Goal: Task Accomplishment & Management: Manage account settings

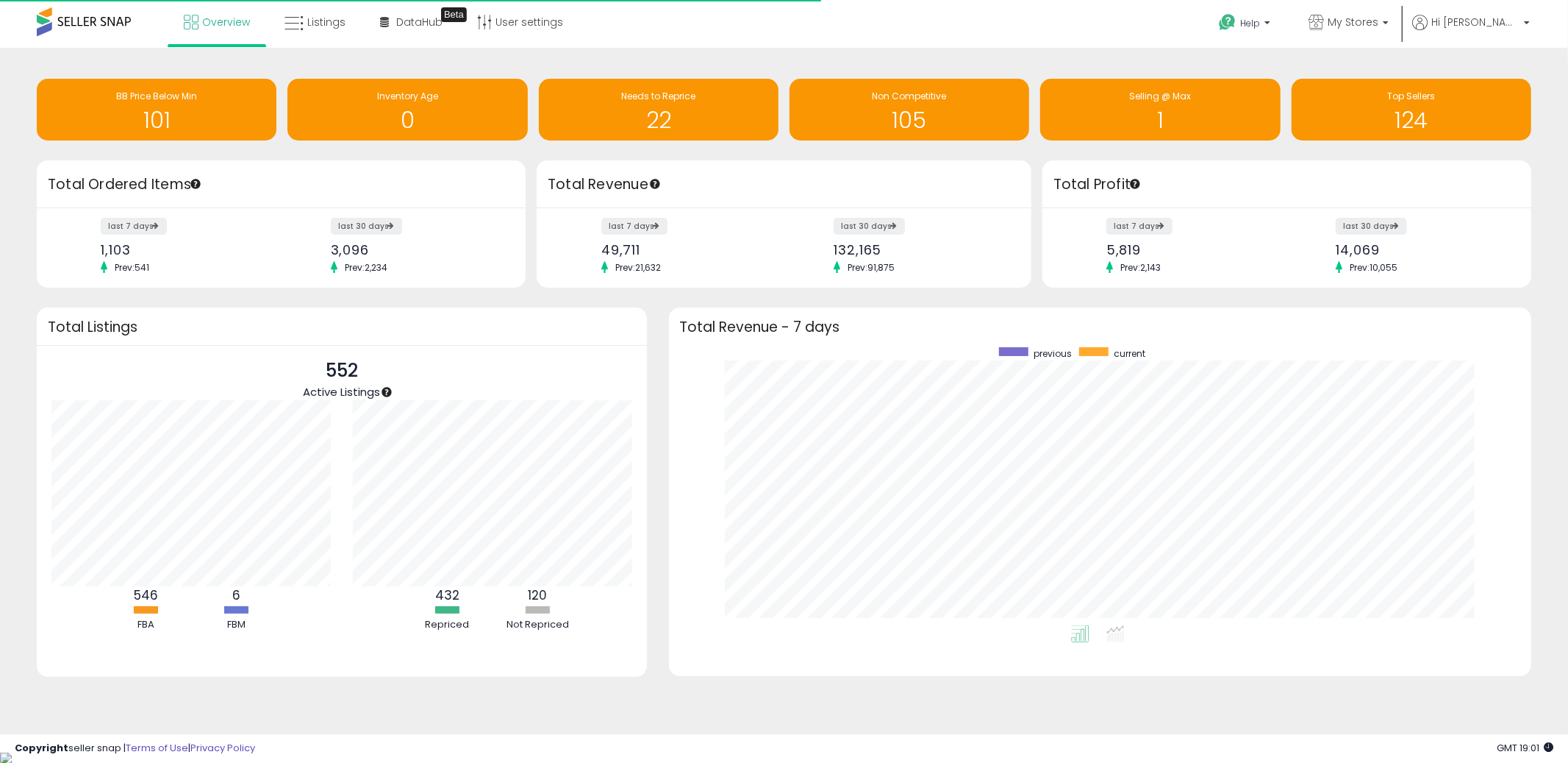
scroll to position [278, 834]
click at [1375, 15] on span "My Stores" at bounding box center [1354, 23] width 51 height 15
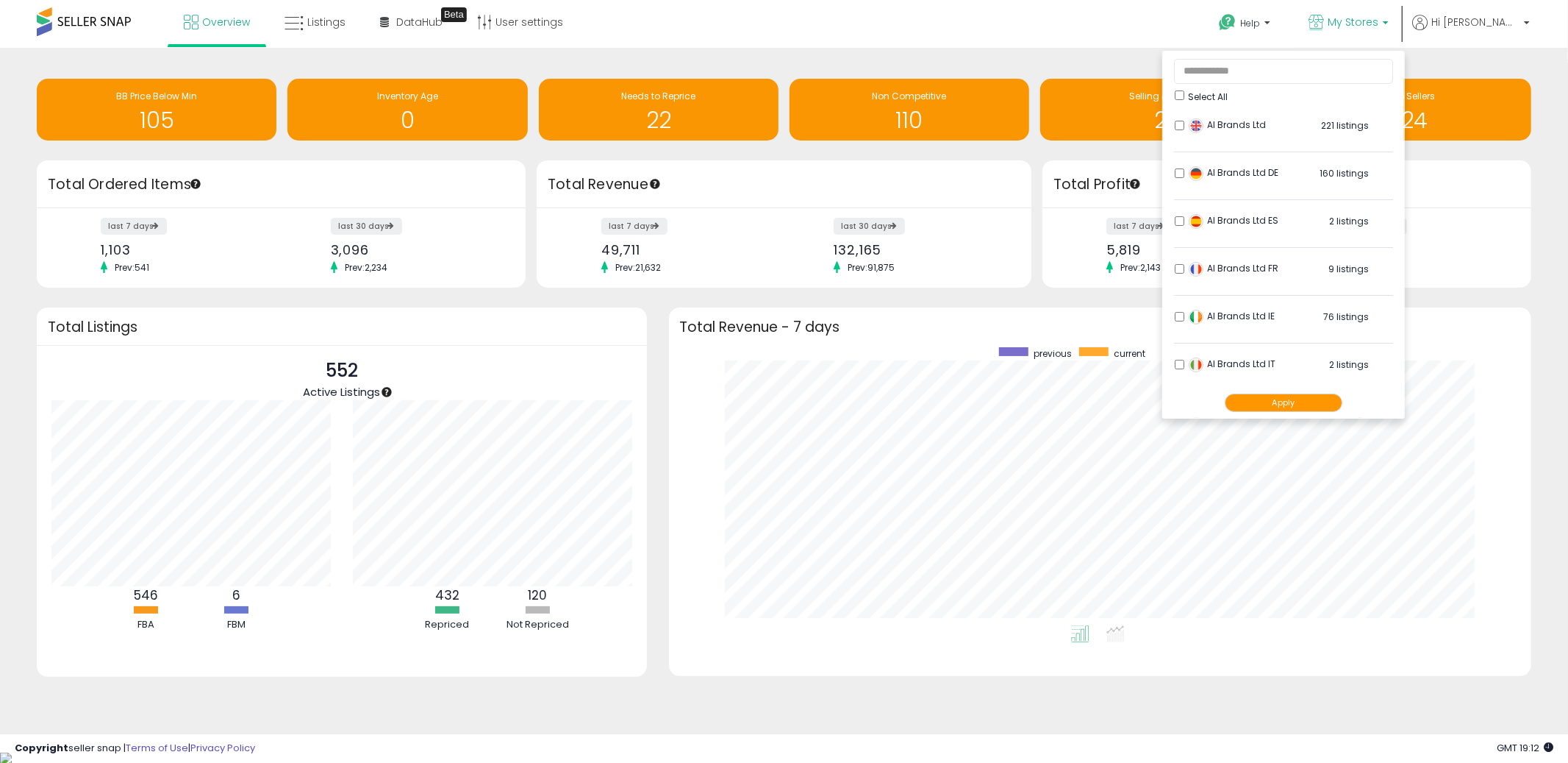
click at [1324, 404] on button "Apply" at bounding box center [1283, 403] width 118 height 19
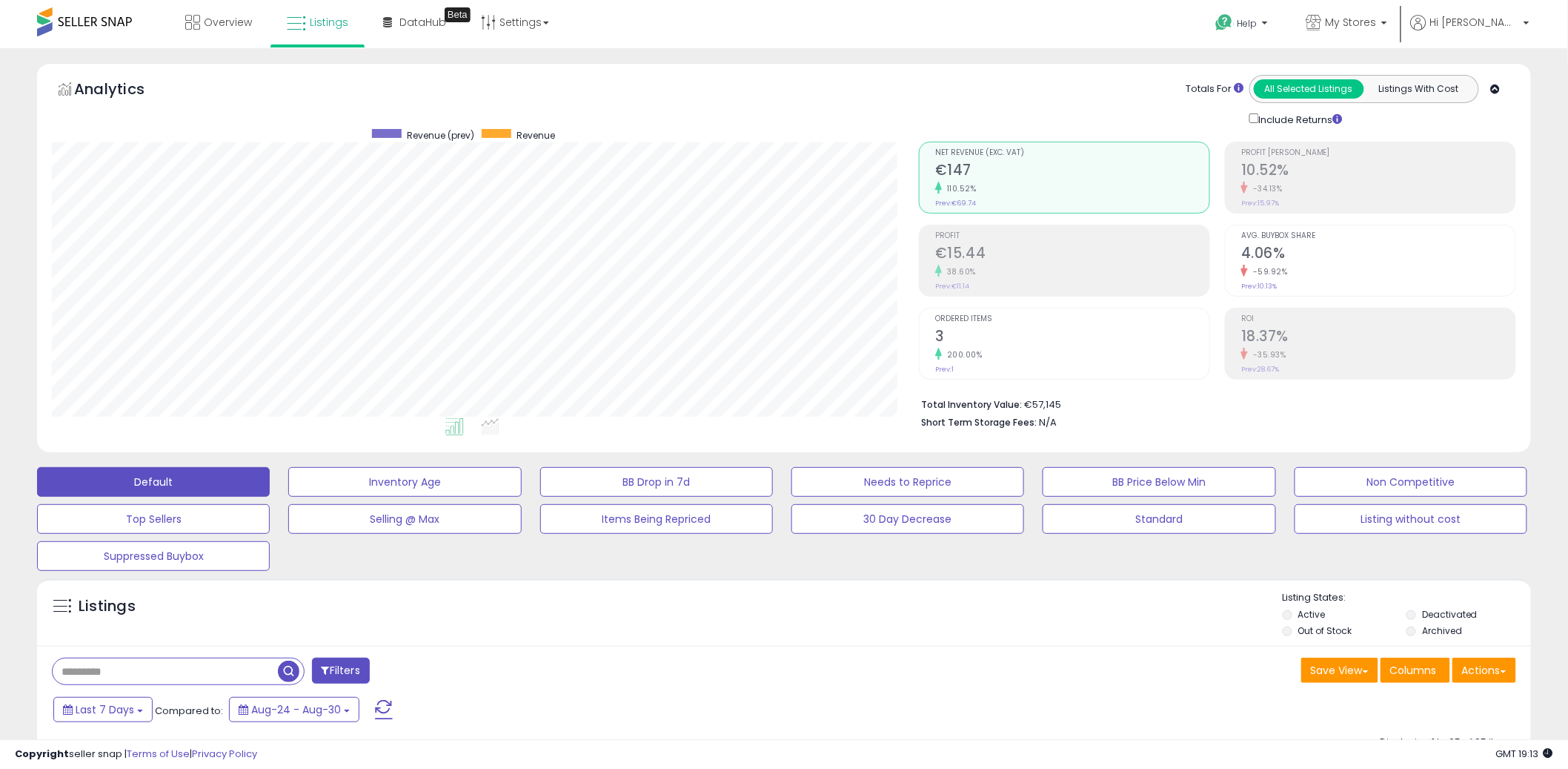
scroll to position [365, 0]
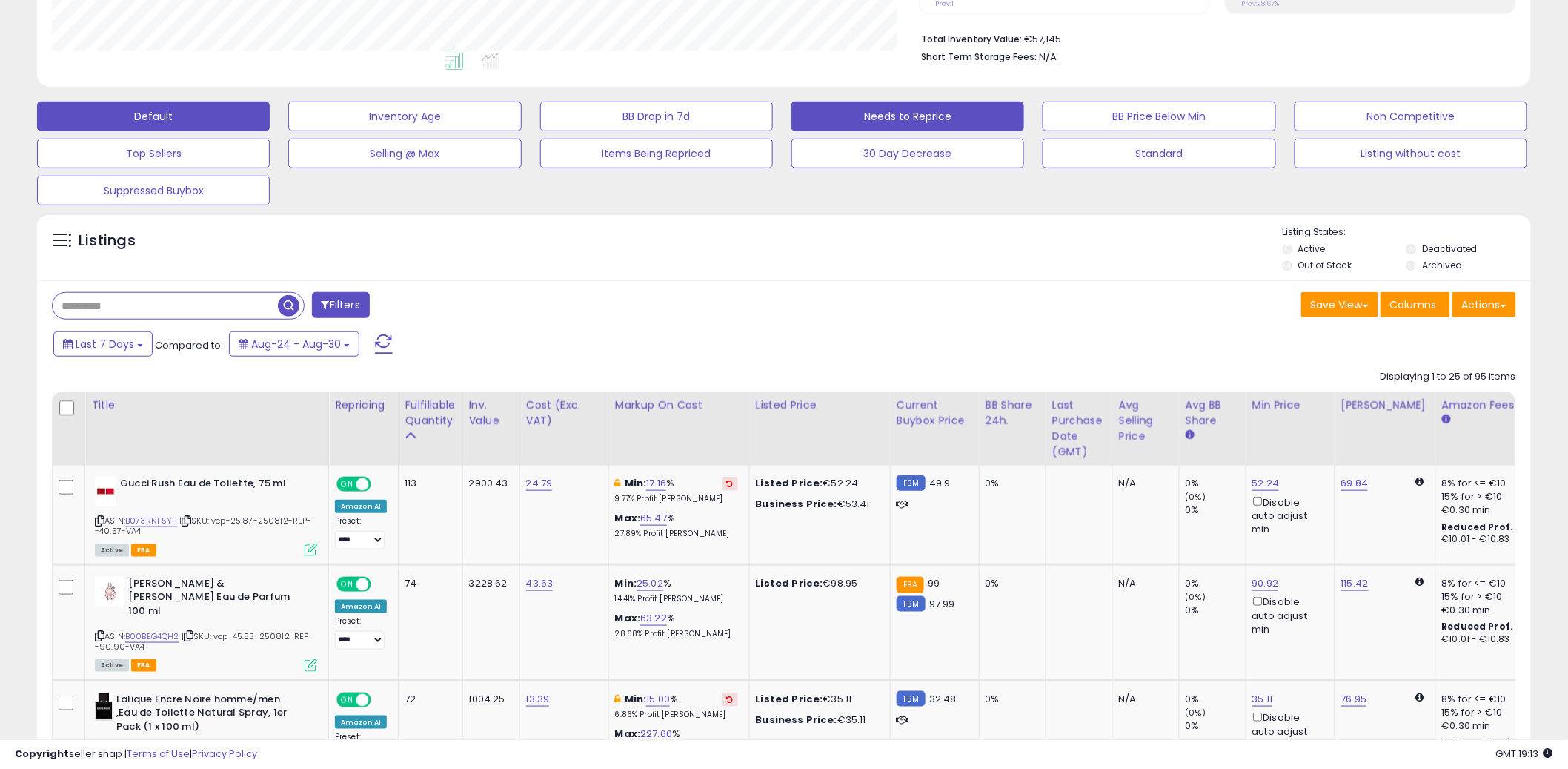
click at [1013, 127] on button "Needs to Reprice" at bounding box center [908, 116] width 233 height 29
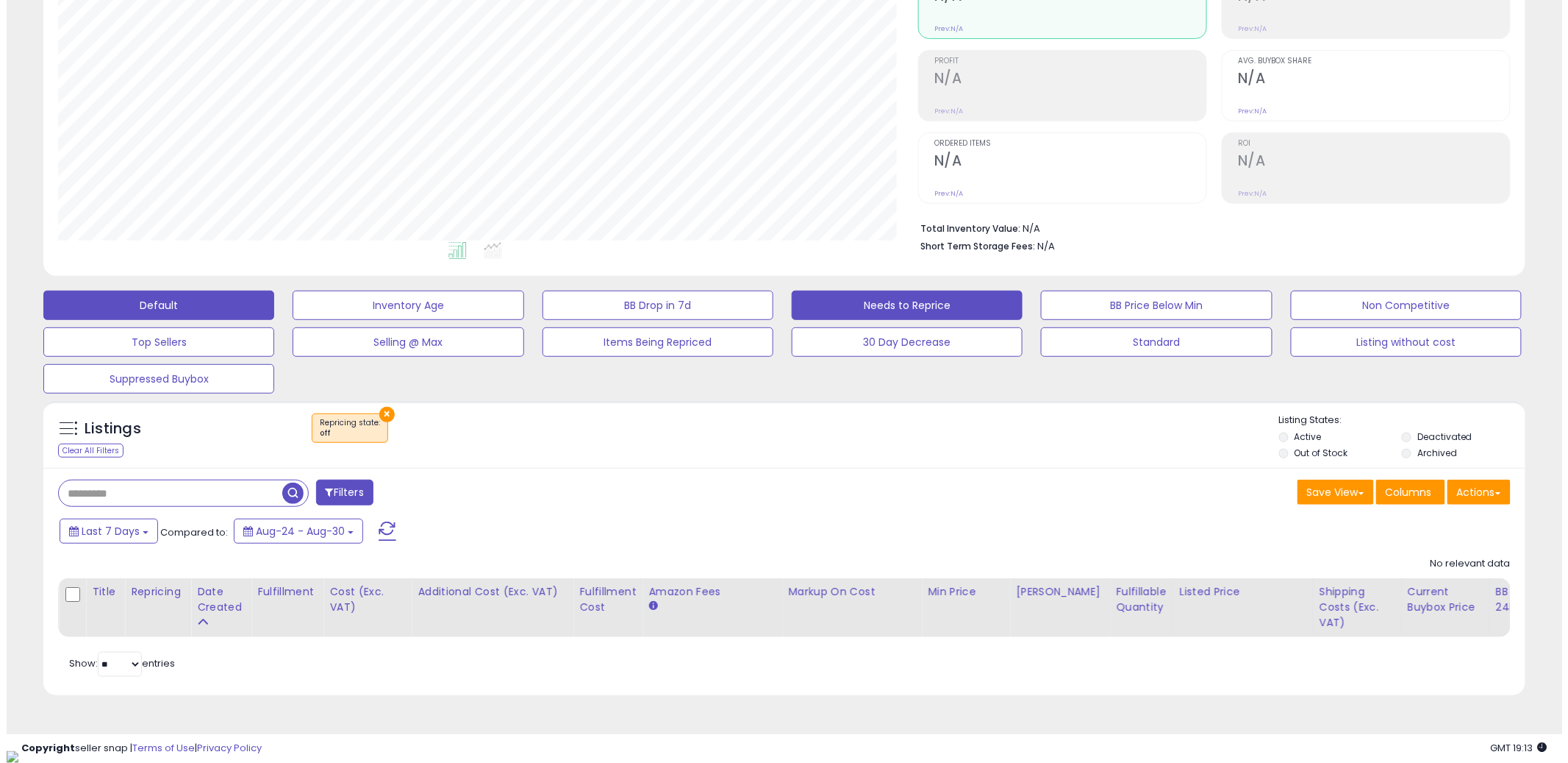
scroll to position [302, 860]
click at [184, 296] on button "Default" at bounding box center [152, 305] width 231 height 29
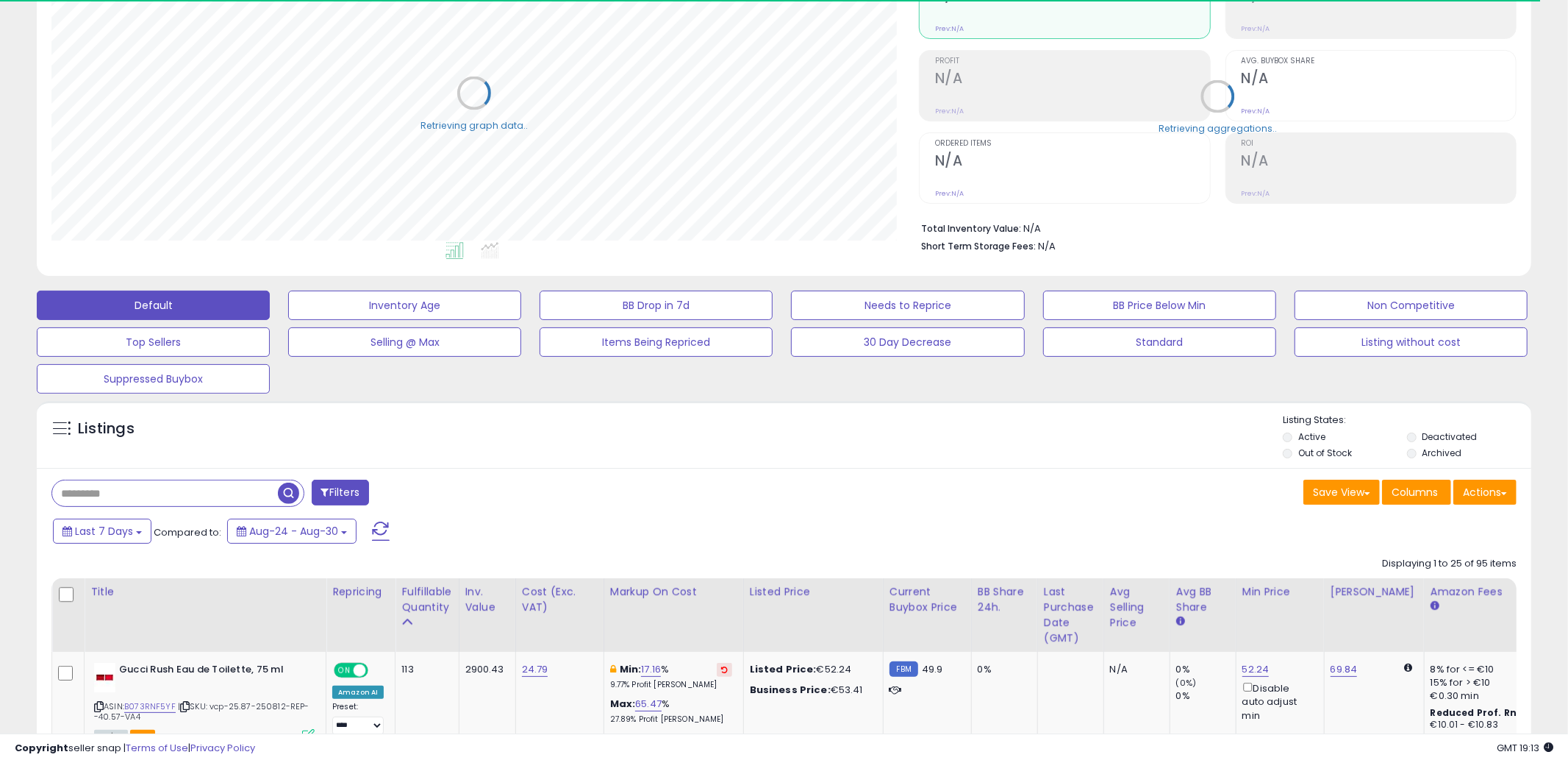
select select "**"
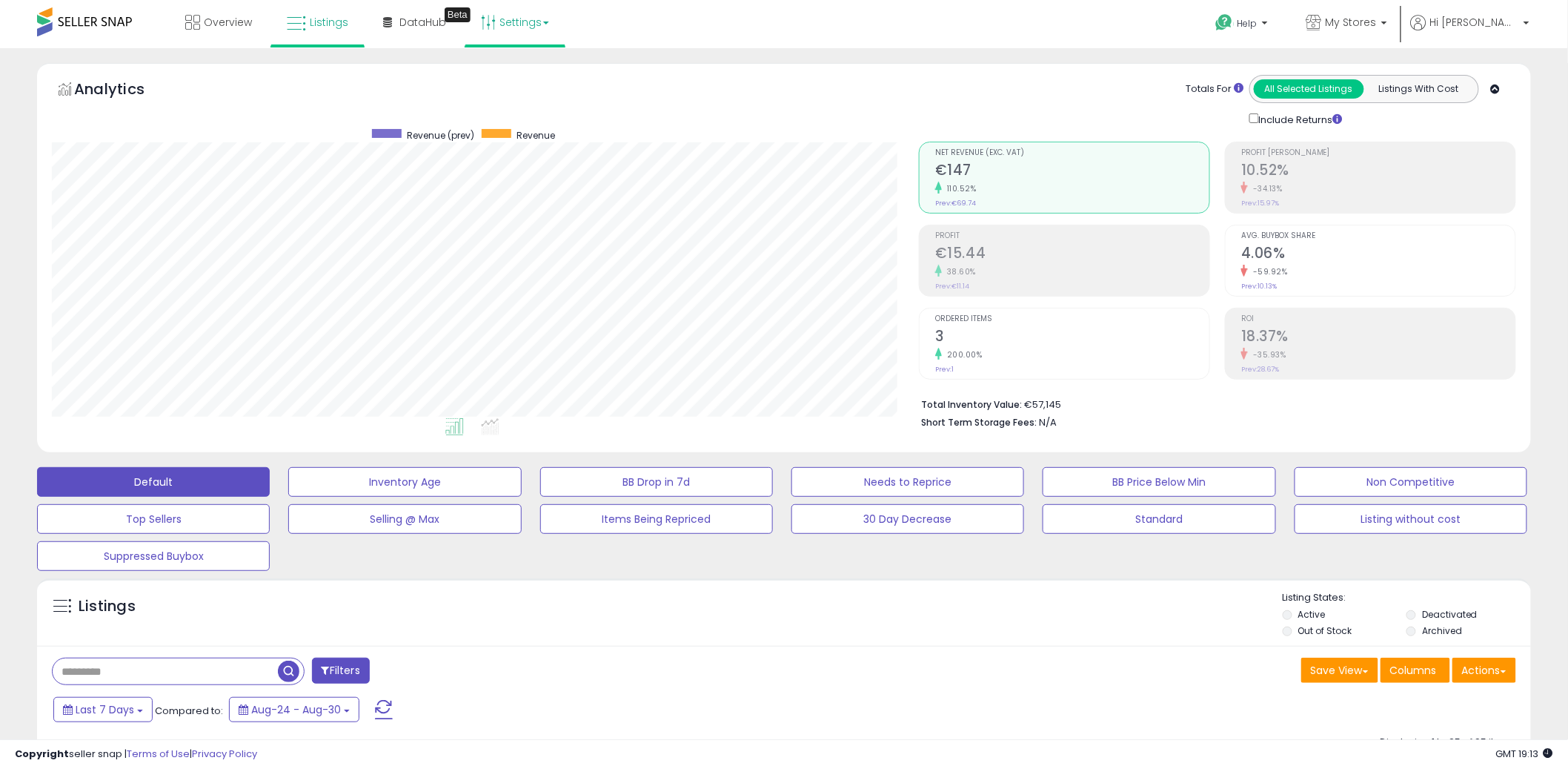
scroll to position [304, 867]
click at [495, 20] on link "Settings" at bounding box center [516, 22] width 91 height 45
click at [499, 75] on link "Store settings" at bounding box center [517, 75] width 67 height 14
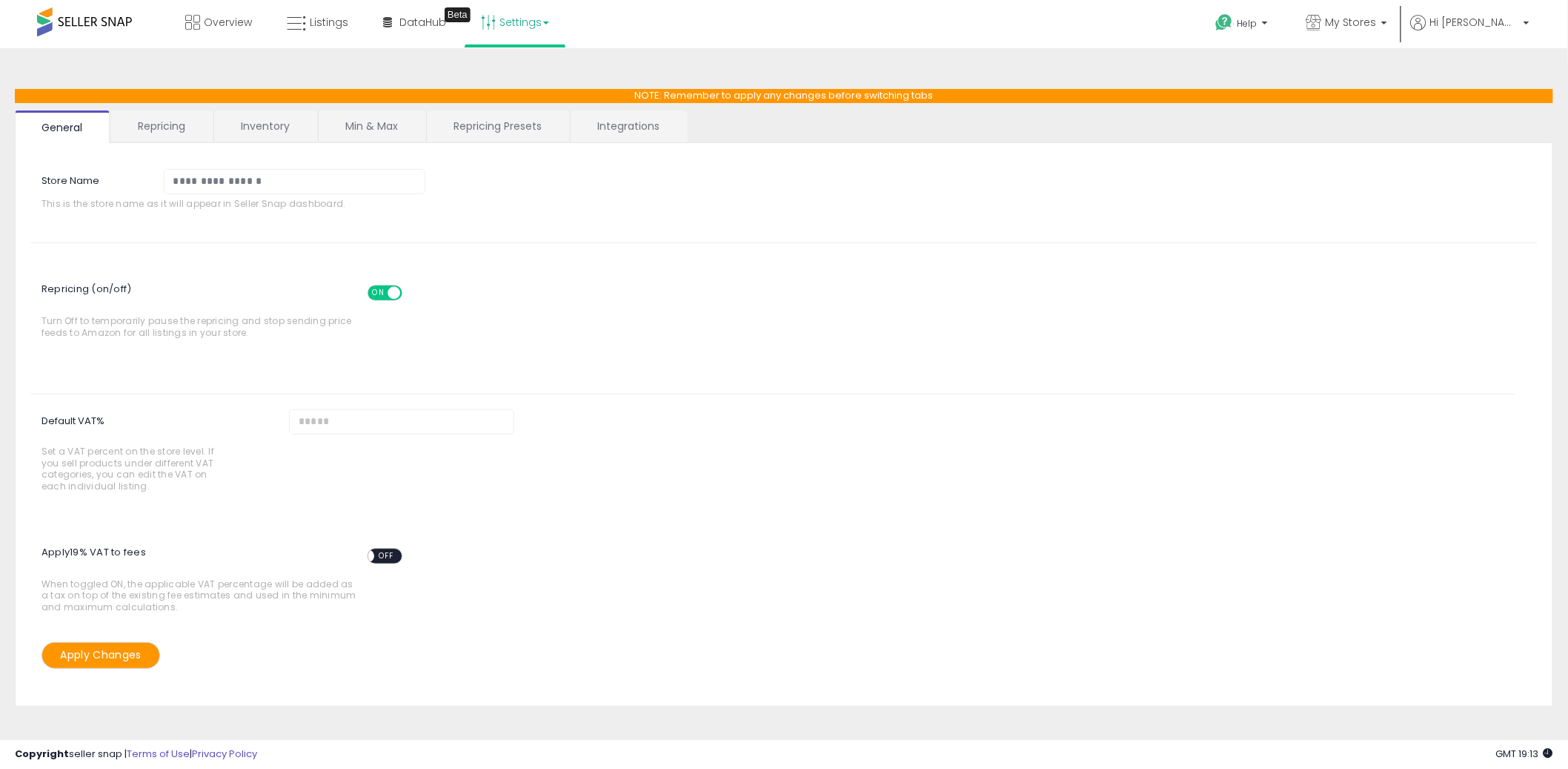
click at [150, 120] on link "Repricing" at bounding box center [161, 126] width 101 height 31
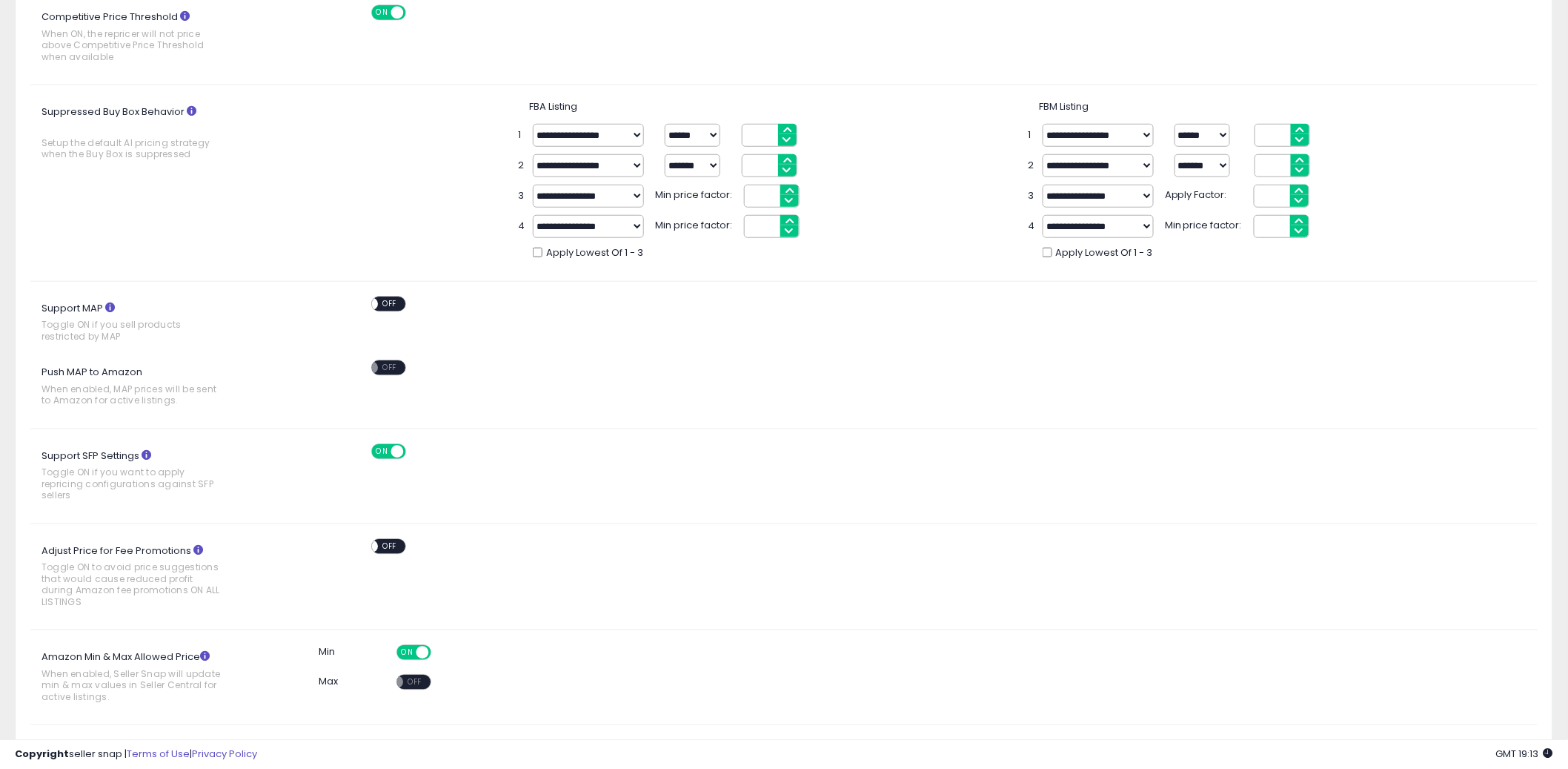
scroll to position [509, 0]
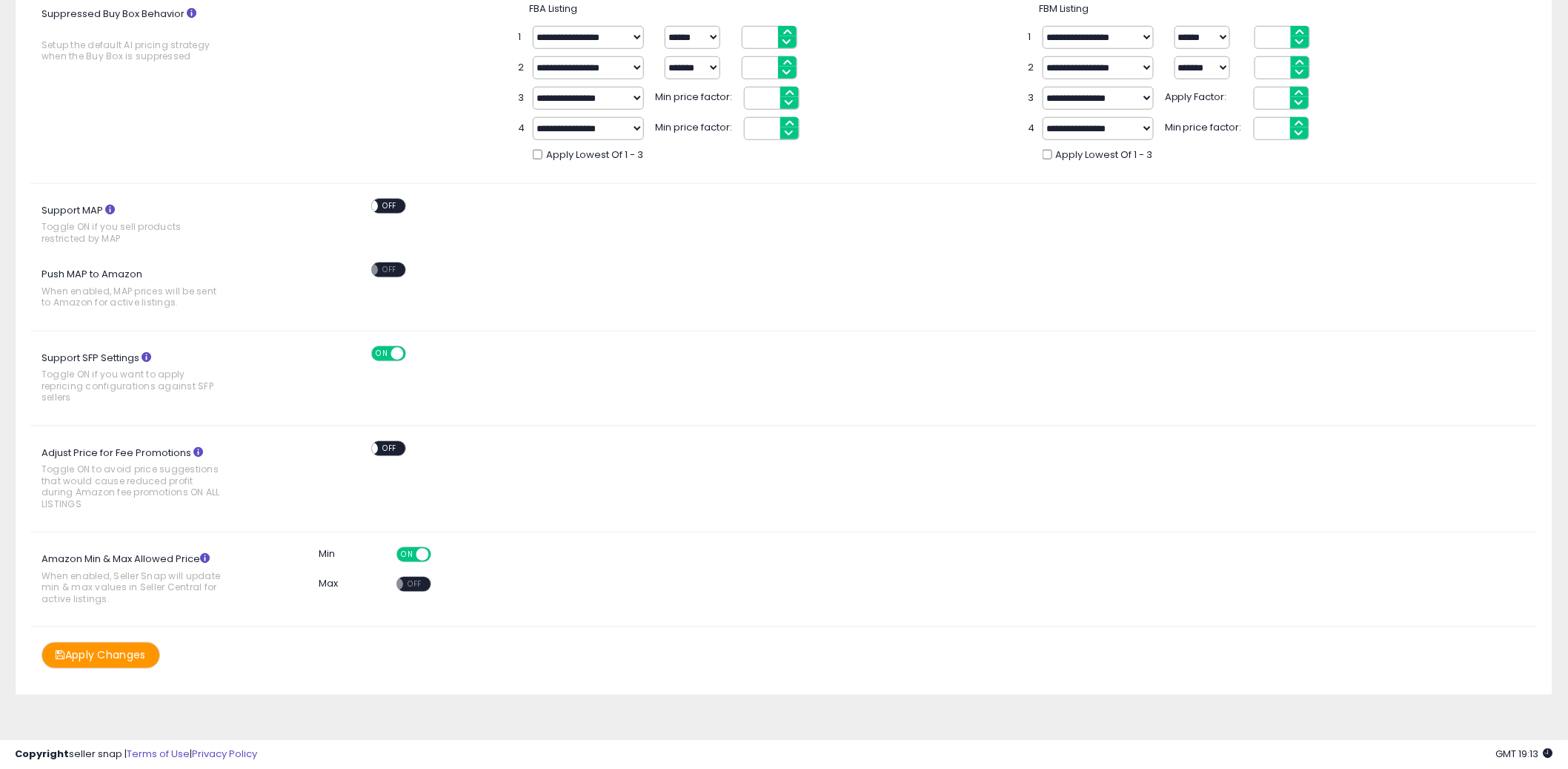
click at [383, 451] on div "ON OFF" at bounding box center [365, 448] width 35 height 13
click at [395, 448] on span "OFF" at bounding box center [390, 448] width 23 height 13
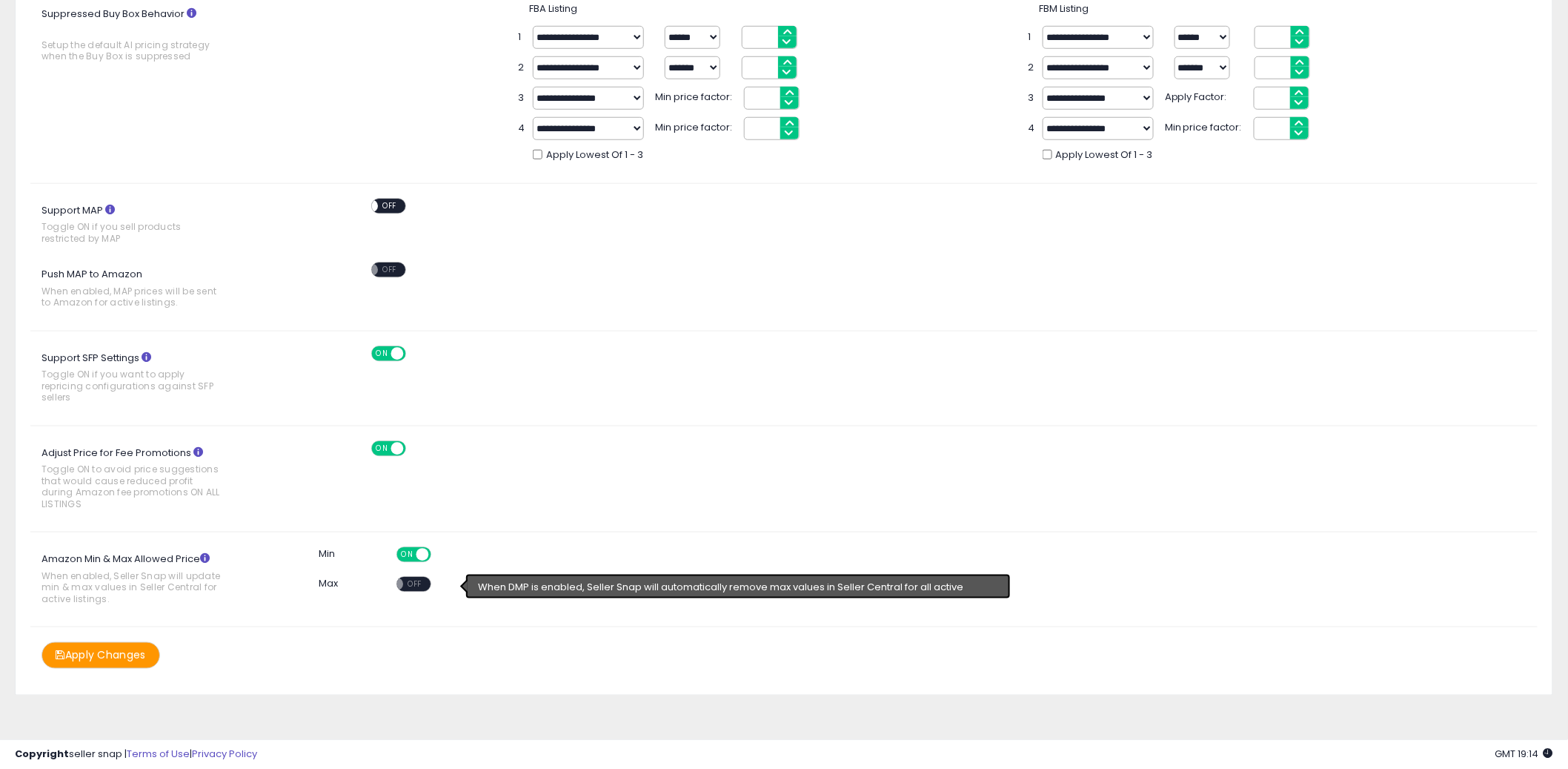
click at [416, 586] on span "OFF" at bounding box center [414, 585] width 23 height 13
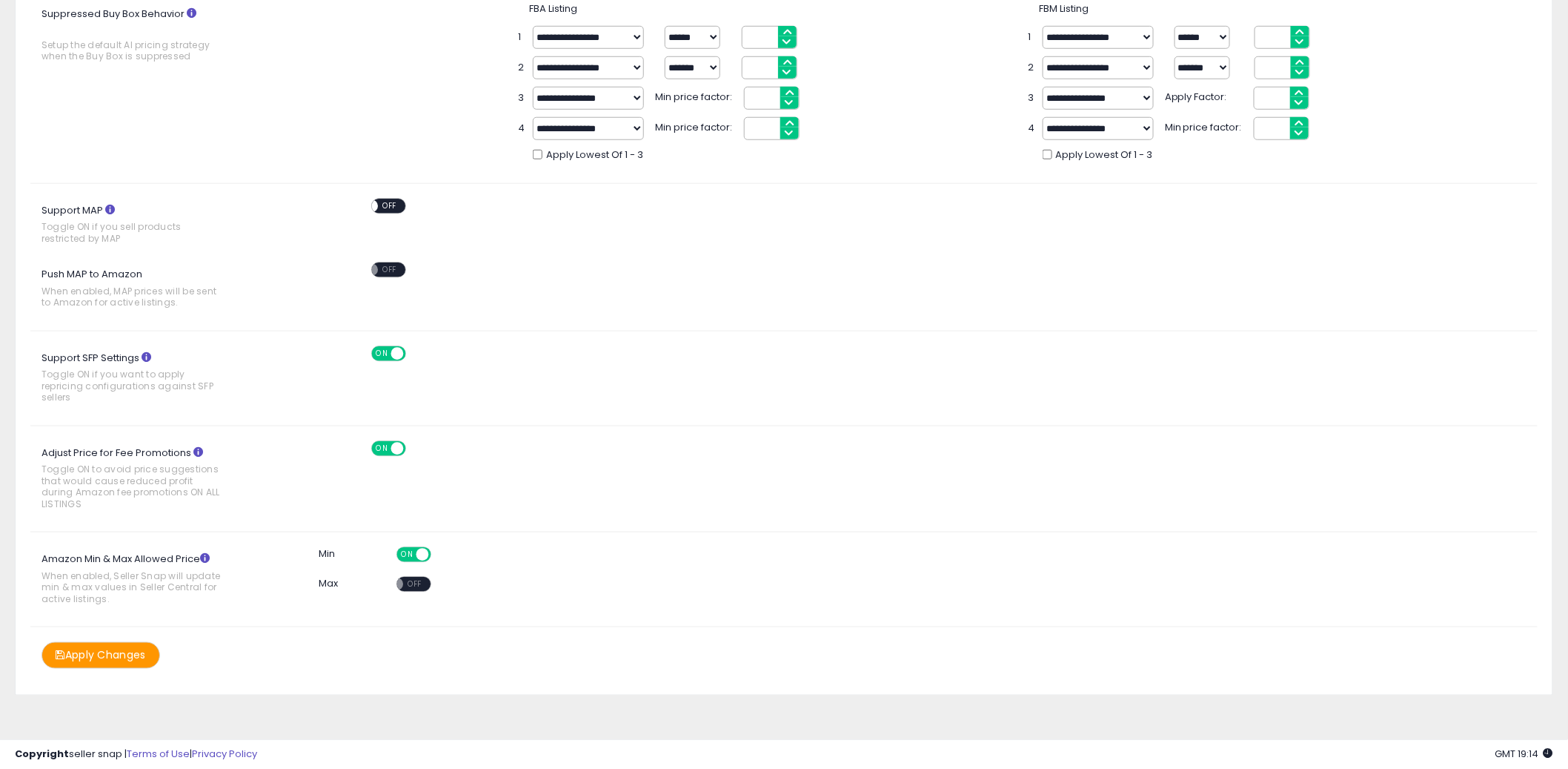
click at [122, 663] on button "Apply Changes" at bounding box center [101, 655] width 119 height 26
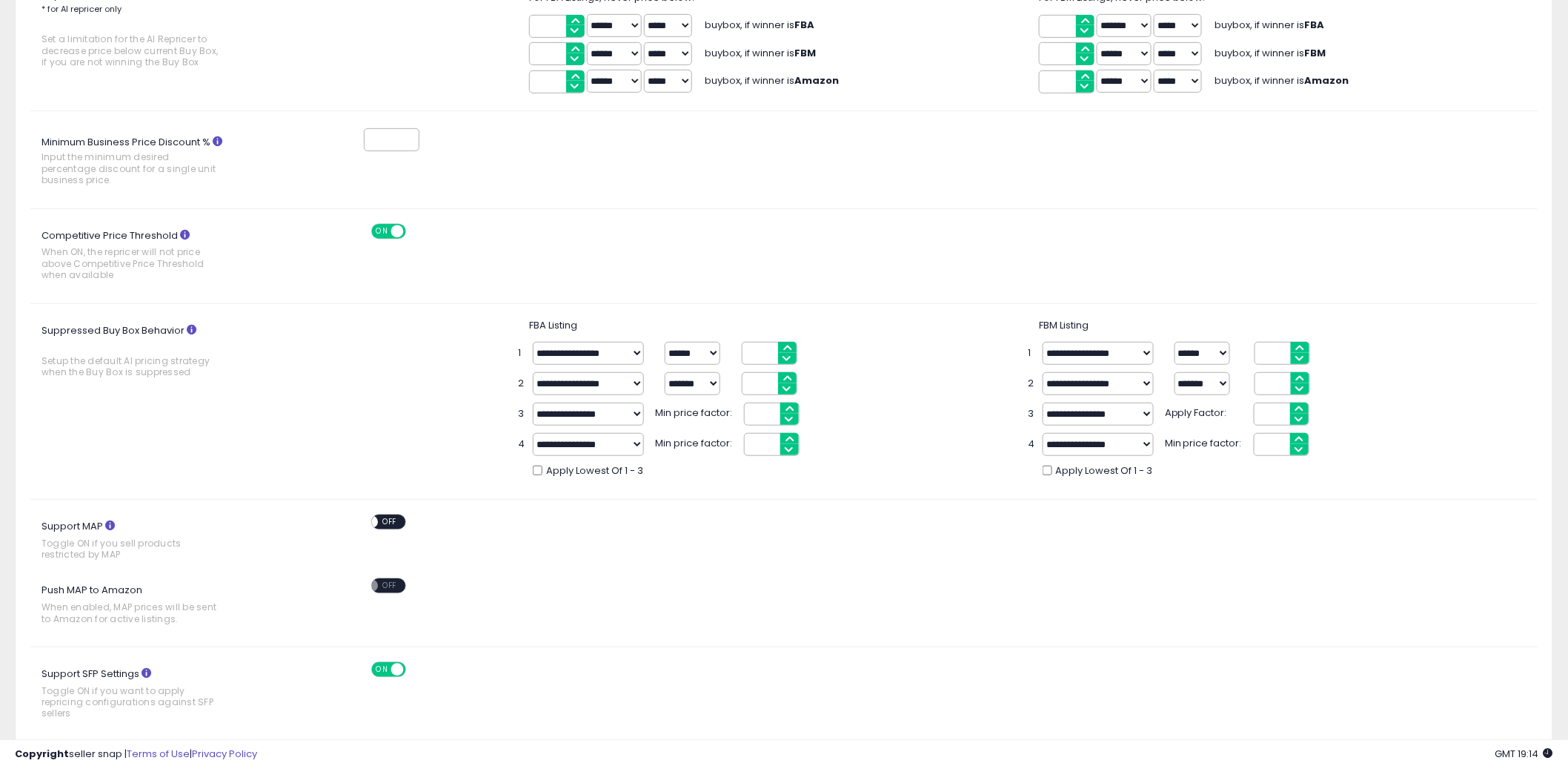
scroll to position [0, 0]
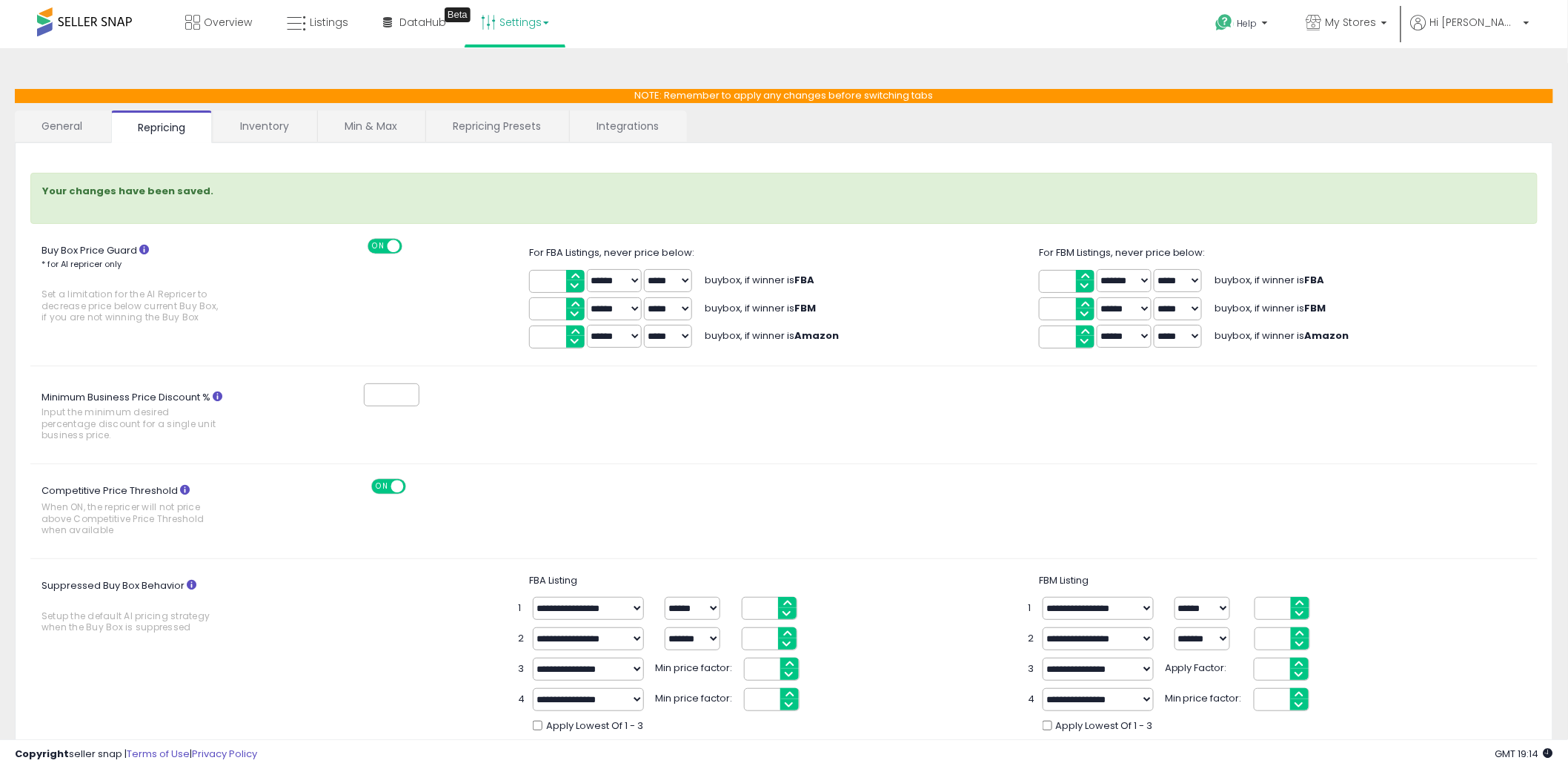
click at [268, 130] on link "Inventory" at bounding box center [264, 126] width 102 height 31
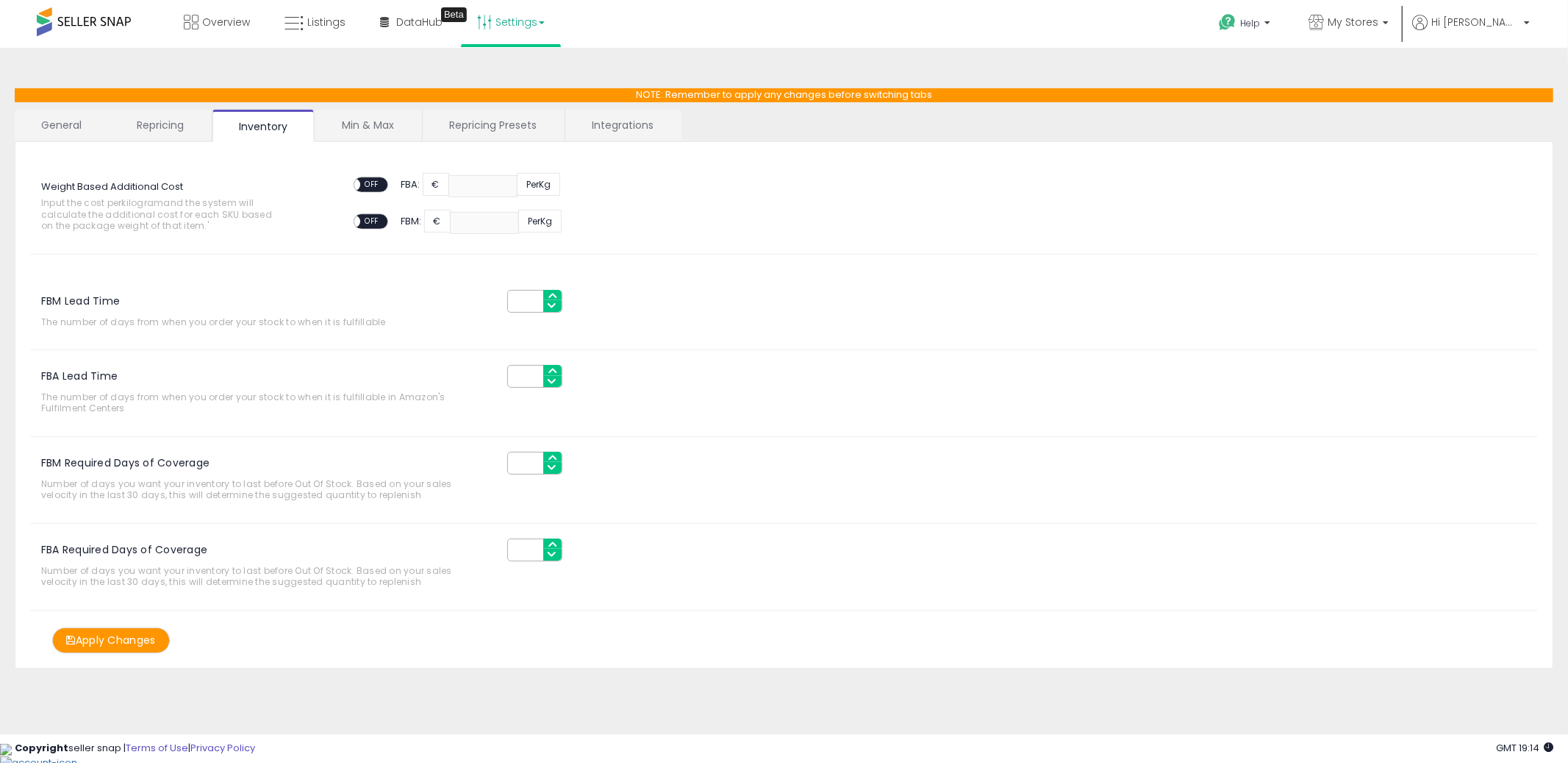
click at [361, 119] on link "Min & Max" at bounding box center [368, 125] width 105 height 31
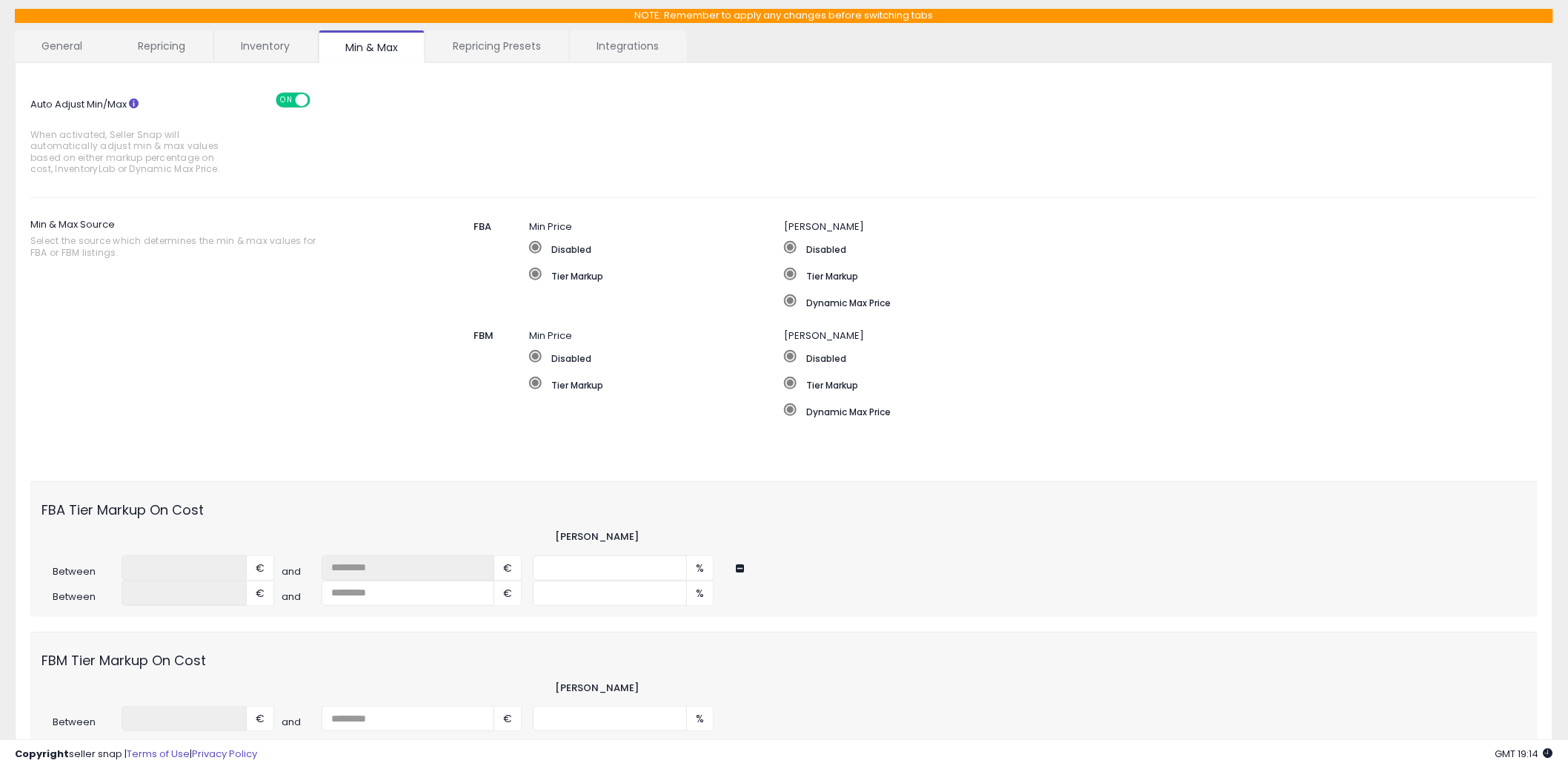
scroll to position [204, 0]
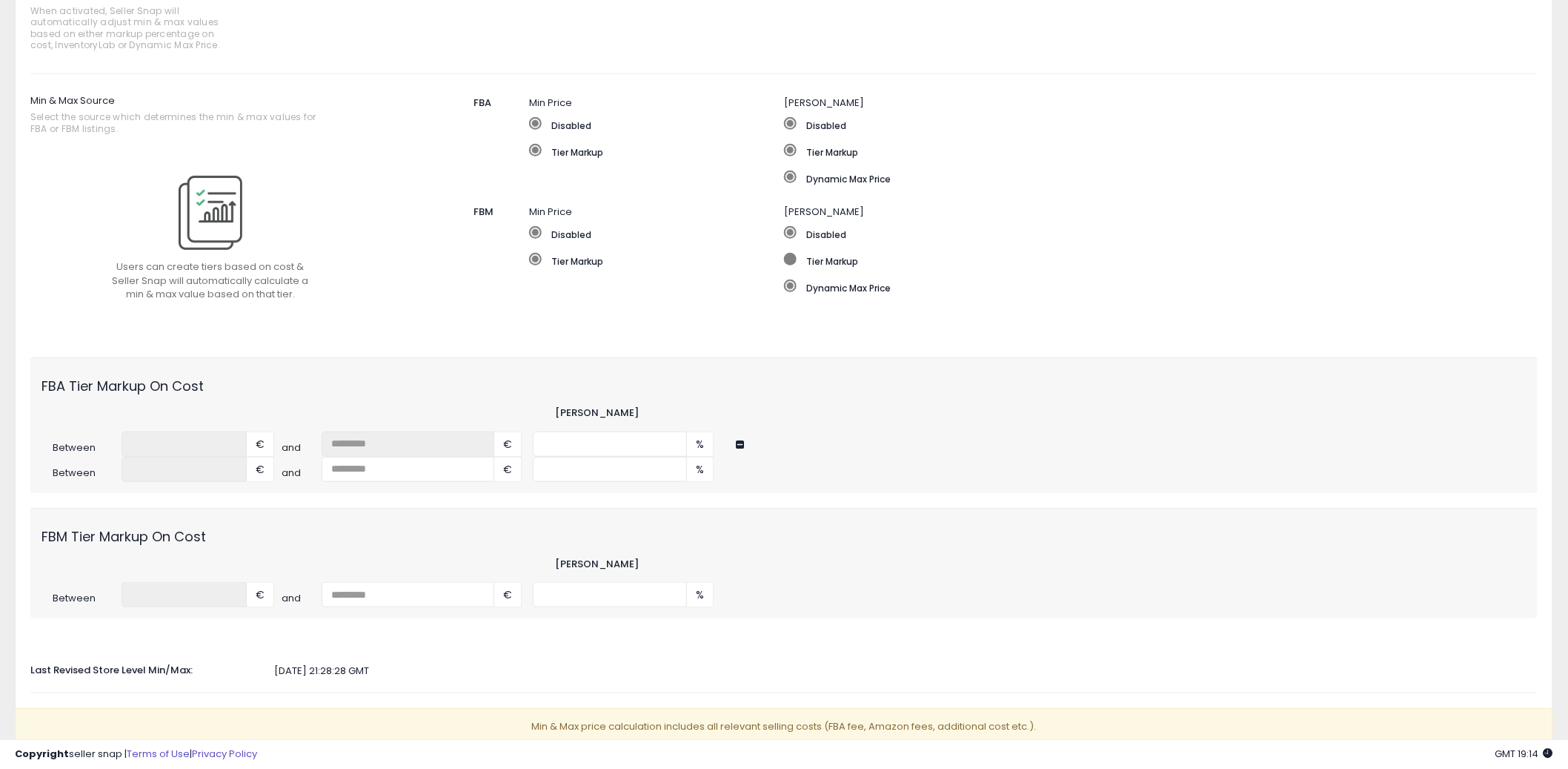
click at [791, 261] on span at bounding box center [790, 259] width 13 height 13
click at [790, 147] on span at bounding box center [790, 150] width 13 height 13
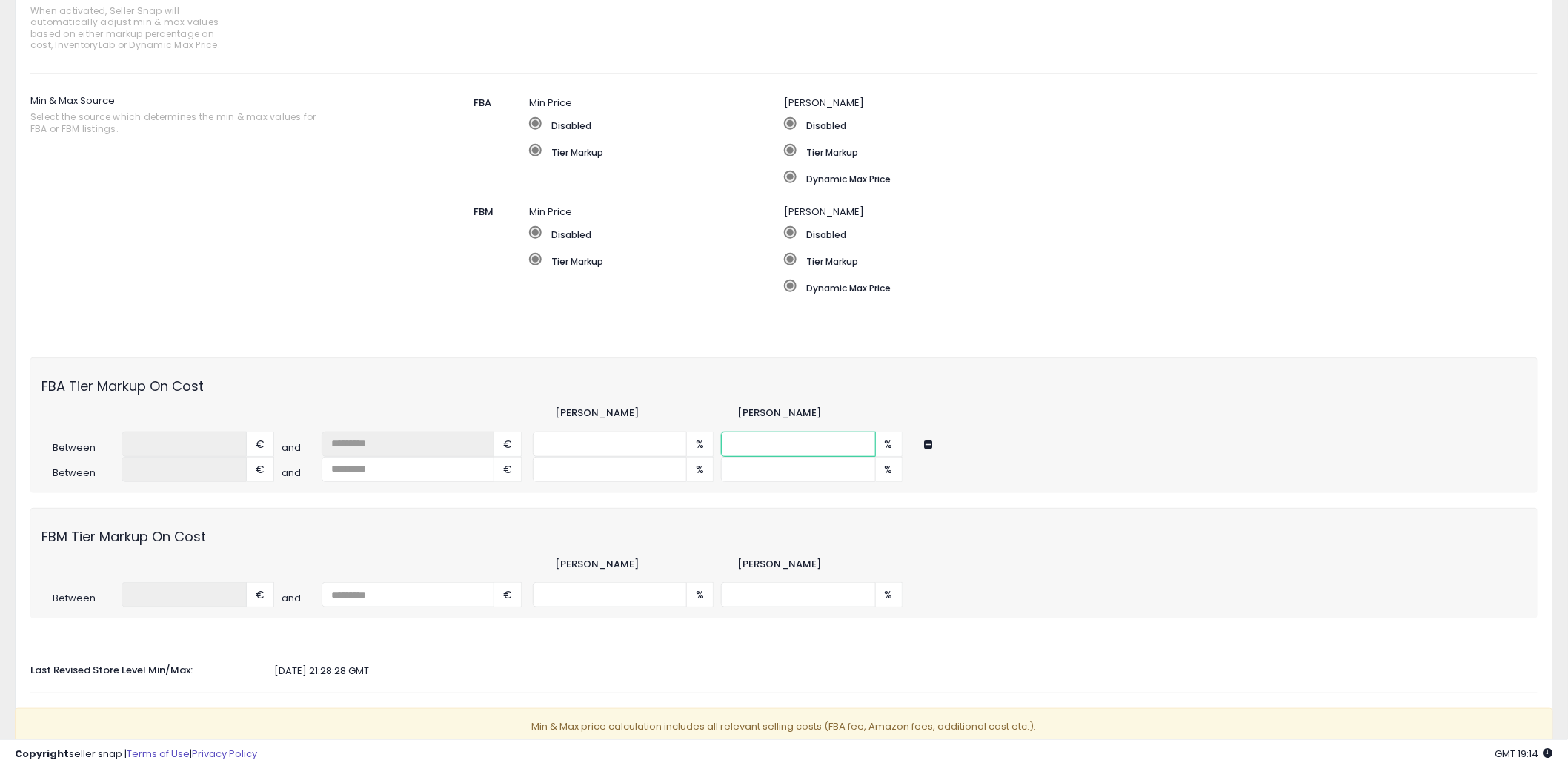
click at [755, 442] on input "number" at bounding box center [798, 444] width 154 height 25
type input "***"
type input "*"
type input "***"
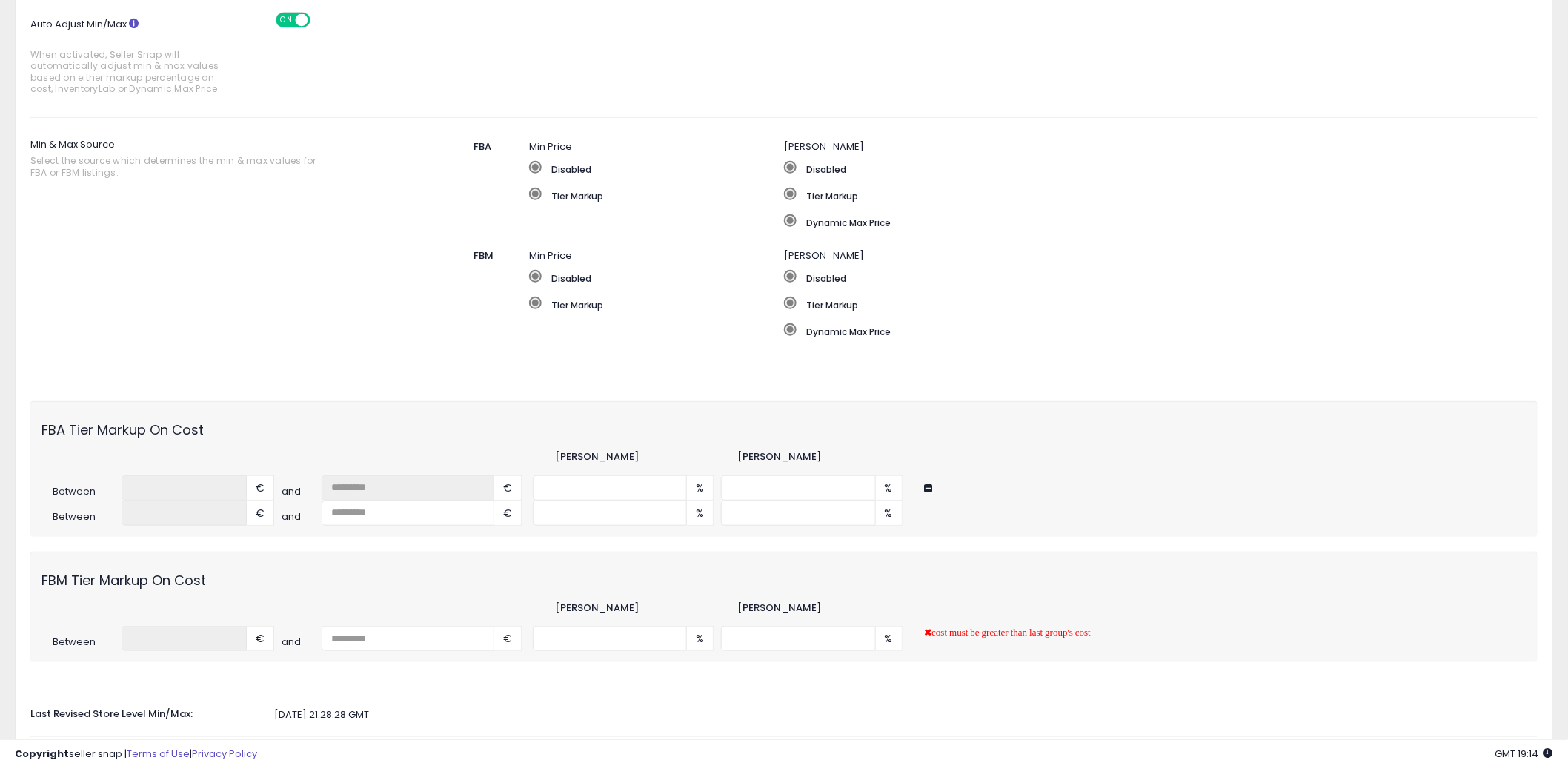
scroll to position [0, 0]
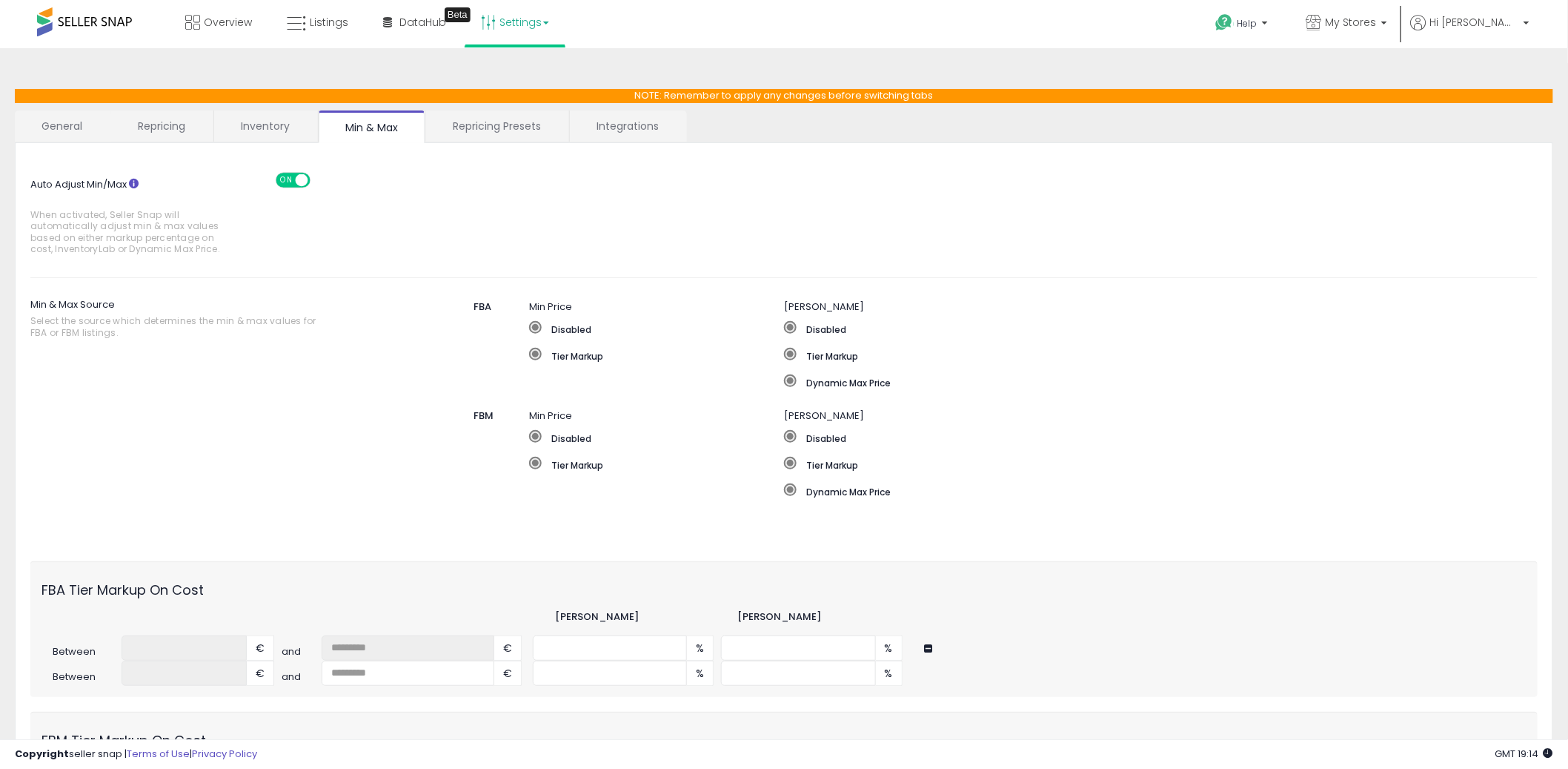
click at [488, 119] on link "Repricing Presets" at bounding box center [497, 126] width 141 height 31
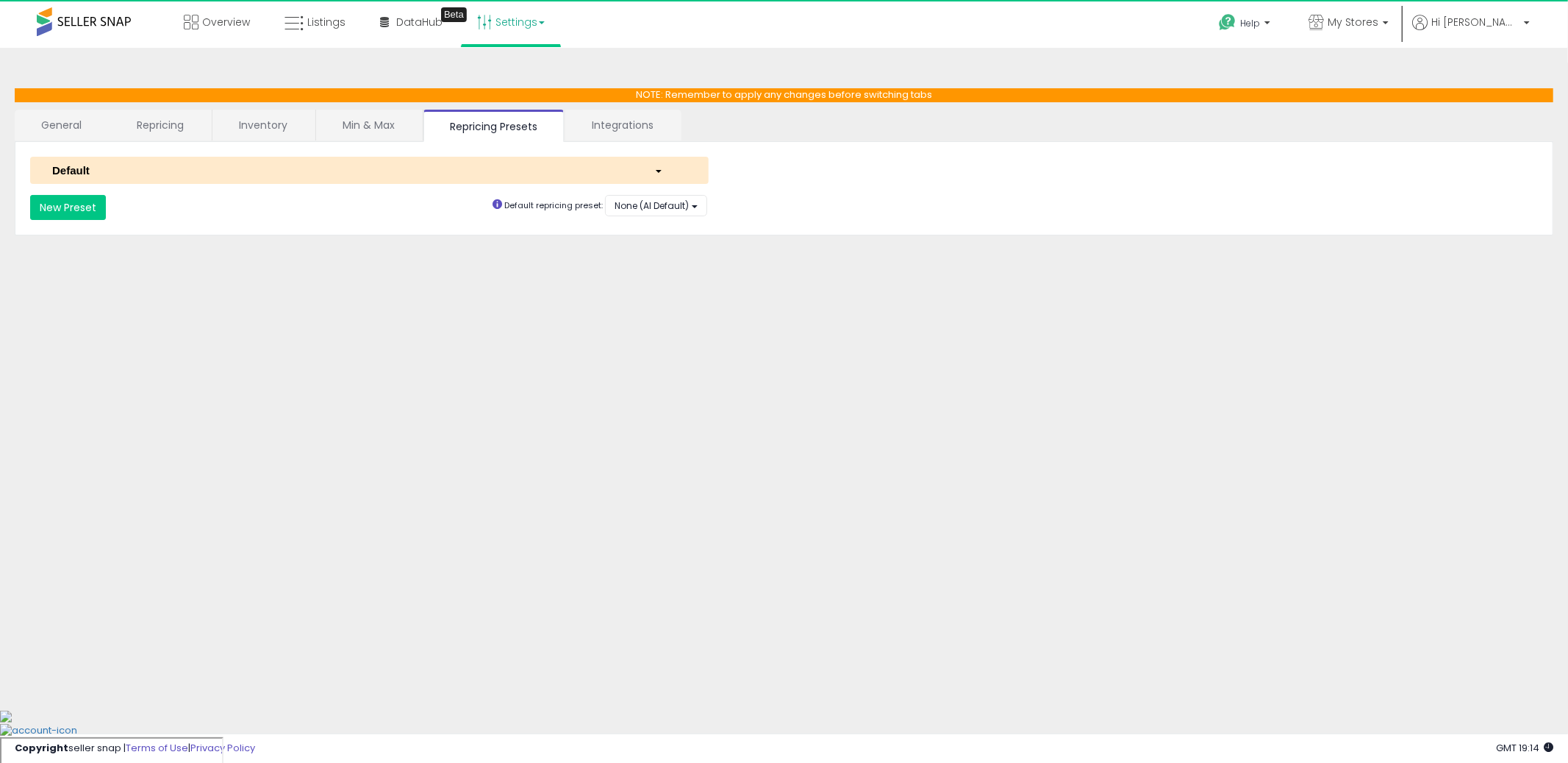
click at [168, 129] on link "Repricing" at bounding box center [160, 125] width 100 height 31
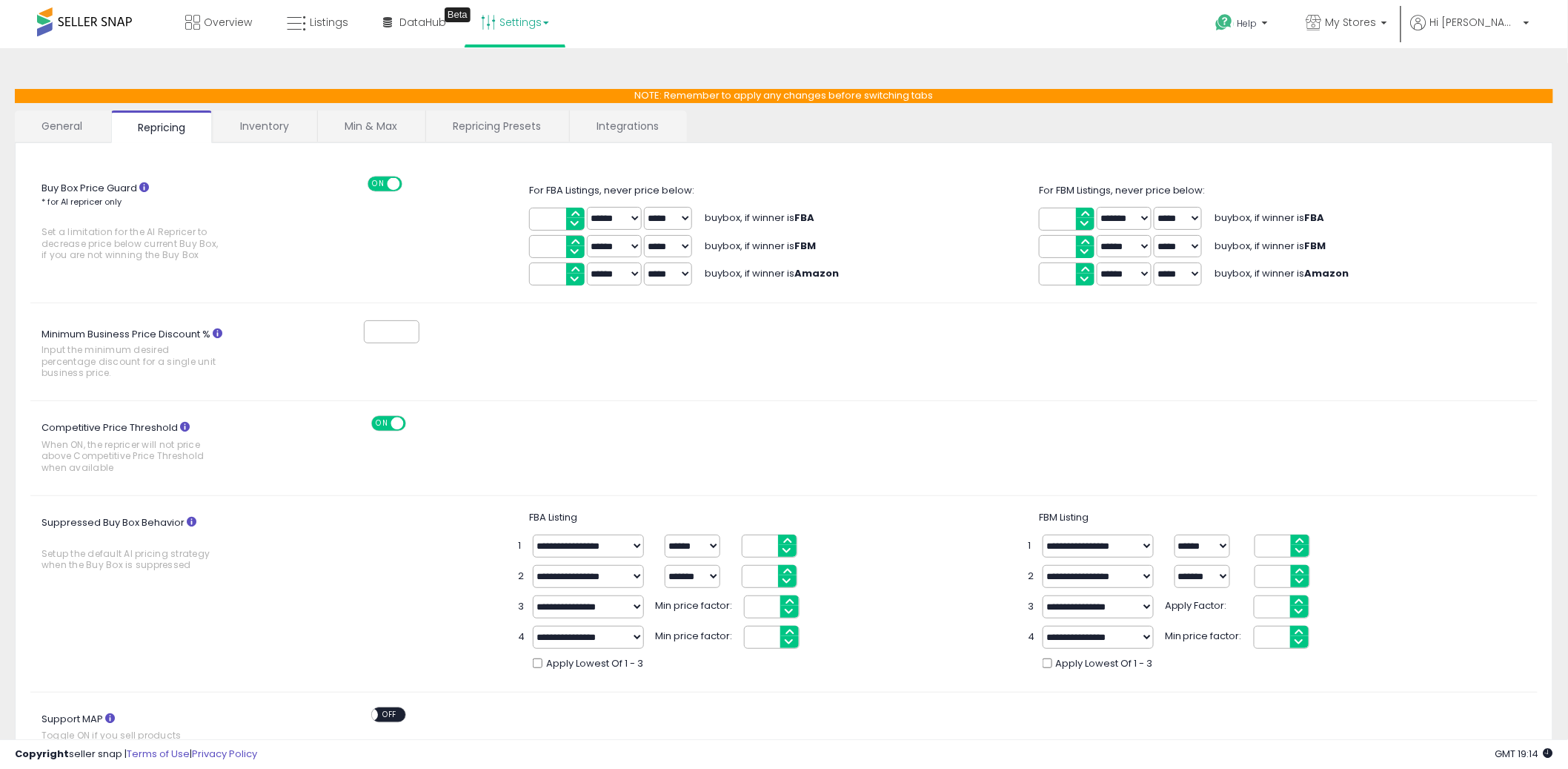
scroll to position [495, 0]
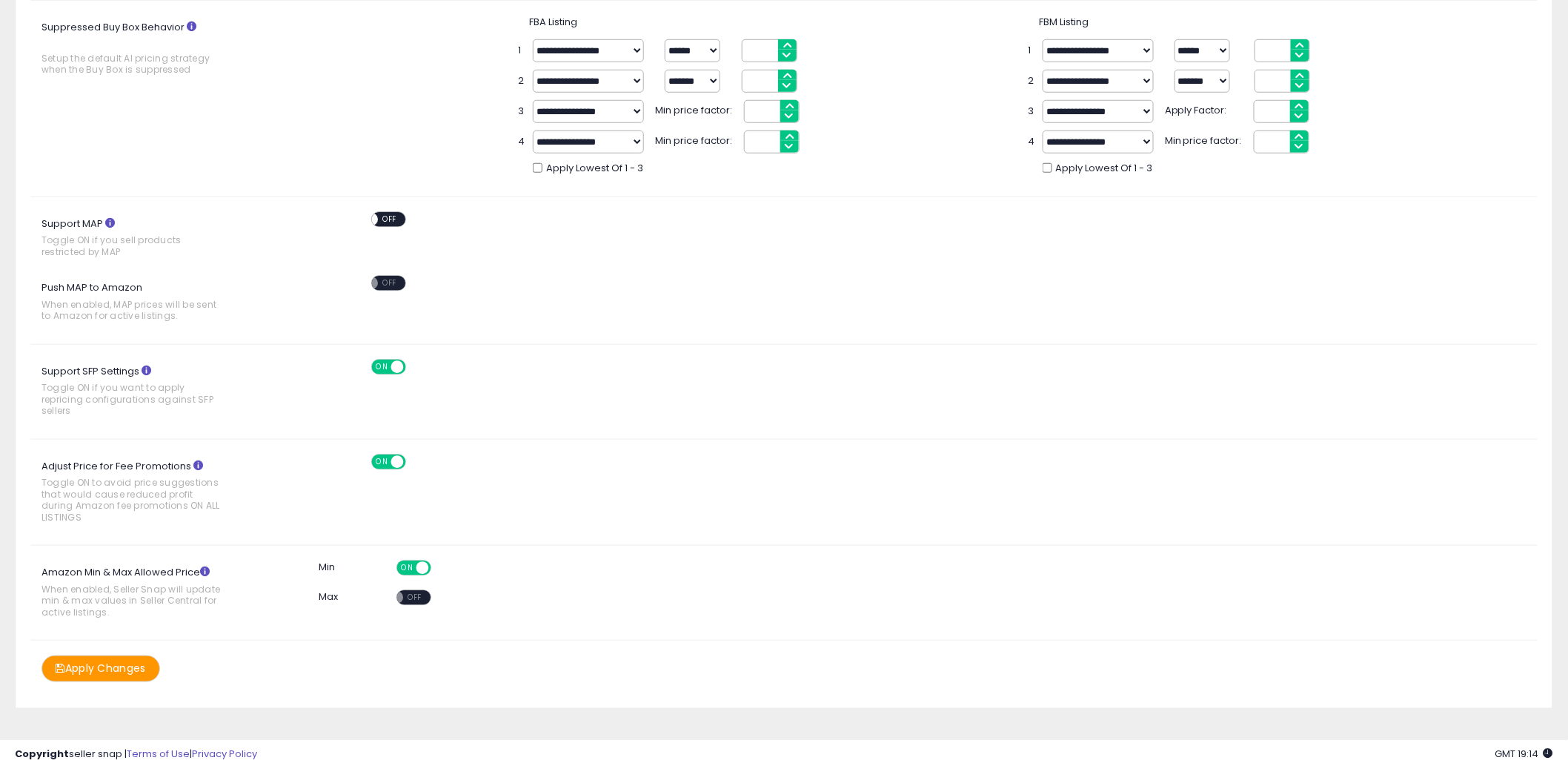
click at [417, 595] on span "OFF" at bounding box center [414, 597] width 23 height 13
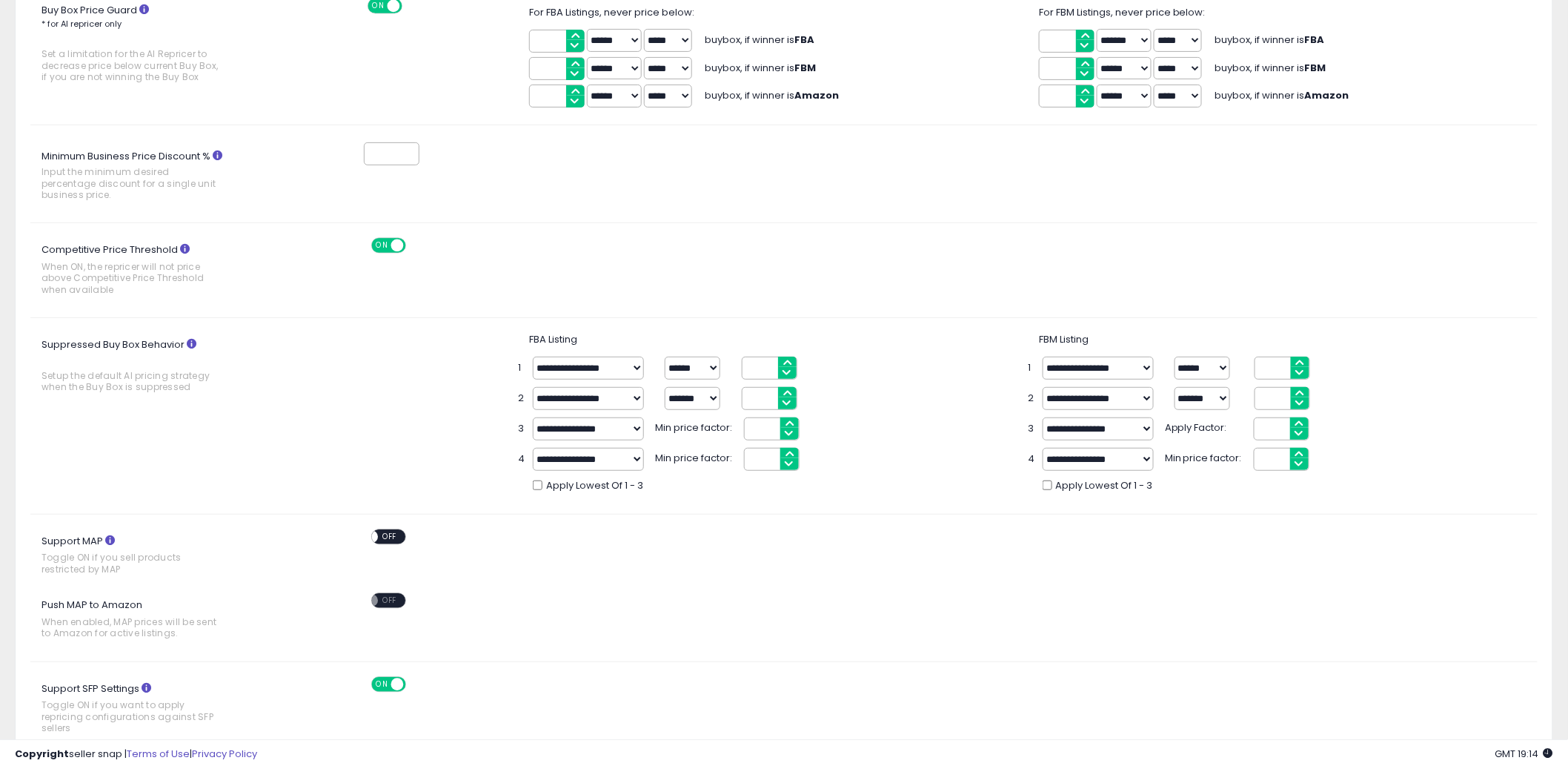
scroll to position [0, 0]
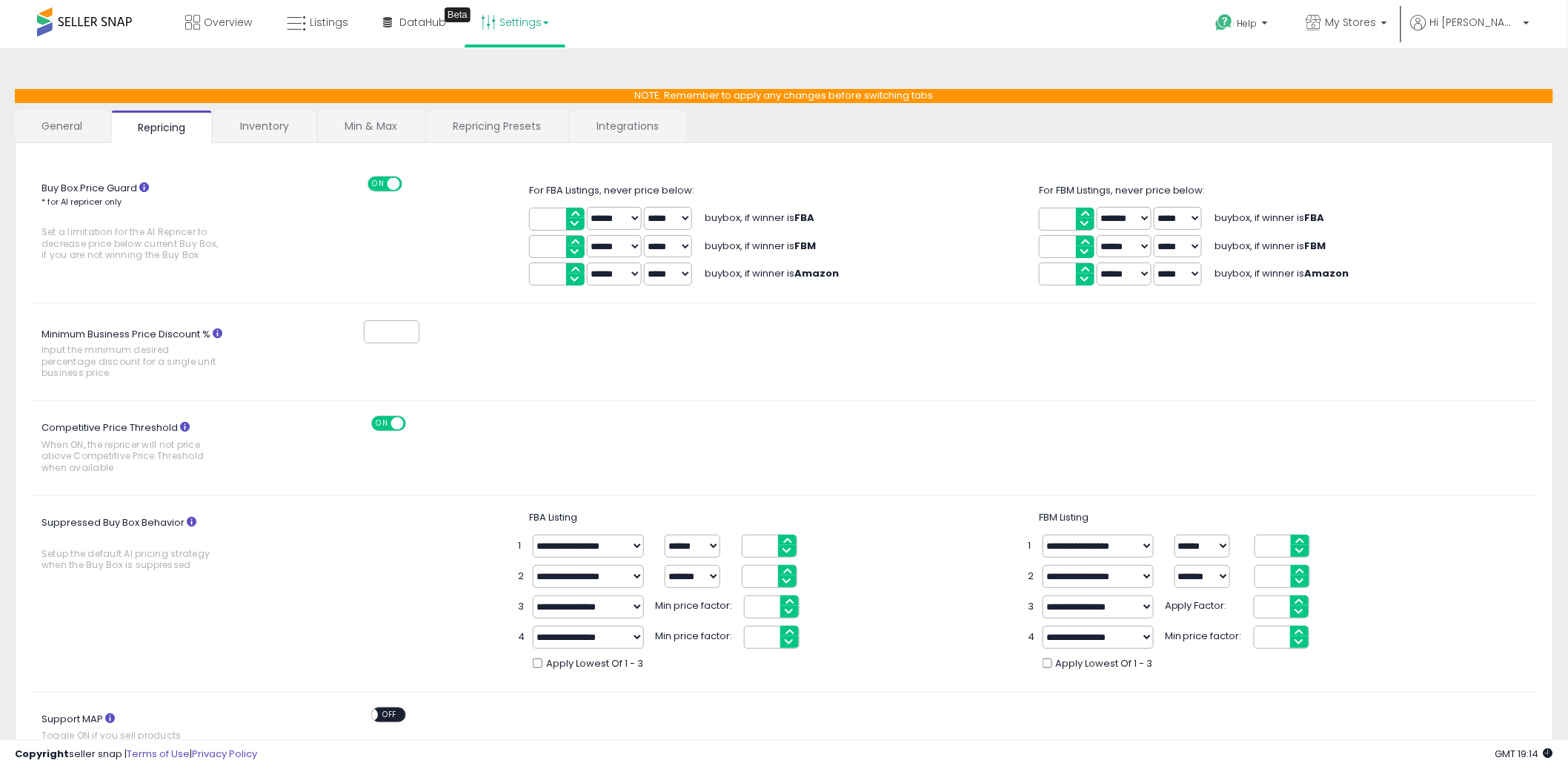
click at [369, 127] on link "Min & Max" at bounding box center [371, 126] width 106 height 31
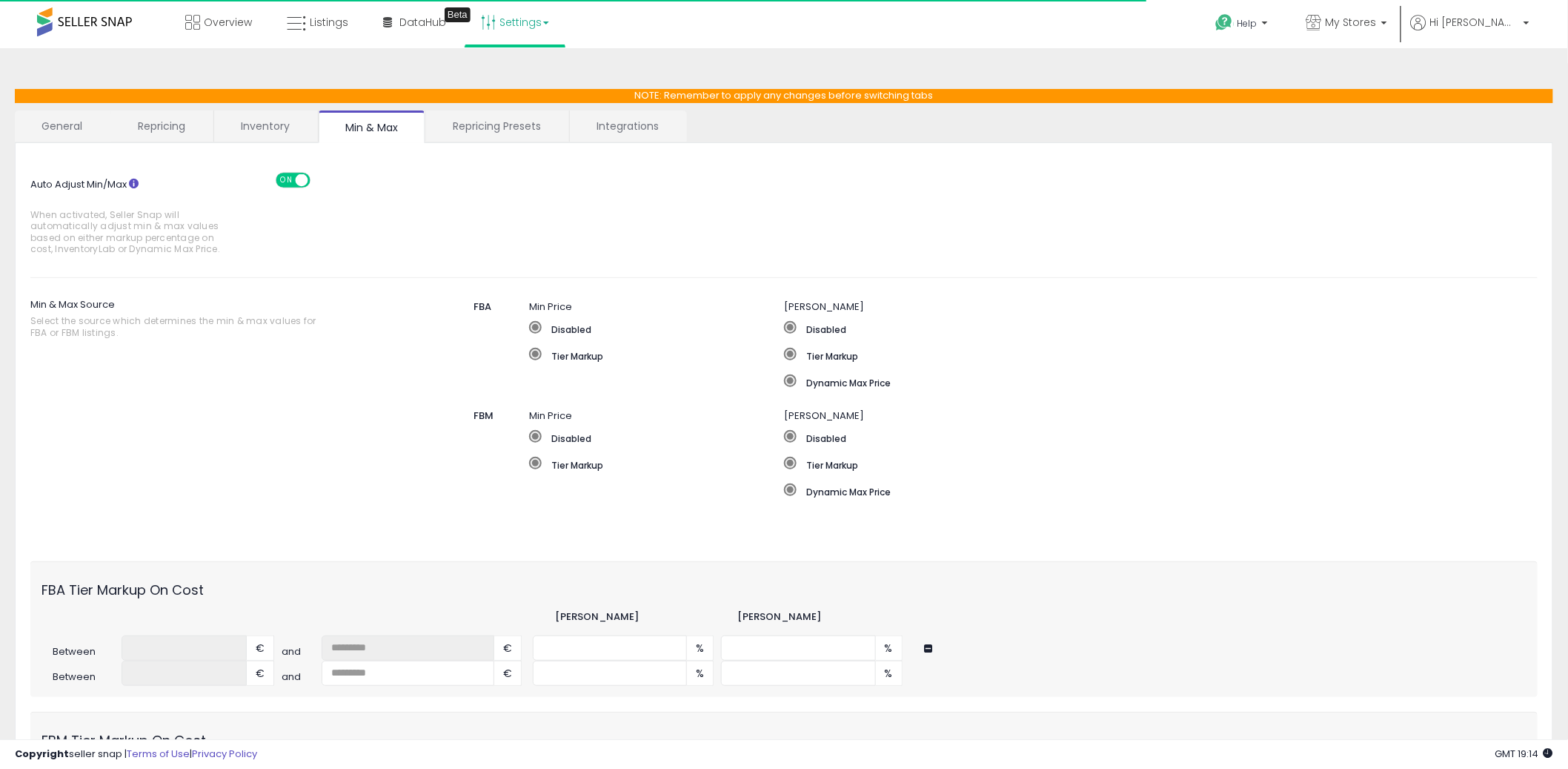
scroll to position [321, 0]
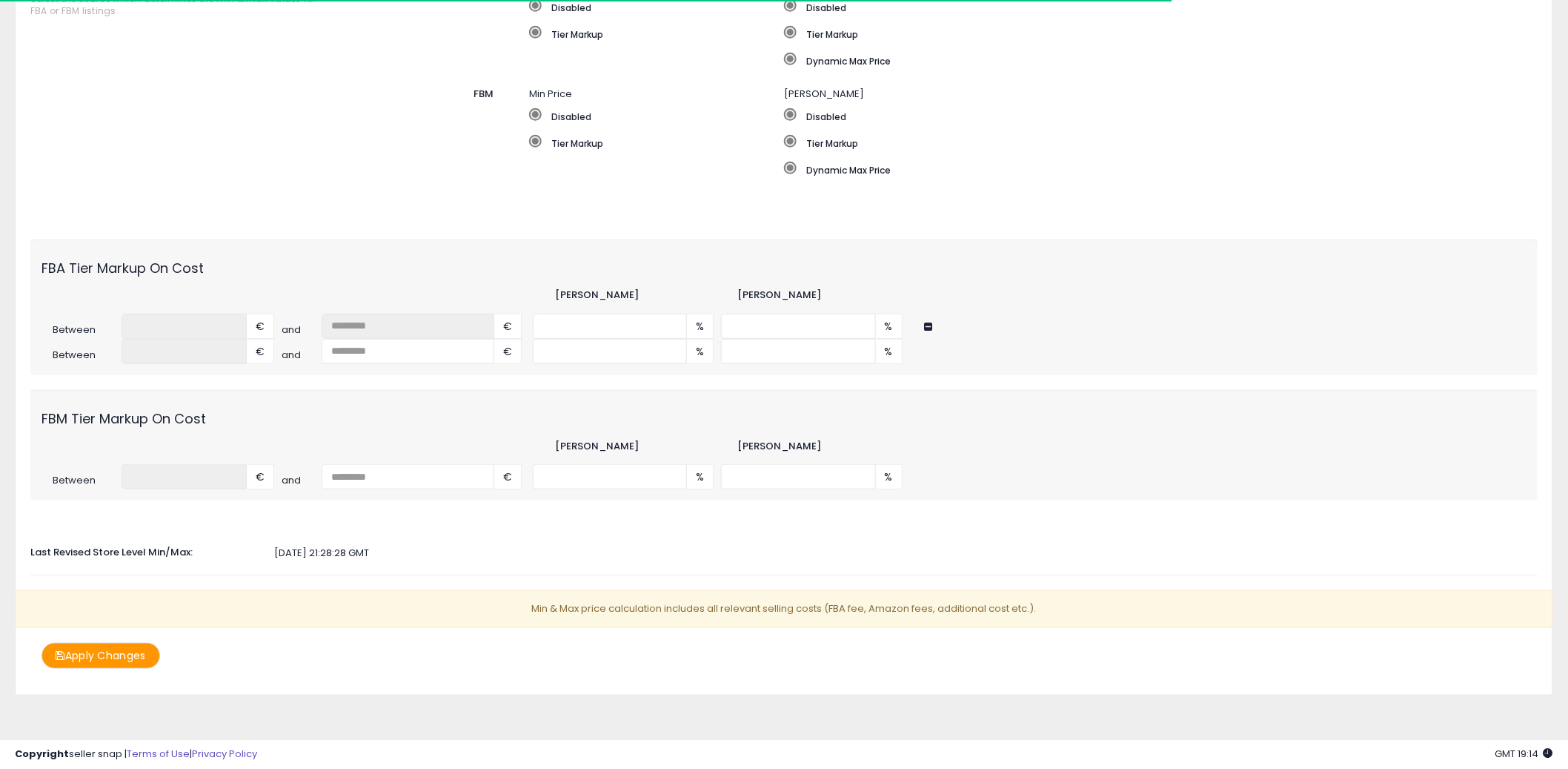
click at [109, 662] on button "Apply Changes" at bounding box center [101, 656] width 119 height 26
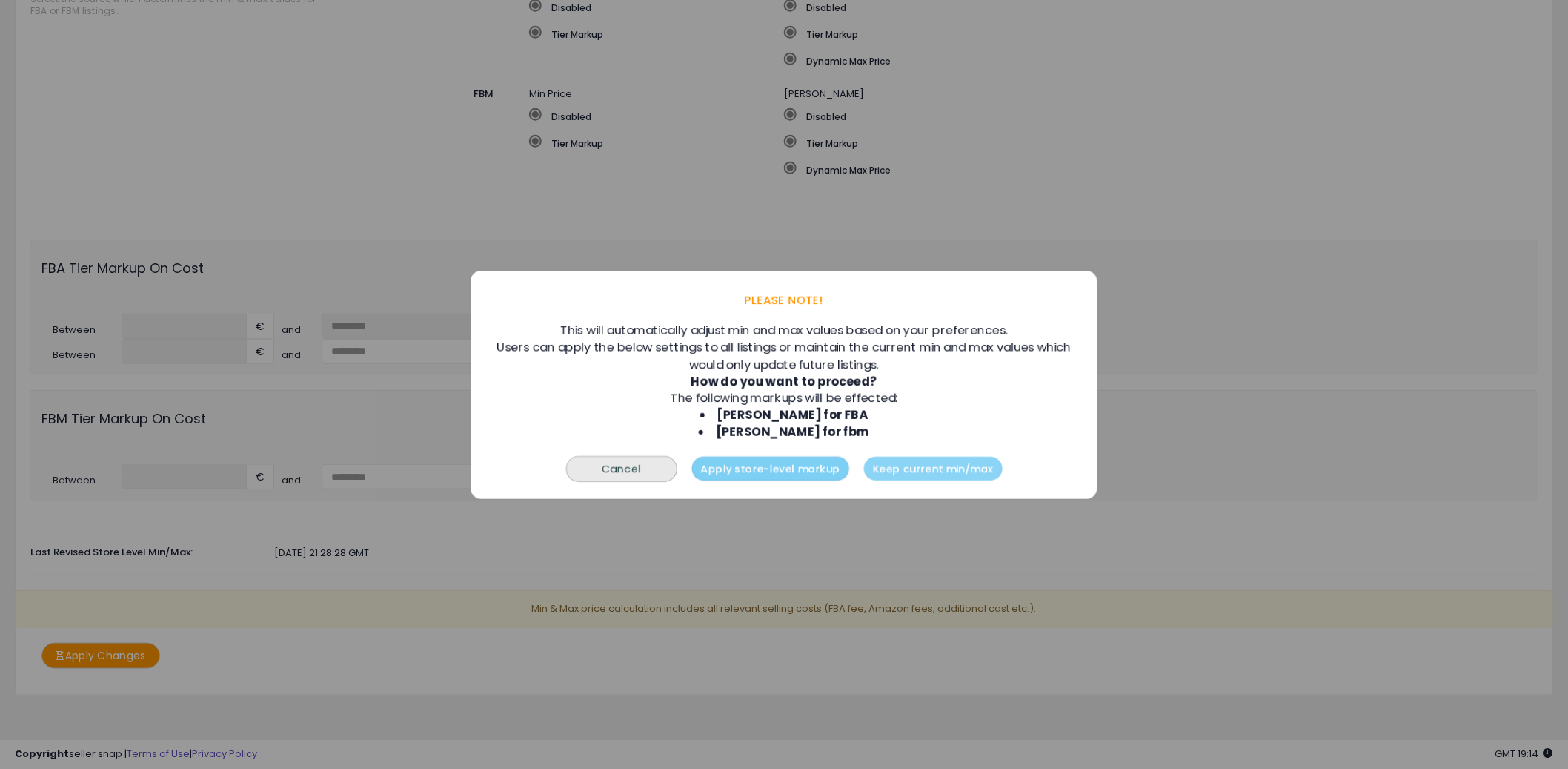
click at [784, 473] on button "Apply store-level markup" at bounding box center [770, 467] width 157 height 23
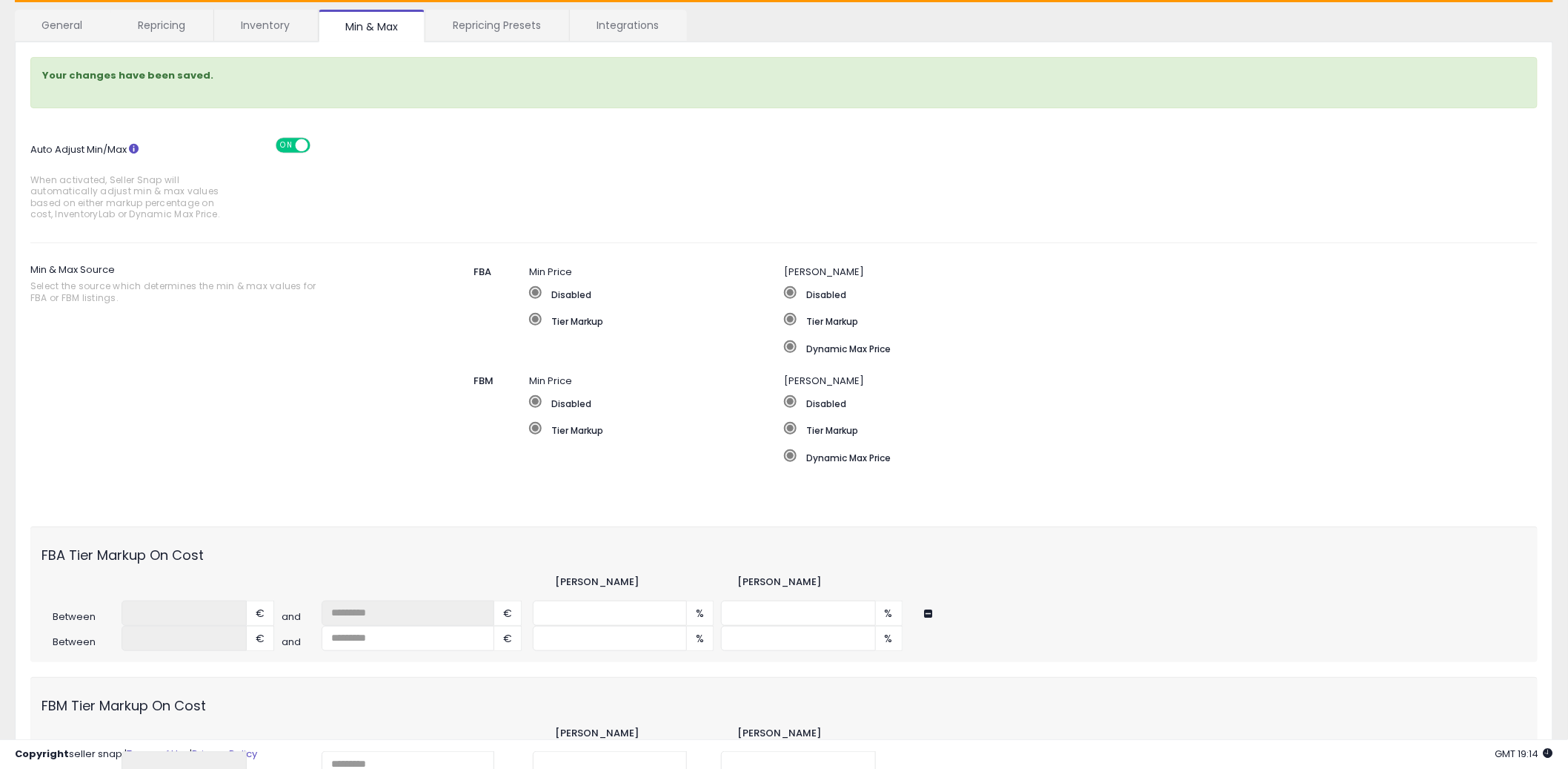
scroll to position [0, 0]
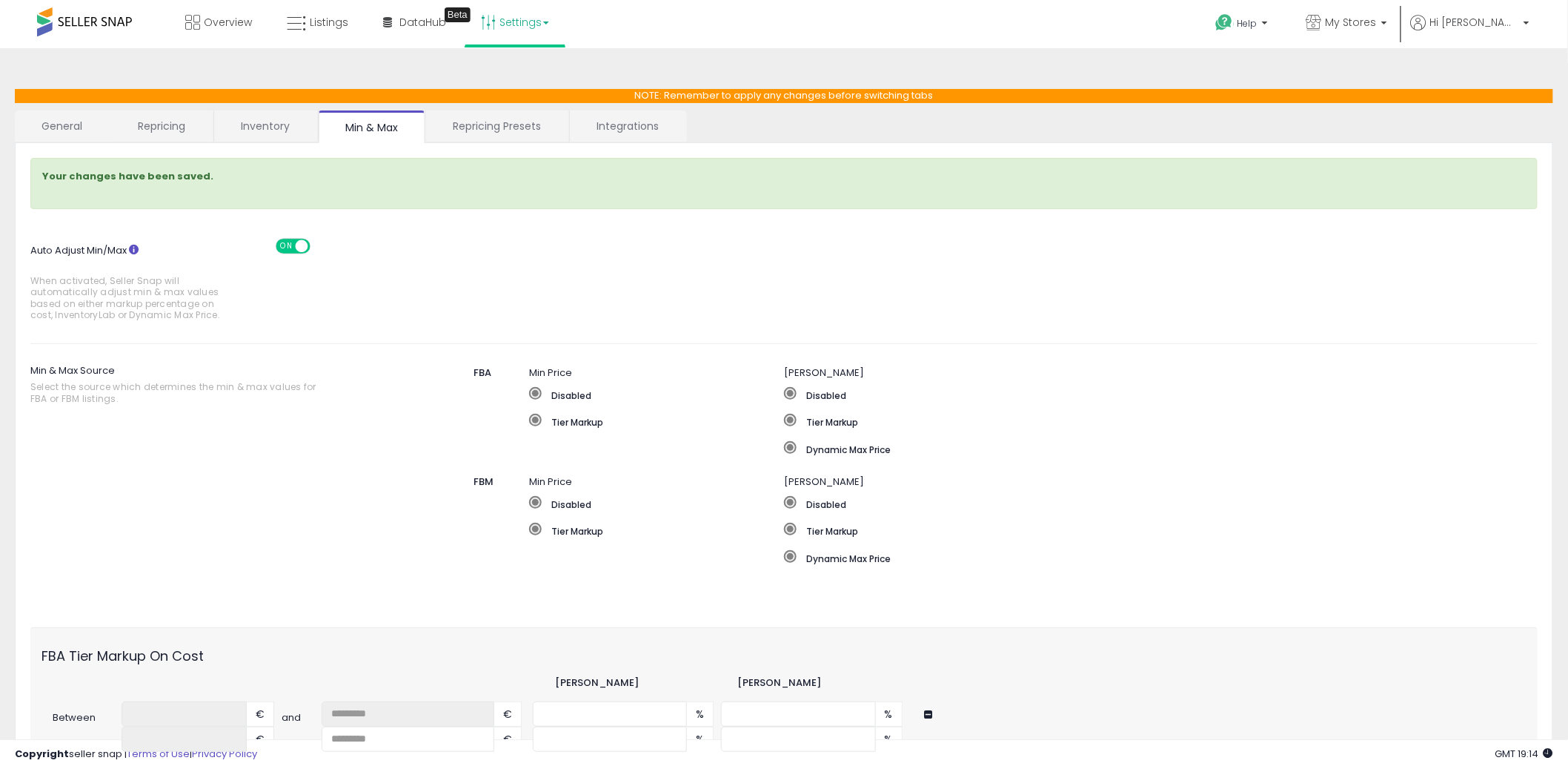
click at [265, 132] on link "Inventory" at bounding box center [265, 126] width 102 height 31
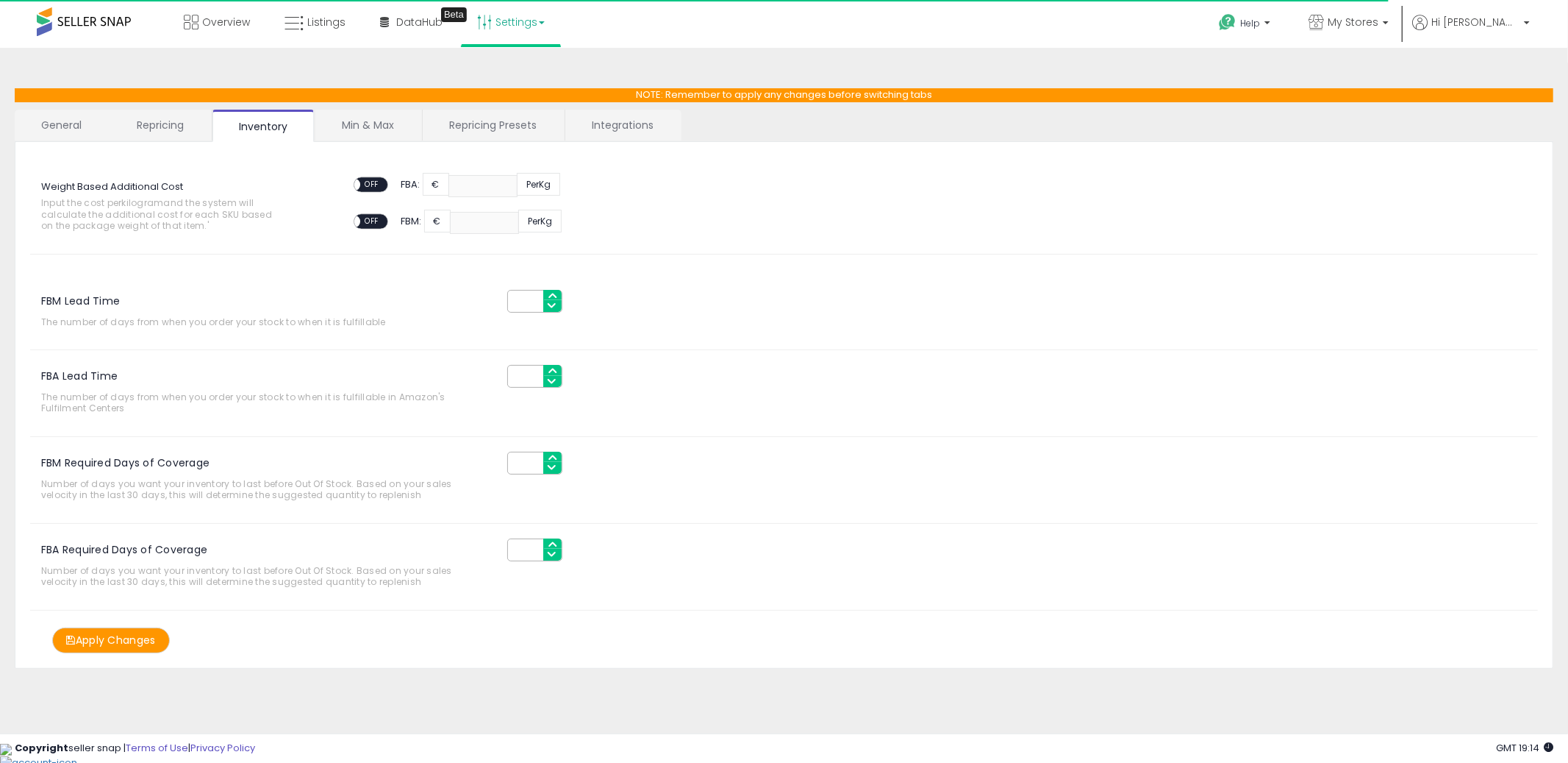
click at [169, 127] on link "Repricing" at bounding box center [160, 125] width 100 height 31
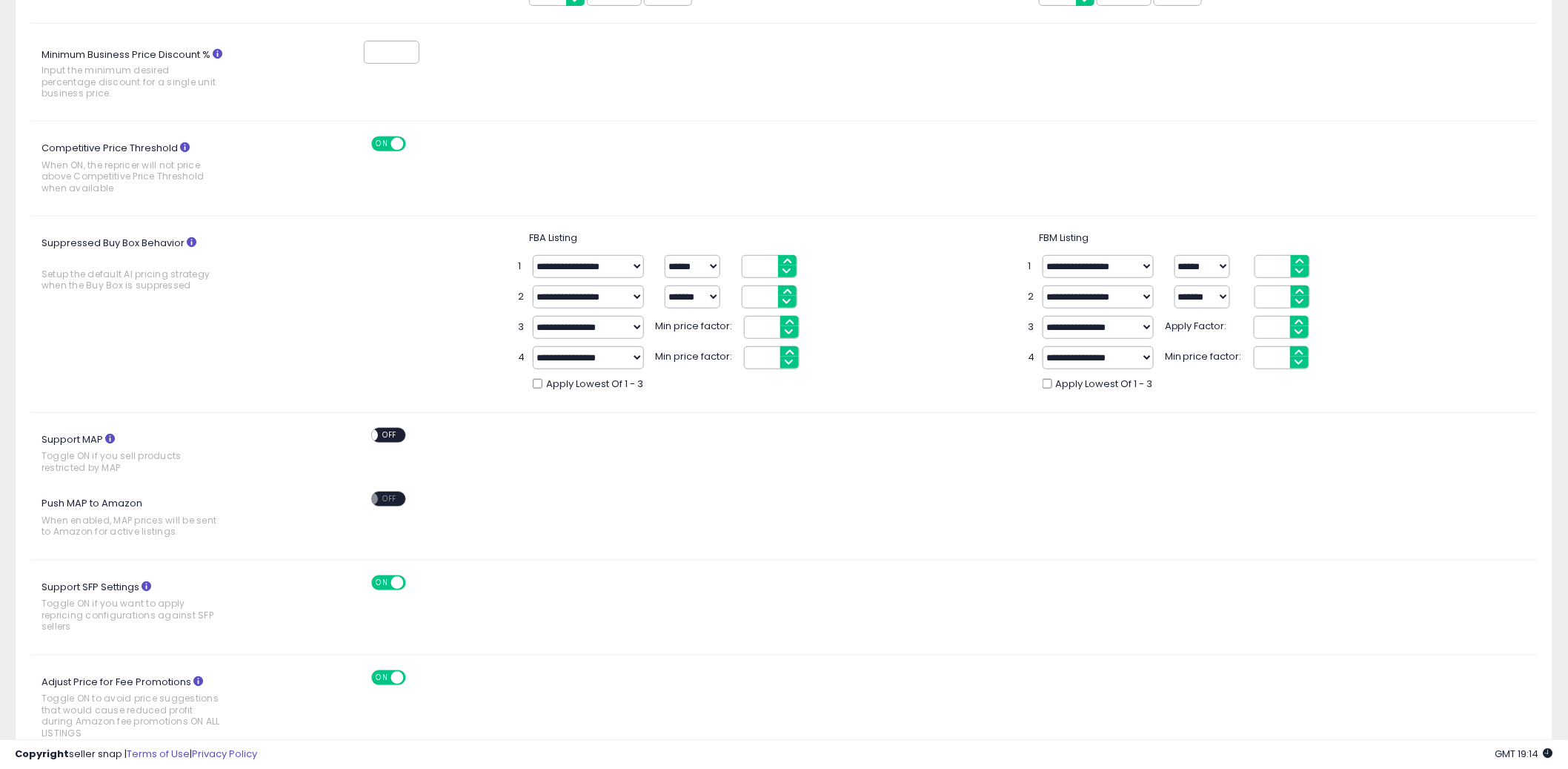
scroll to position [509, 0]
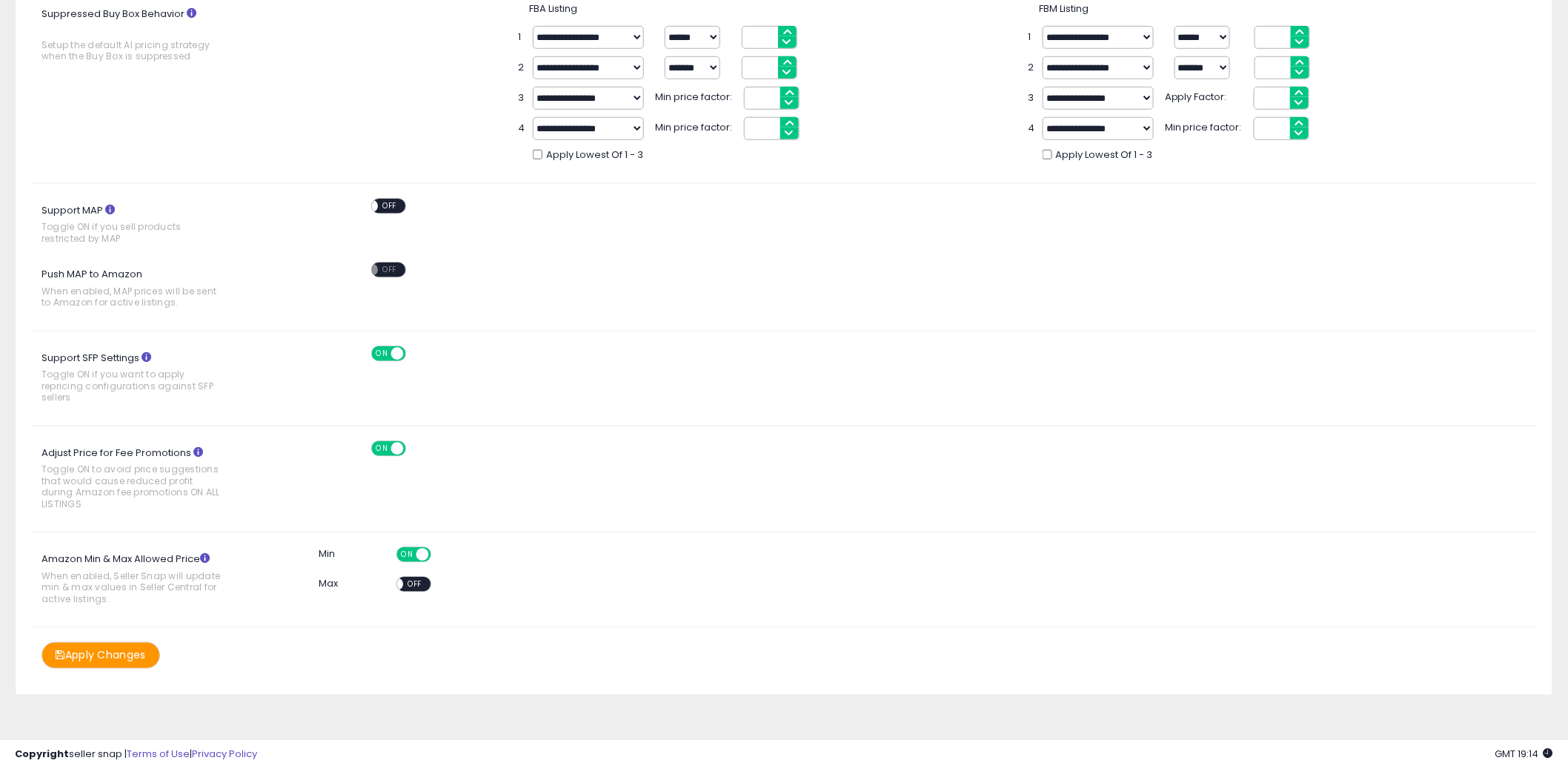
drag, startPoint x: 418, startPoint y: 579, endPoint x: 433, endPoint y: 586, distance: 16.6
click at [418, 580] on span "OFF" at bounding box center [414, 585] width 23 height 13
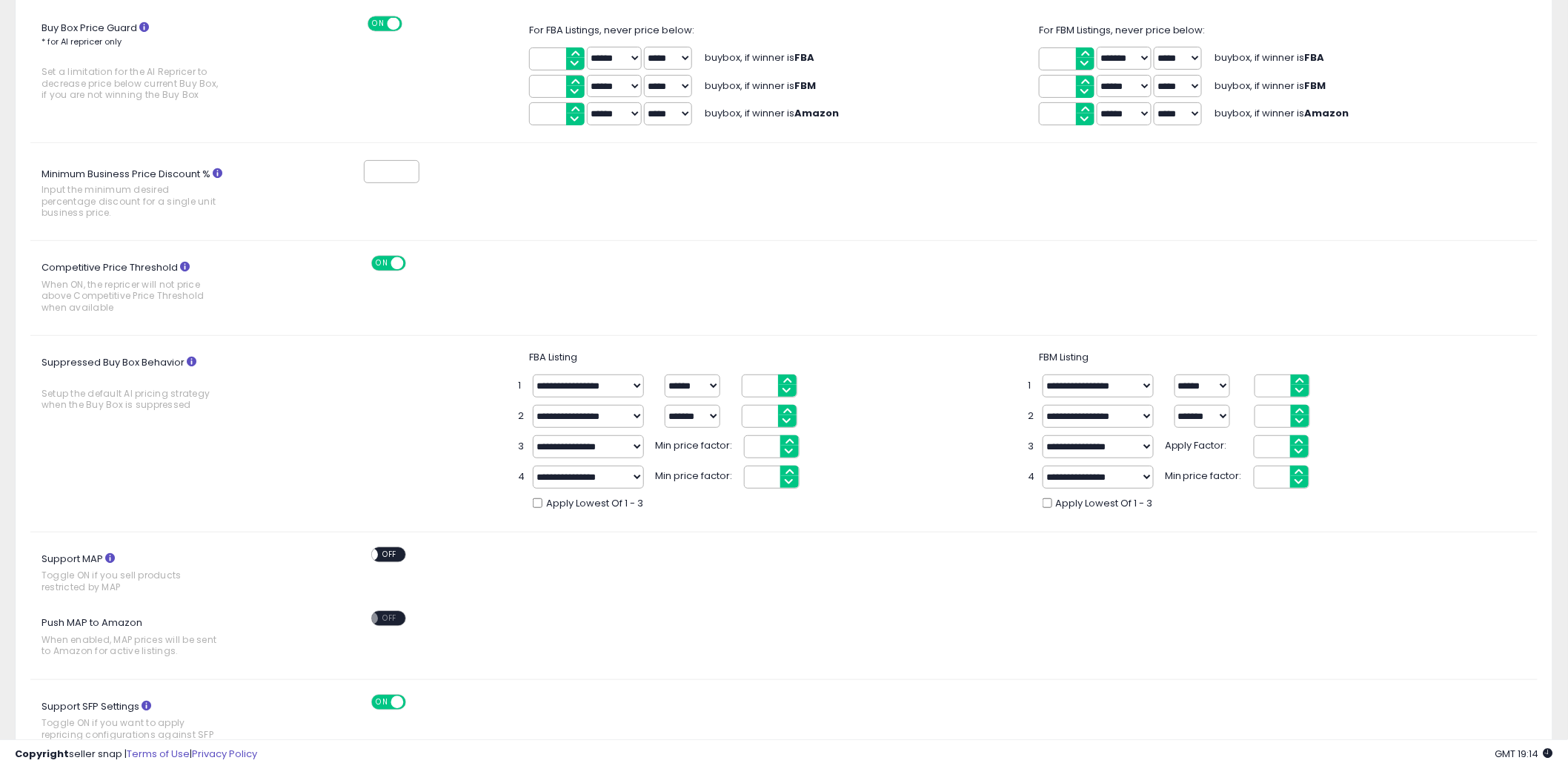
scroll to position [0, 0]
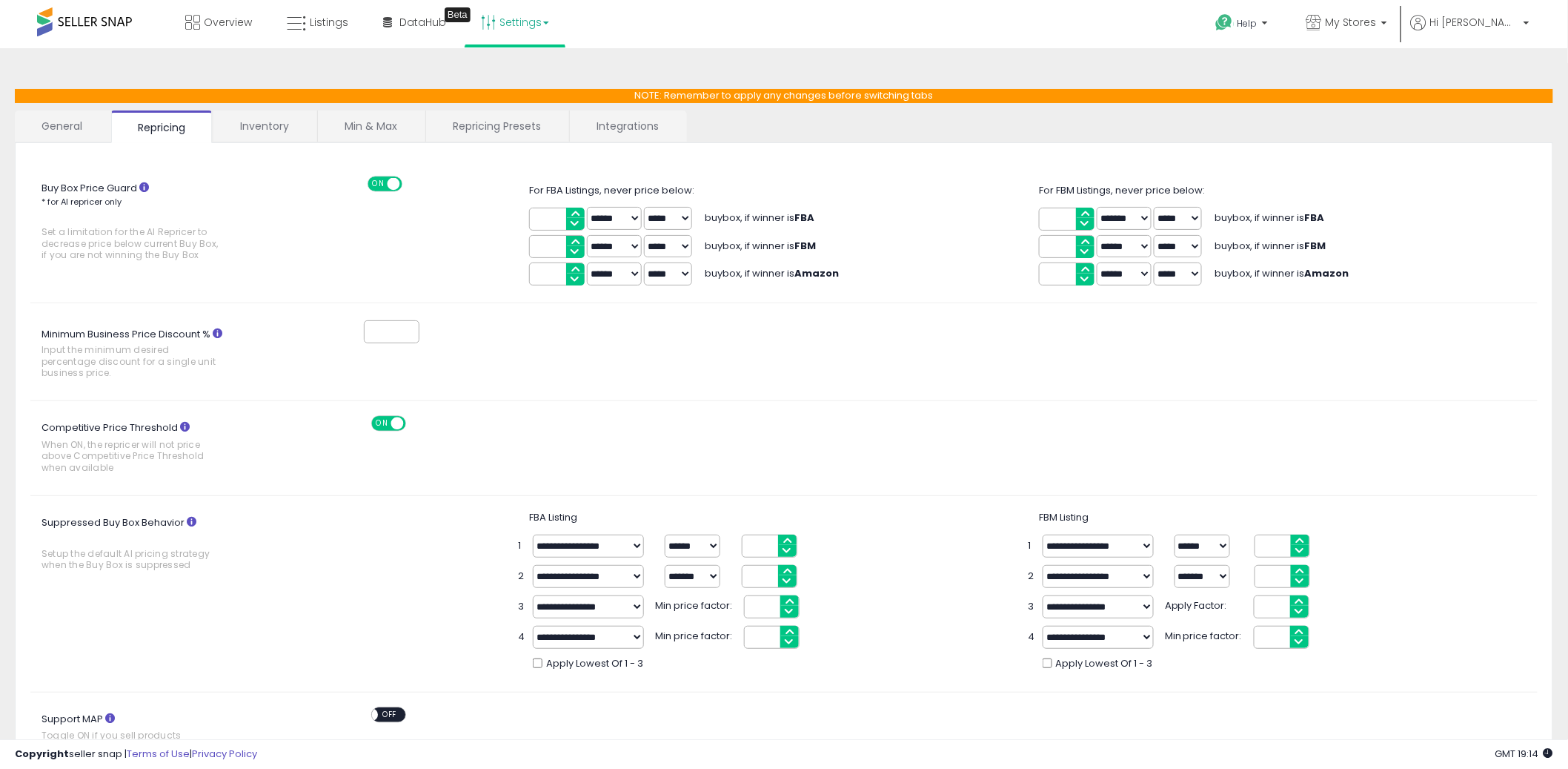
click at [481, 135] on link "Repricing Presets" at bounding box center [497, 126] width 141 height 31
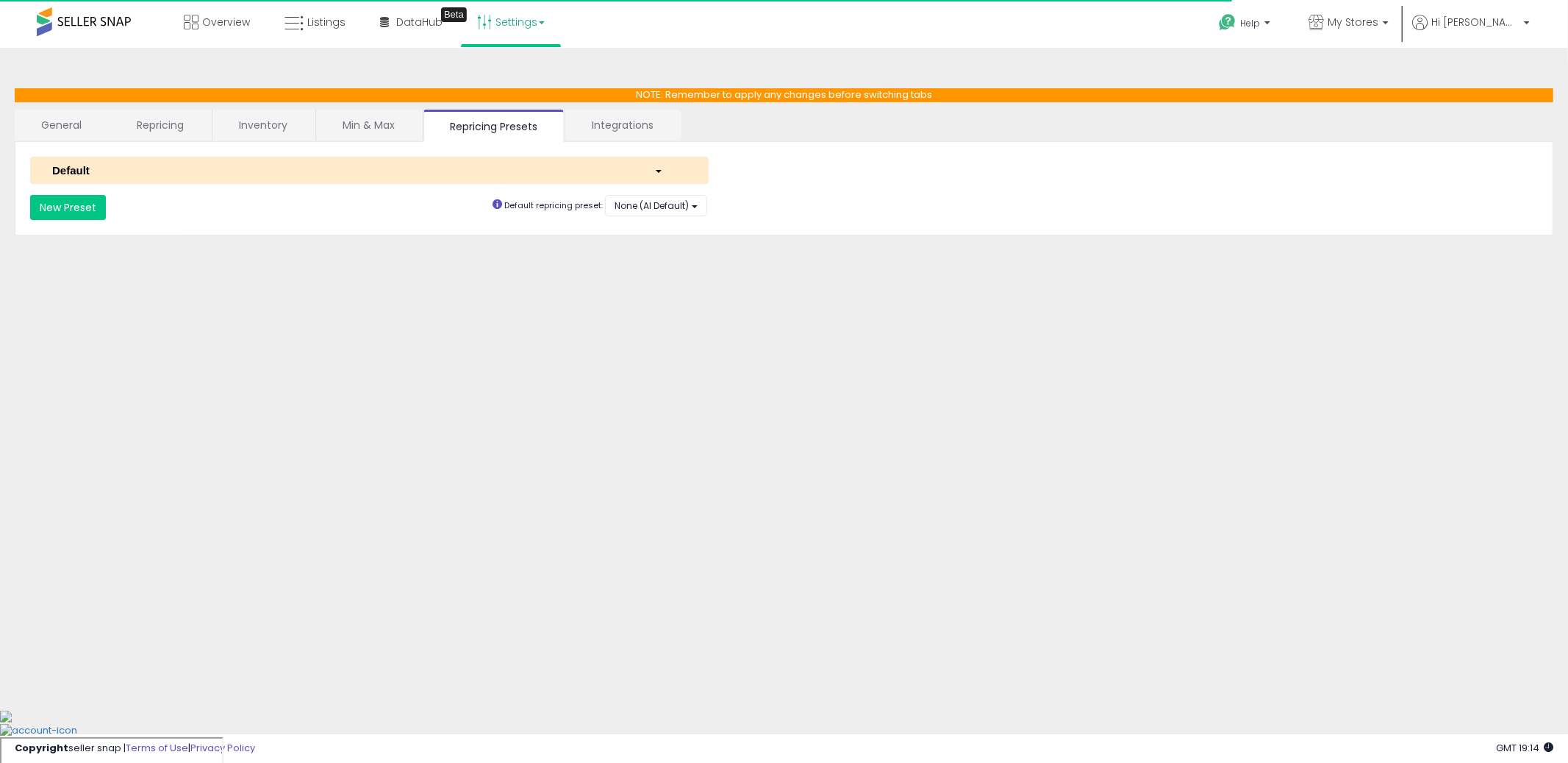
click at [377, 123] on link "Min & Max" at bounding box center [369, 125] width 105 height 31
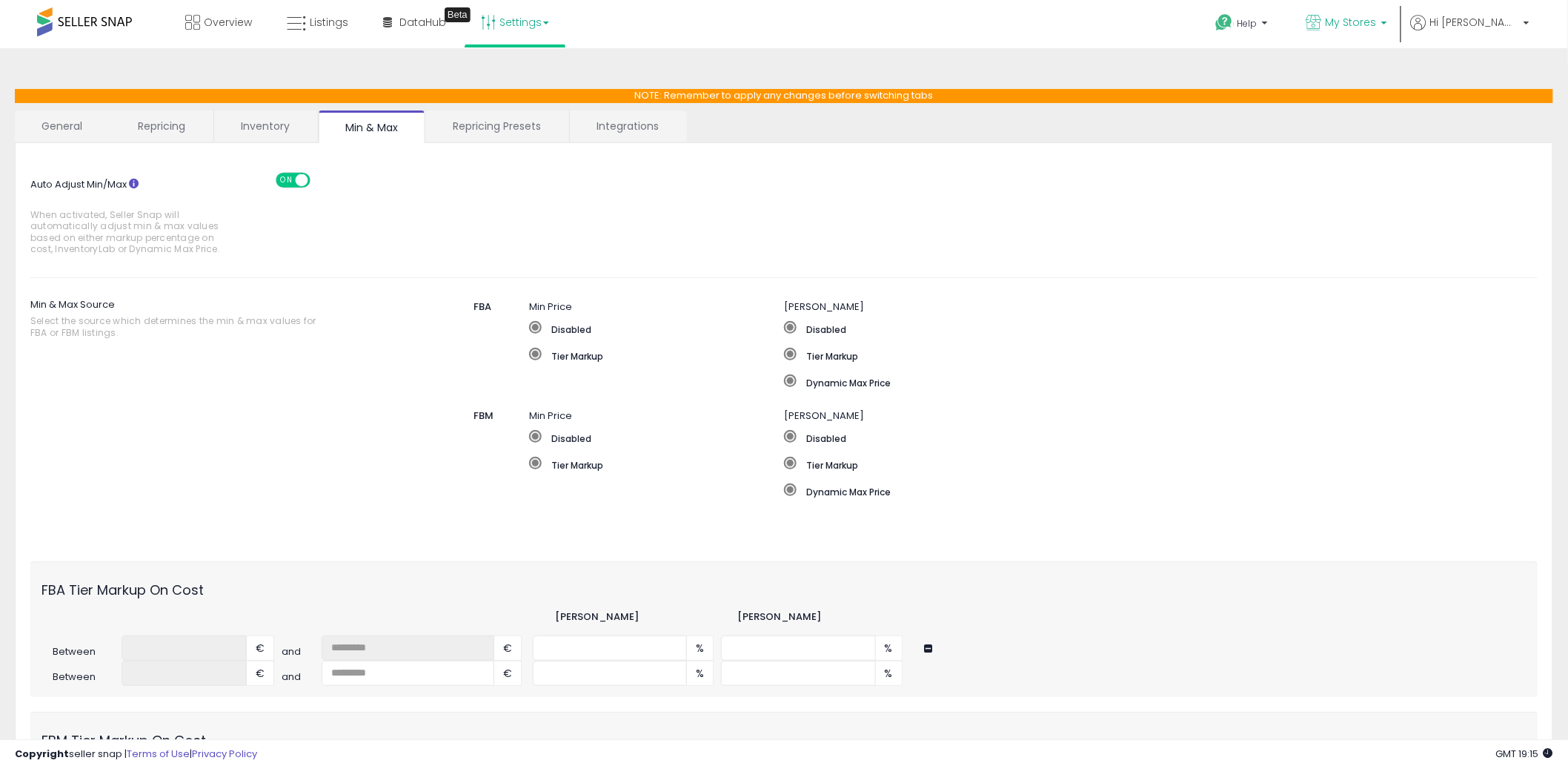
click at [1377, 19] on span "My Stores" at bounding box center [1352, 23] width 51 height 15
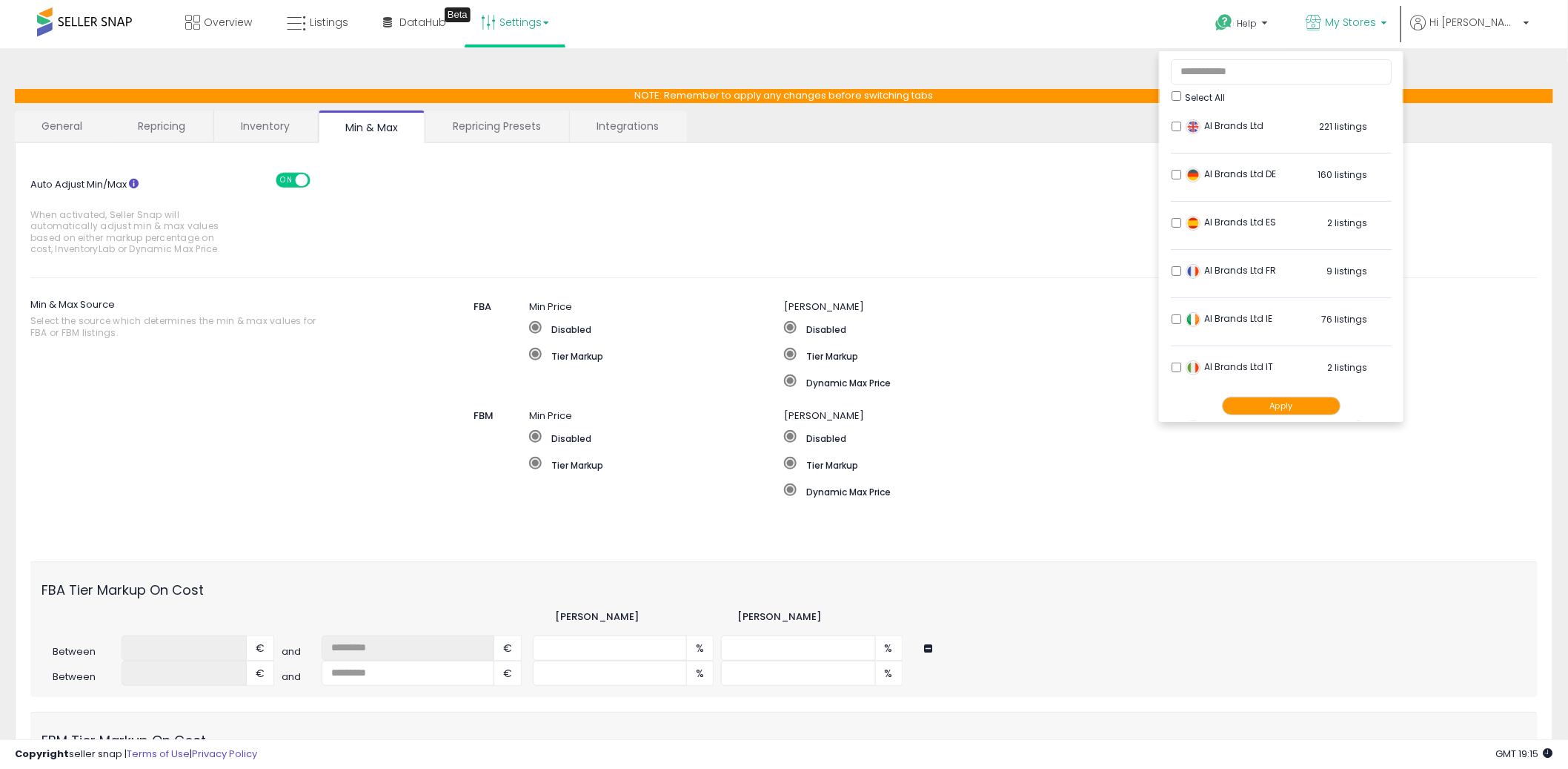
click at [482, 206] on div "Auto Adjust Min/Max When activated, Seller Snap will automatically adjust min &…" at bounding box center [784, 210] width 1530 height 104
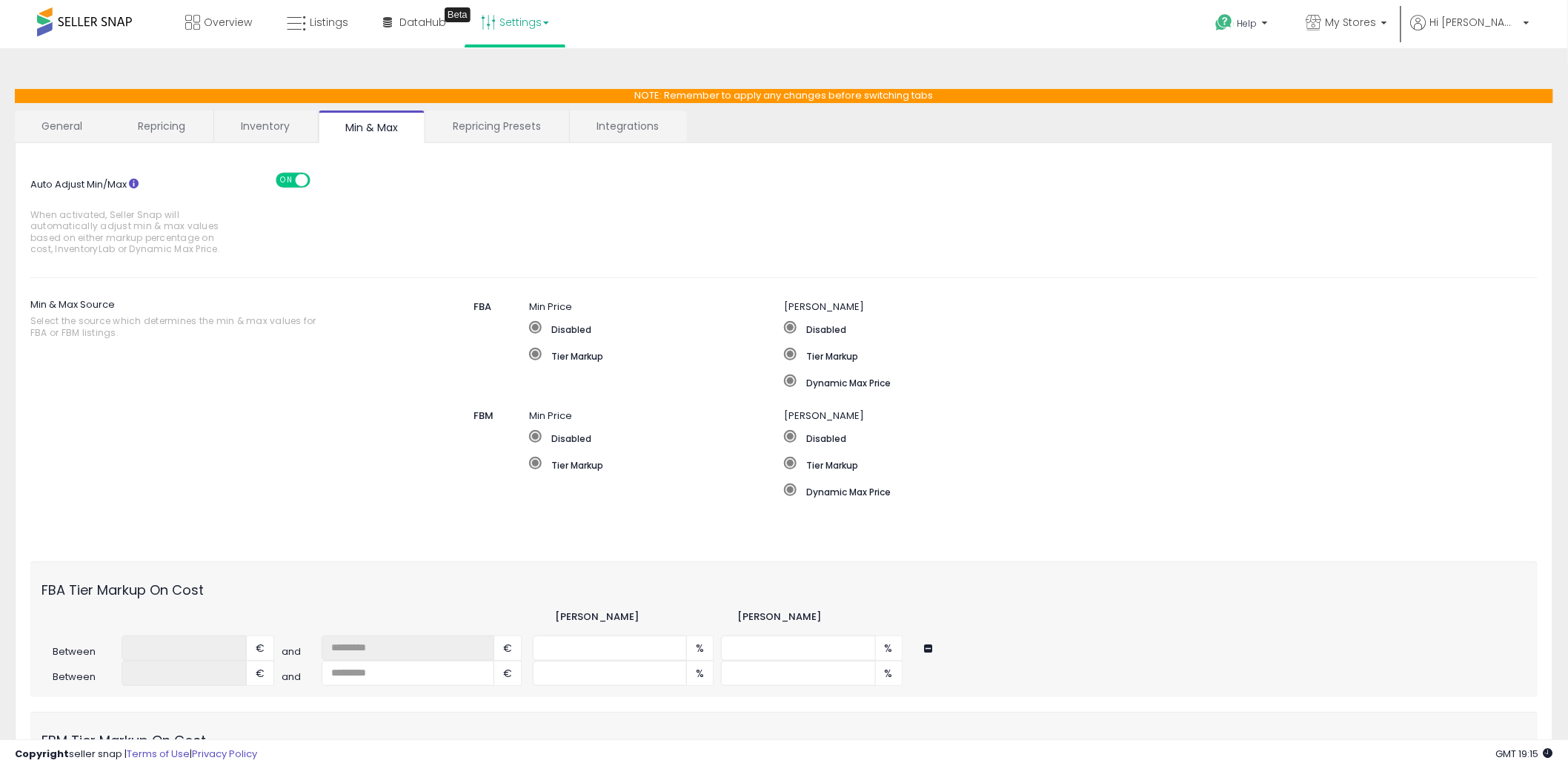
click at [485, 137] on link "Repricing Presets" at bounding box center [497, 126] width 141 height 31
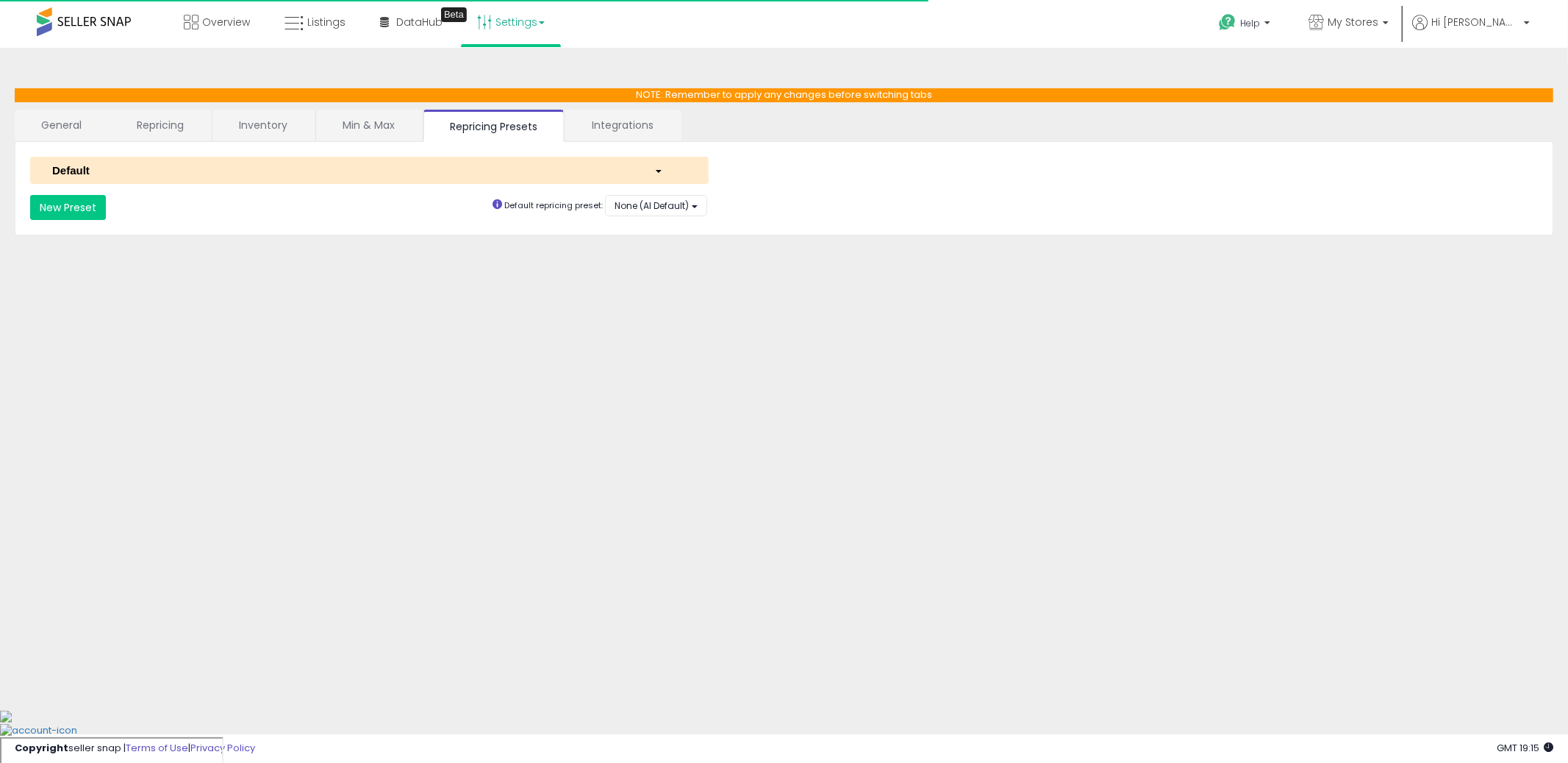
click at [210, 172] on div "Default" at bounding box center [342, 170] width 602 height 16
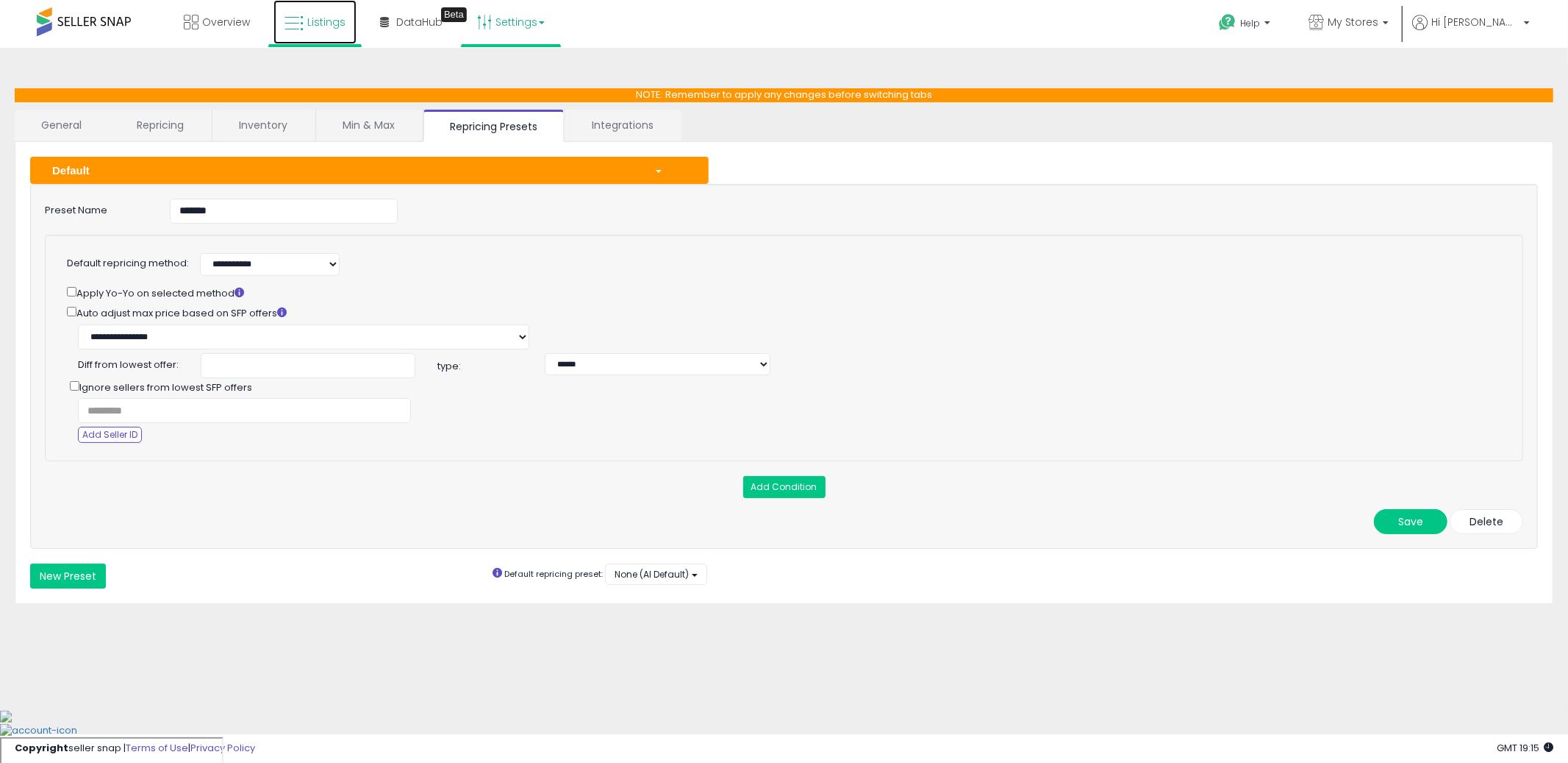
click at [309, 30] on link "Listings" at bounding box center [315, 22] width 83 height 44
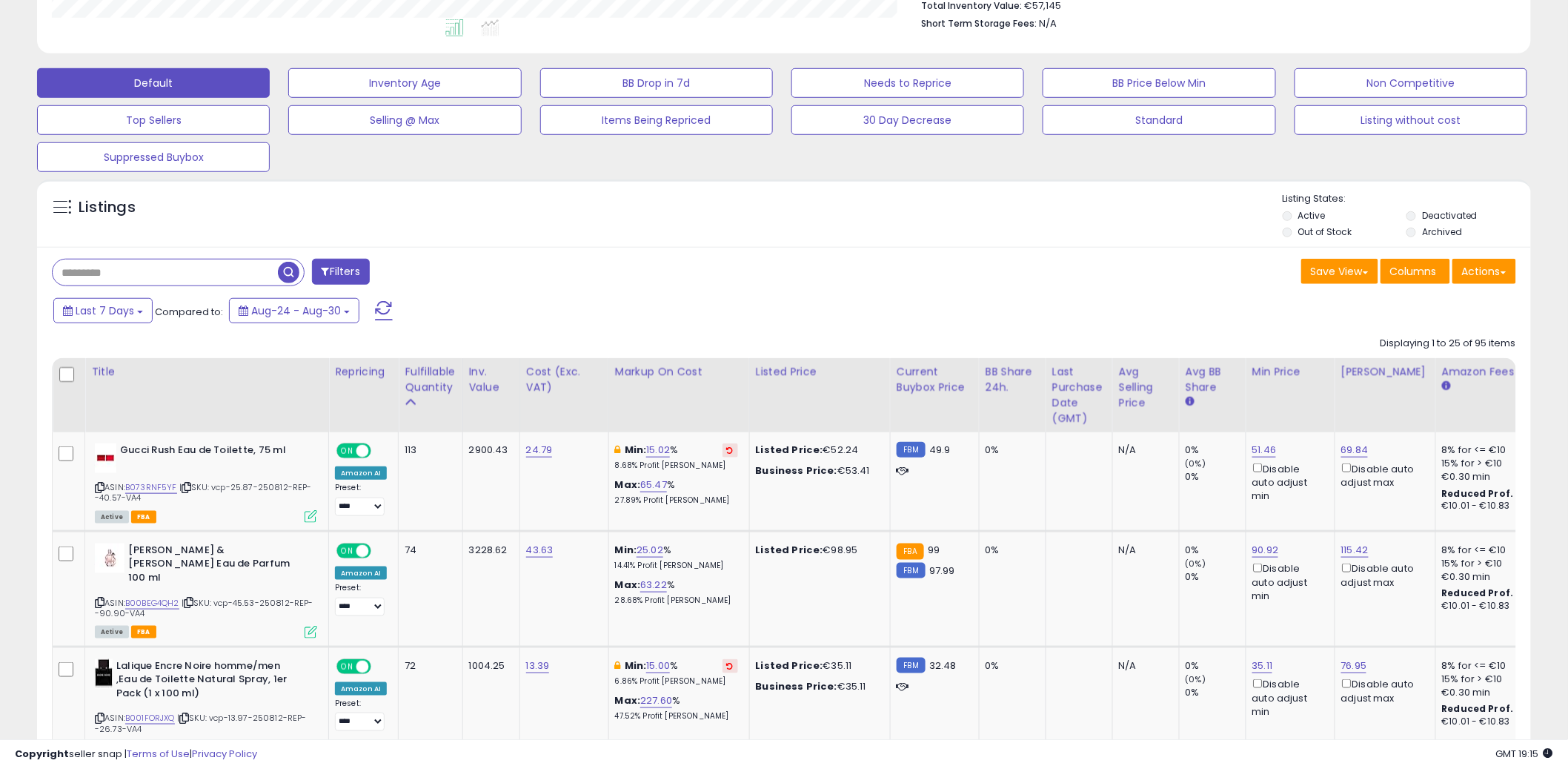
scroll to position [209, 0]
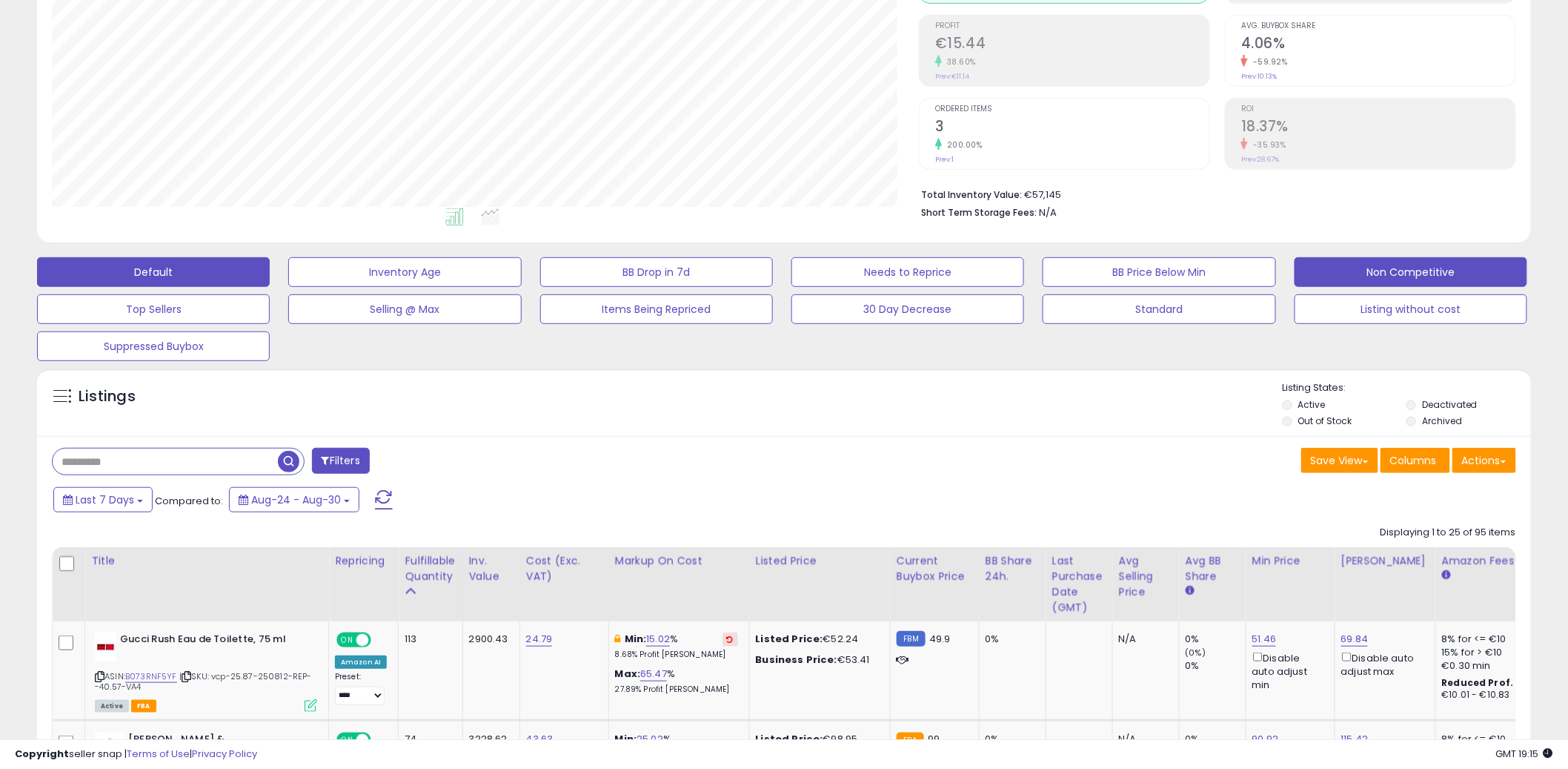
click at [1377, 268] on button "Non Competitive" at bounding box center [1412, 271] width 233 height 29
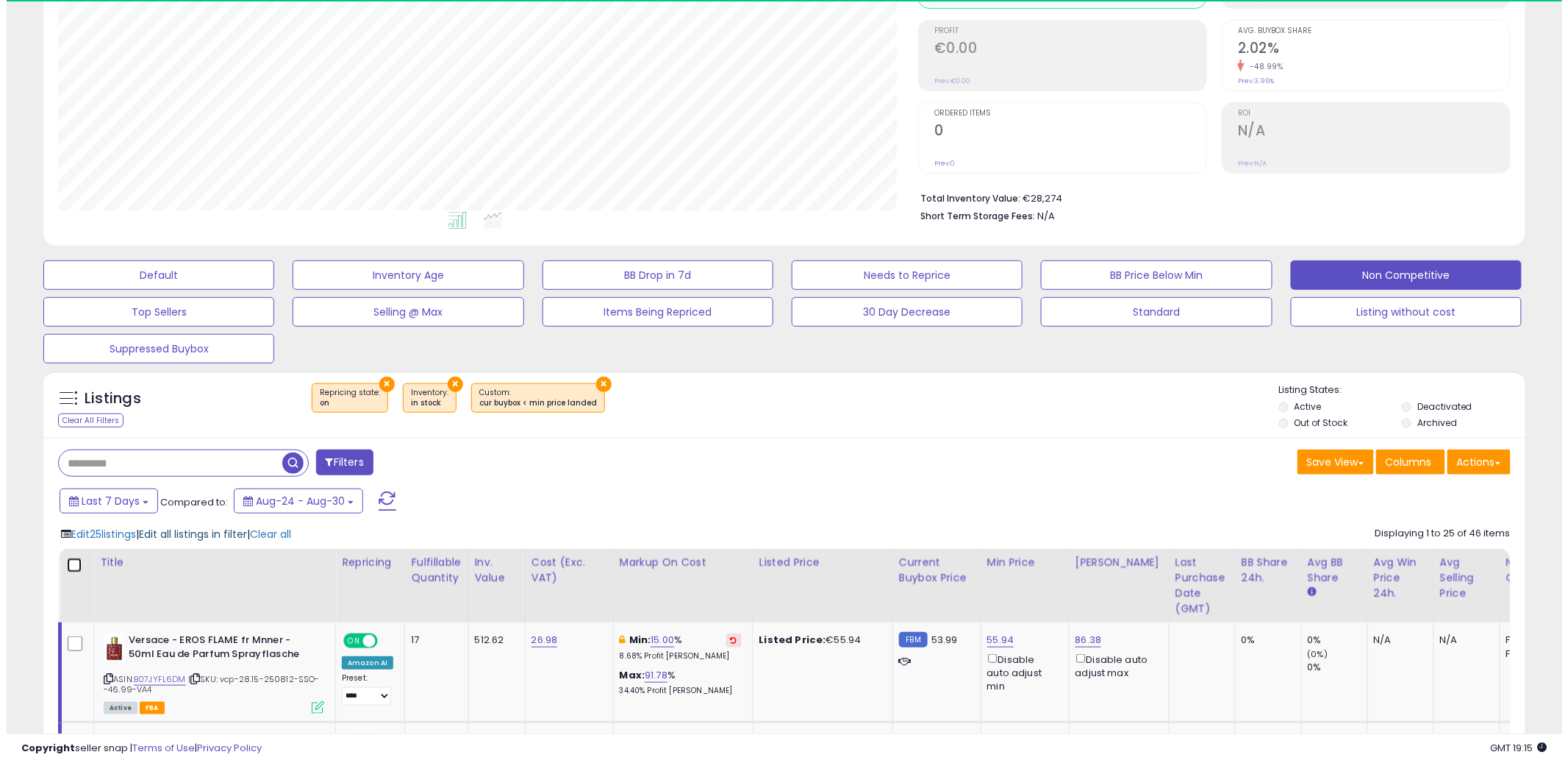
scroll to position [302, 860]
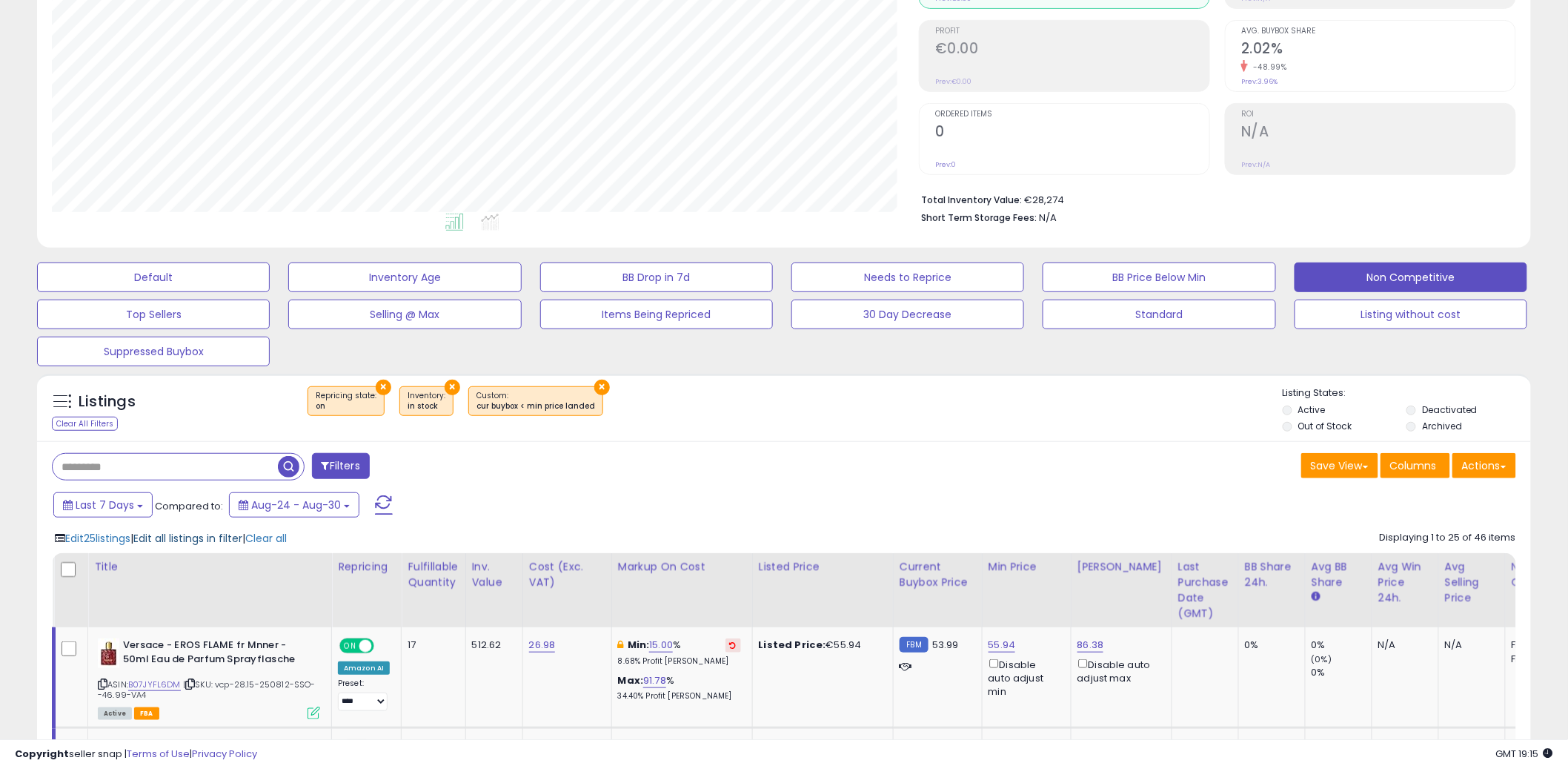
click at [198, 540] on span "Edit all listings in filter" at bounding box center [187, 538] width 109 height 15
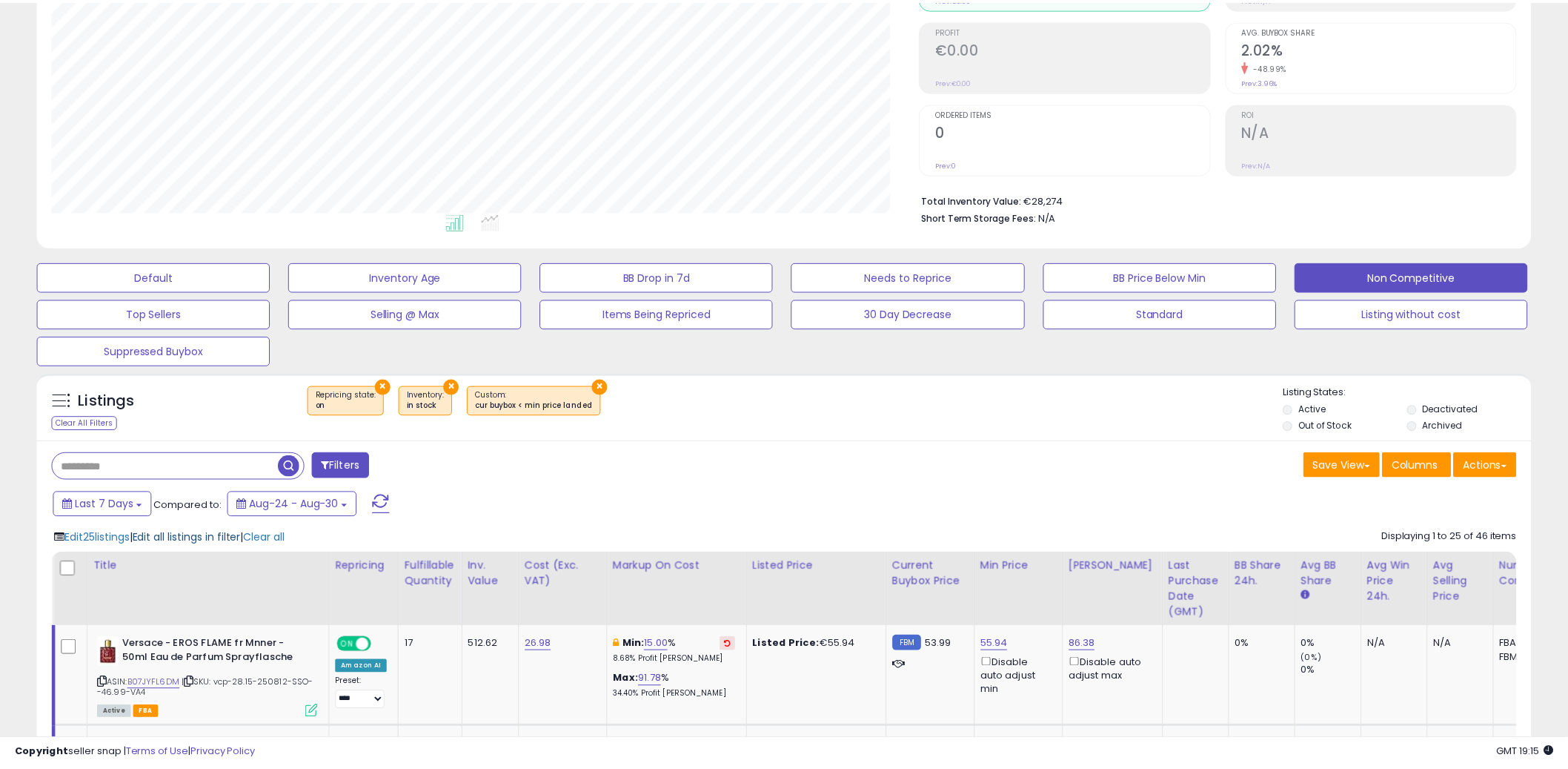
scroll to position [304, 875]
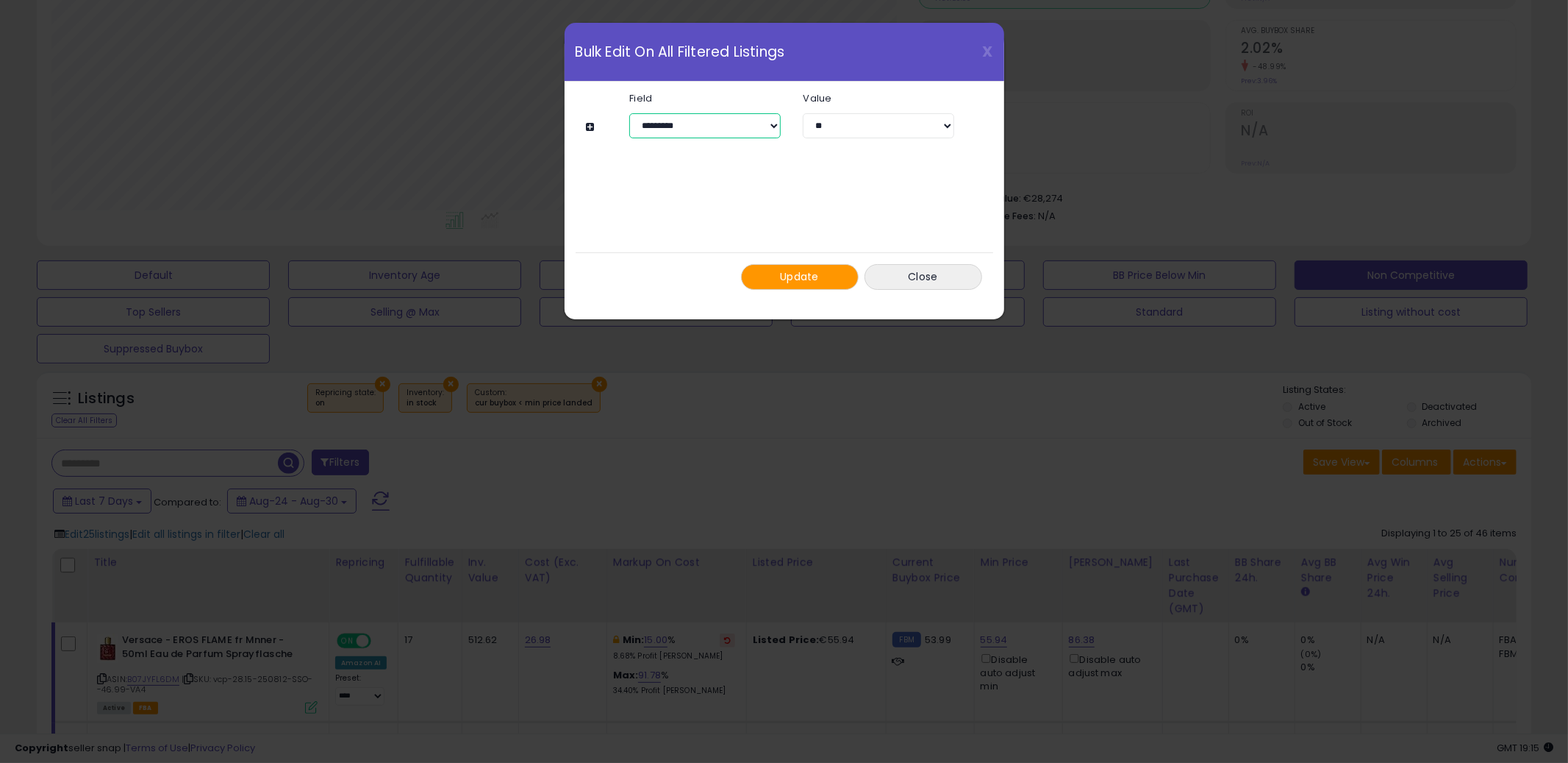
click at [676, 128] on select "**********" at bounding box center [705, 125] width 151 height 25
select select "**********"
click at [629, 113] on select "**********" at bounding box center [705, 125] width 151 height 25
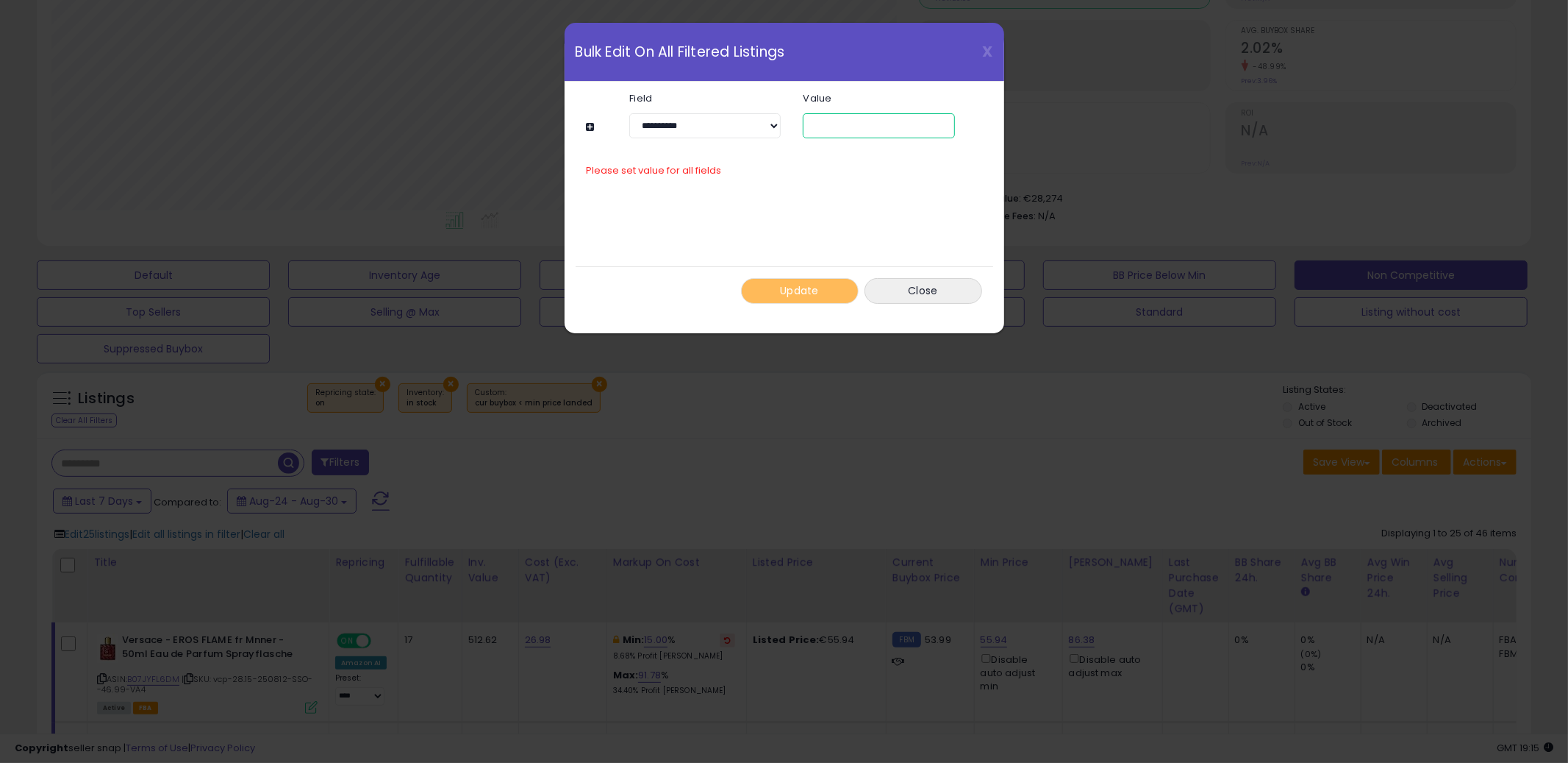
click at [896, 120] on input "number" at bounding box center [879, 125] width 151 height 25
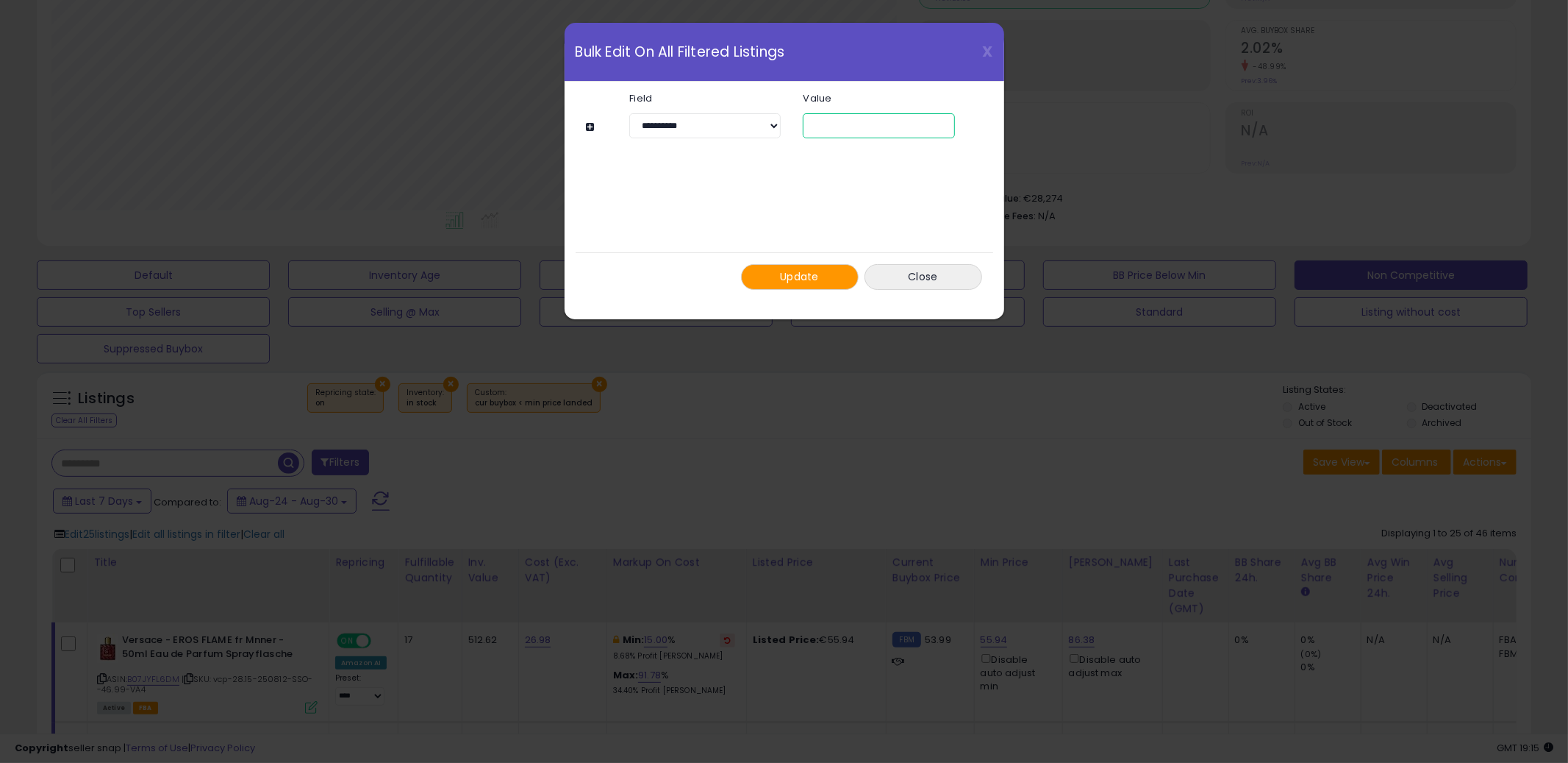
type input "**"
click at [814, 267] on button "Update" at bounding box center [799, 277] width 118 height 26
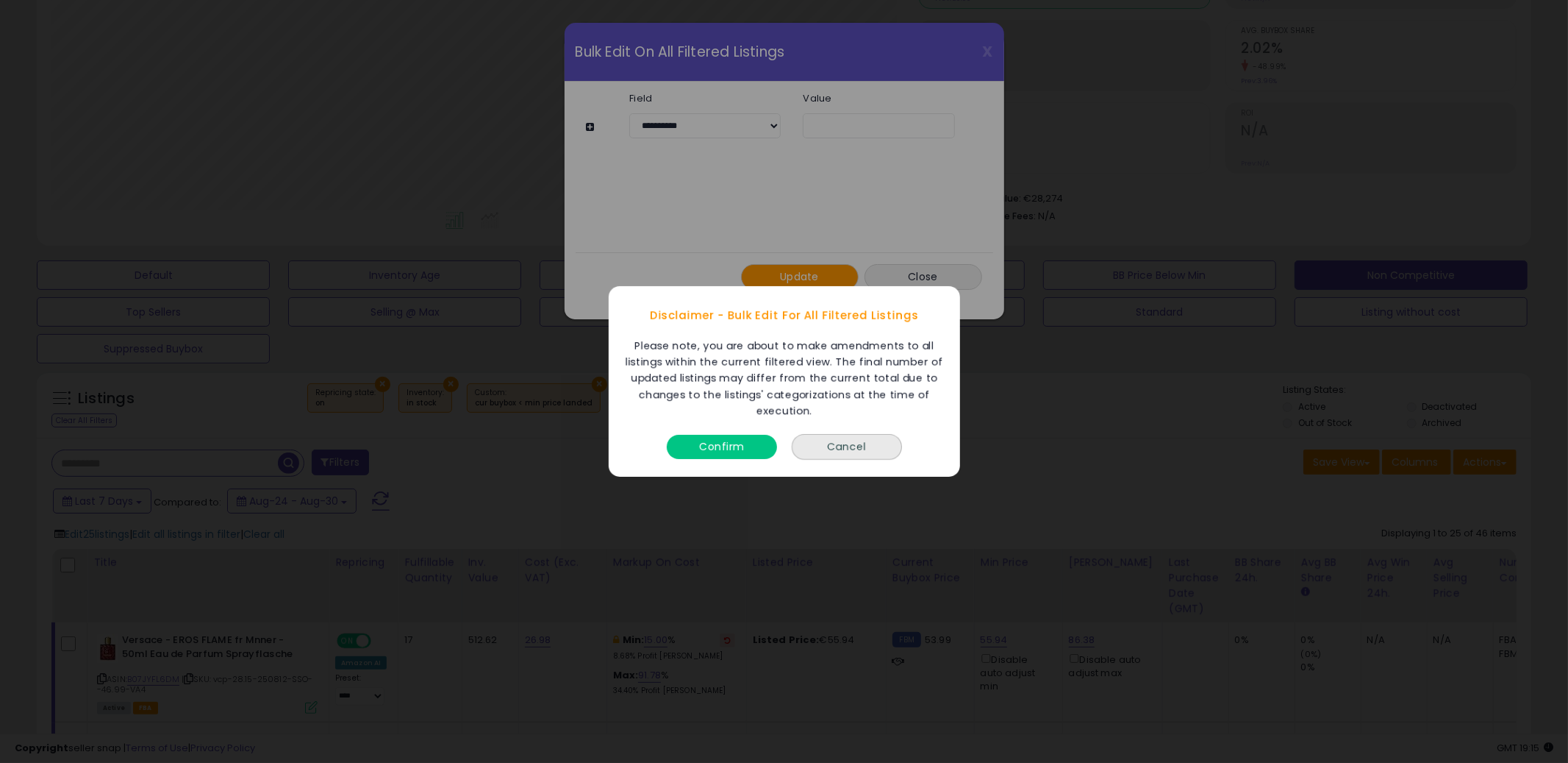
click at [765, 451] on button "Confirm" at bounding box center [721, 446] width 110 height 24
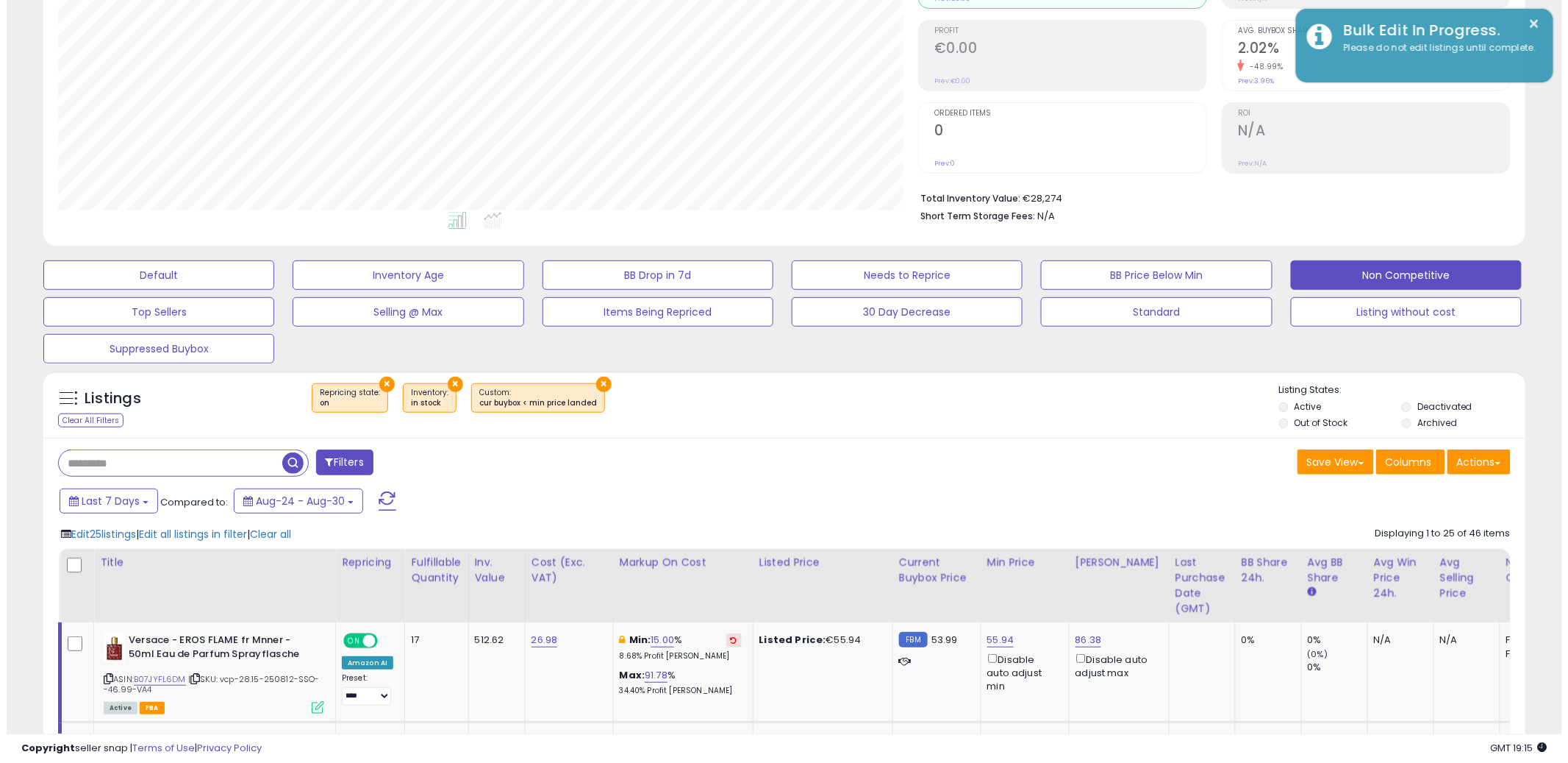
scroll to position [735227, 734308]
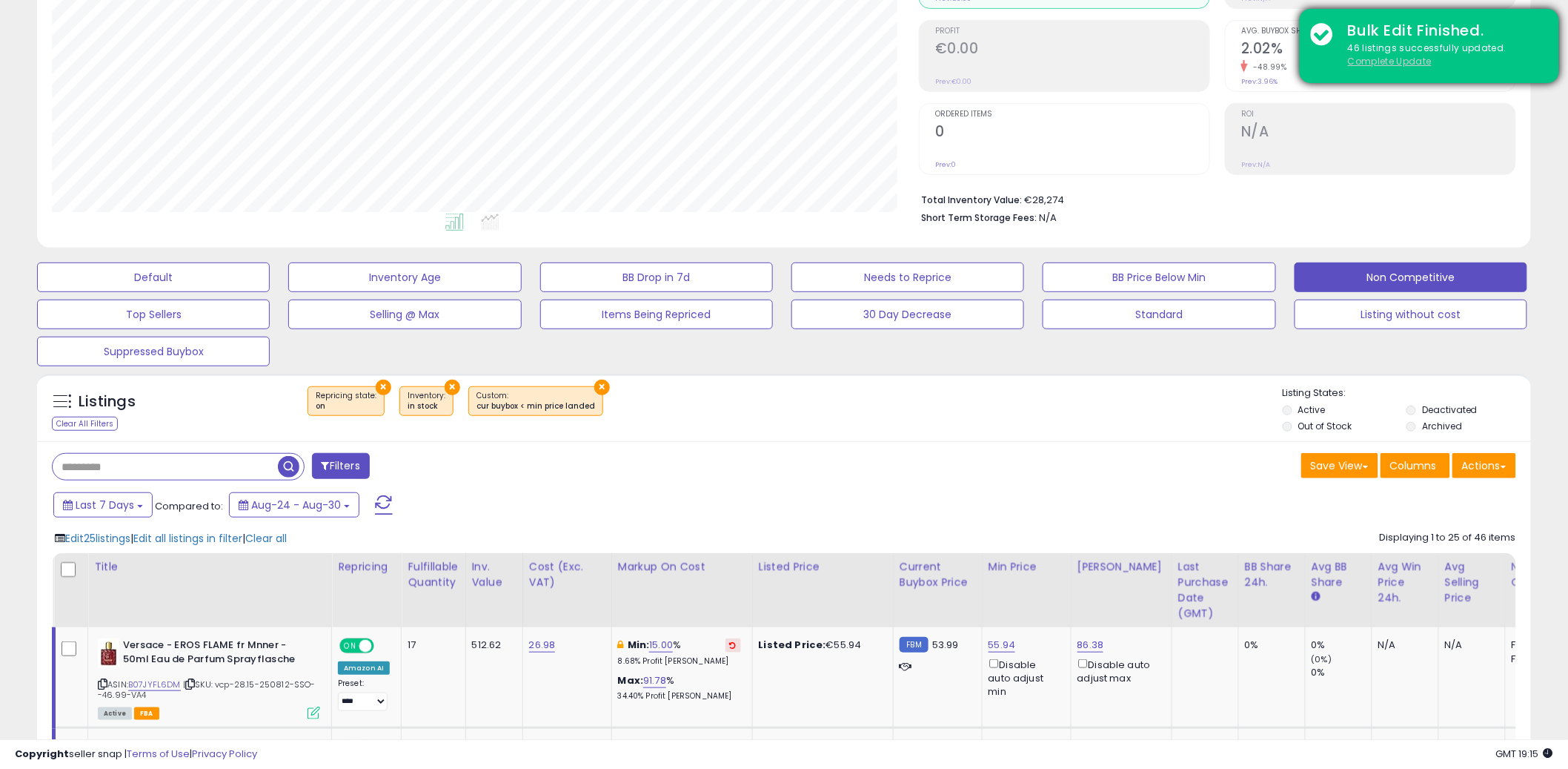
click at [1412, 59] on u "Complete Update" at bounding box center [1390, 61] width 84 height 13
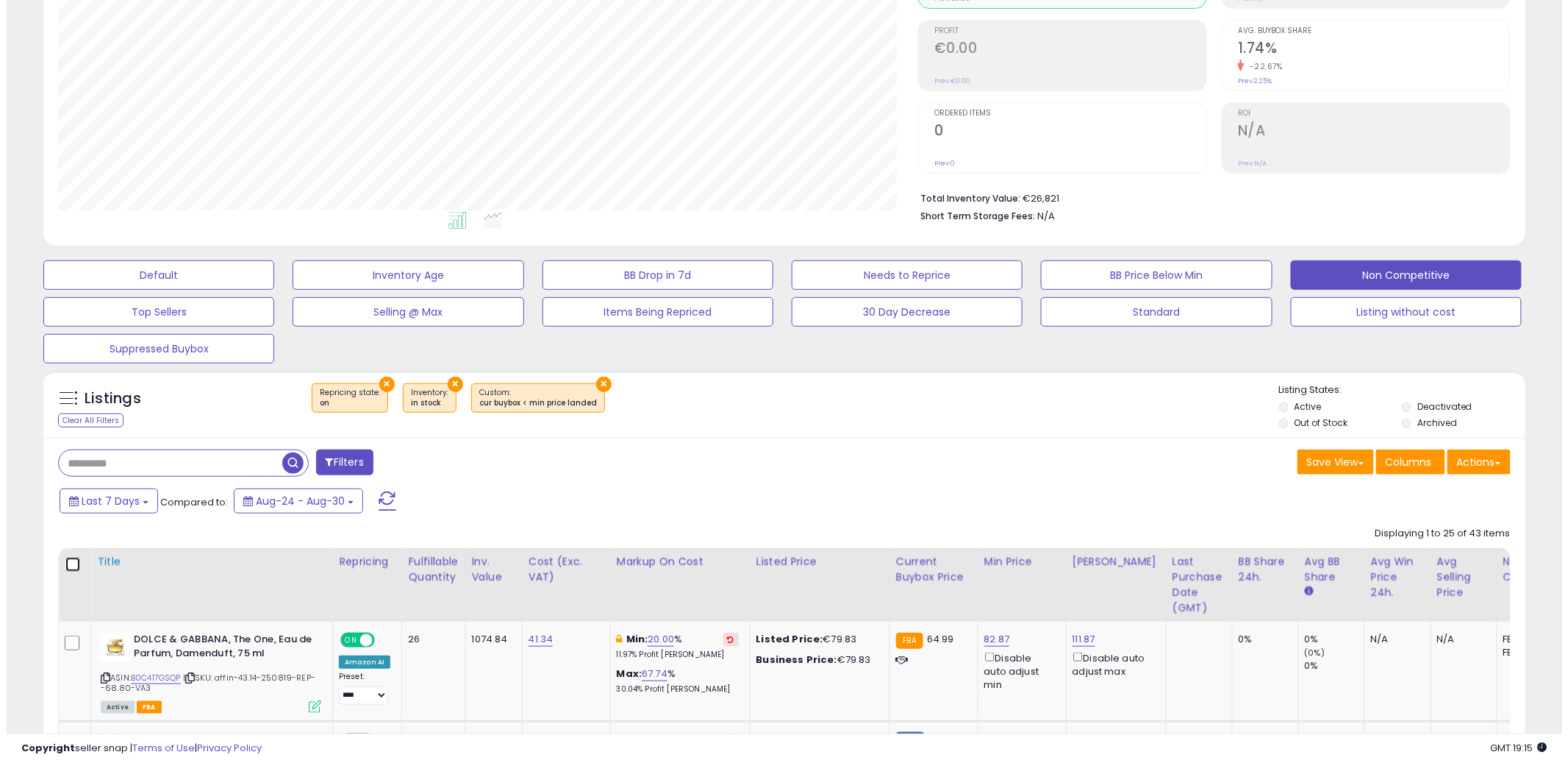
scroll to position [302, 860]
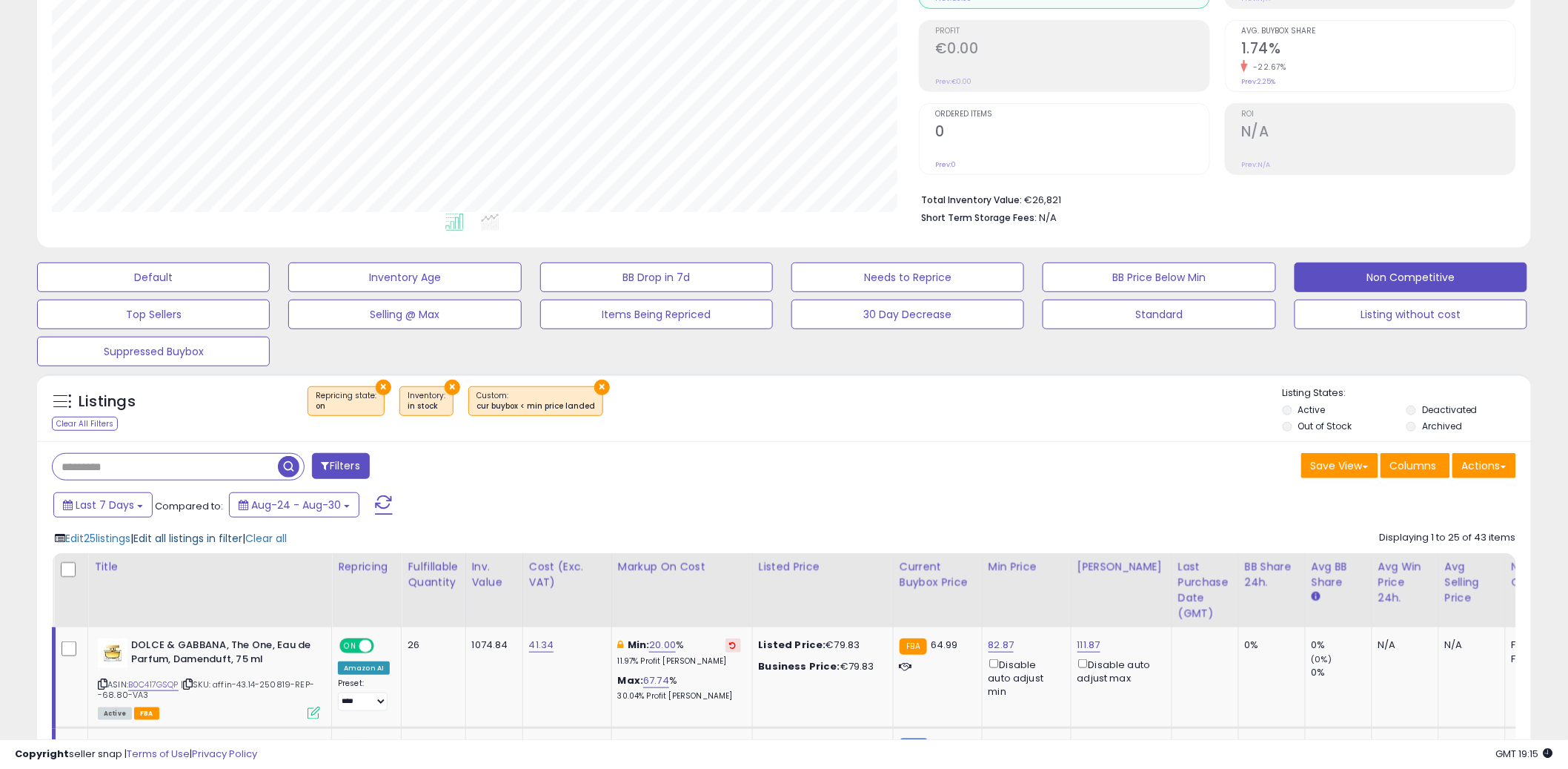
click at [243, 541] on span "Edit all listings in filter" at bounding box center [187, 538] width 109 height 15
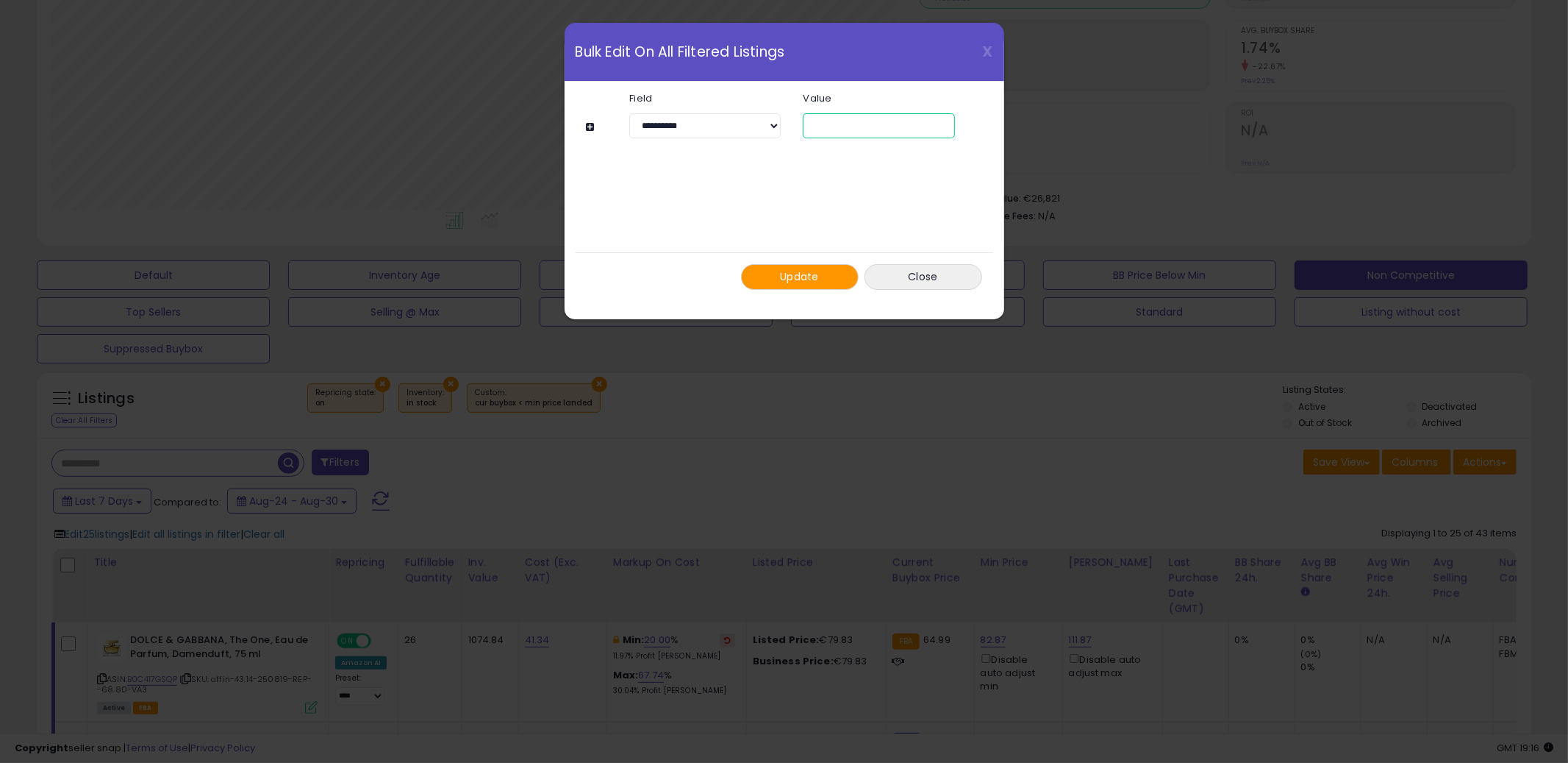
drag, startPoint x: 860, startPoint y: 125, endPoint x: 796, endPoint y: 128, distance: 64.1
click at [796, 128] on div "**" at bounding box center [878, 125] width 173 height 25
type input "**"
click at [817, 292] on div "Update Close" at bounding box center [784, 276] width 418 height 49
click at [815, 280] on span "Update" at bounding box center [799, 277] width 39 height 15
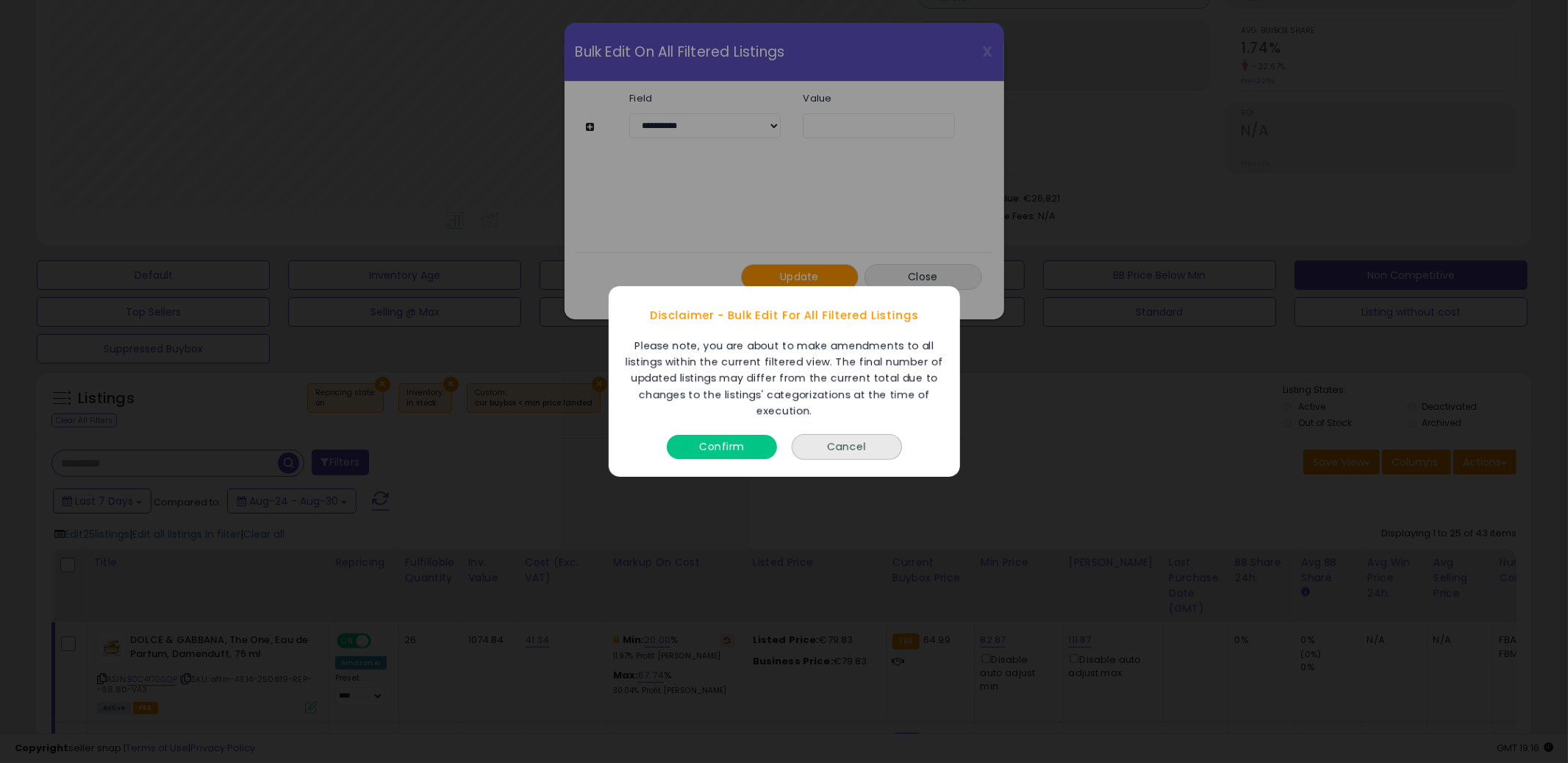
click at [707, 452] on button "Confirm" at bounding box center [721, 446] width 110 height 24
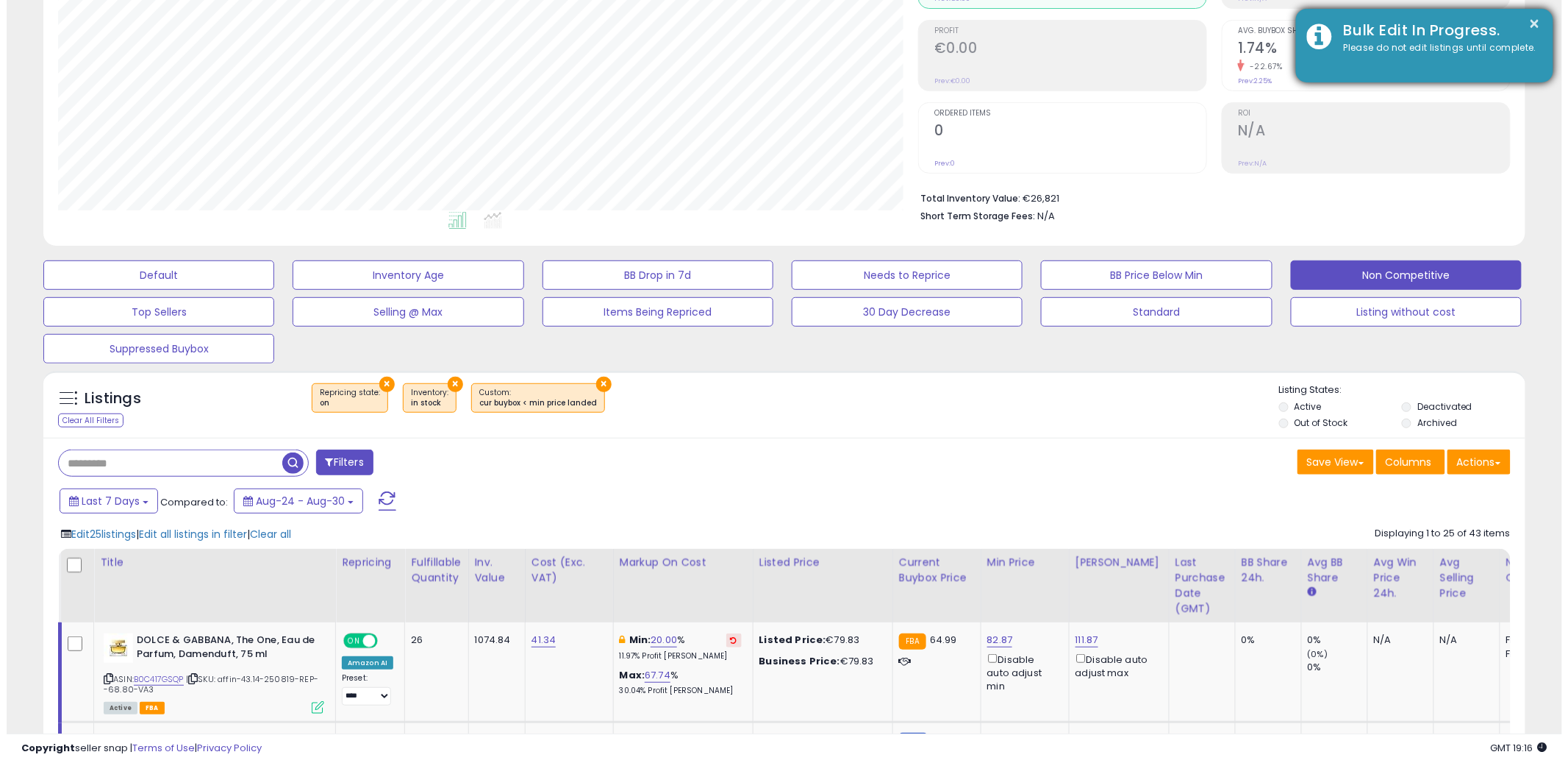
scroll to position [735227, 734308]
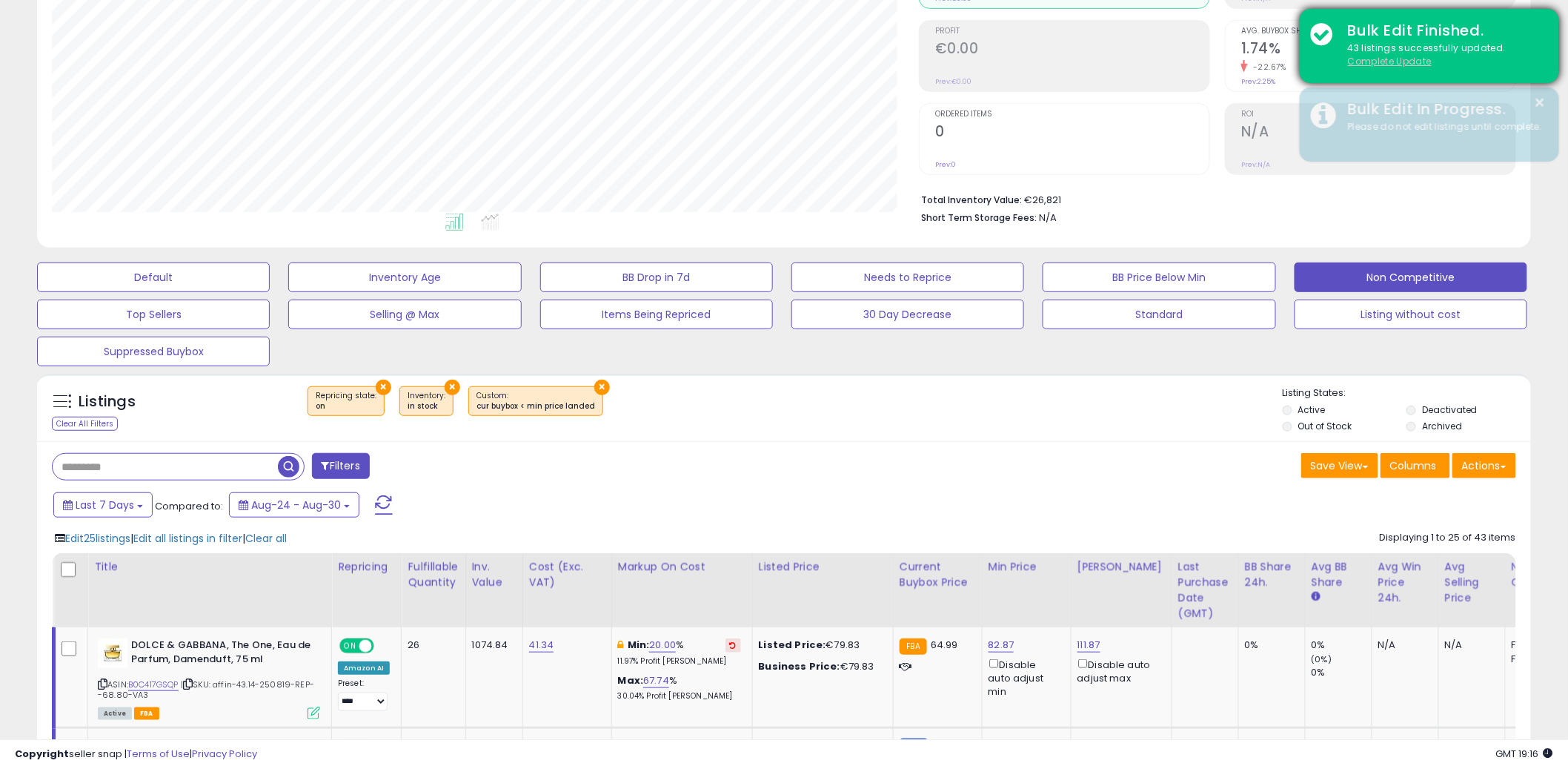
click at [1404, 60] on u "Complete Update" at bounding box center [1390, 61] width 84 height 13
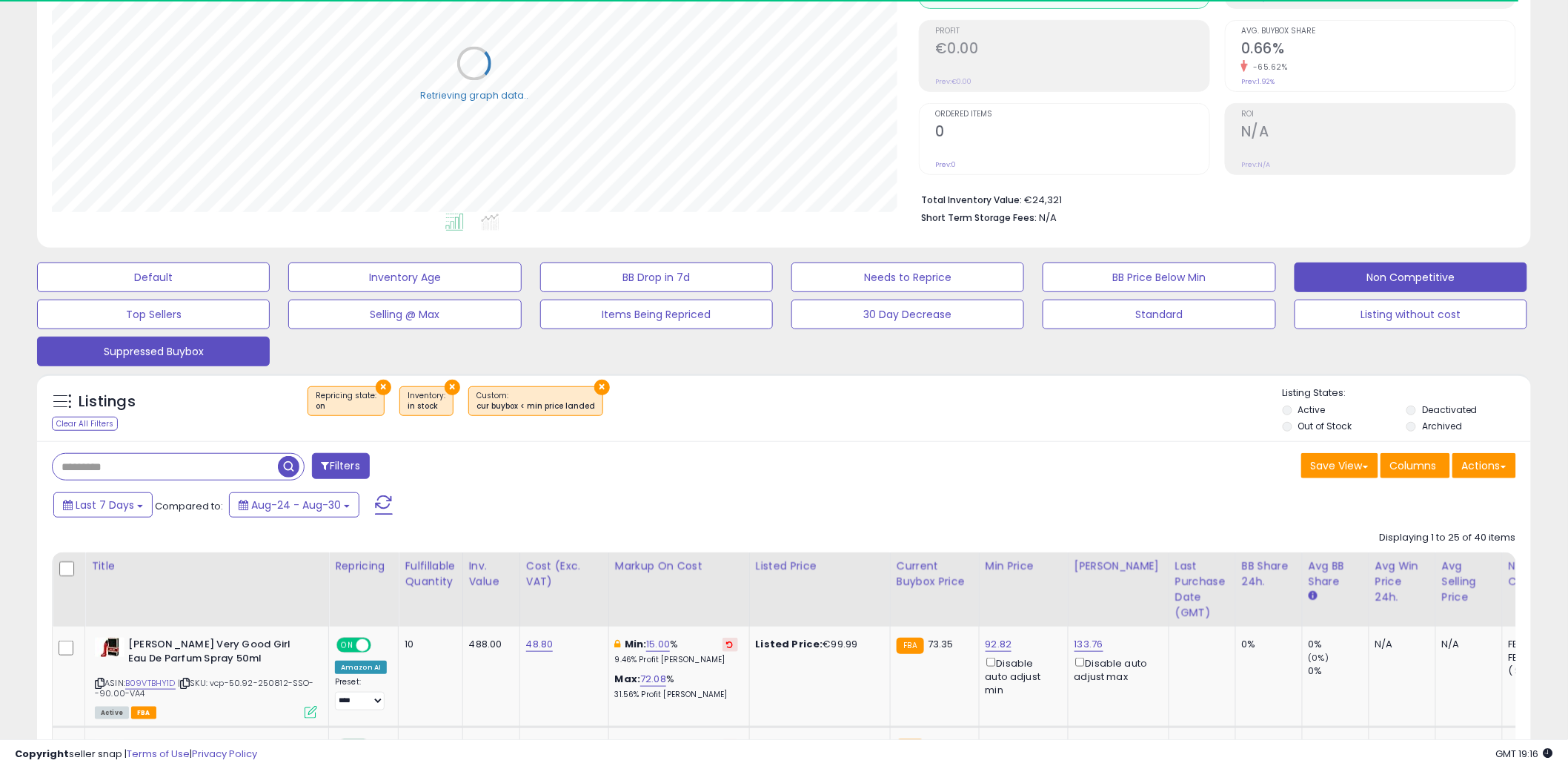
click at [185, 349] on button "Suppressed Buybox" at bounding box center [153, 351] width 233 height 29
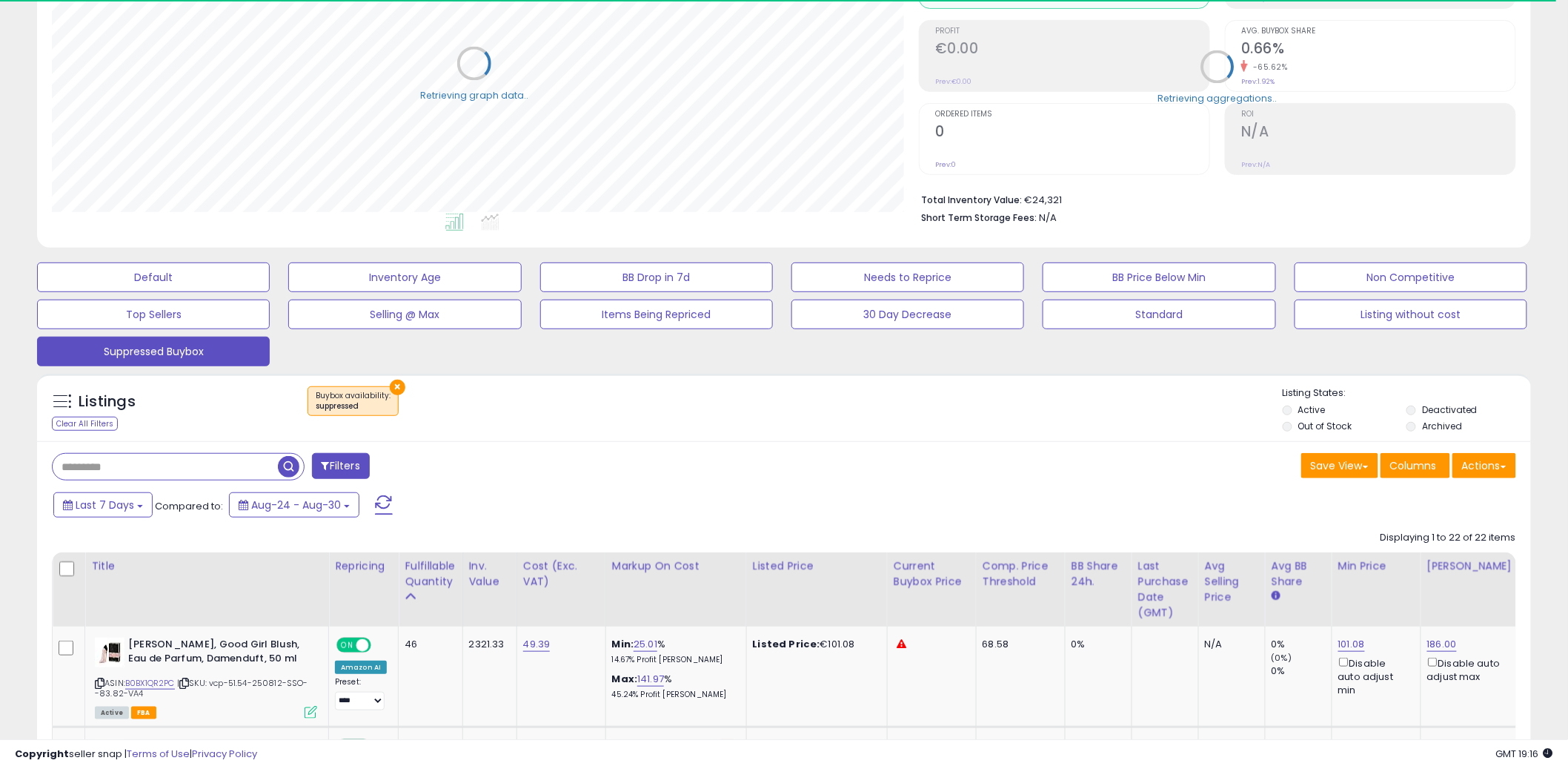
scroll to position [304, 867]
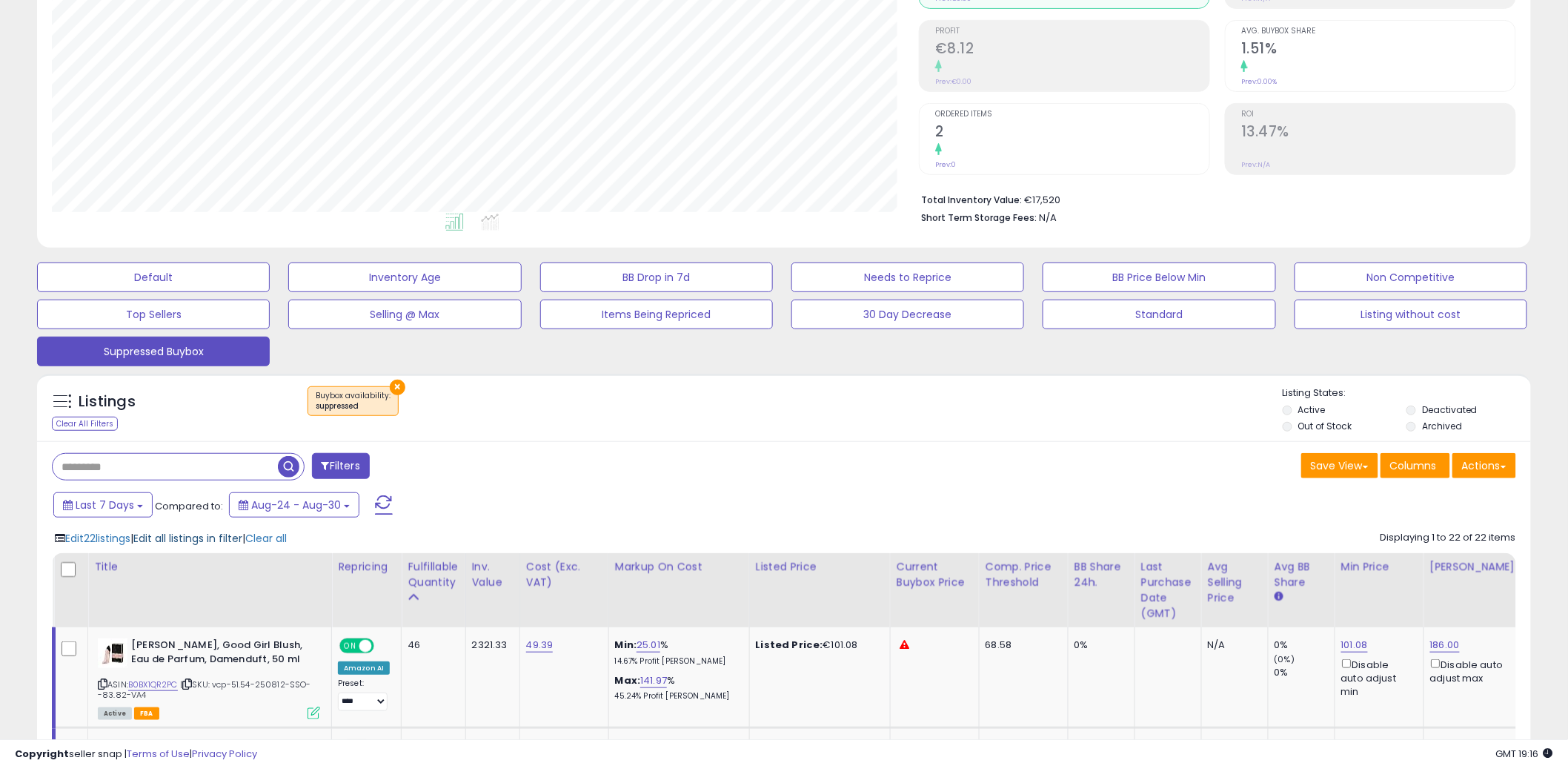
click at [225, 537] on span "Edit all listings in filter" at bounding box center [187, 538] width 109 height 15
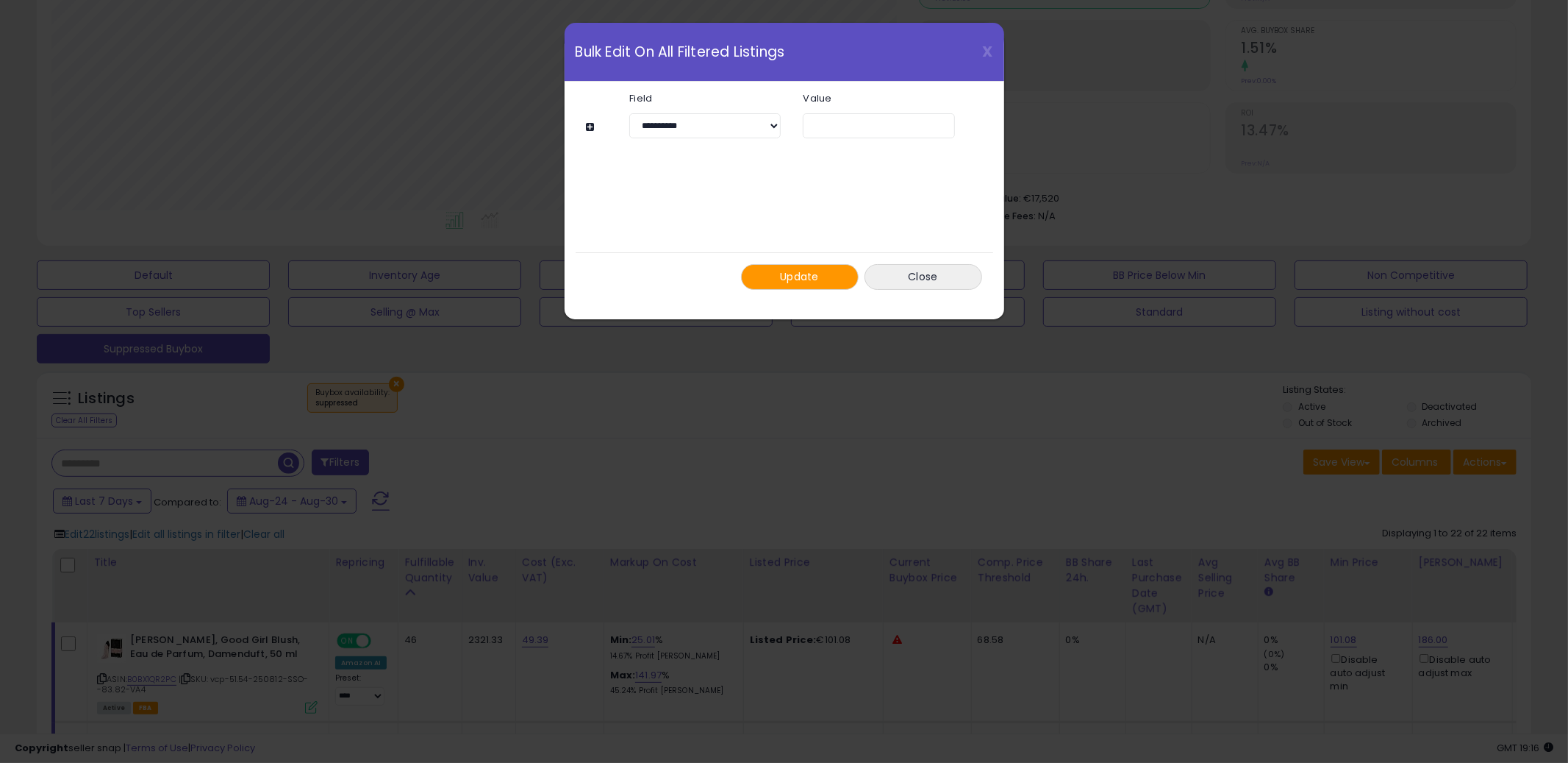
click at [589, 127] on button at bounding box center [592, 127] width 13 height 11
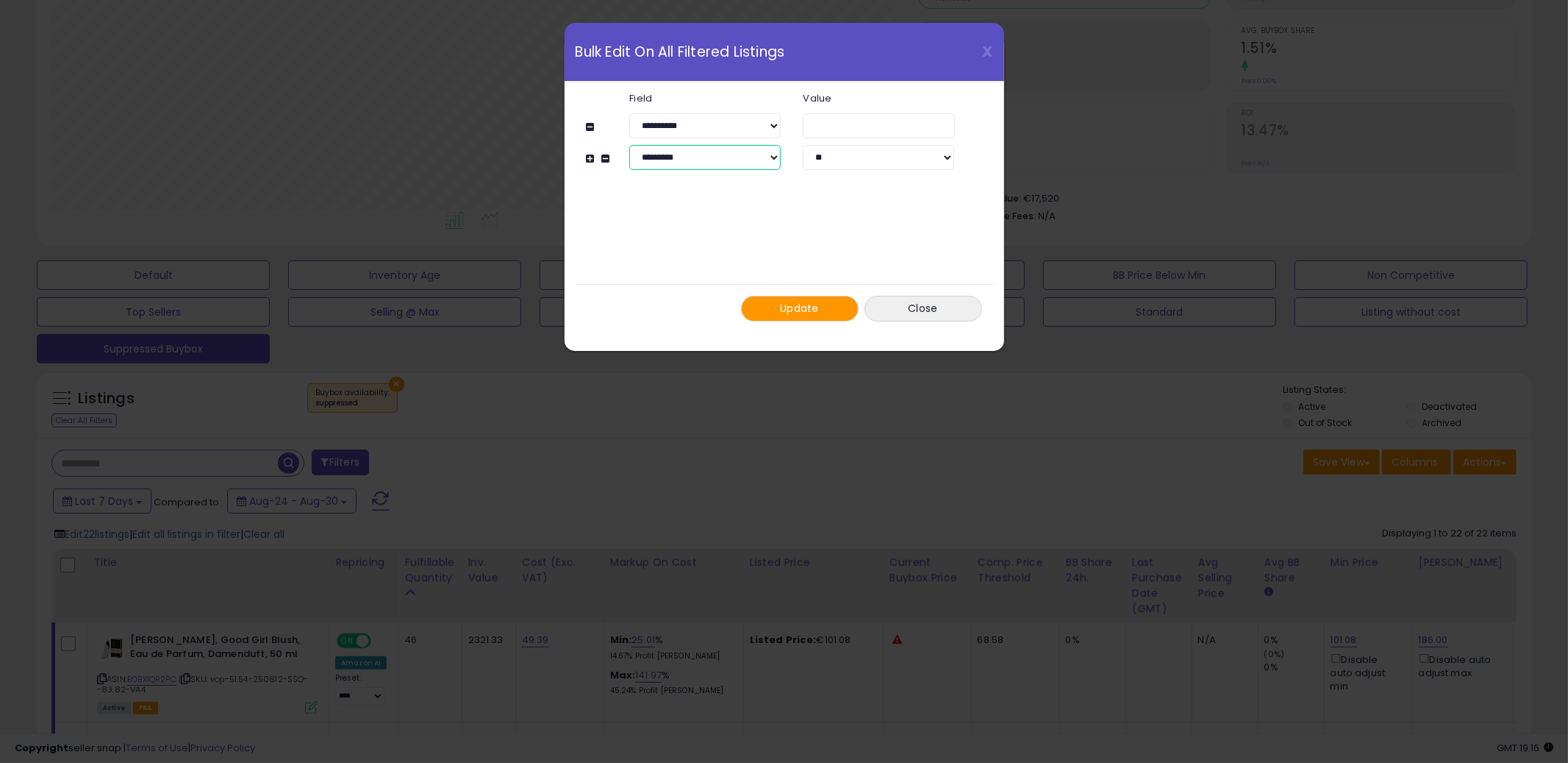
click at [697, 155] on select "**********" at bounding box center [705, 157] width 151 height 25
select select "**********"
click at [629, 145] on select "**********" at bounding box center [705, 157] width 151 height 25
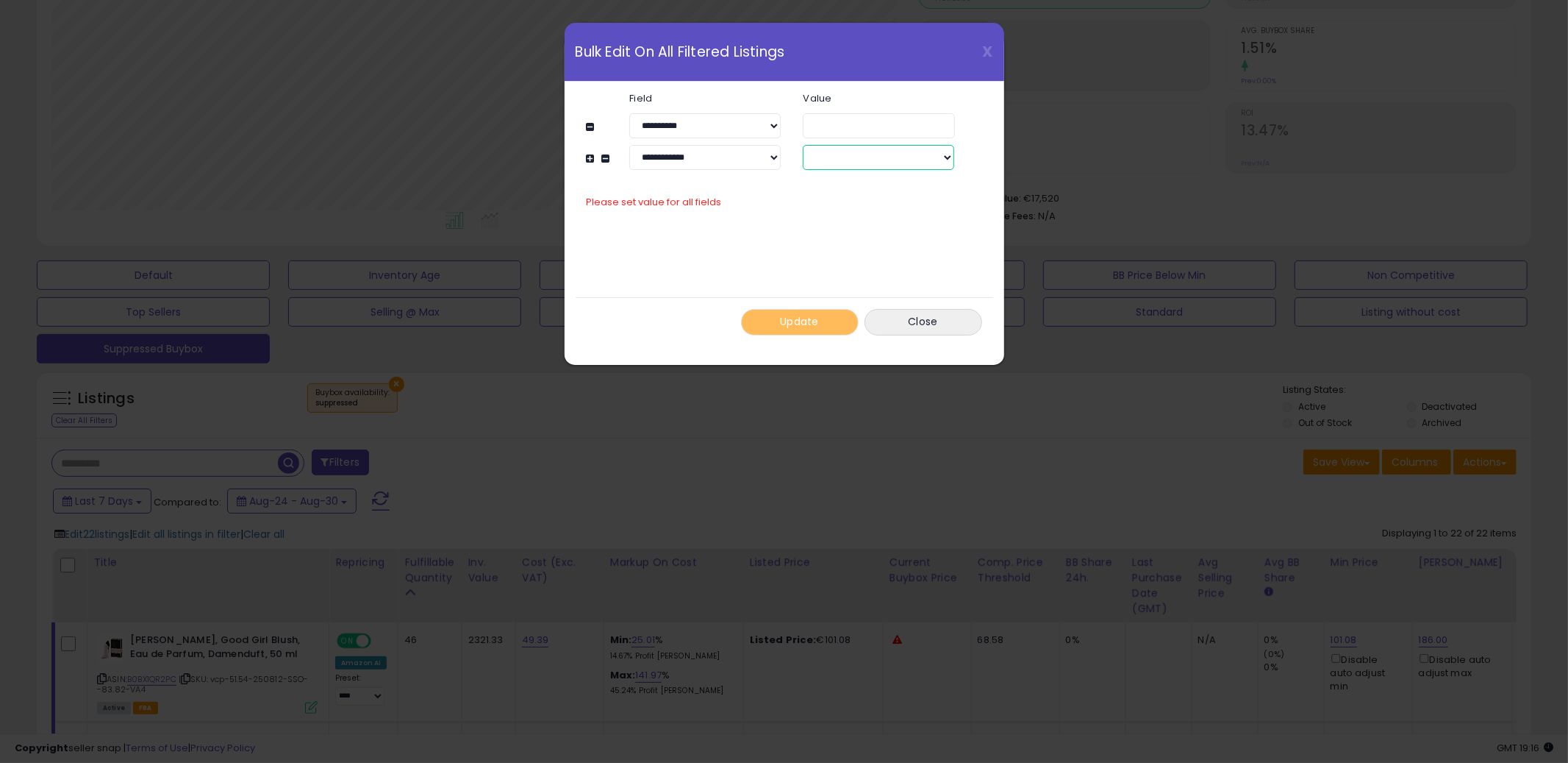
click at [853, 150] on select "** ***" at bounding box center [879, 157] width 151 height 25
select select "**"
click at [803, 145] on select "** ***" at bounding box center [879, 157] width 151 height 25
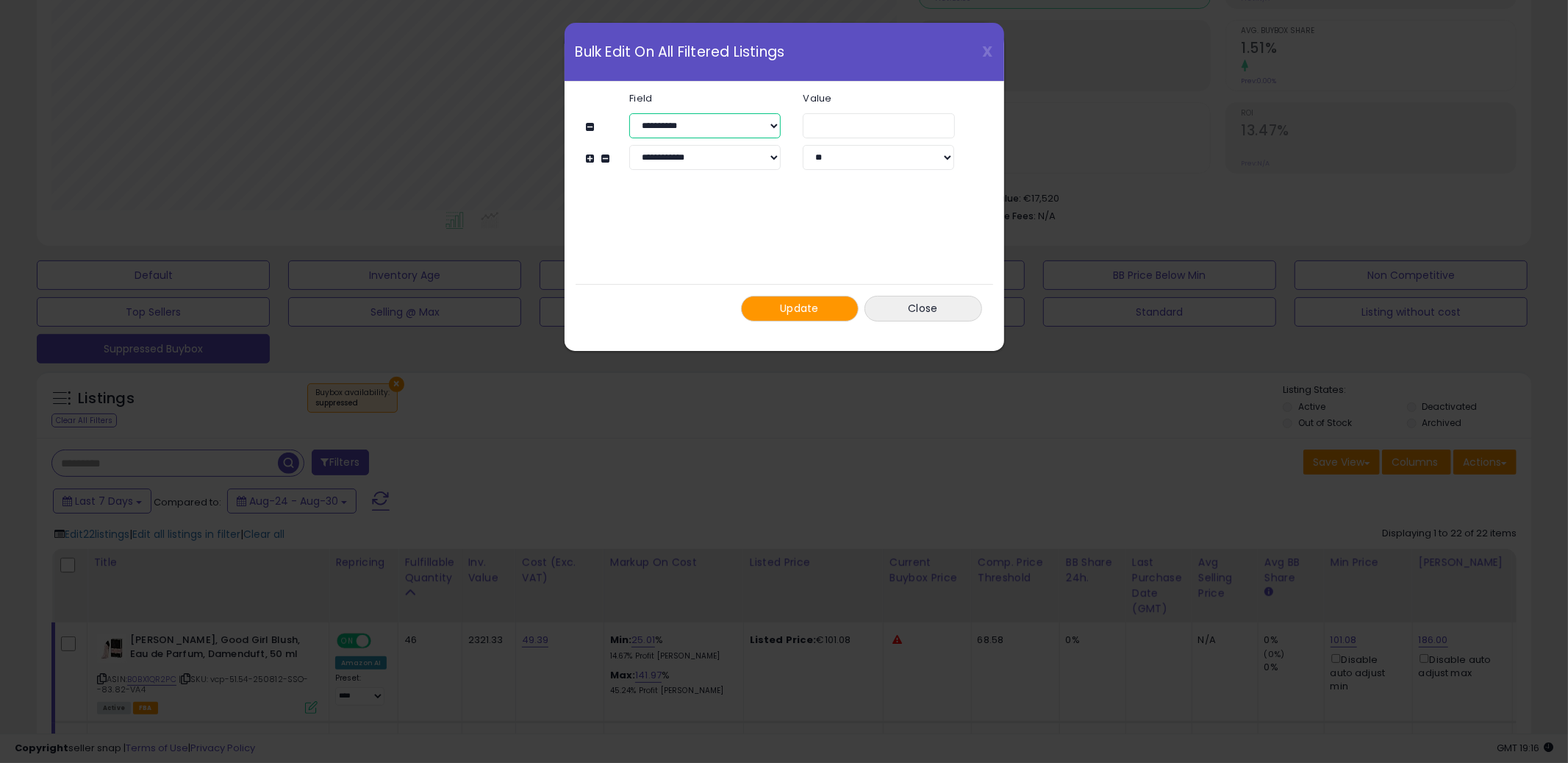
click at [715, 124] on select "**********" at bounding box center [705, 125] width 151 height 25
click at [629, 113] on select "**********" at bounding box center [705, 125] width 151 height 25
drag, startPoint x: 819, startPoint y: 126, endPoint x: 779, endPoint y: 123, distance: 40.1
click at [779, 123] on div "**********" at bounding box center [792, 125] width 369 height 25
type input "**"
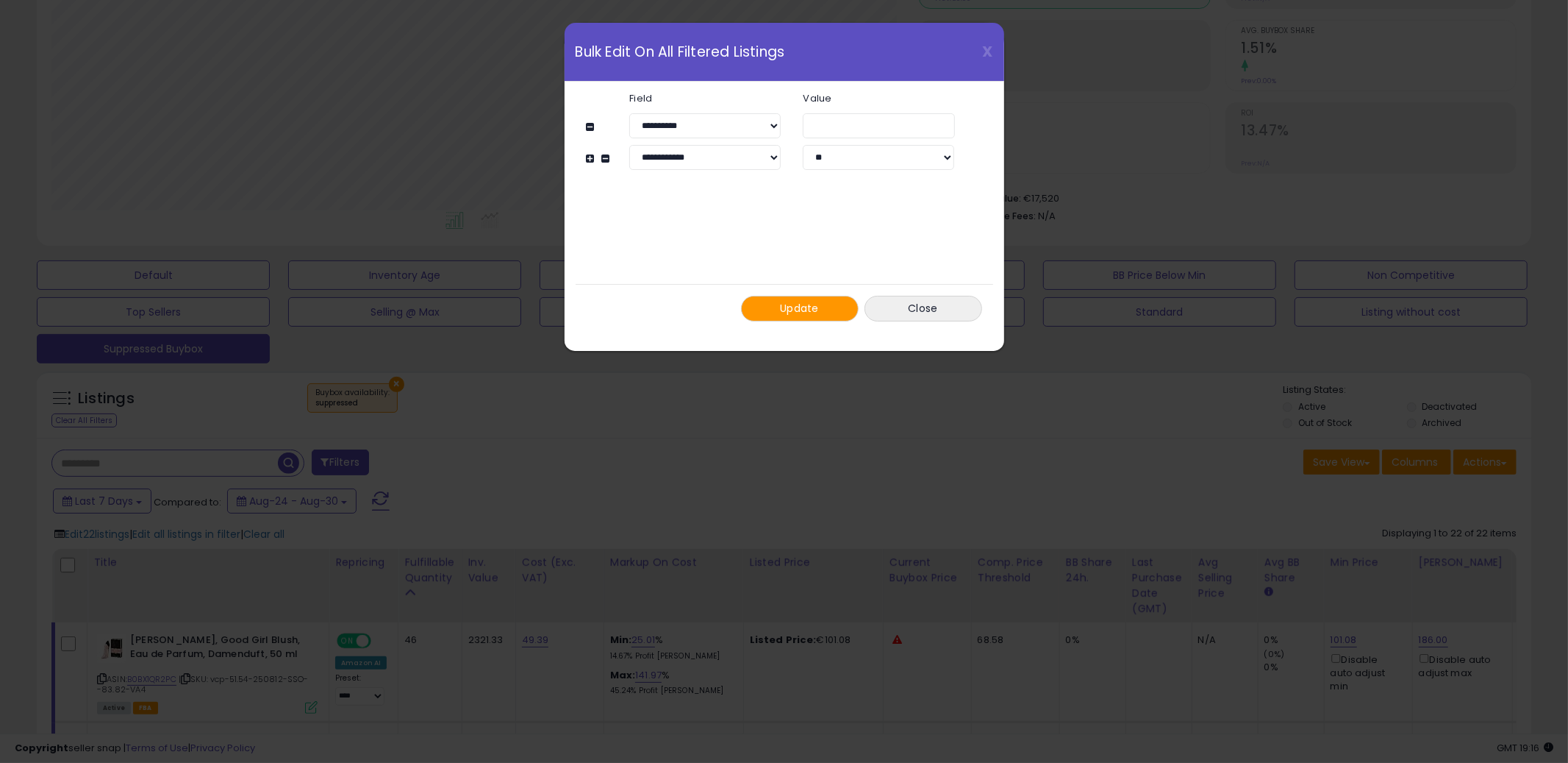
drag, startPoint x: 757, startPoint y: 283, endPoint x: 789, endPoint y: 300, distance: 36.2
click at [757, 284] on div "Update Close" at bounding box center [784, 308] width 418 height 49
click at [792, 301] on span "Update" at bounding box center [799, 308] width 39 height 15
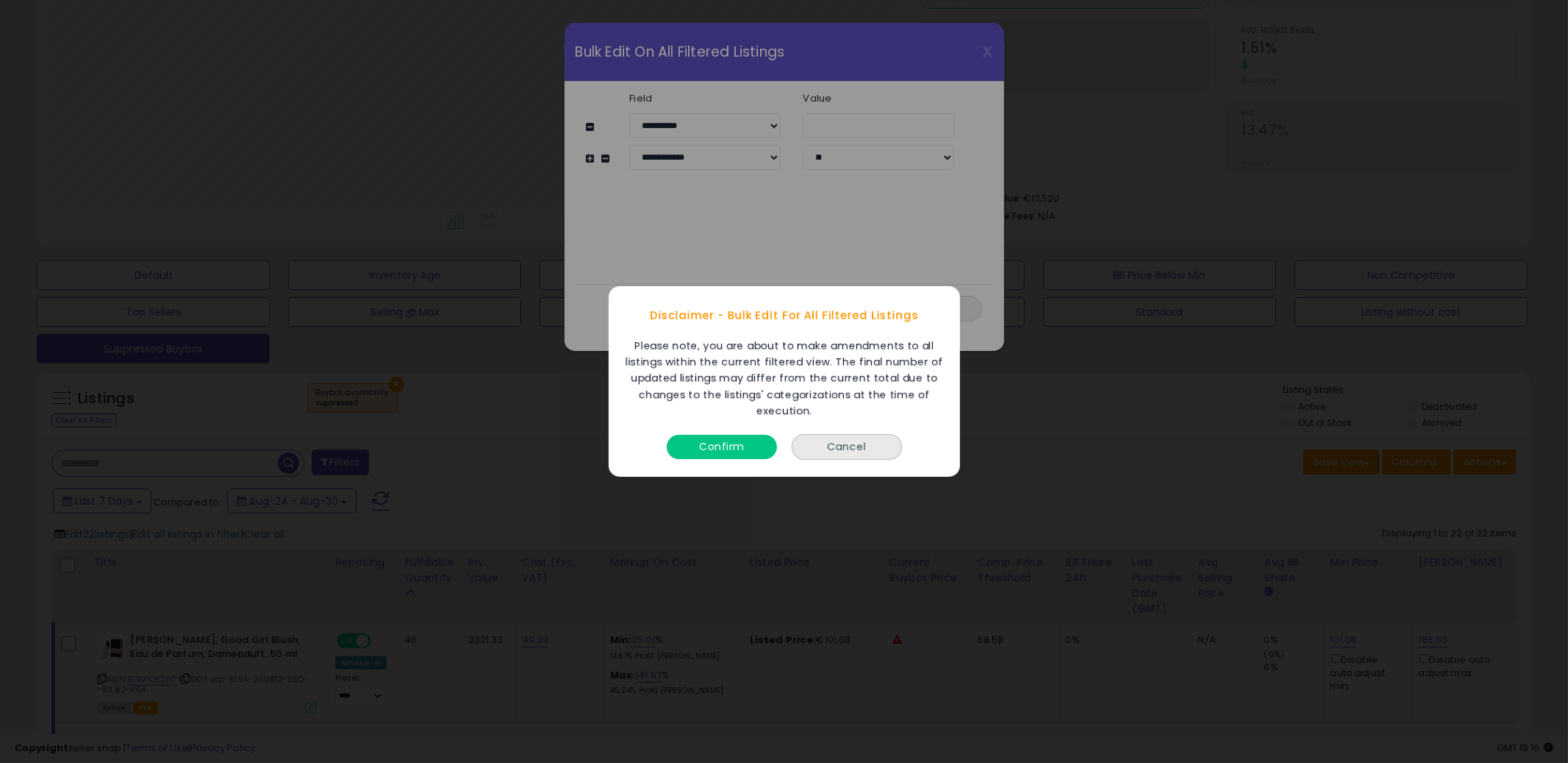
click at [737, 443] on button "Confirm" at bounding box center [721, 446] width 110 height 24
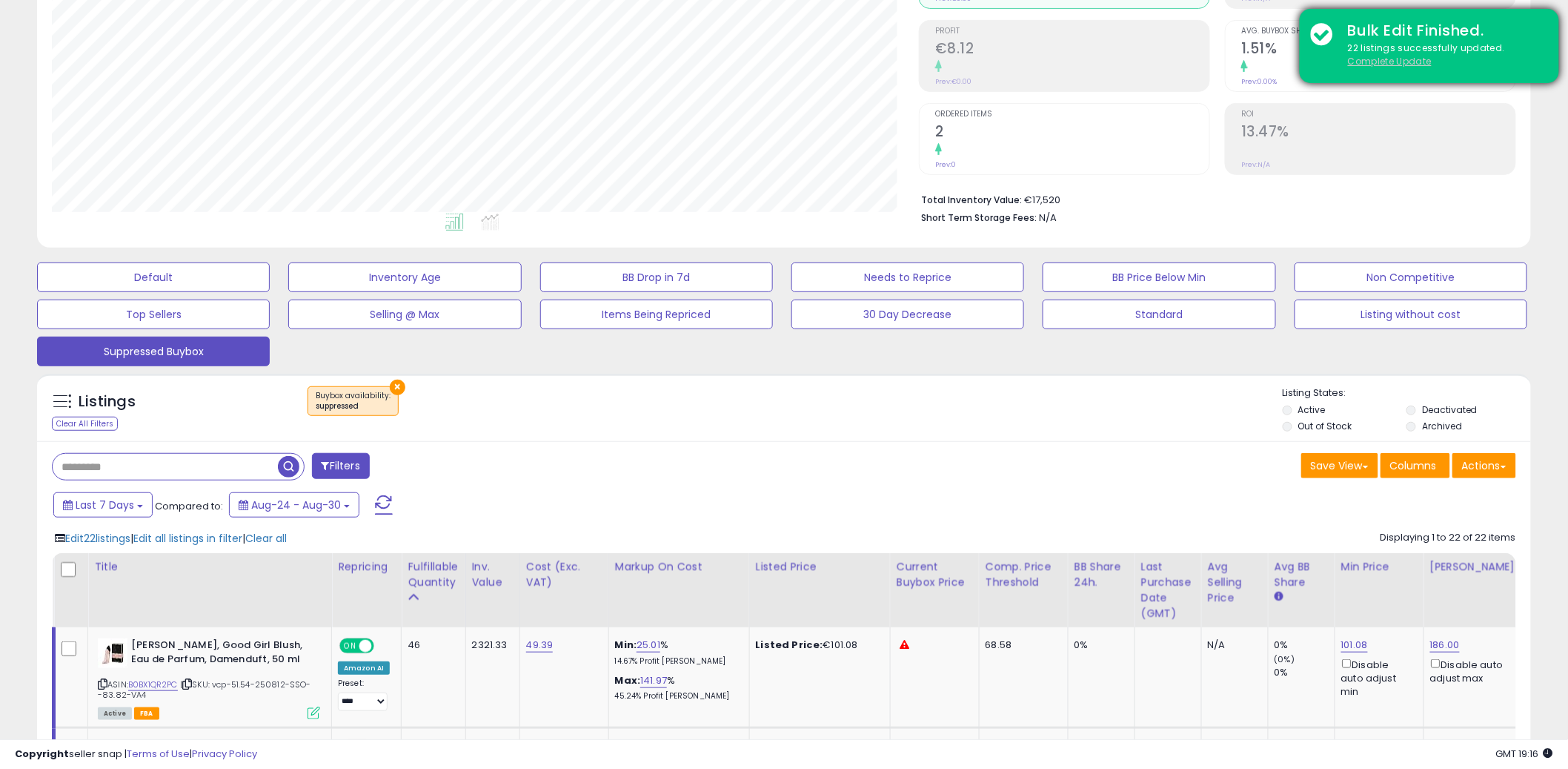
click at [1402, 60] on u "Complete Update" at bounding box center [1390, 61] width 84 height 13
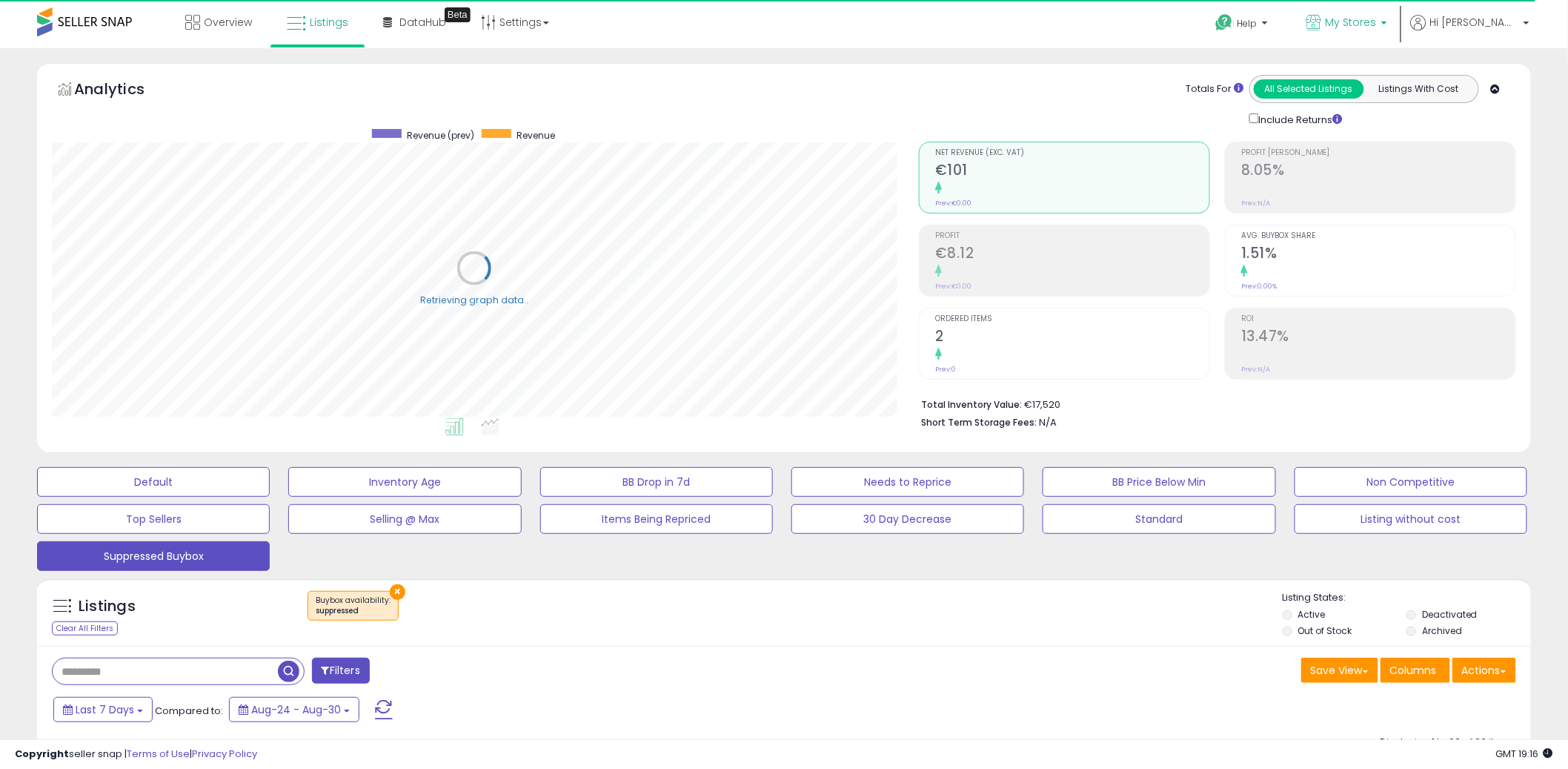
click at [1377, 20] on span "My Stores" at bounding box center [1352, 23] width 51 height 15
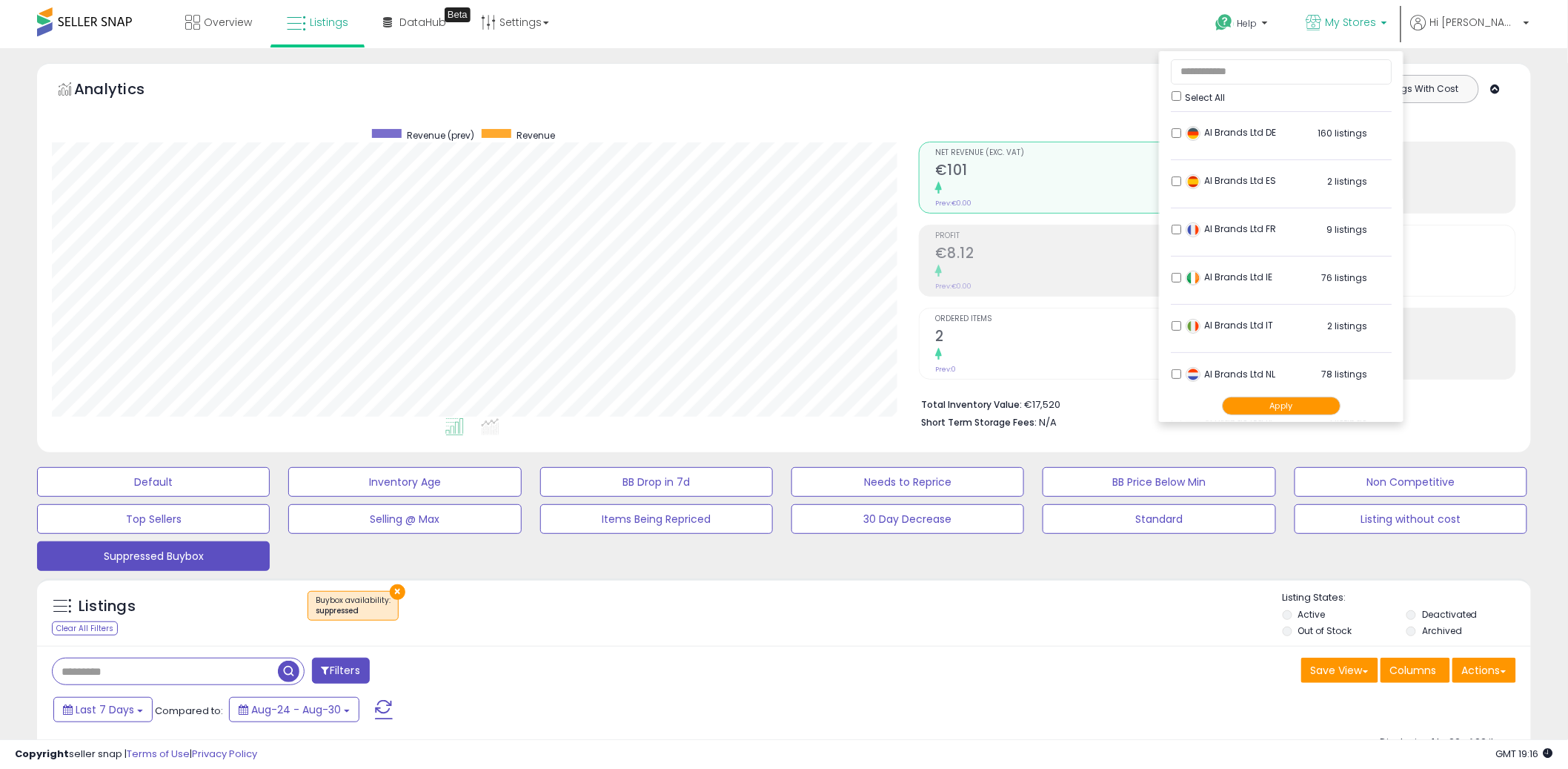
click at [1319, 407] on button "Apply" at bounding box center [1281, 406] width 119 height 19
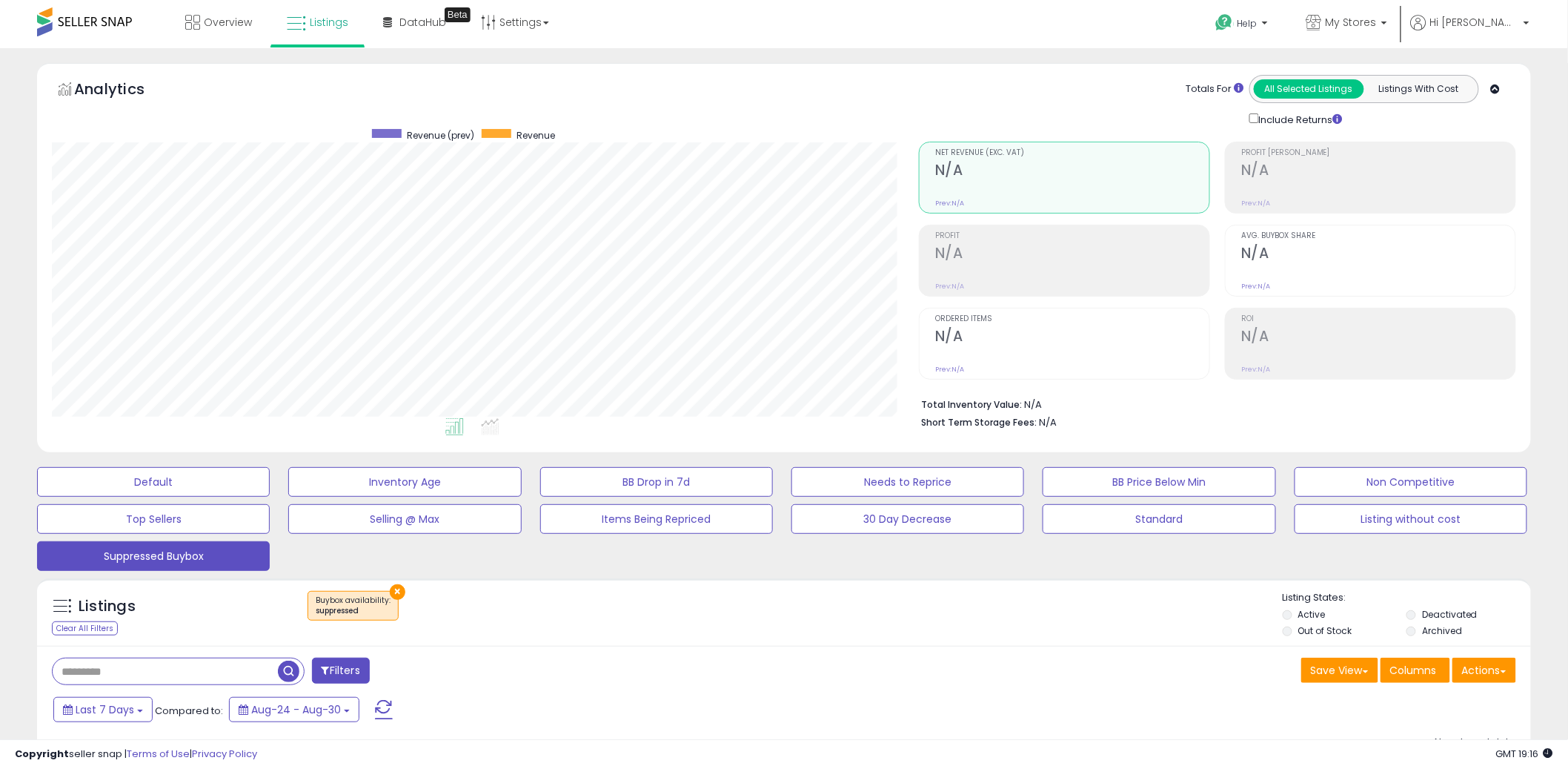
click at [190, 464] on div "Default Inventory Age BB Drop in 7d Needs to Reprice BB Price Below Min Non Com…" at bounding box center [784, 515] width 1531 height 111
click at [189, 470] on button "Default" at bounding box center [153, 482] width 233 height 29
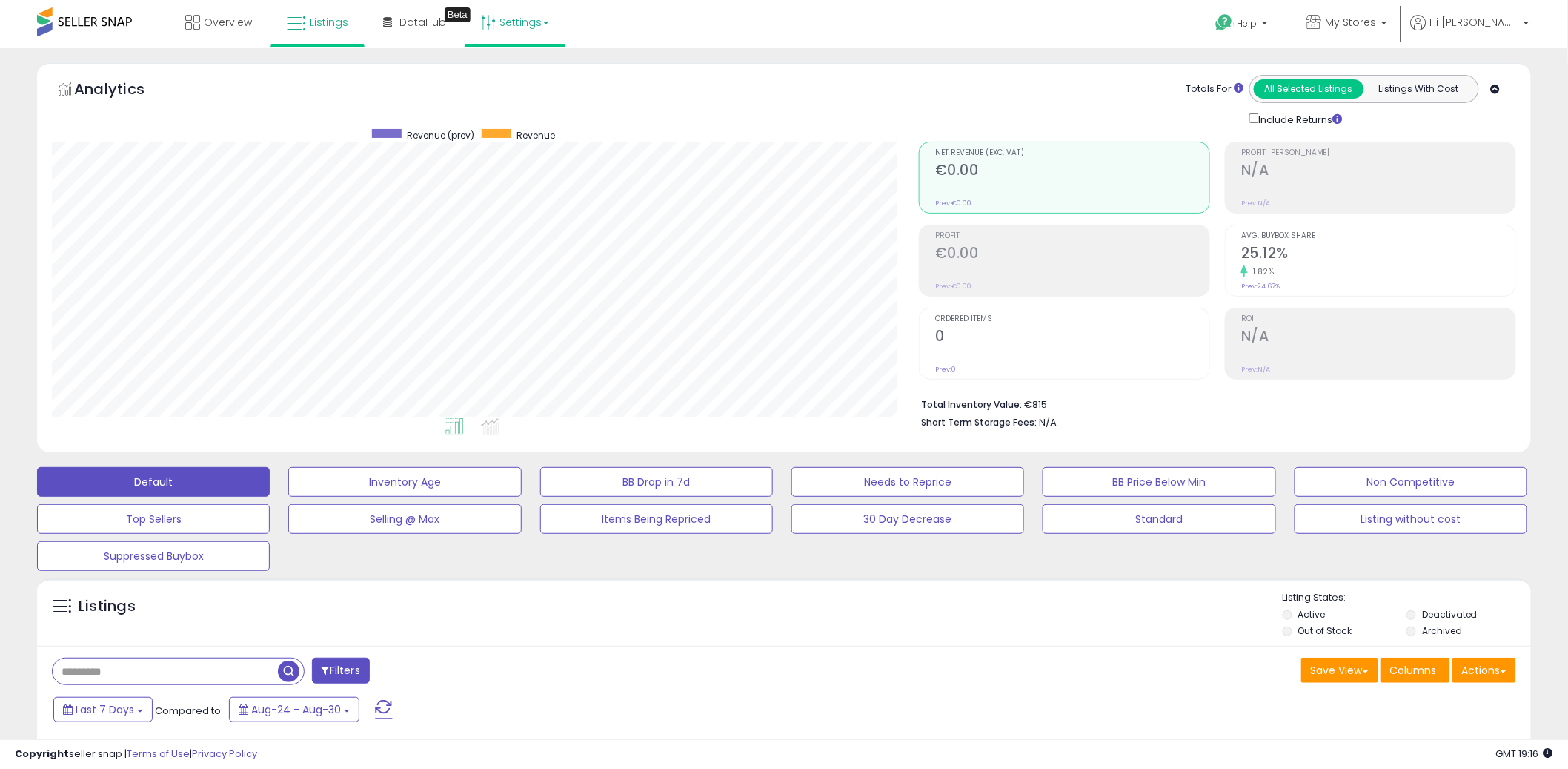
click at [499, 27] on link "Settings" at bounding box center [516, 22] width 91 height 45
click at [506, 80] on link "Store settings" at bounding box center [517, 75] width 67 height 14
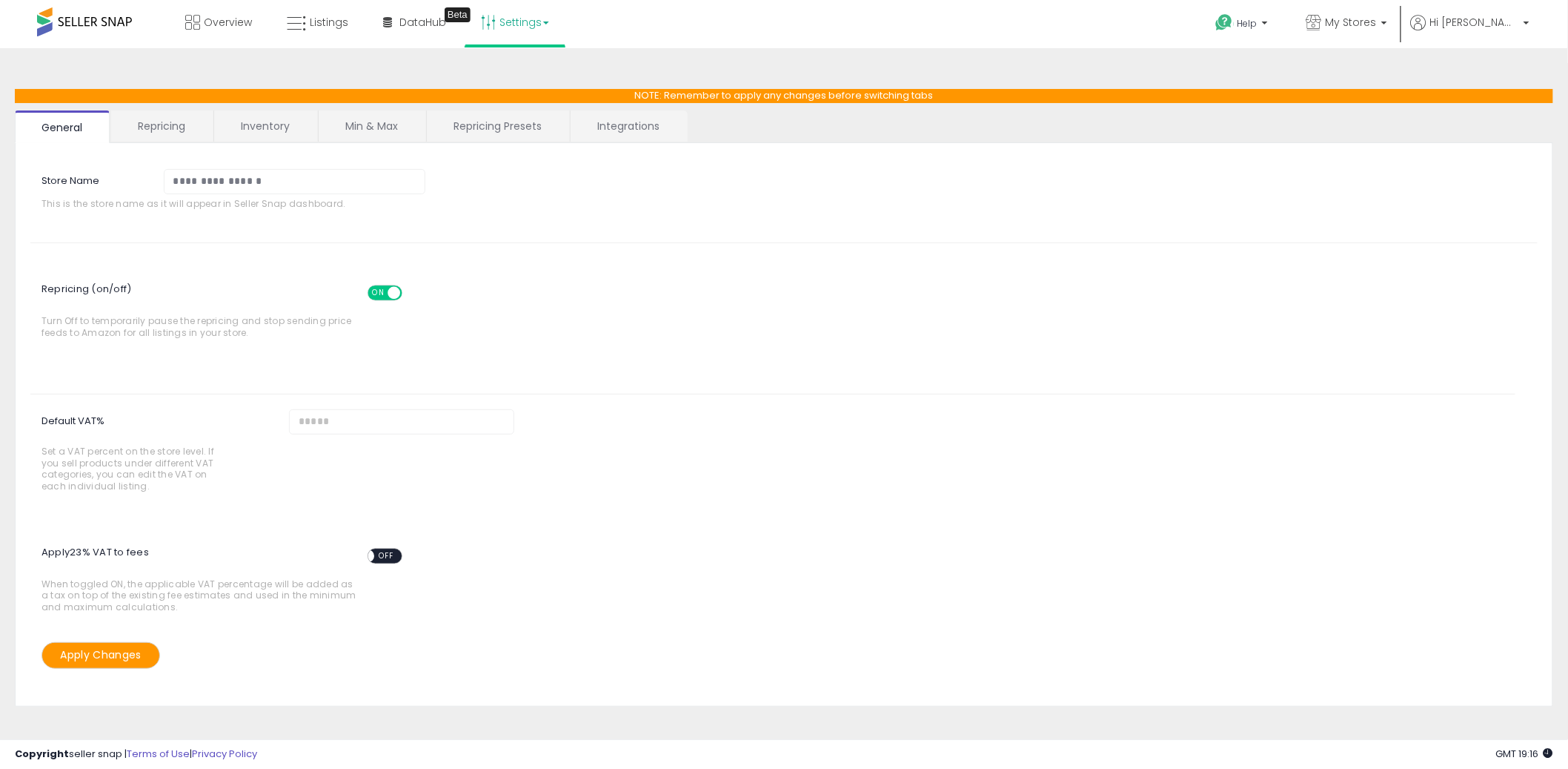
click at [257, 129] on link "Inventory" at bounding box center [265, 126] width 102 height 31
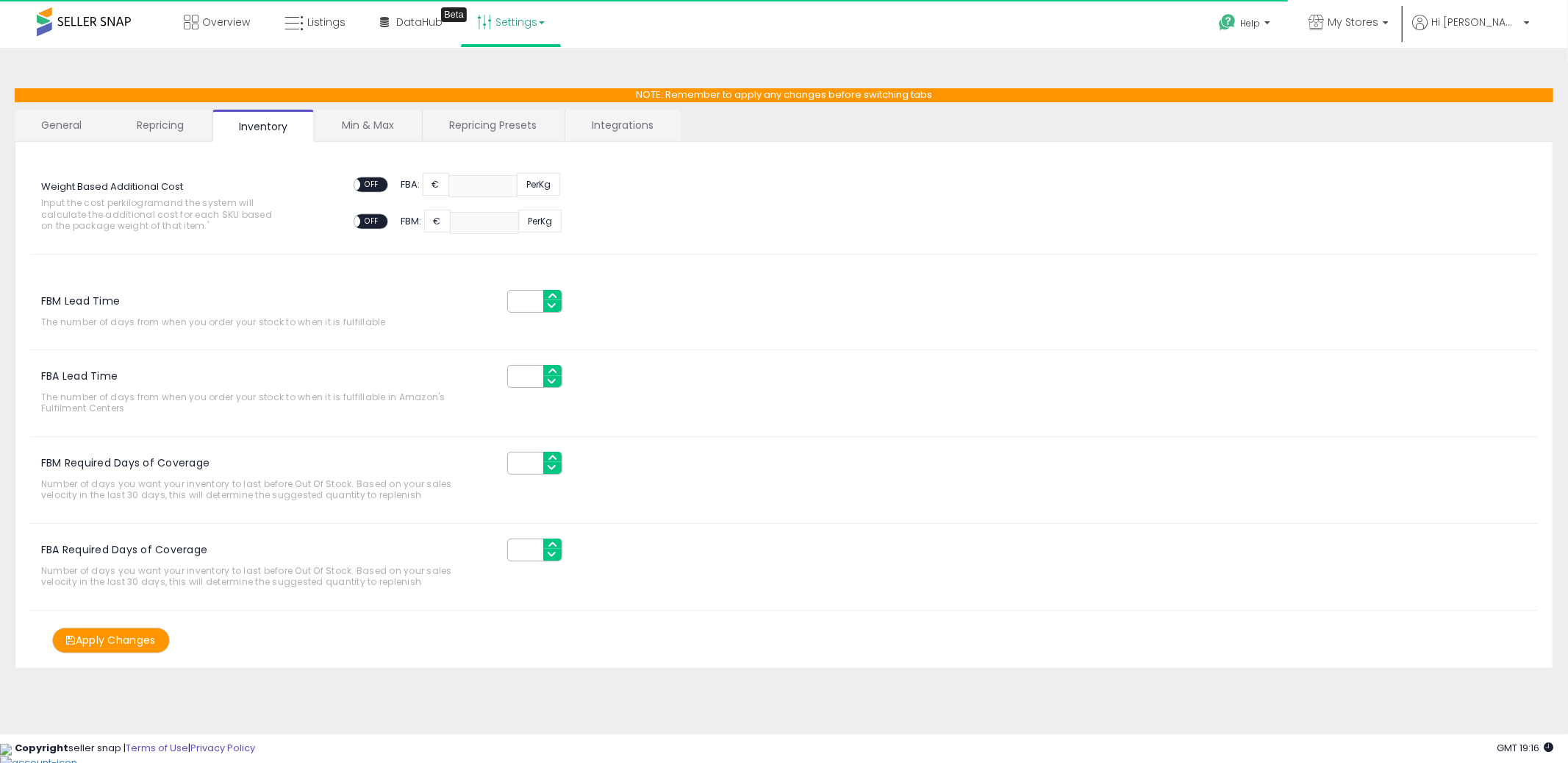
click at [407, 125] on link "Min & Max" at bounding box center [368, 125] width 105 height 31
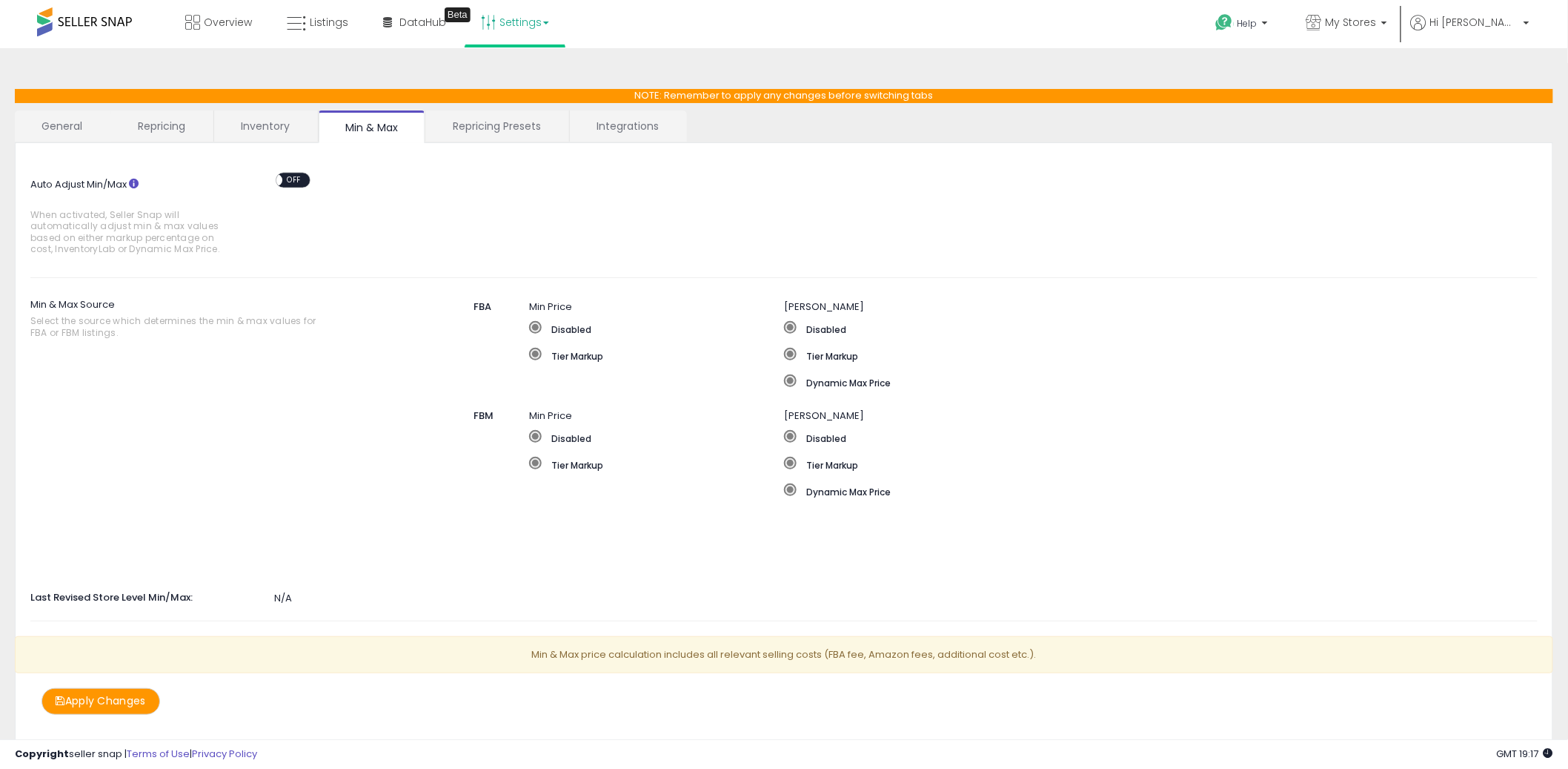
scroll to position [46, 0]
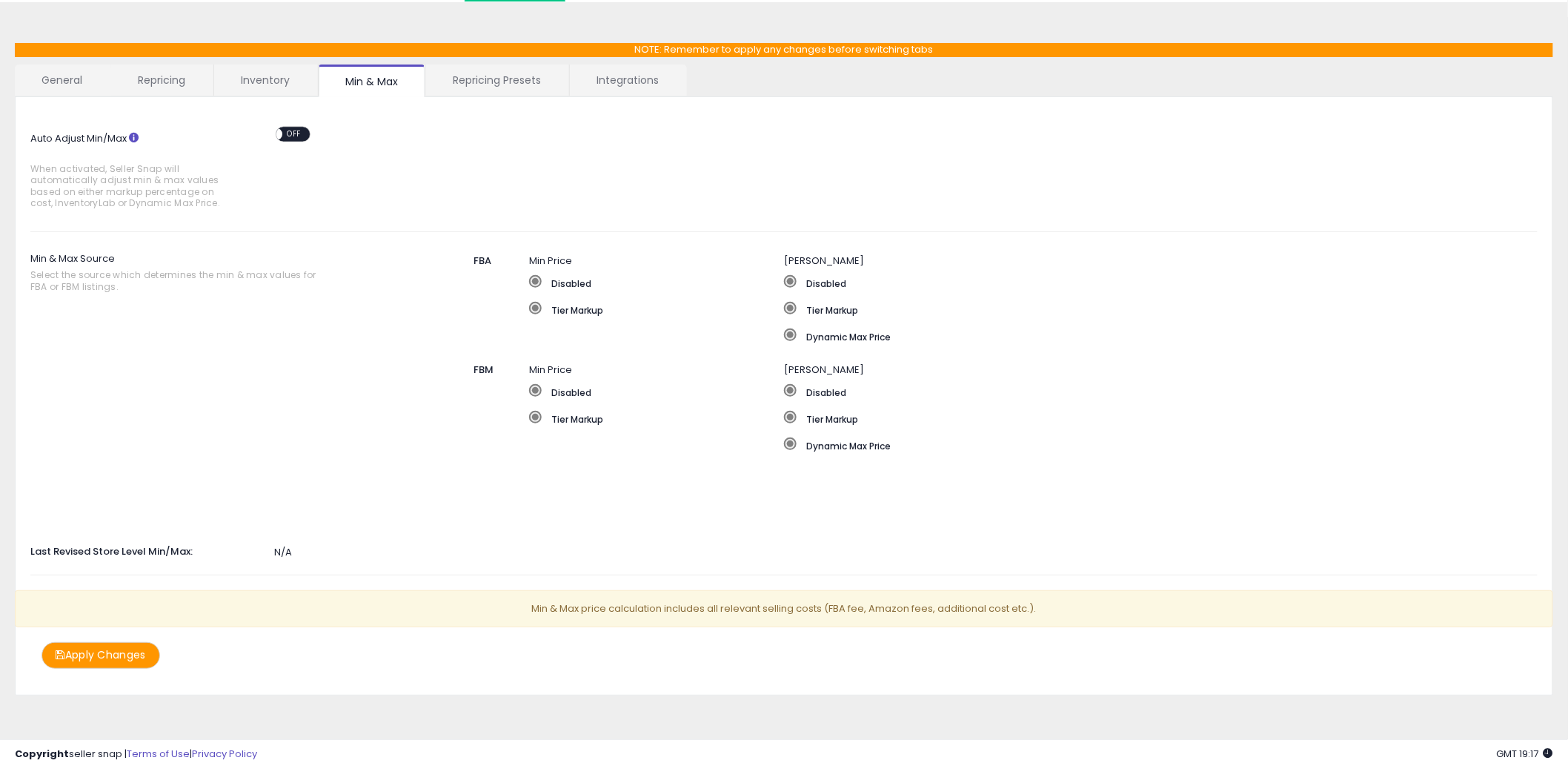
drag, startPoint x: 287, startPoint y: 127, endPoint x: 290, endPoint y: 134, distance: 7.6
click at [287, 128] on div "ON OFF" at bounding box center [269, 134] width 35 height 13
click at [290, 133] on span "OFF" at bounding box center [294, 134] width 23 height 13
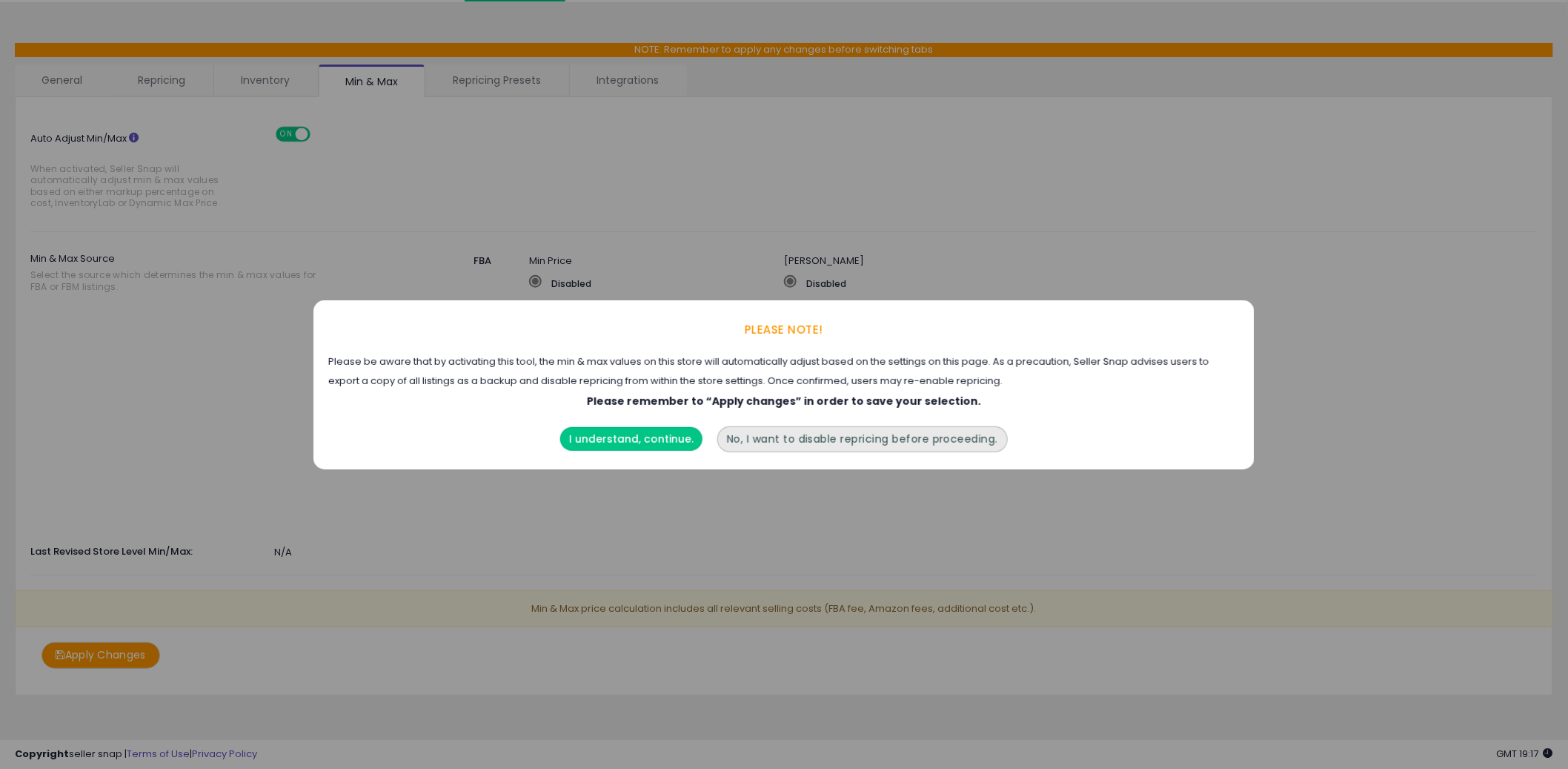
click at [628, 438] on button "I understand, continue." at bounding box center [631, 439] width 142 height 23
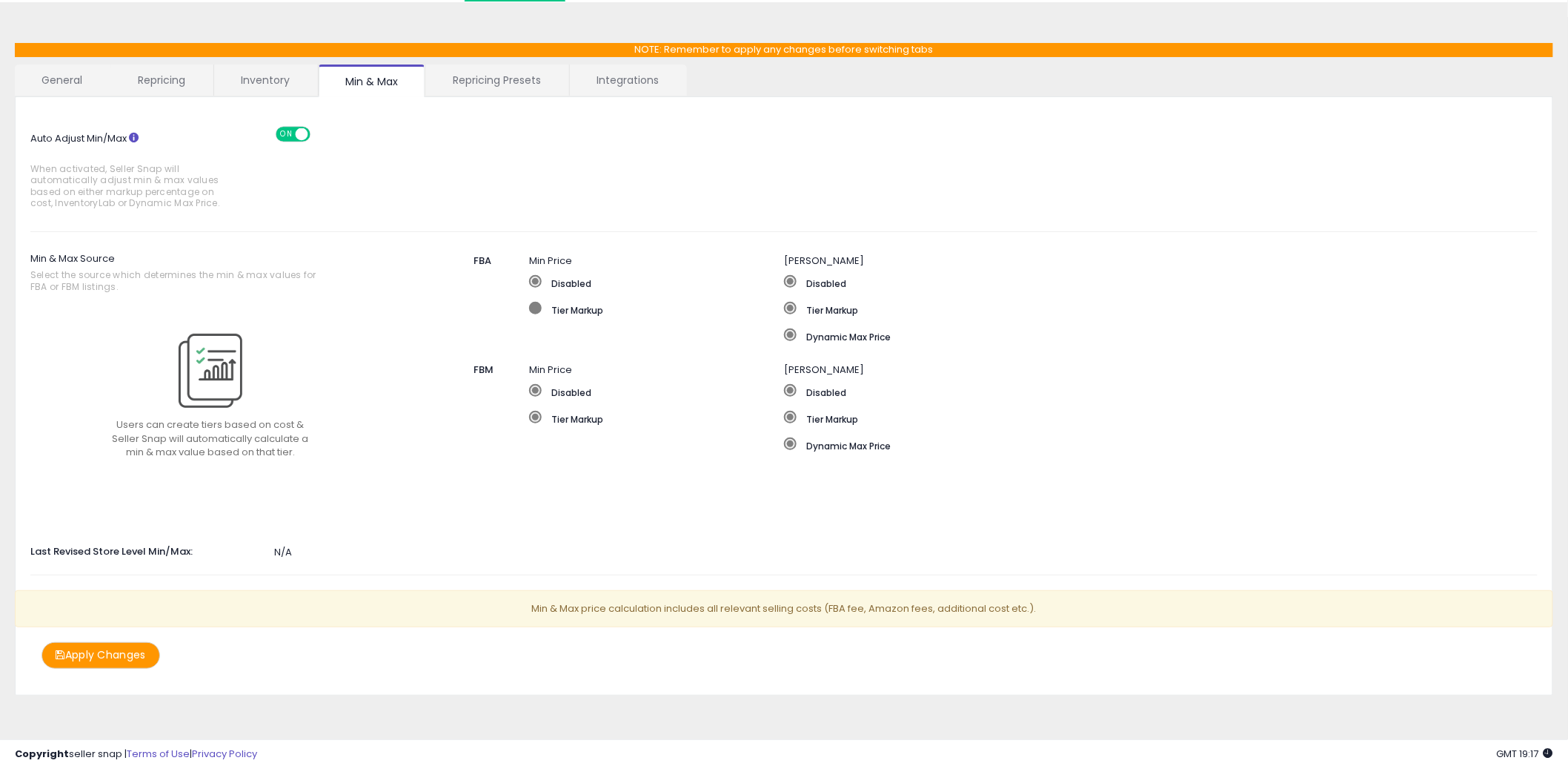
click at [573, 310] on label "Tier Markup" at bounding box center [656, 309] width 255 height 15
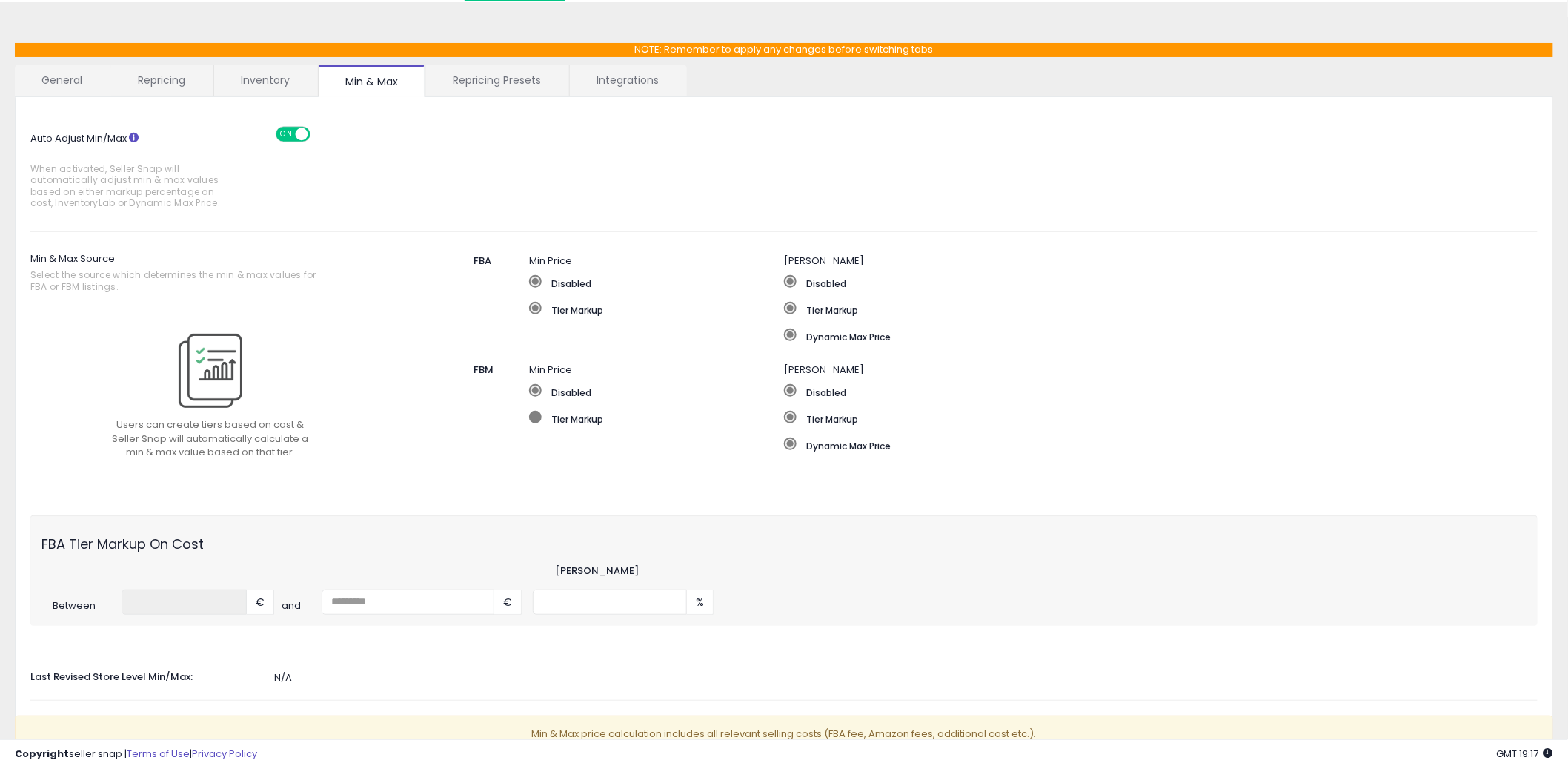
click at [576, 416] on label "Tier Markup" at bounding box center [656, 418] width 255 height 15
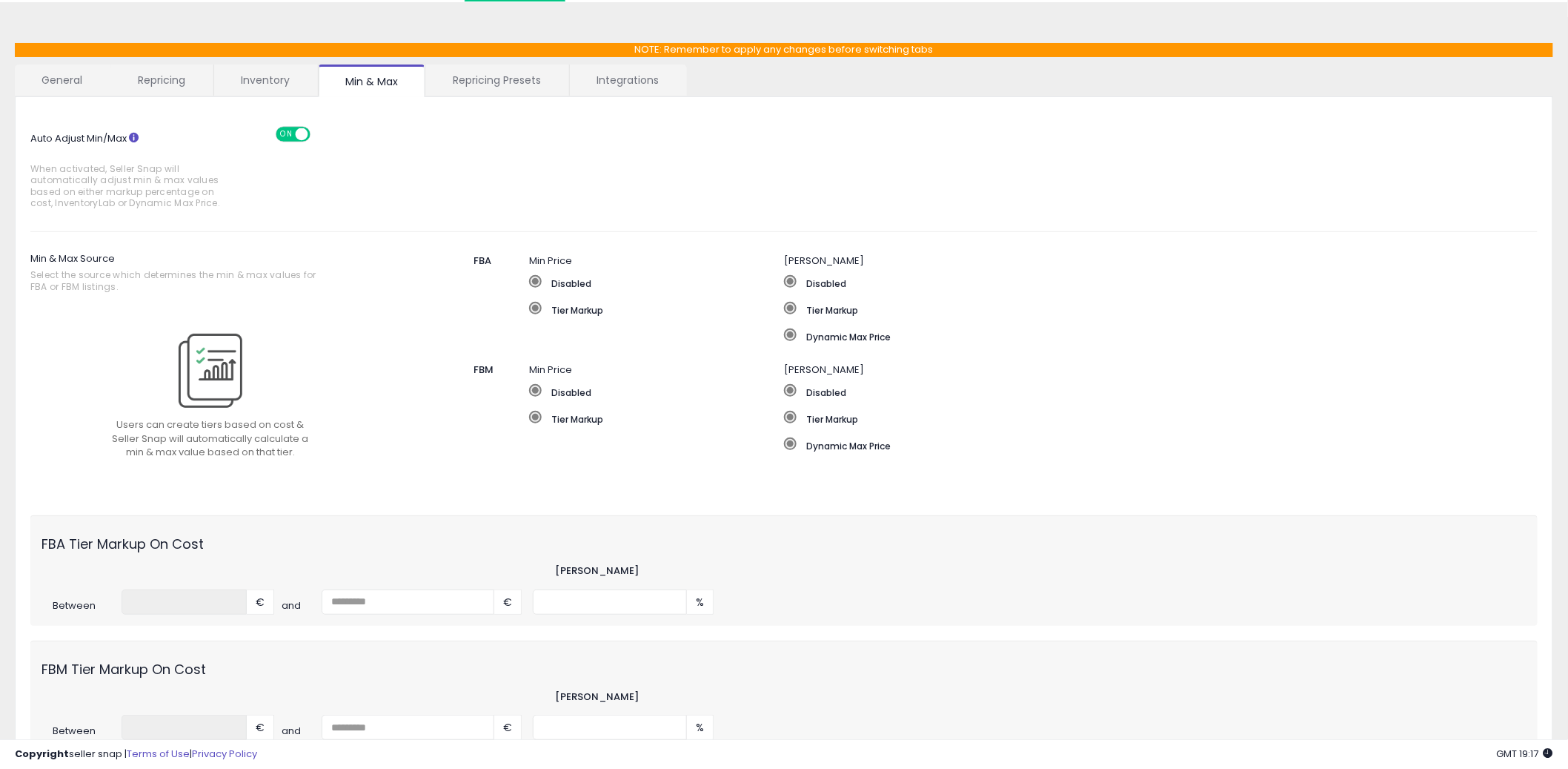
drag, startPoint x: 821, startPoint y: 309, endPoint x: 821, endPoint y: 346, distance: 37.0
click at [821, 311] on label "Tier Markup" at bounding box center [1102, 309] width 637 height 15
click at [821, 417] on label "Tier Markup" at bounding box center [1039, 418] width 510 height 15
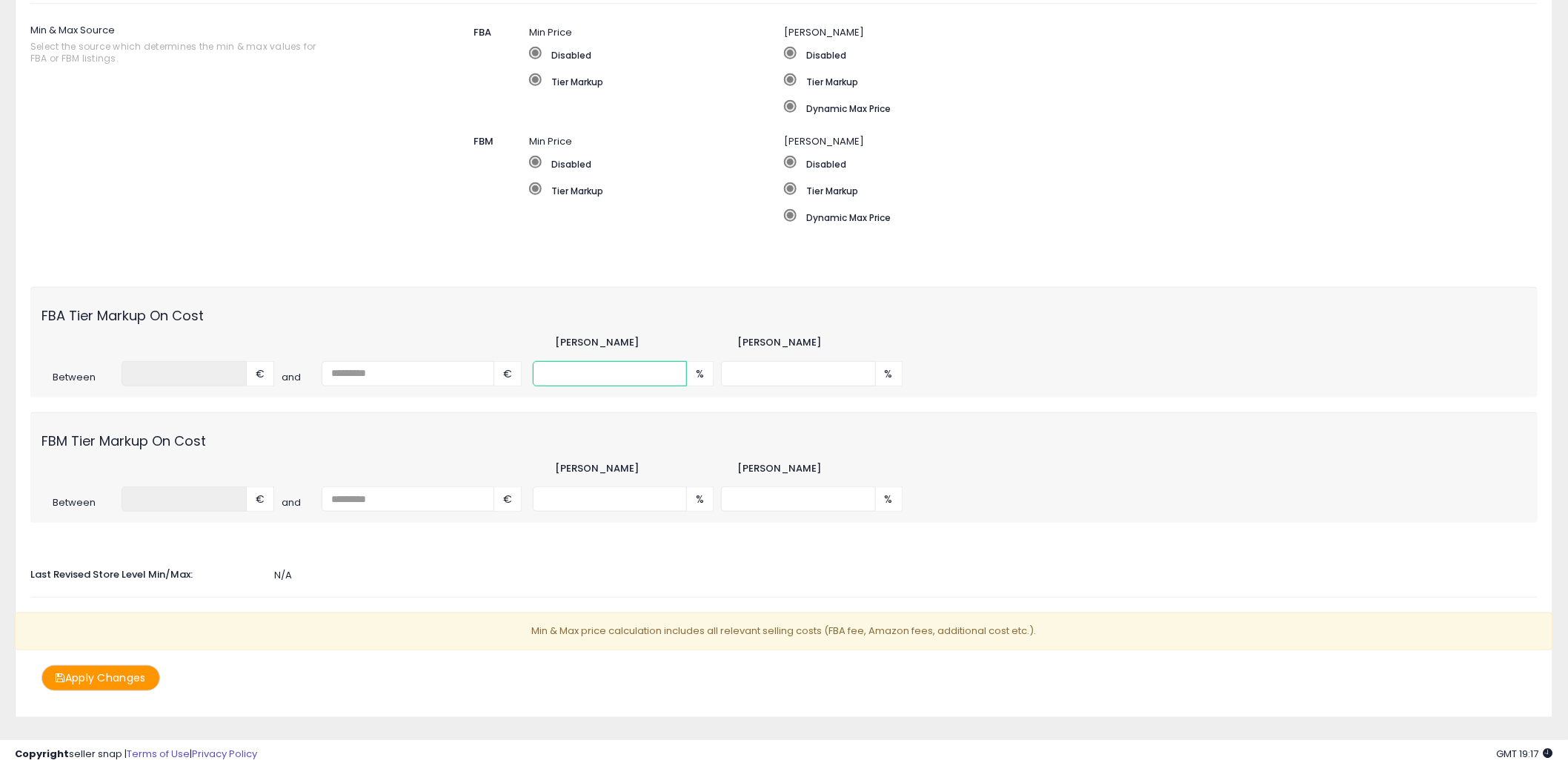
click at [584, 367] on input "number" at bounding box center [610, 373] width 154 height 25
type input "**"
type input "***"
type input "**"
type input "***"
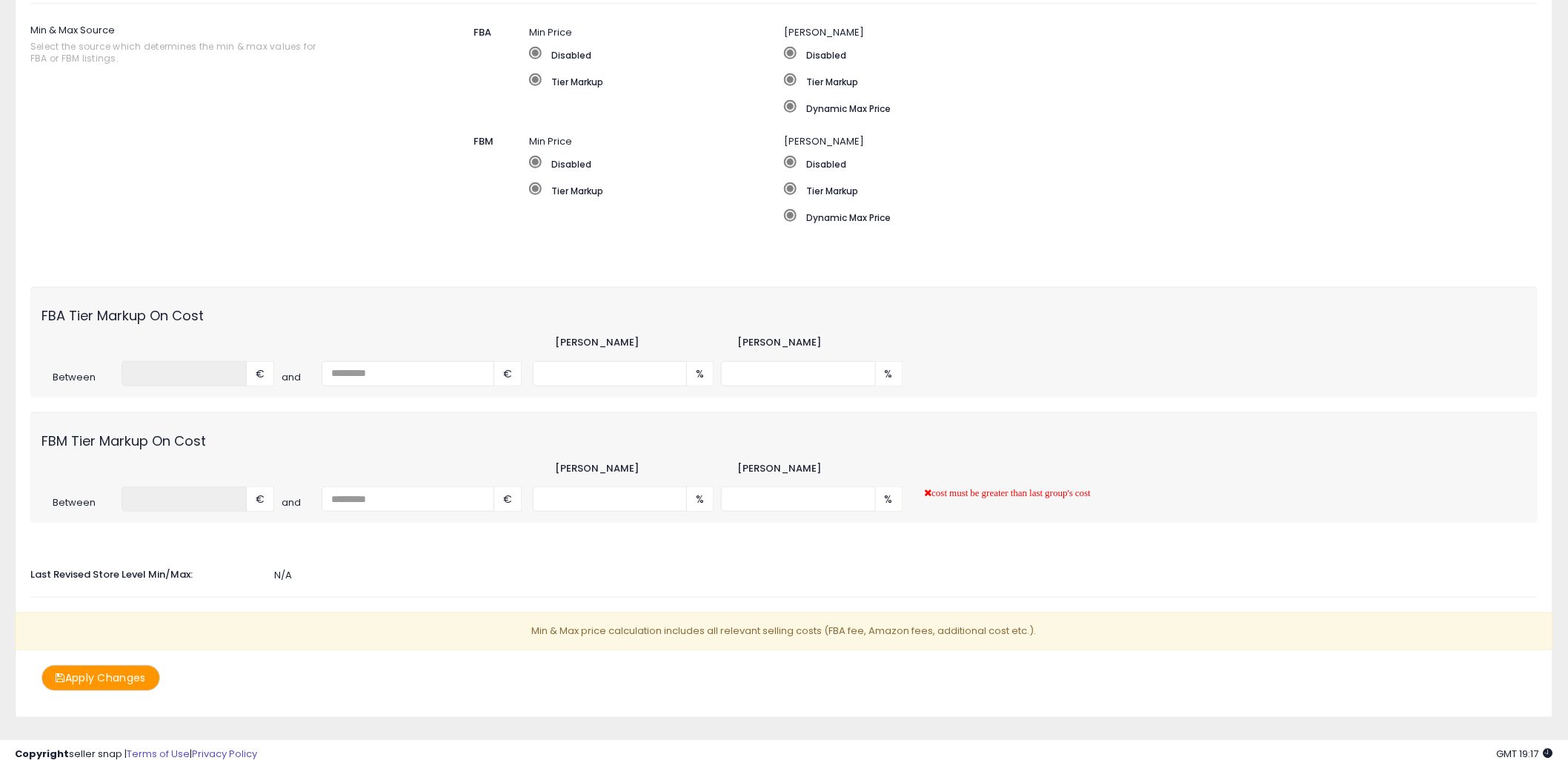
click at [102, 671] on button "Apply Changes" at bounding box center [101, 678] width 119 height 26
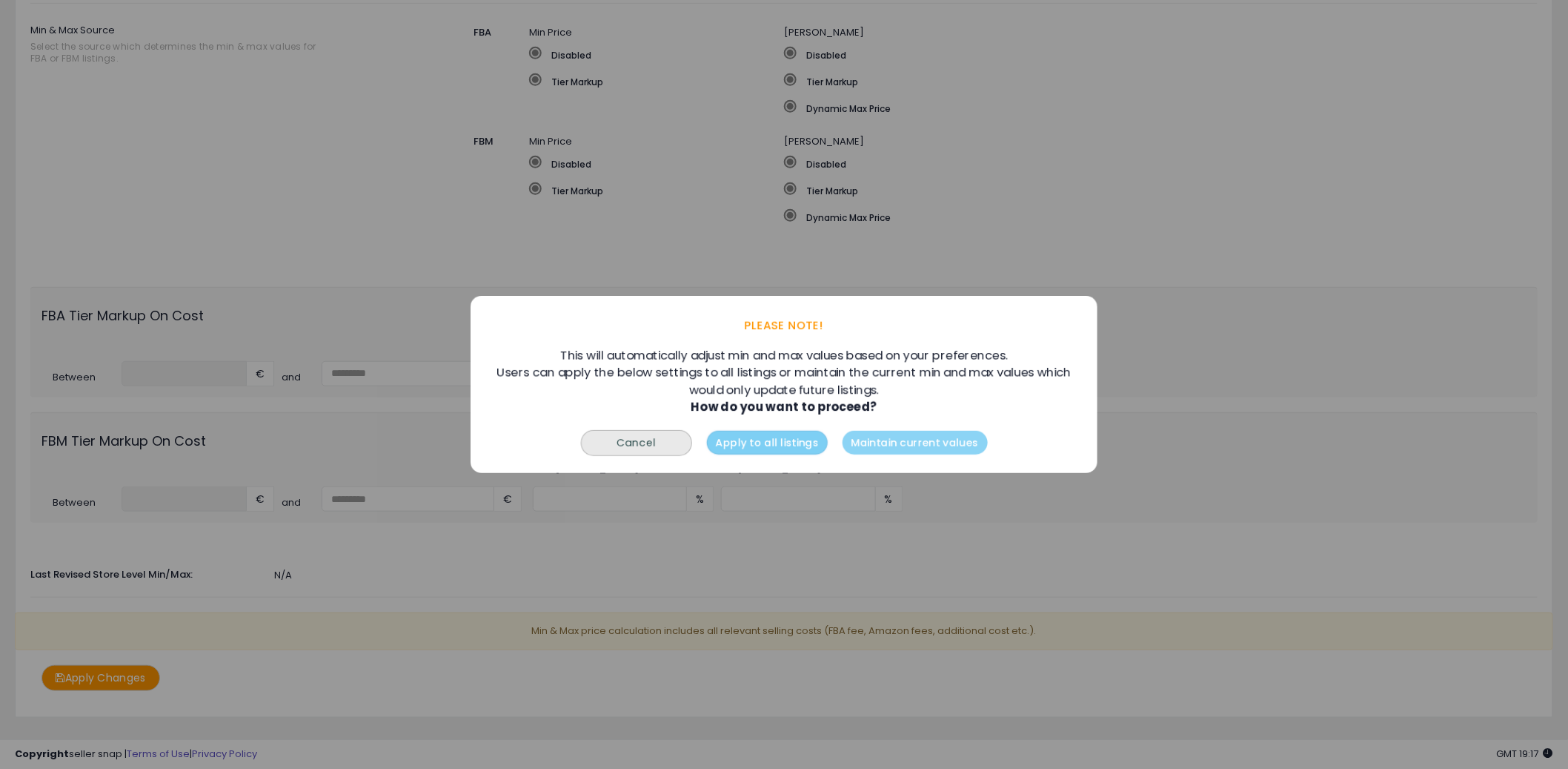
click at [763, 449] on button "Apply to all listings" at bounding box center [767, 442] width 121 height 23
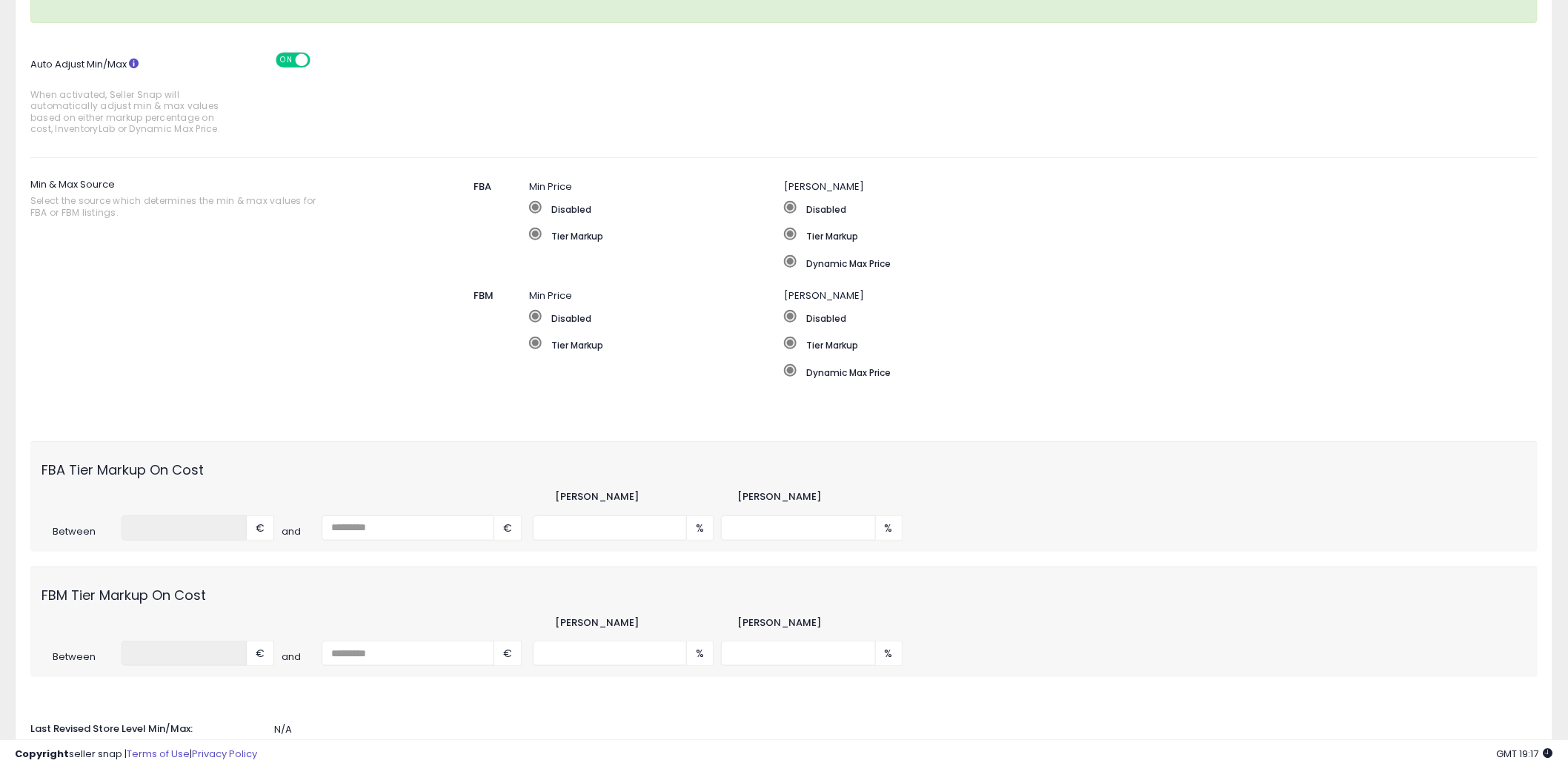
scroll to position [0, 0]
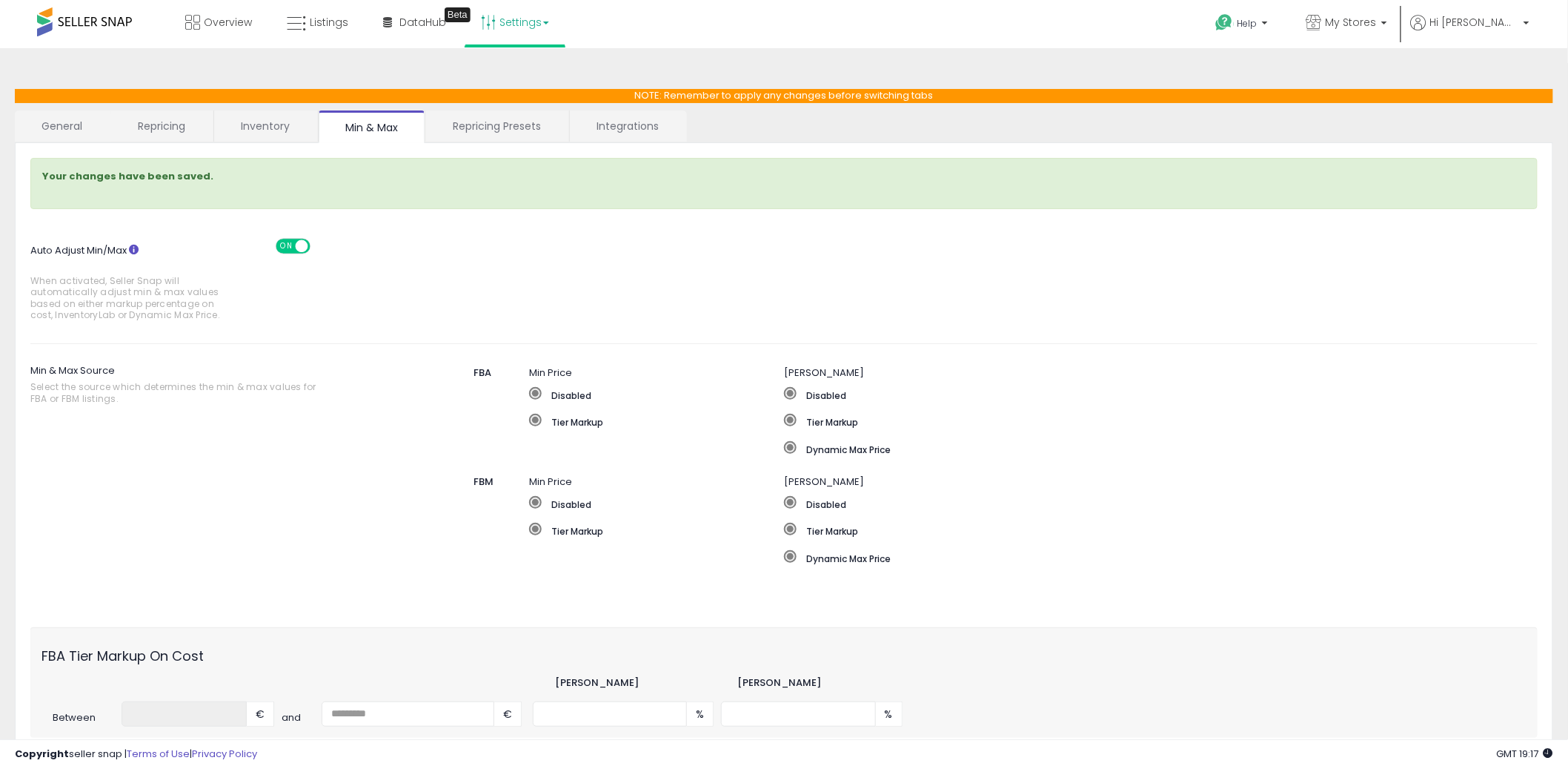
click at [271, 131] on link "Inventory" at bounding box center [265, 126] width 102 height 31
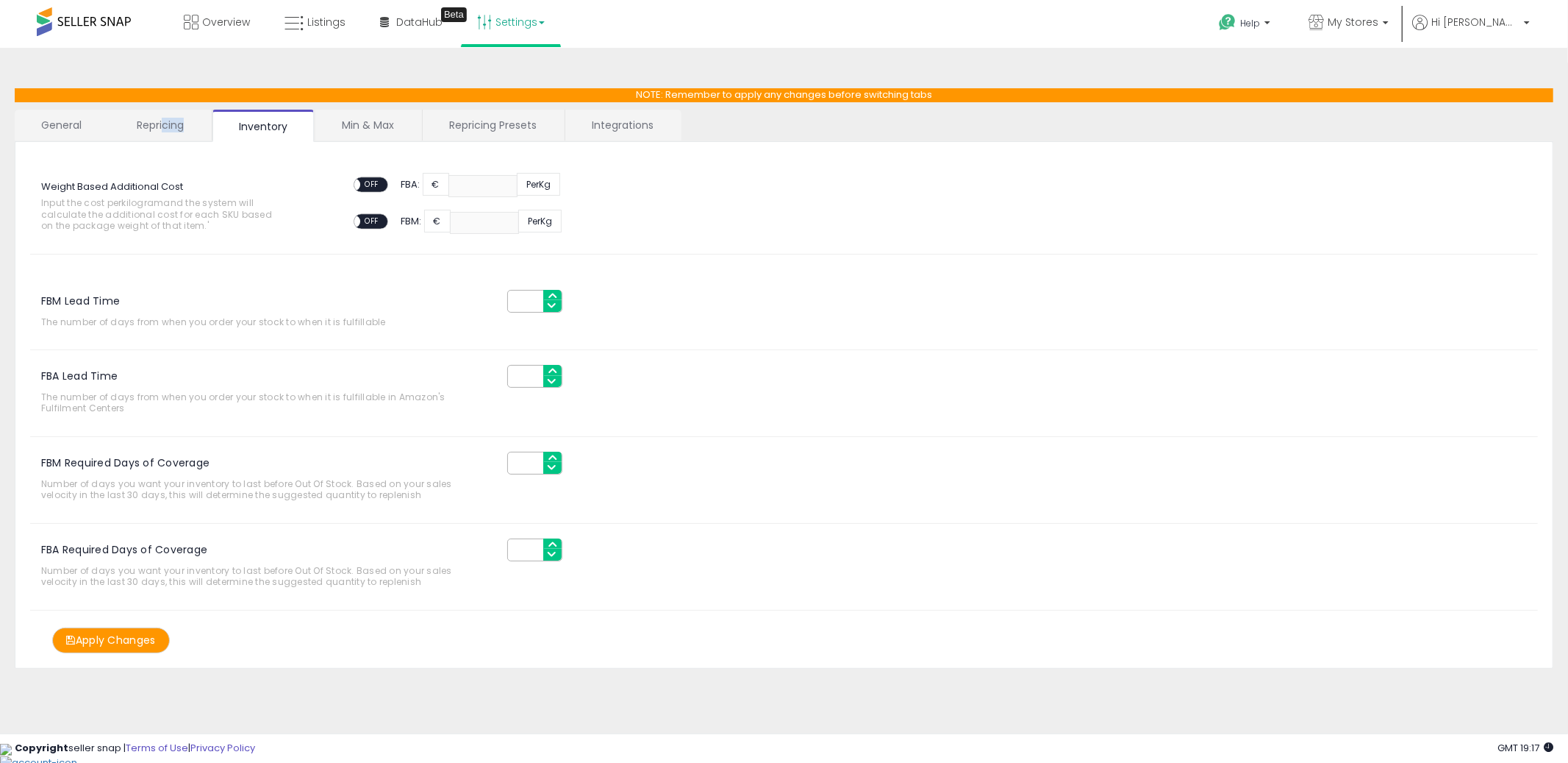
click at [163, 131] on link "Repricing" at bounding box center [160, 125] width 100 height 31
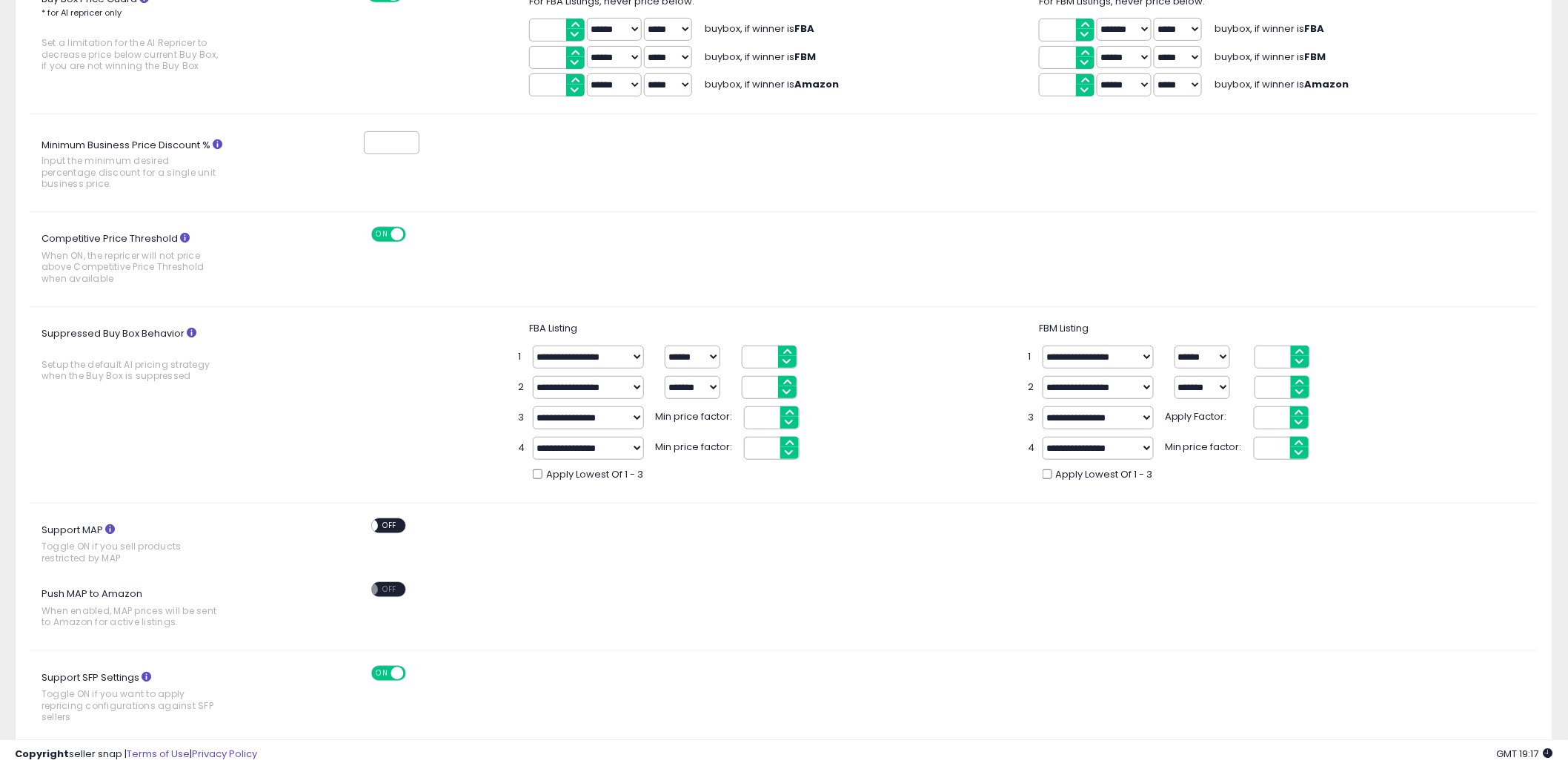
scroll to position [509, 0]
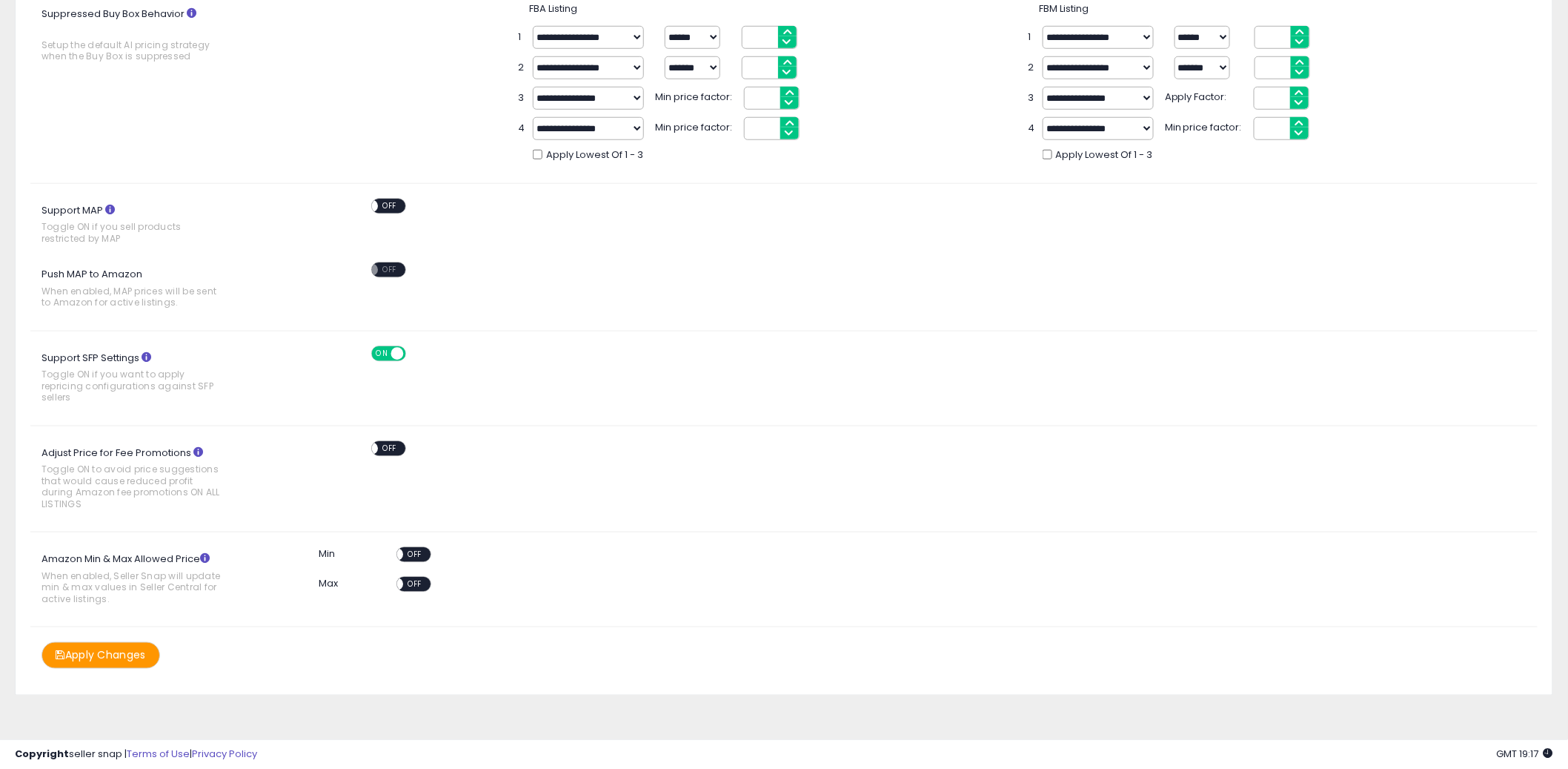
click at [394, 448] on span "OFF" at bounding box center [390, 448] width 23 height 13
drag, startPoint x: 417, startPoint y: 550, endPoint x: 417, endPoint y: 564, distance: 14.0
click at [417, 551] on span "OFF" at bounding box center [414, 554] width 23 height 13
click at [417, 587] on span "OFF" at bounding box center [414, 585] width 23 height 13
drag, startPoint x: 115, startPoint y: 654, endPoint x: 211, endPoint y: 664, distance: 96.5
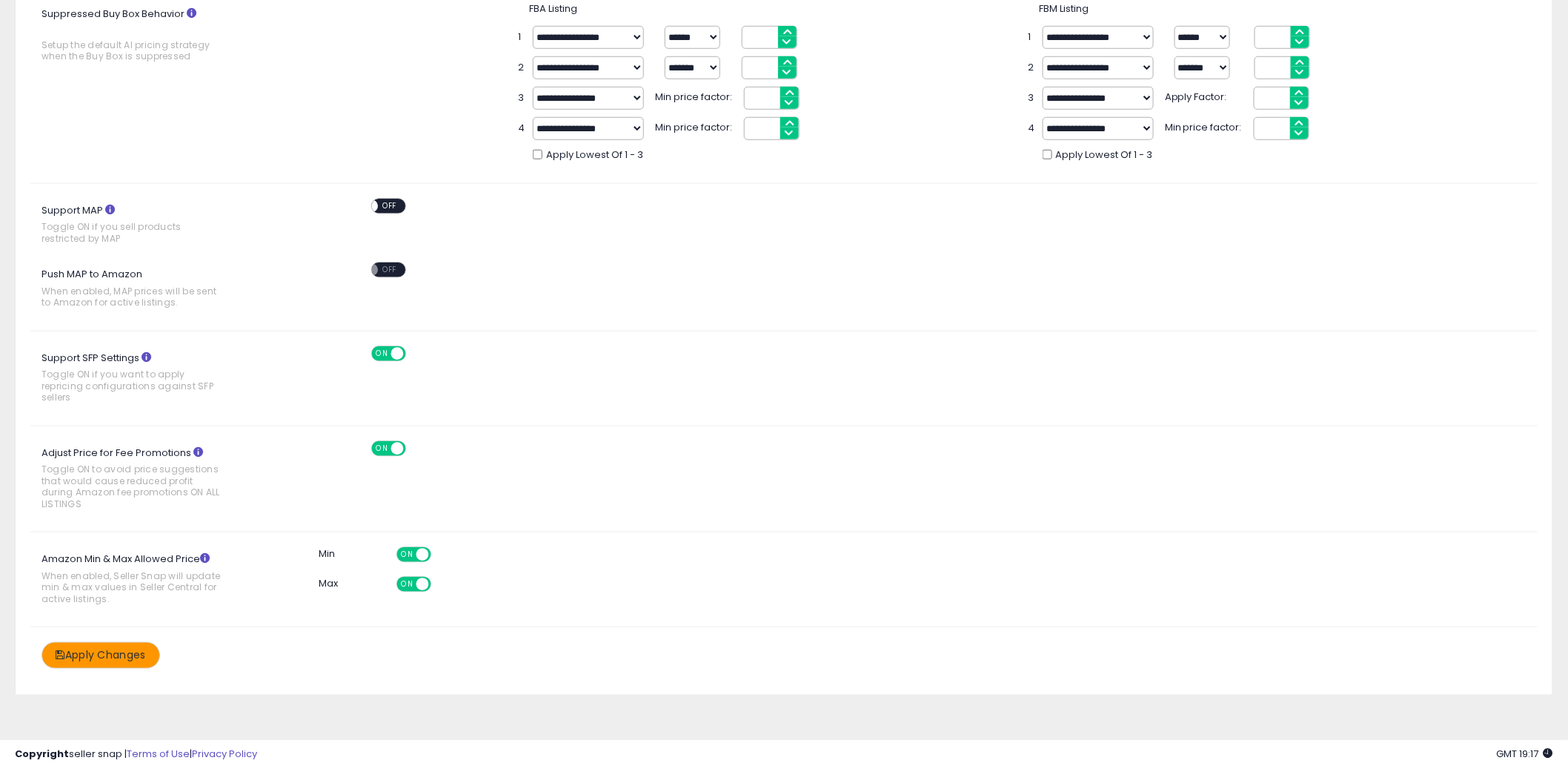
click at [116, 653] on button "Apply Changes" at bounding box center [101, 655] width 119 height 26
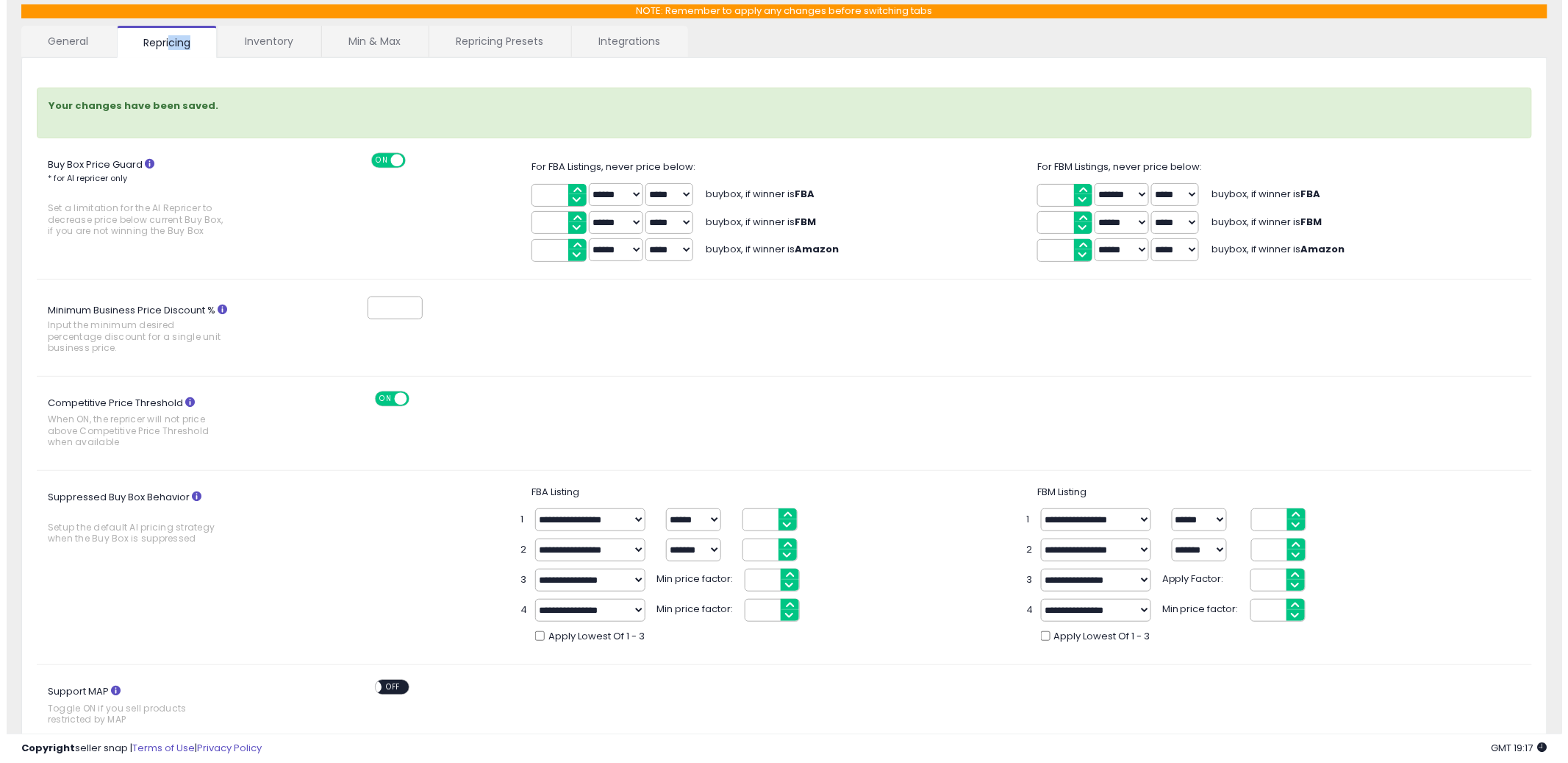
scroll to position [0, 0]
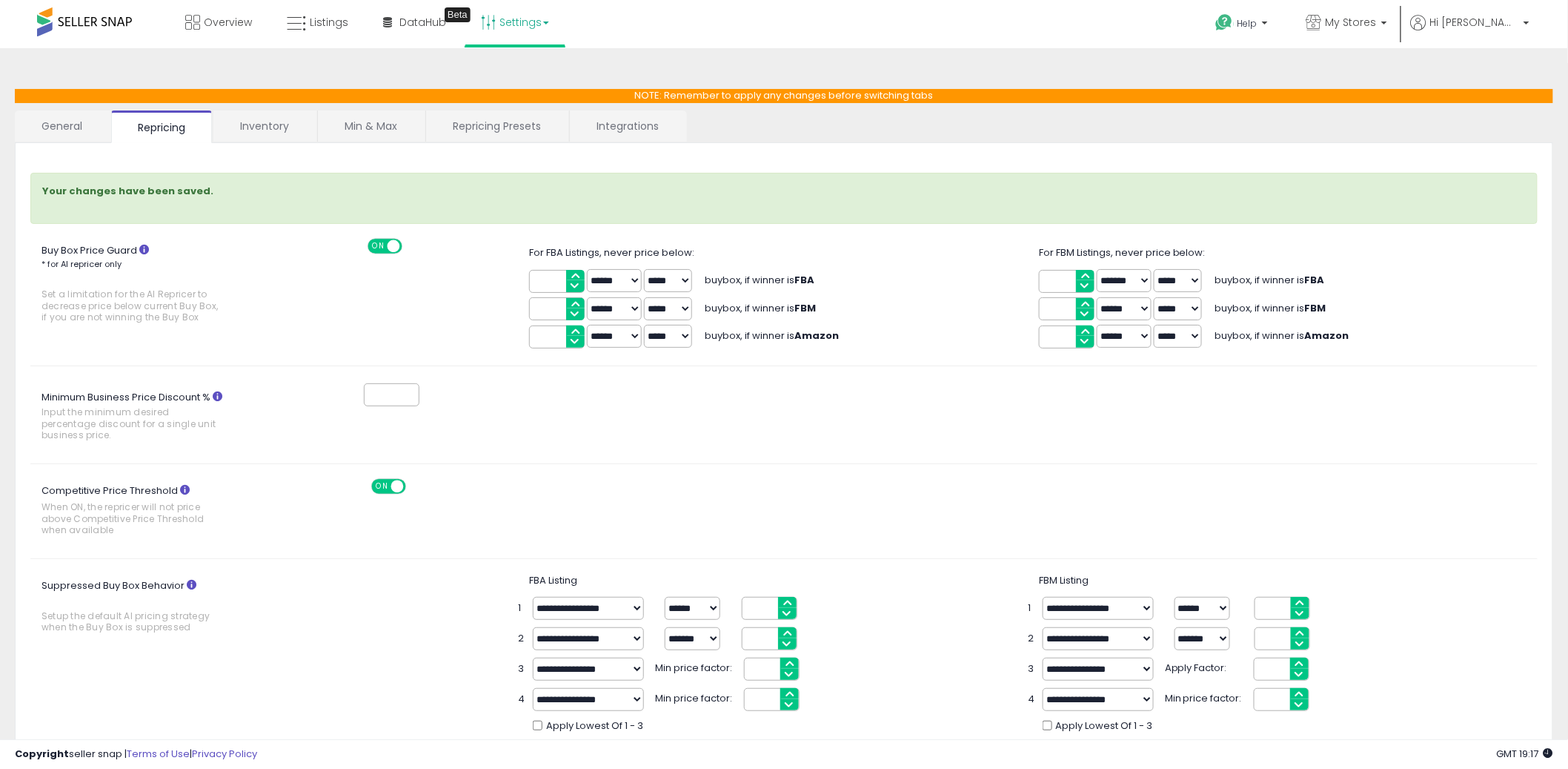
click at [506, 131] on link "Repricing Presets" at bounding box center [497, 126] width 141 height 31
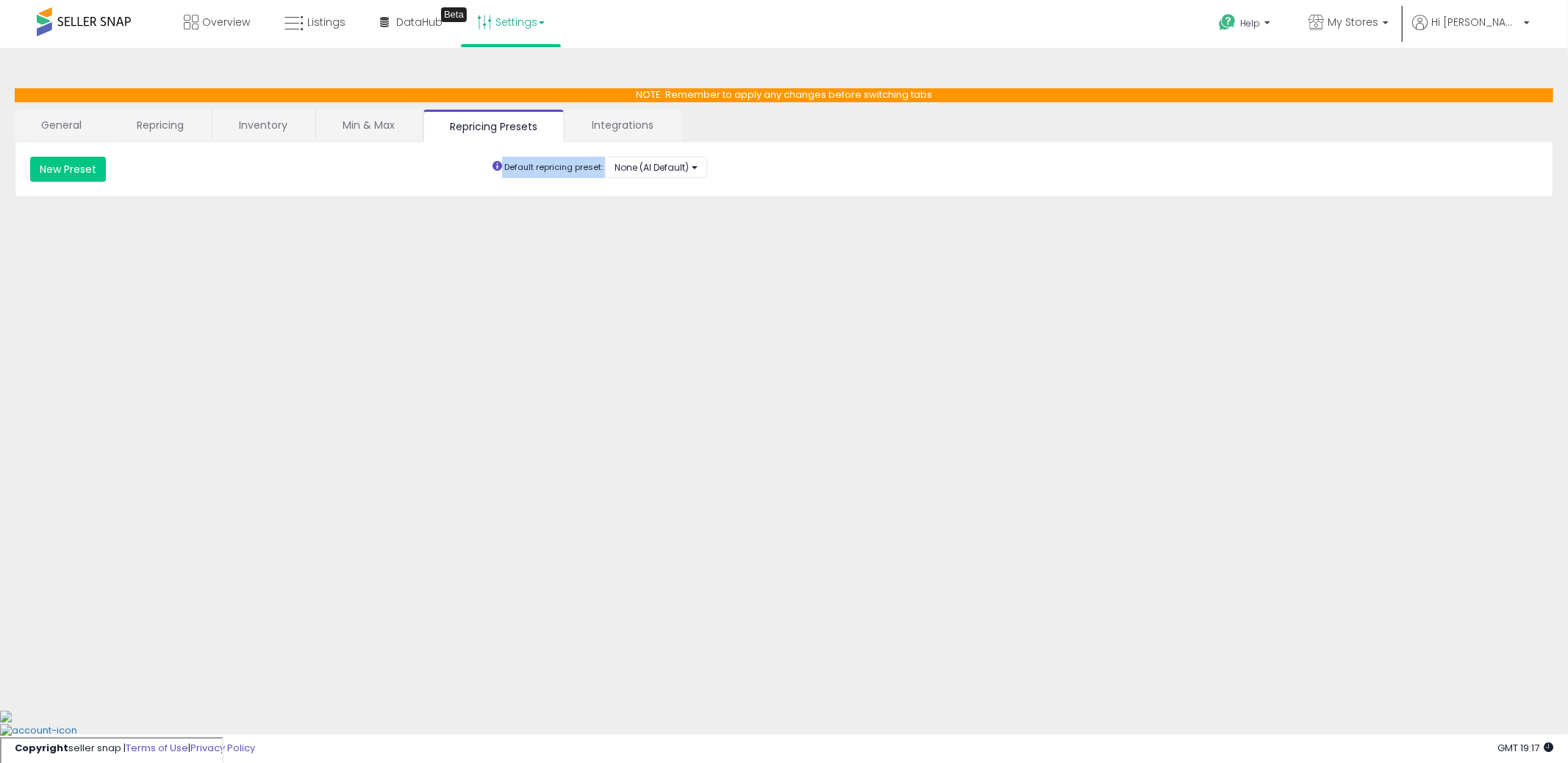
click at [641, 156] on div "**********" at bounding box center [784, 170] width 1539 height 56
click at [659, 169] on span "None (AI Default)" at bounding box center [652, 167] width 74 height 13
drag, startPoint x: 674, startPoint y: 170, endPoint x: 663, endPoint y: 172, distance: 11.2
click at [674, 171] on span "None (AI Default)" at bounding box center [652, 167] width 74 height 13
click at [393, 186] on div "**********" at bounding box center [784, 170] width 1539 height 56
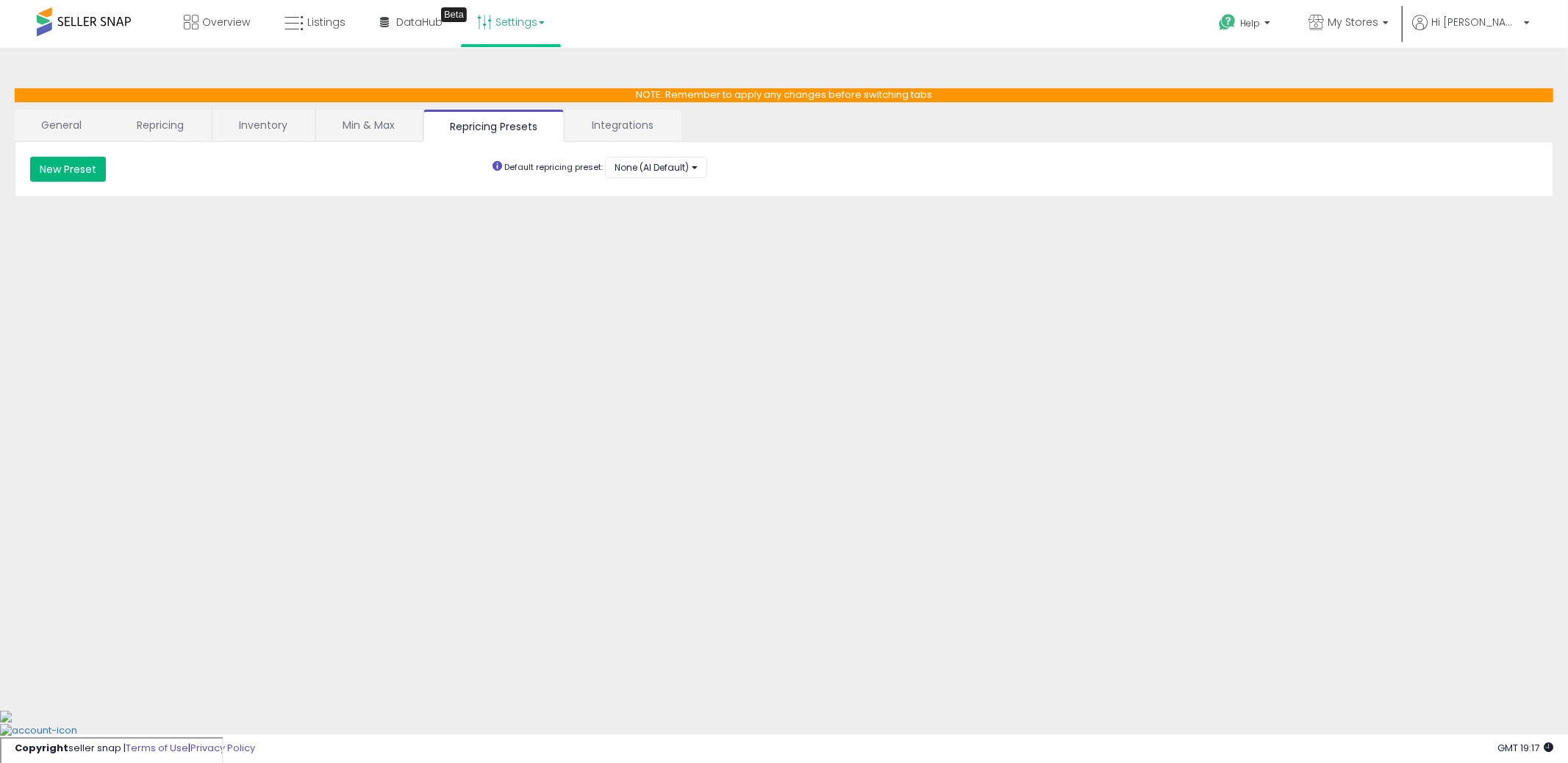
click at [81, 174] on button "New Preset" at bounding box center [67, 169] width 76 height 25
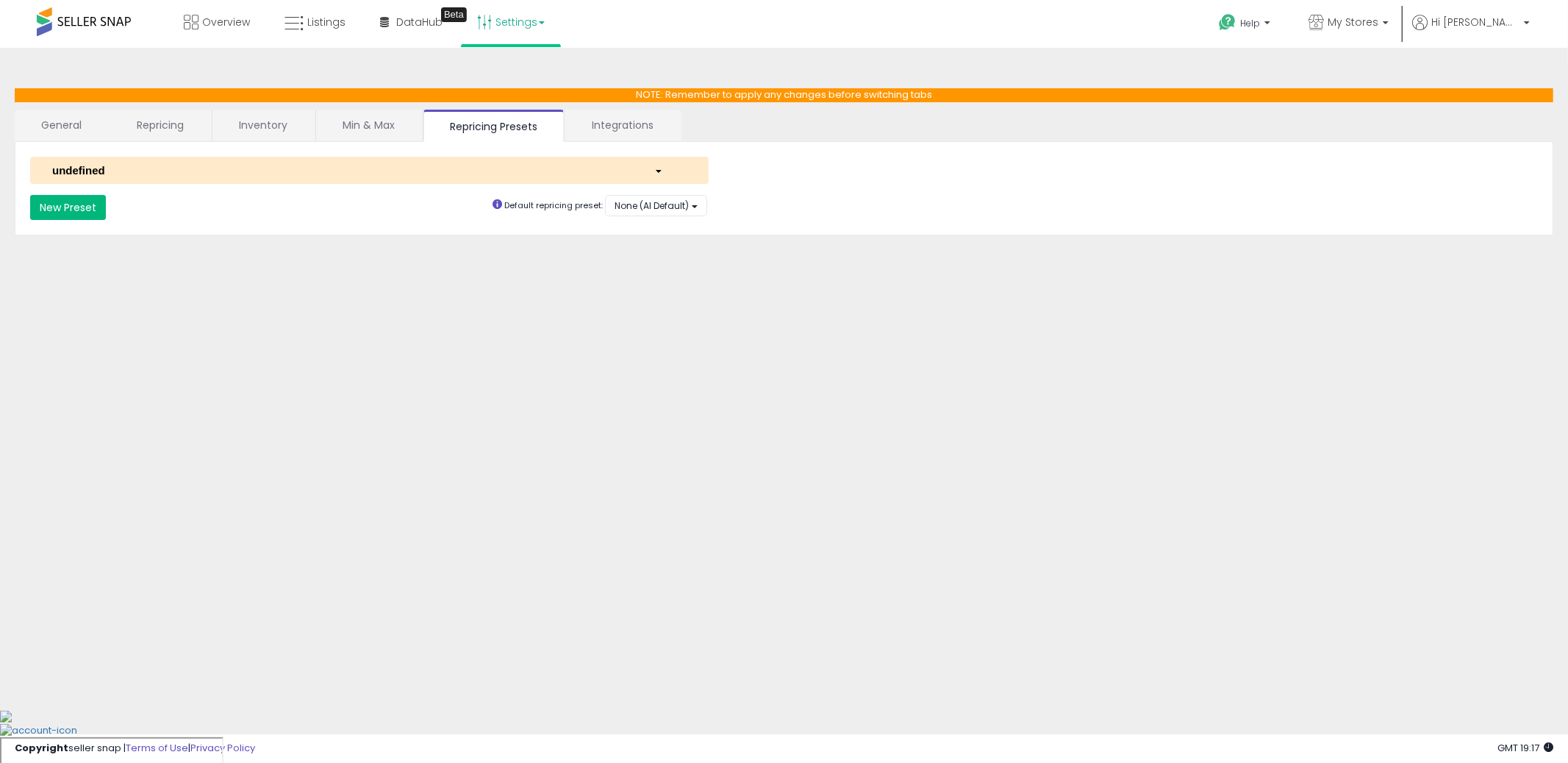
select select "*********"
click at [202, 163] on div "undefined" at bounding box center [342, 170] width 602 height 16
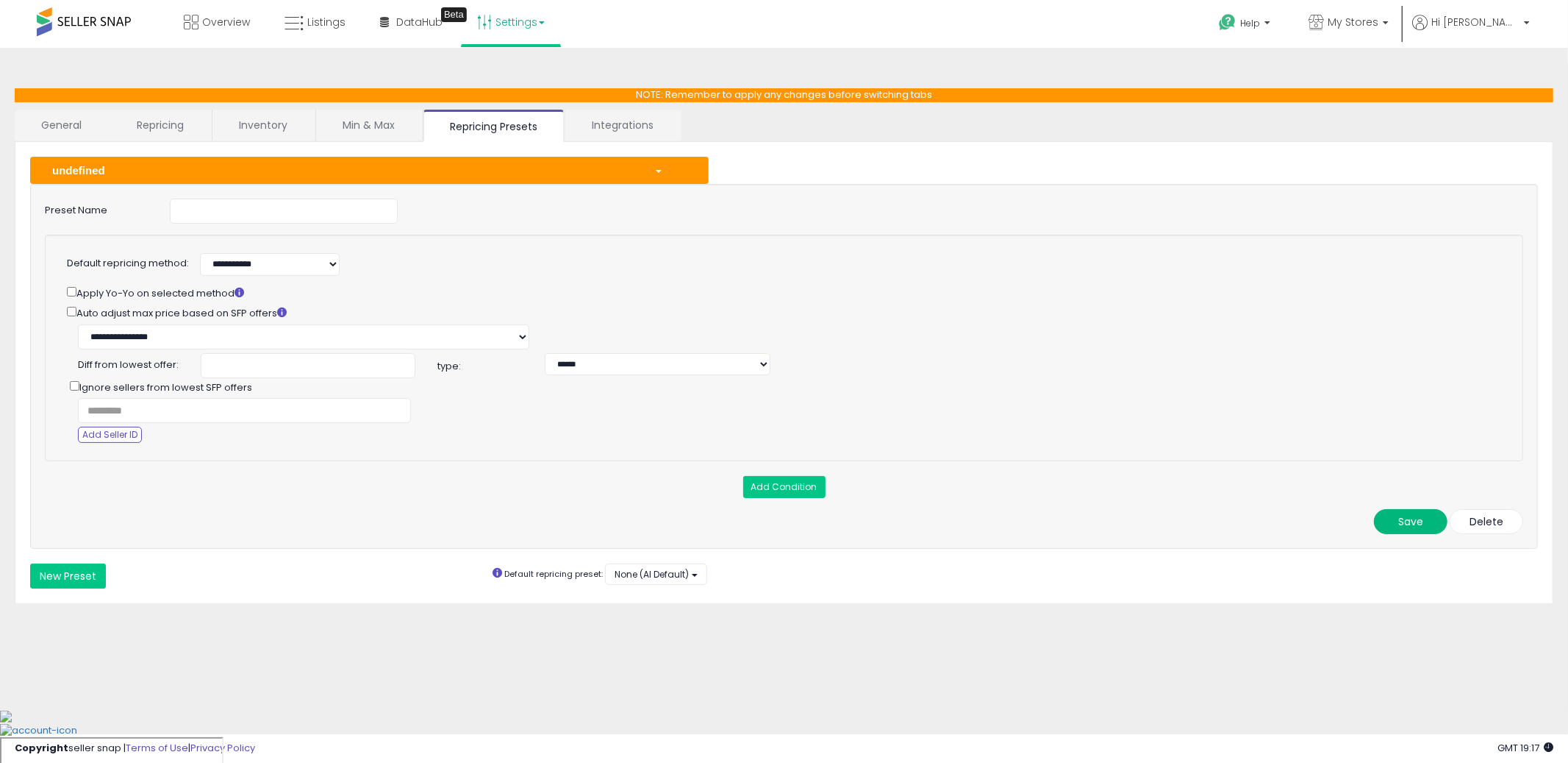
click at [1417, 516] on button "Save" at bounding box center [1411, 521] width 73 height 25
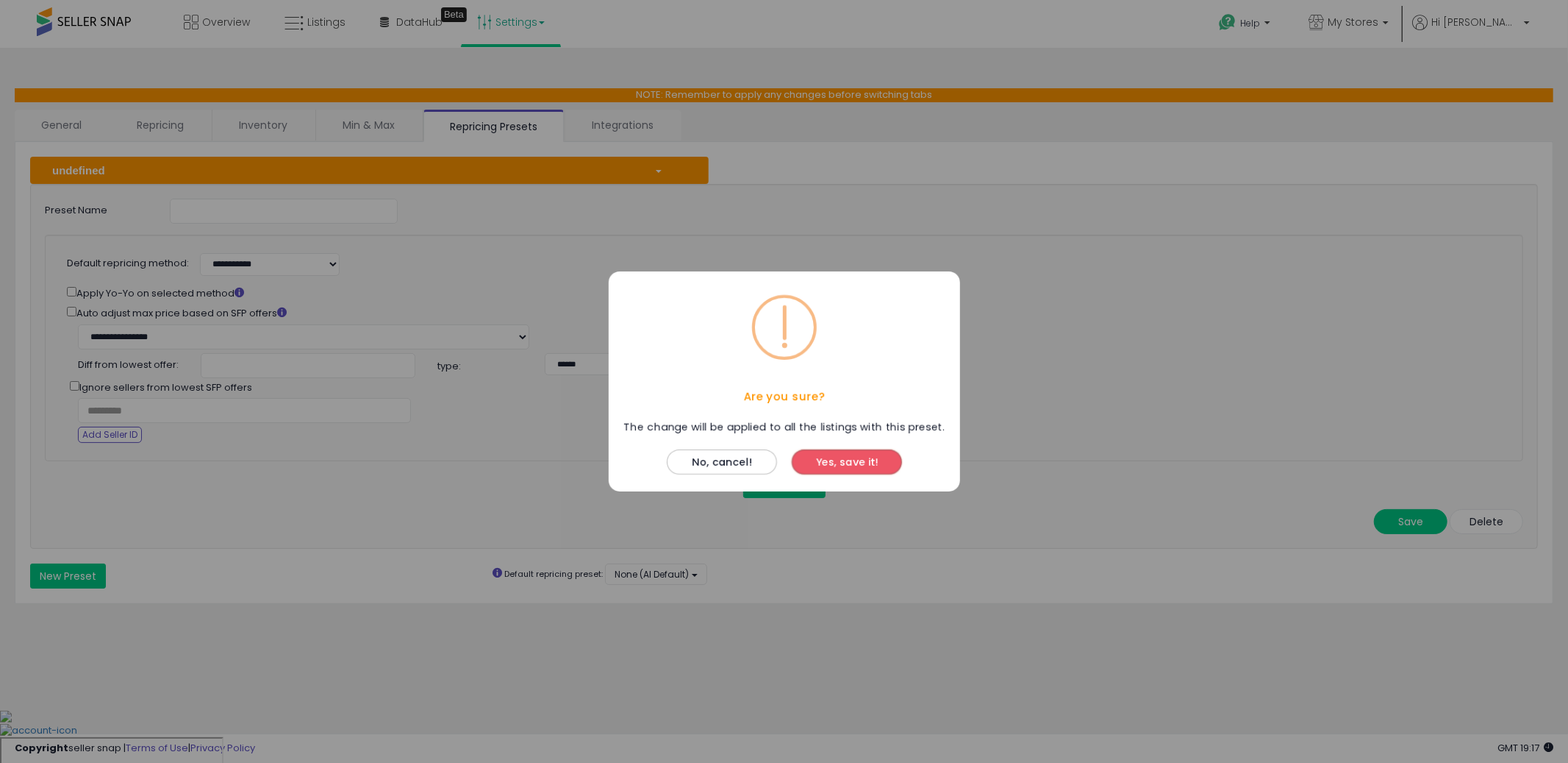
click at [874, 465] on button "Yes, save it!" at bounding box center [847, 461] width 110 height 25
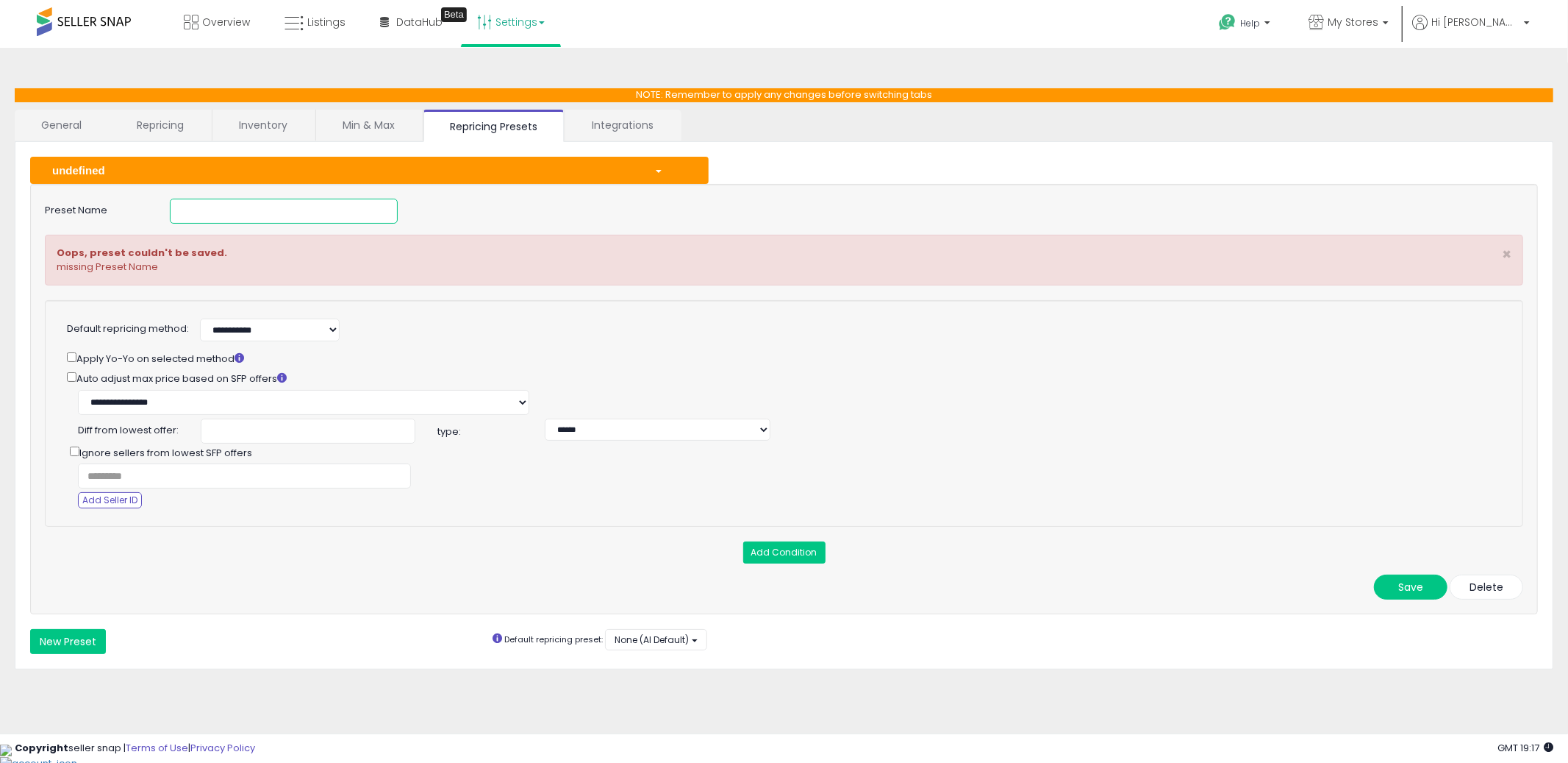
click at [272, 216] on input at bounding box center [283, 211] width 228 height 25
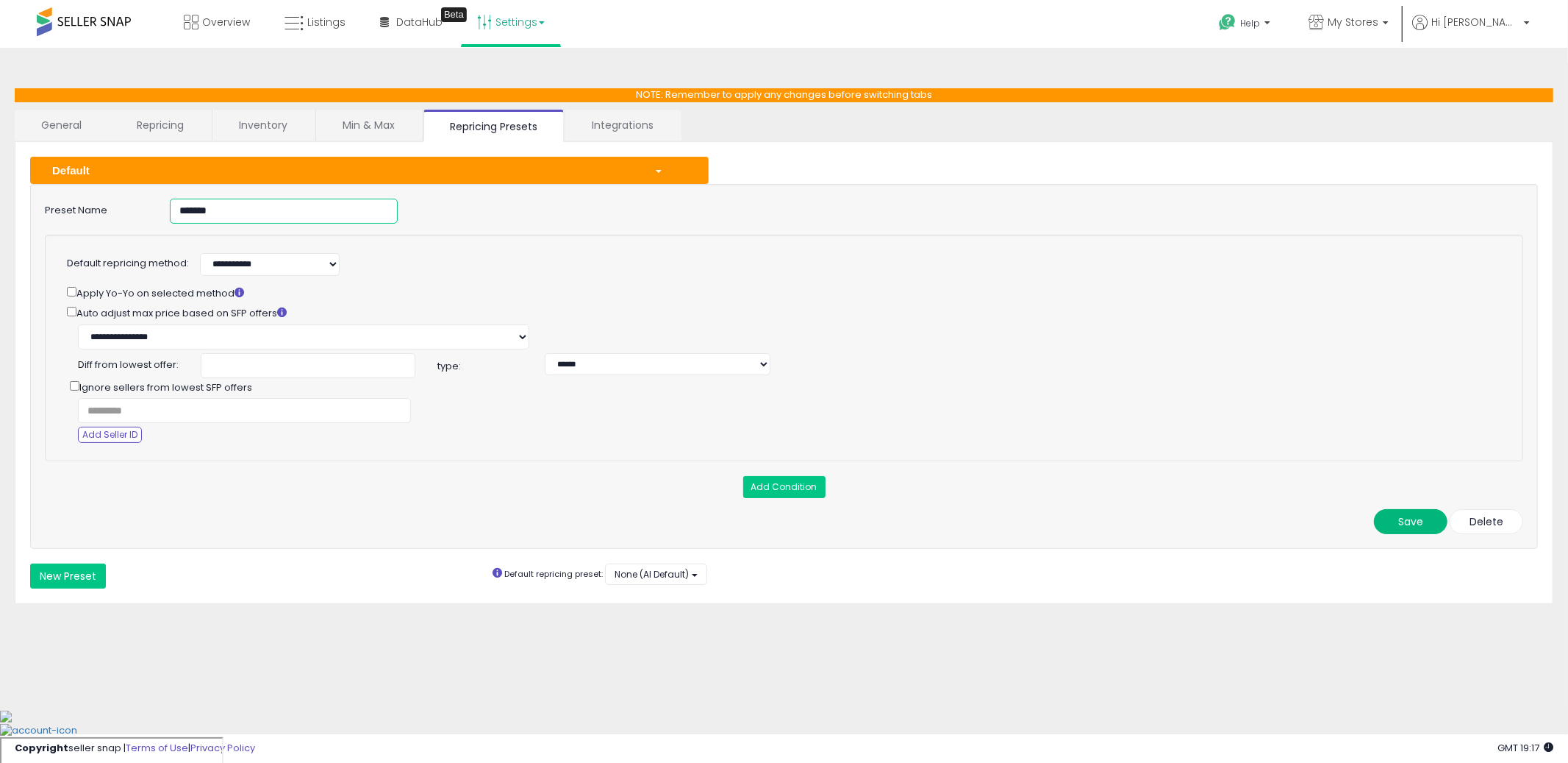
type input "*******"
click at [1399, 518] on button "Save" at bounding box center [1411, 521] width 73 height 25
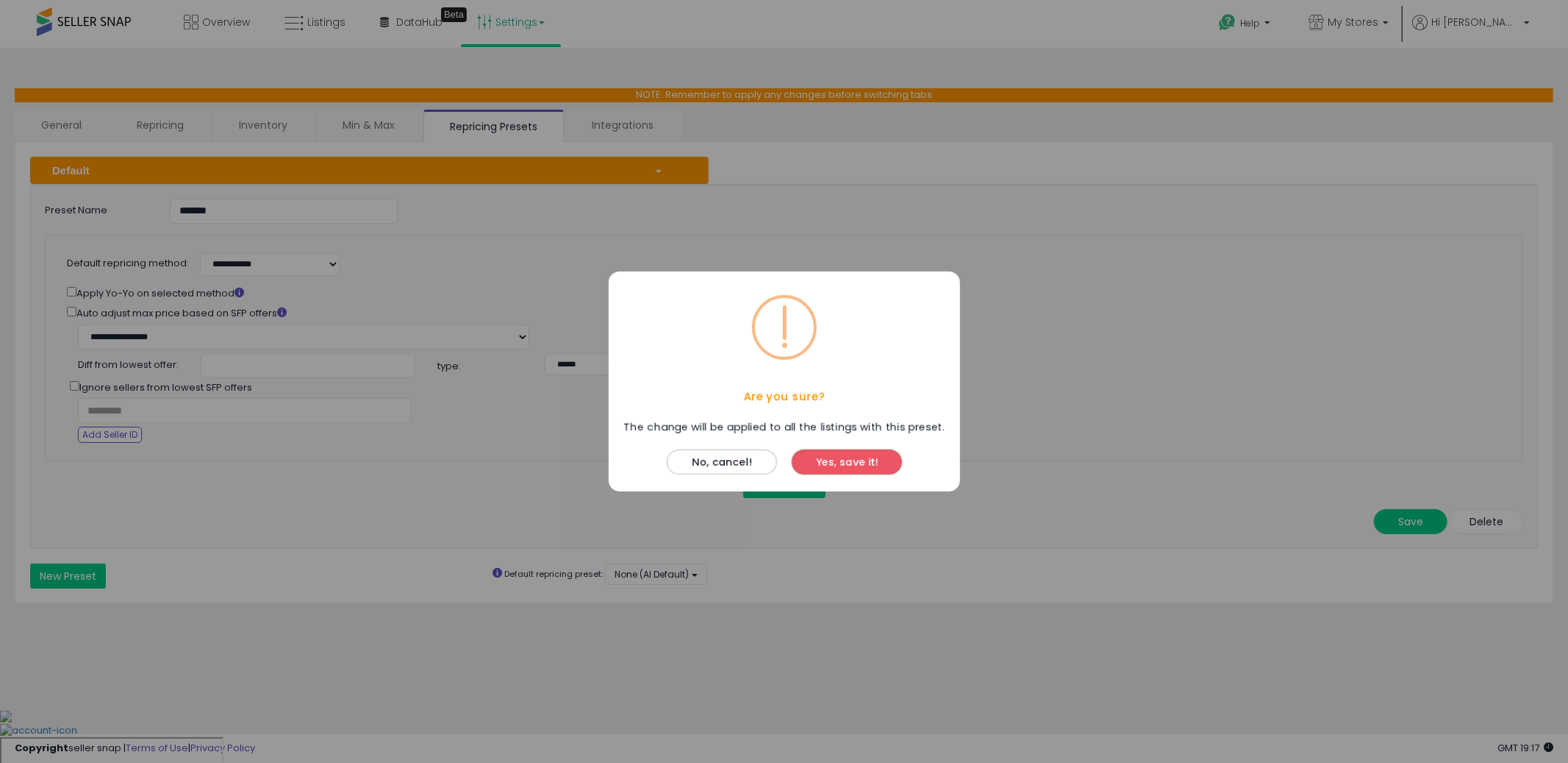
click at [826, 453] on button "Yes, save it!" at bounding box center [847, 461] width 110 height 25
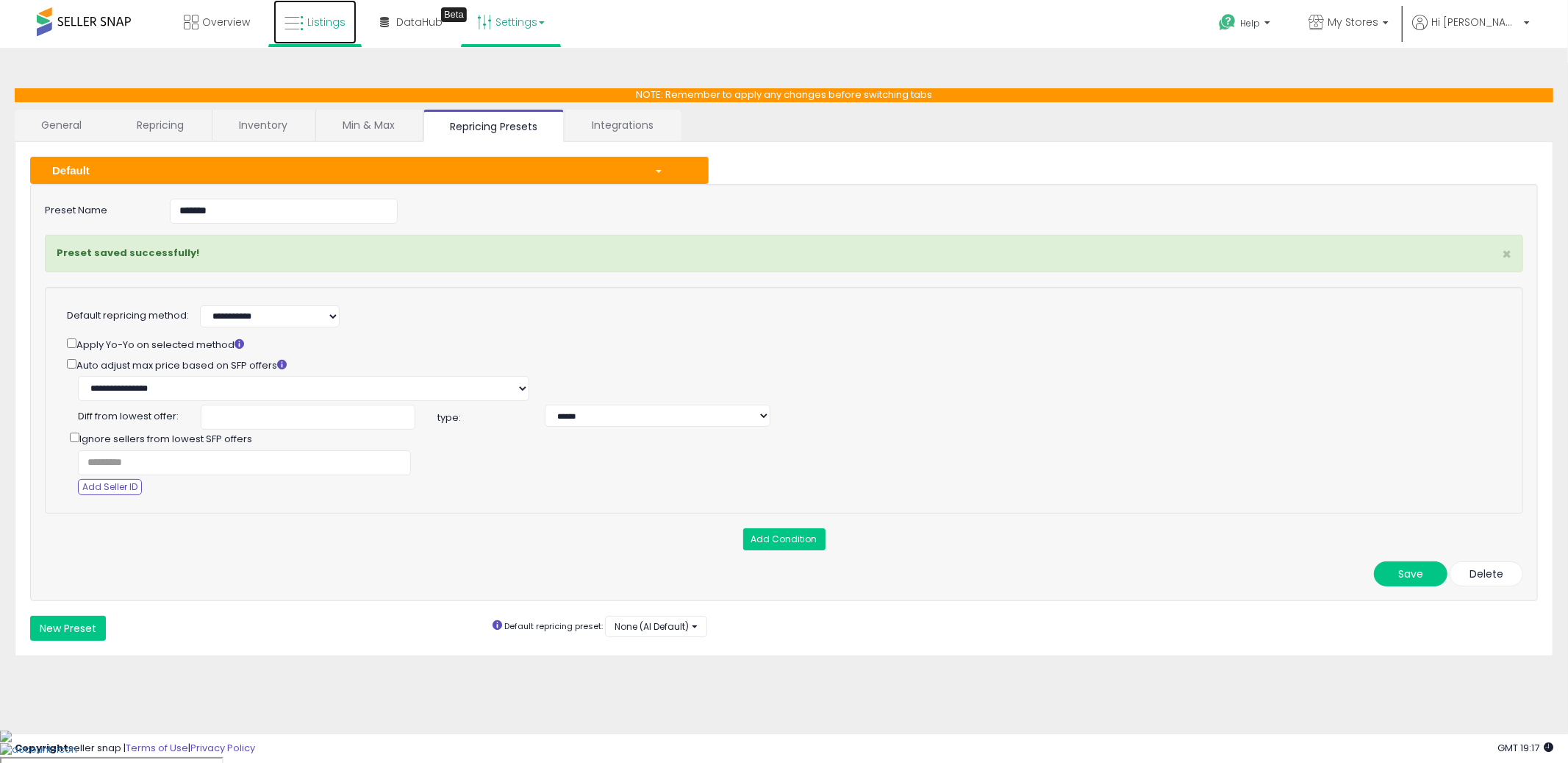
click at [304, 33] on link "Listings" at bounding box center [315, 22] width 83 height 44
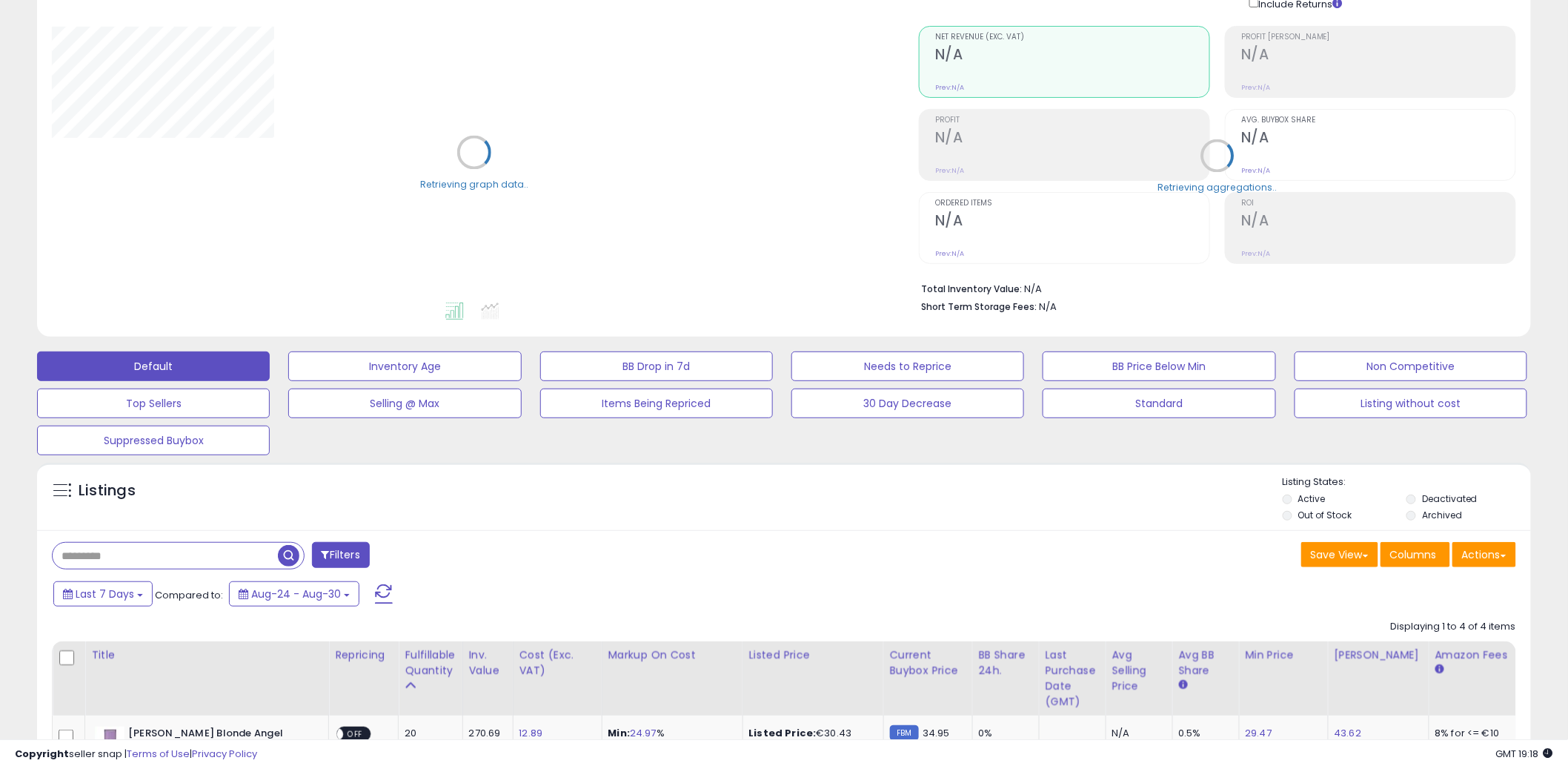
scroll to position [371, 0]
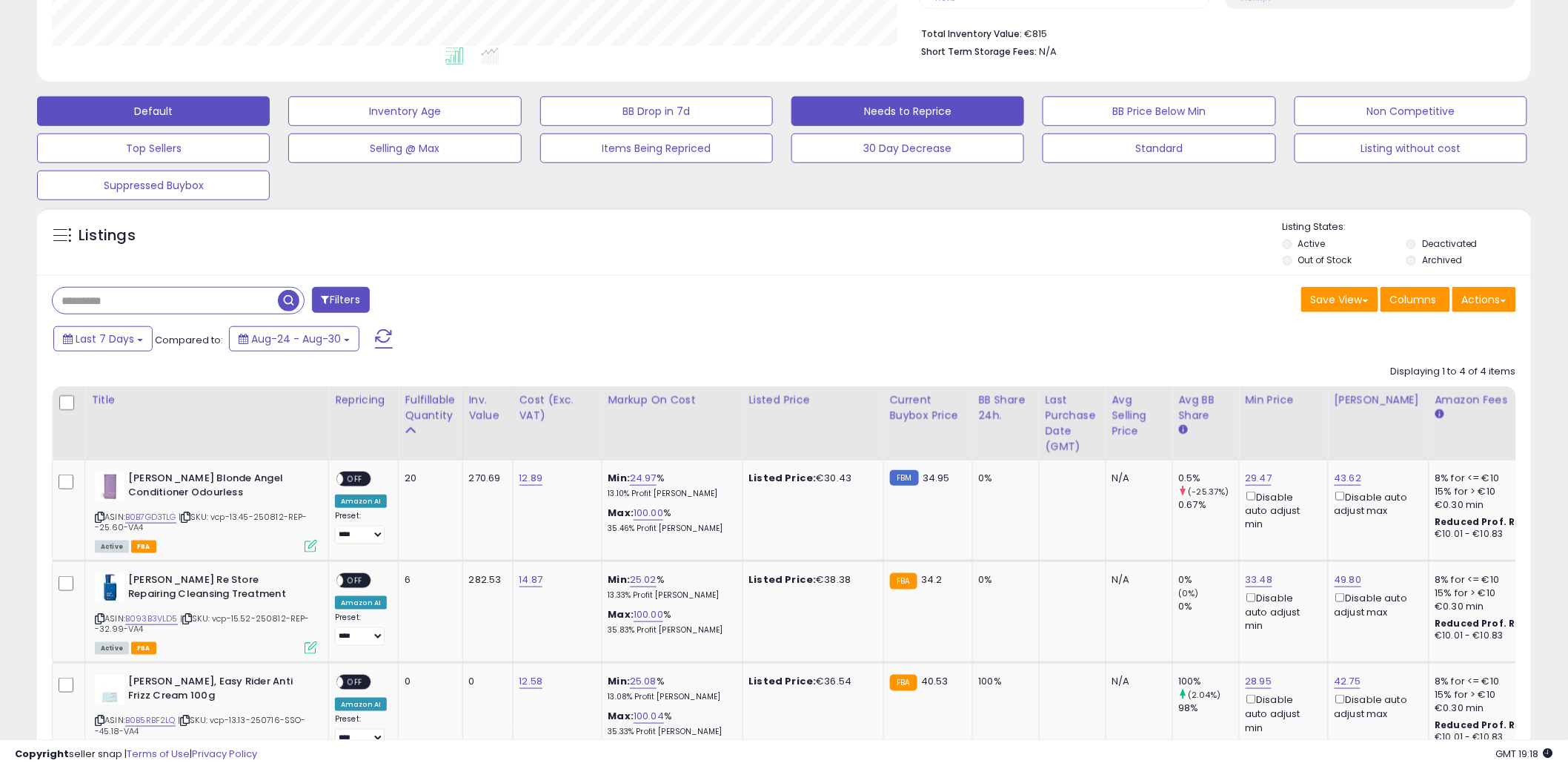
click at [883, 105] on button "Needs to Reprice" at bounding box center [908, 110] width 233 height 29
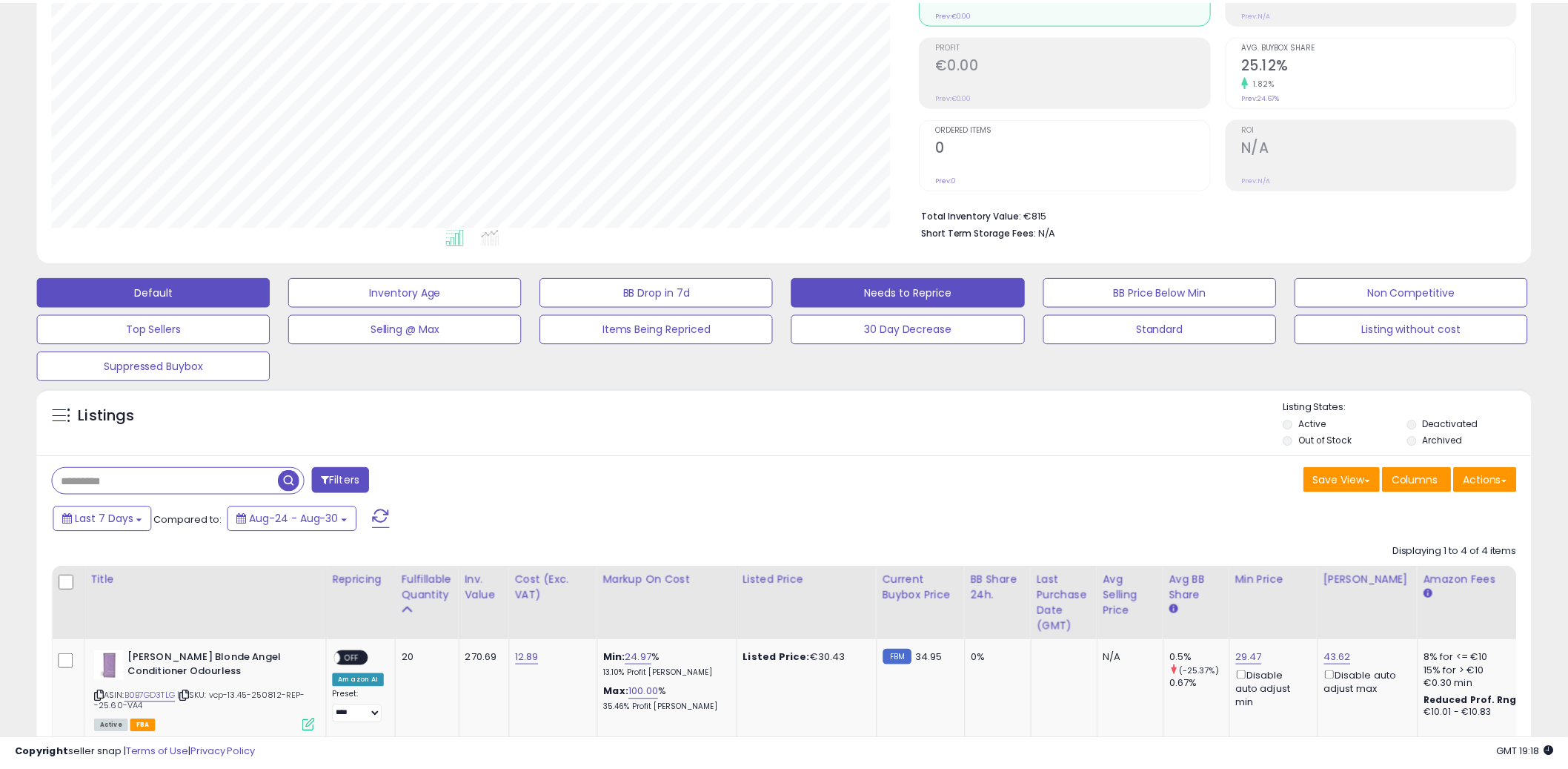
scroll to position [304, 875]
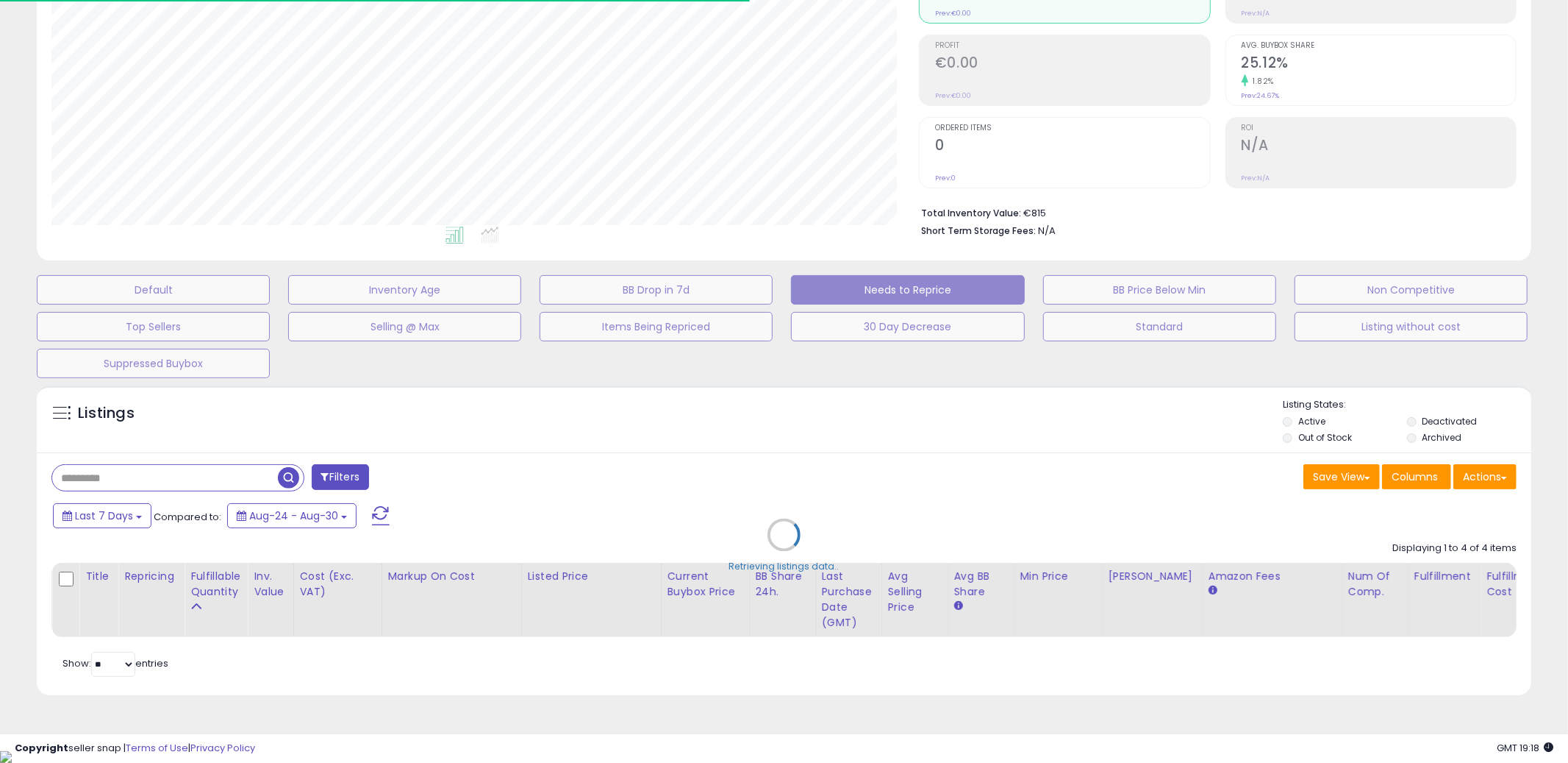
select select "**"
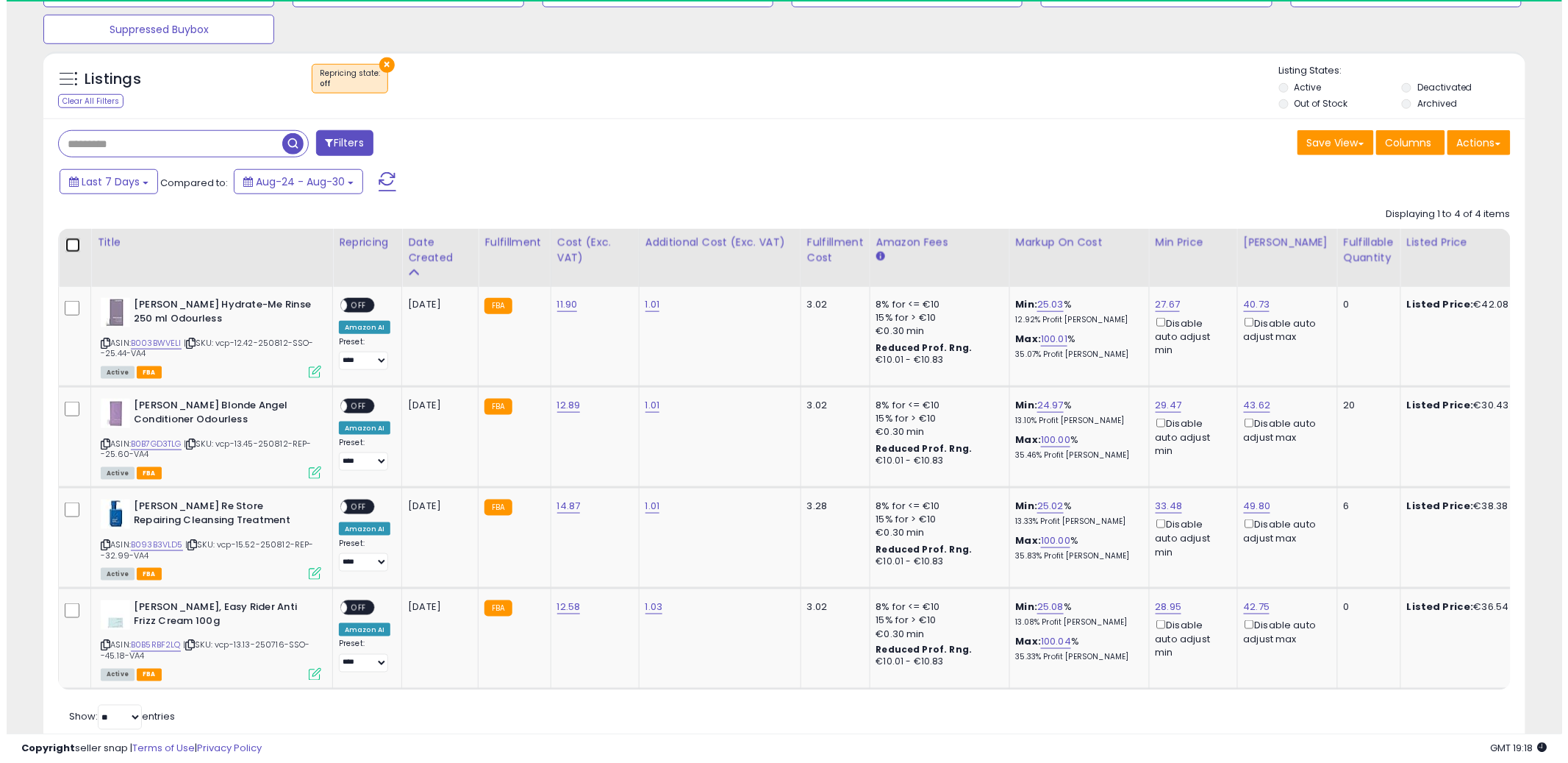
scroll to position [302, 860]
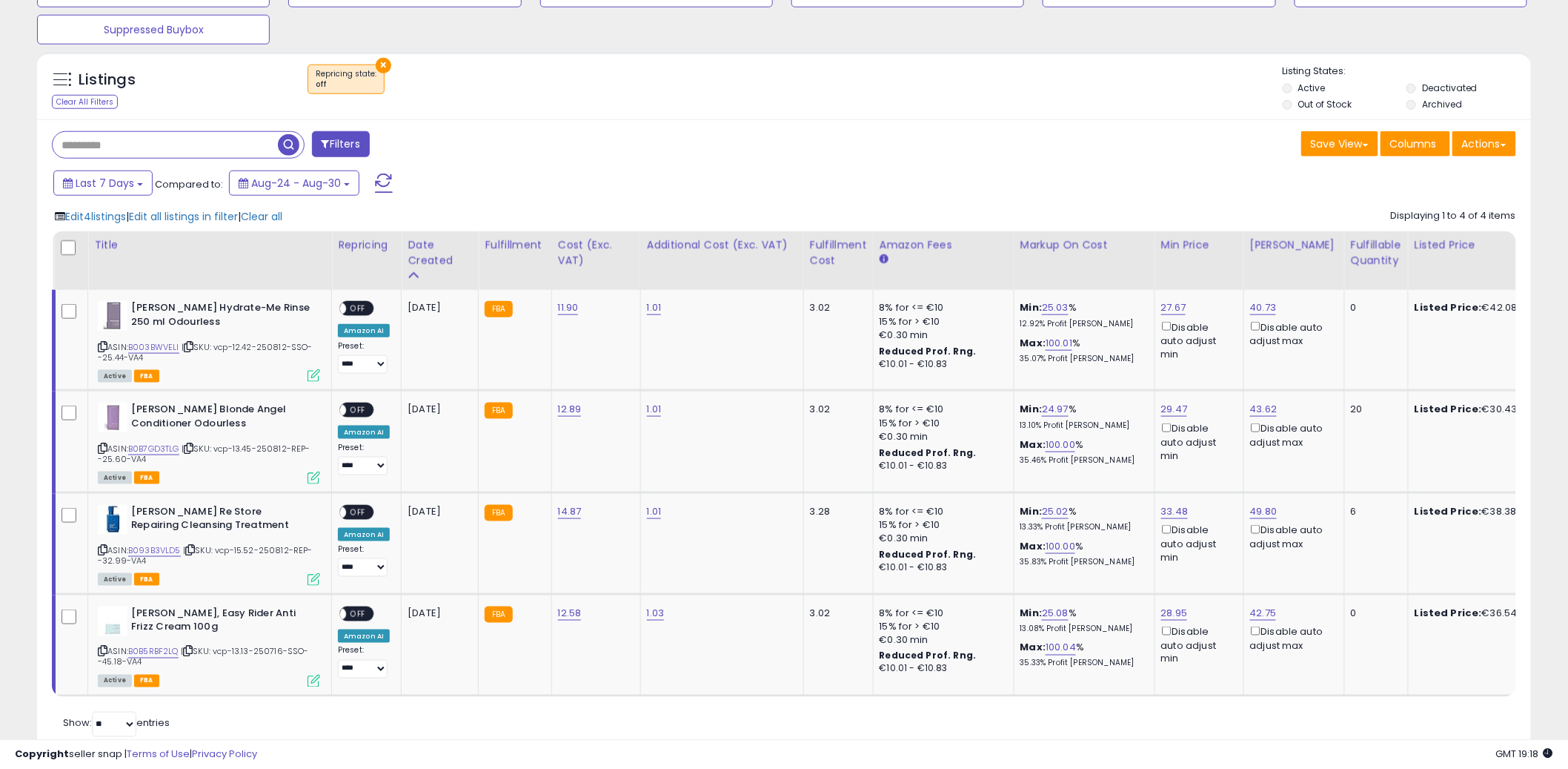
click at [194, 208] on div "Edit 4 listings | Edit all listings in filter | Clear all Displaying 1 to 4 of …" at bounding box center [784, 449] width 1464 height 495
click at [197, 216] on span "Edit all listings in filter" at bounding box center [184, 216] width 109 height 15
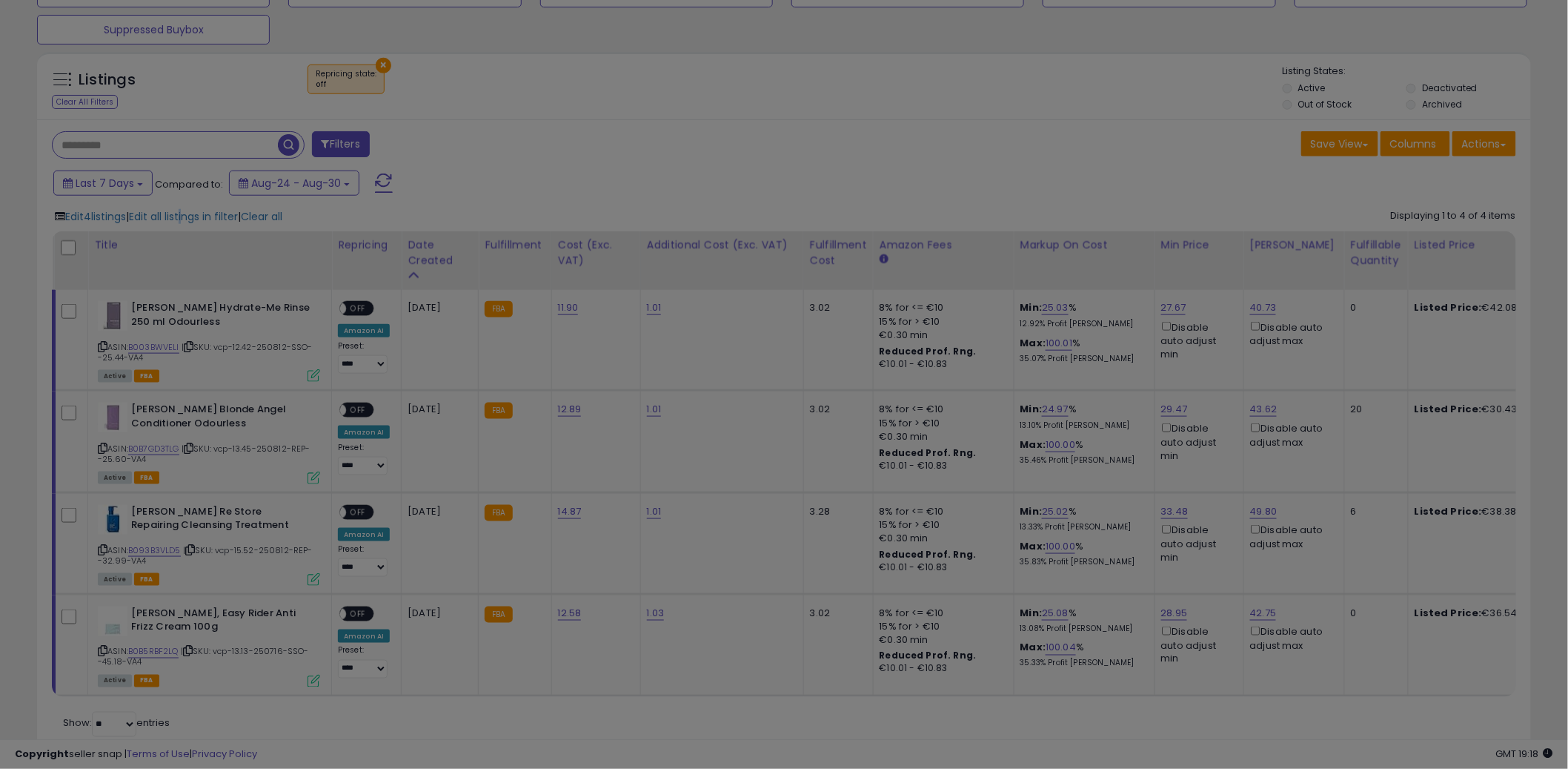
scroll to position [304, 875]
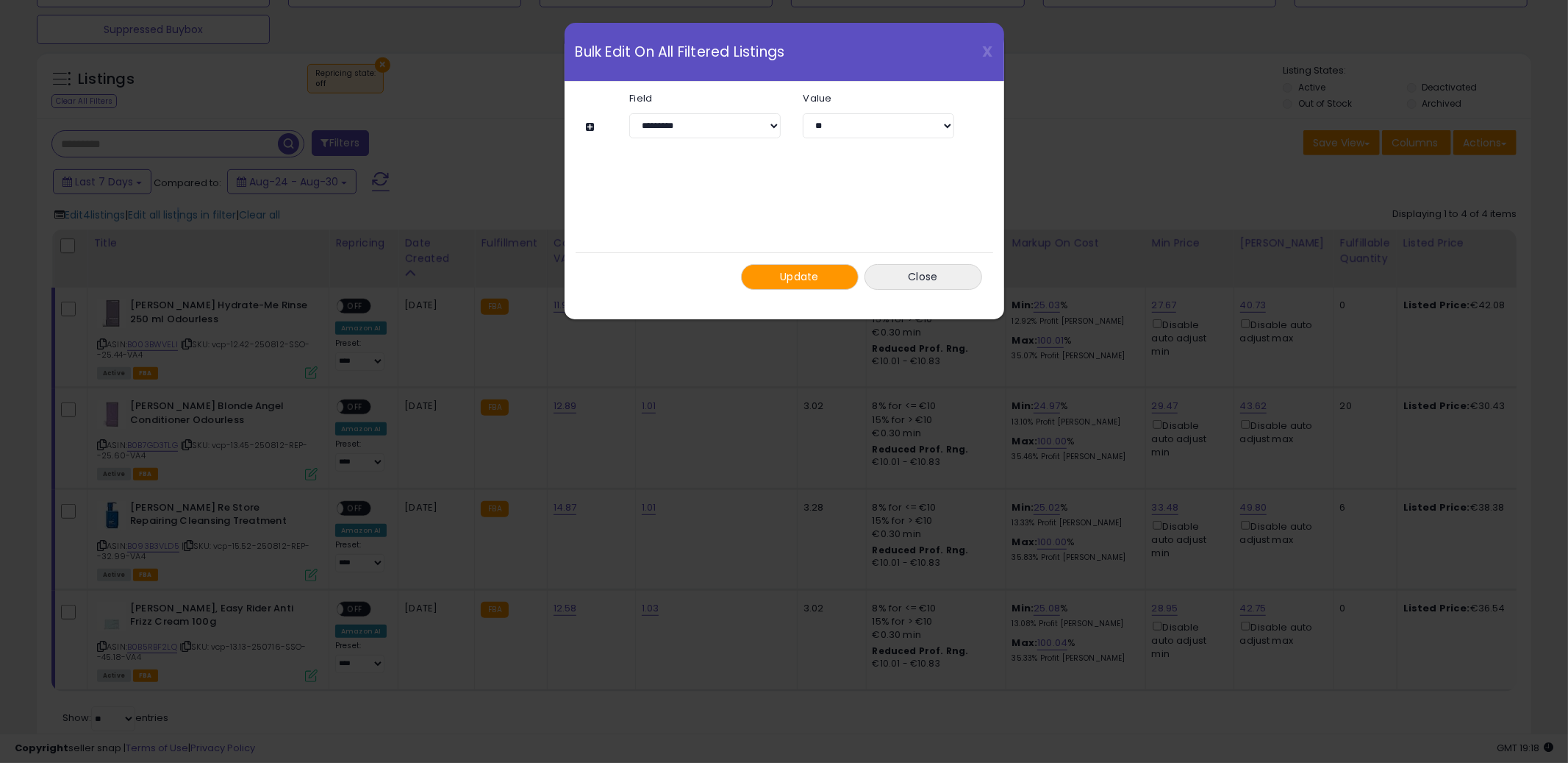
click at [811, 285] on button "Update" at bounding box center [799, 277] width 118 height 26
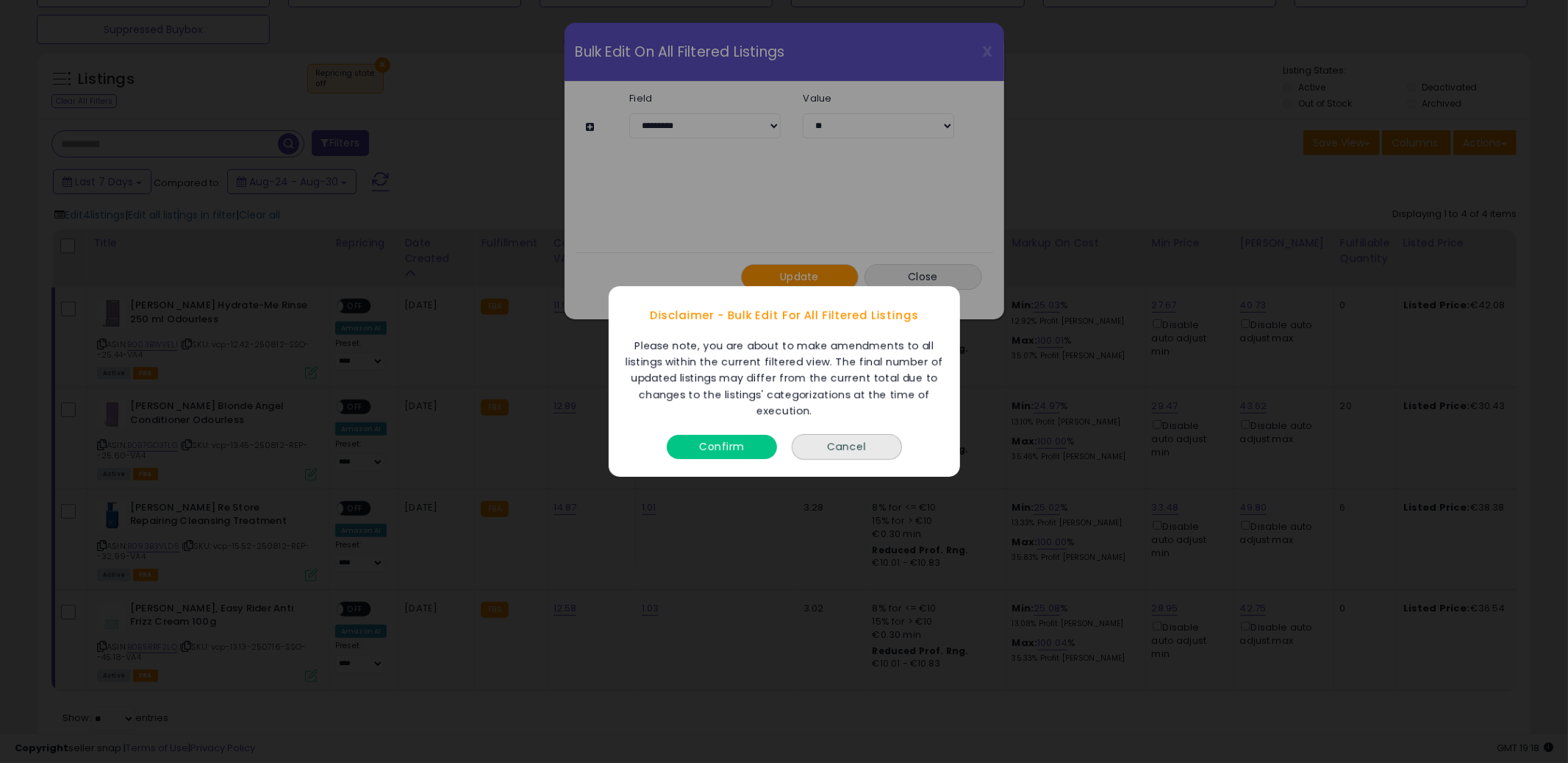
click at [745, 437] on button "Confirm" at bounding box center [721, 446] width 110 height 24
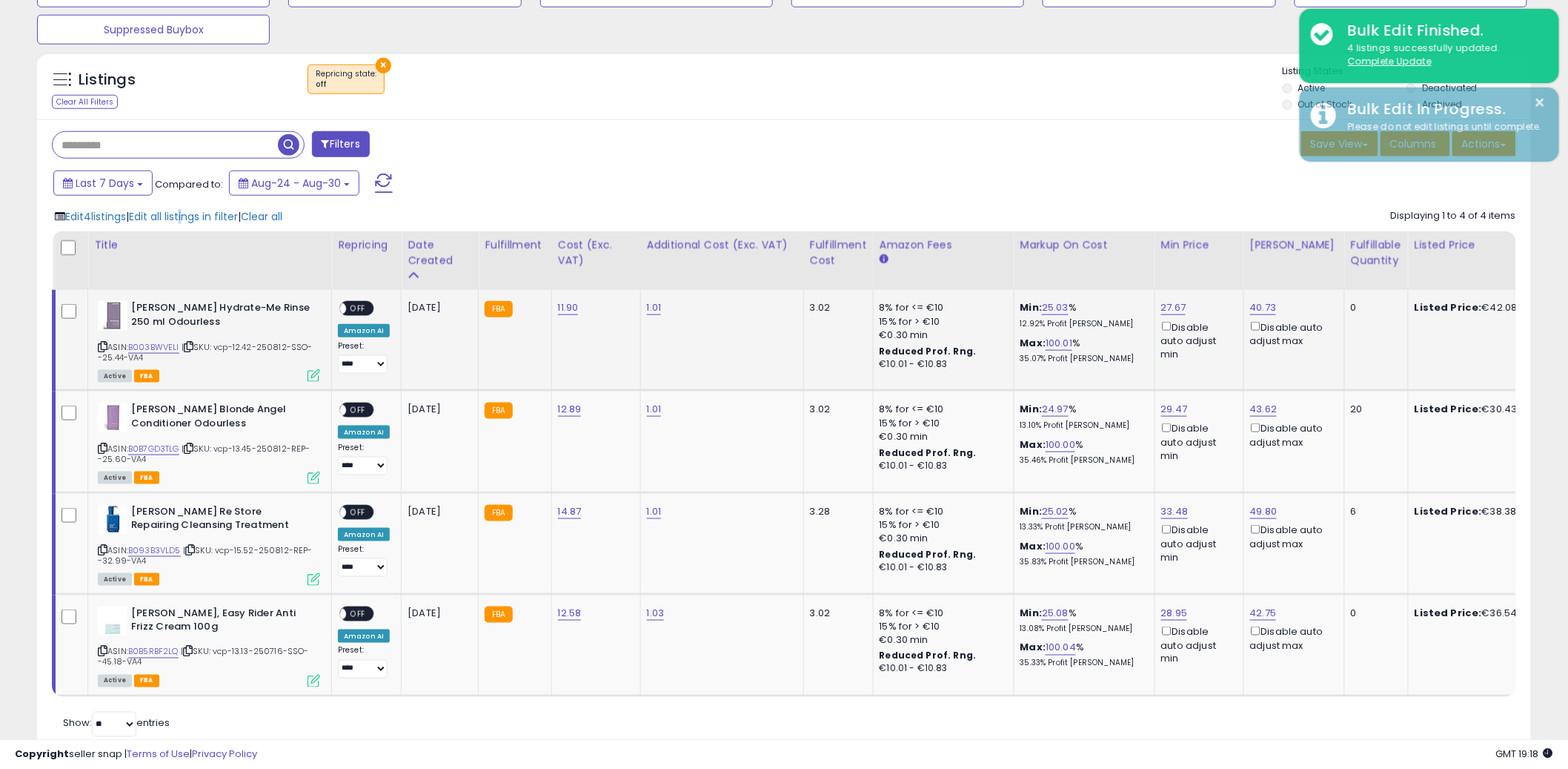
scroll to position [209, 0]
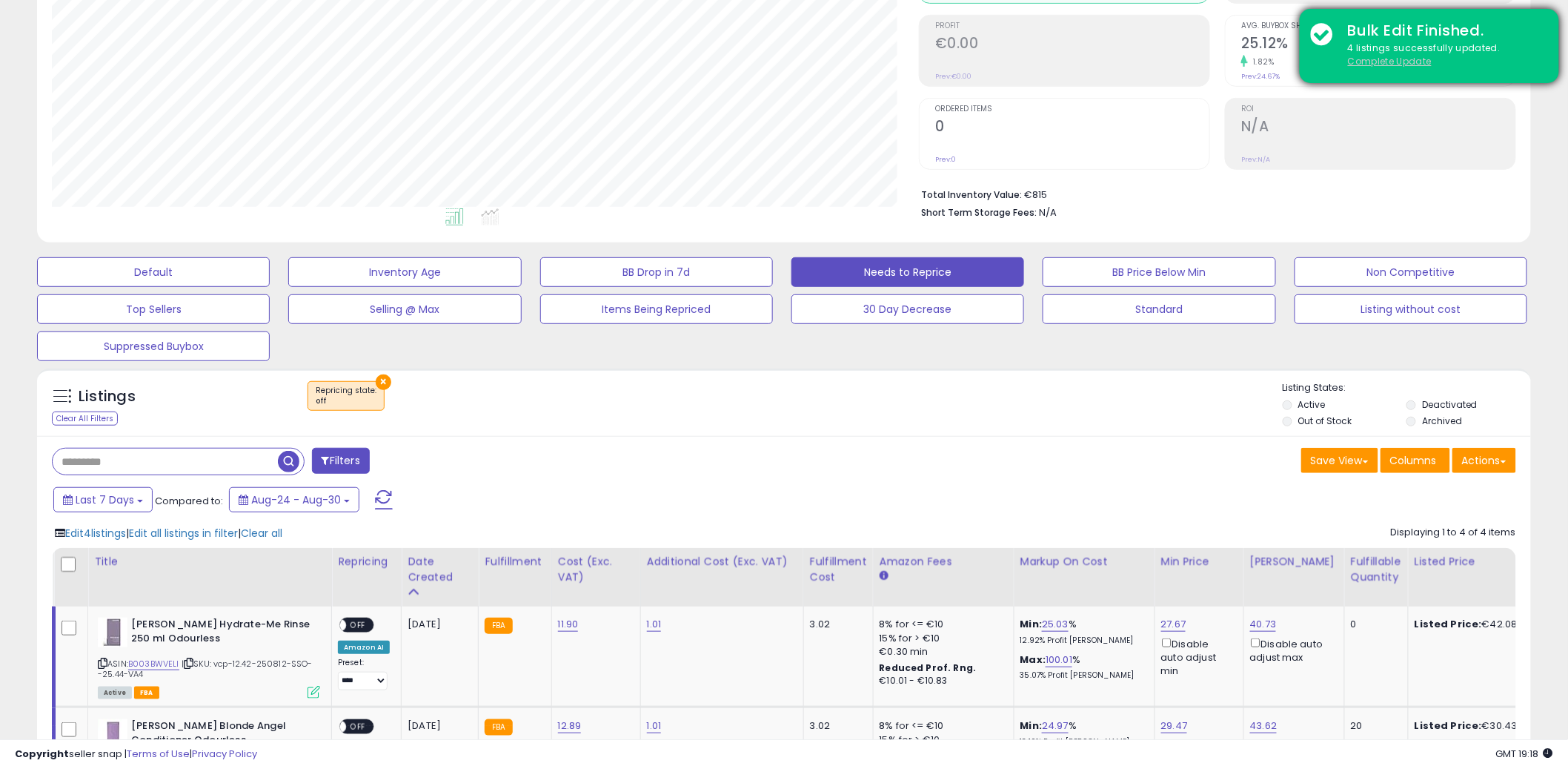
click at [1428, 63] on u "Complete Update" at bounding box center [1390, 61] width 84 height 13
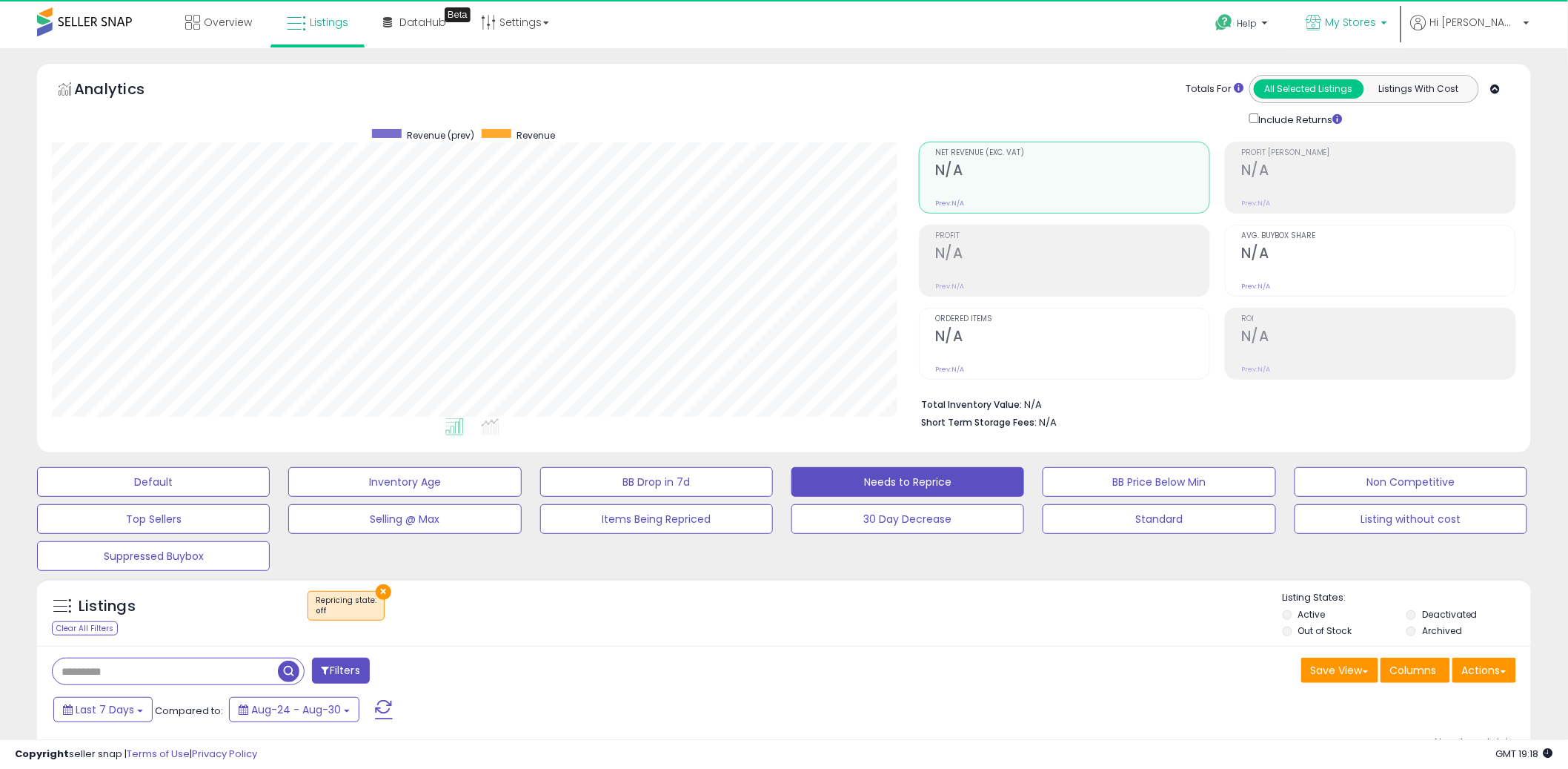
scroll to position [304, 867]
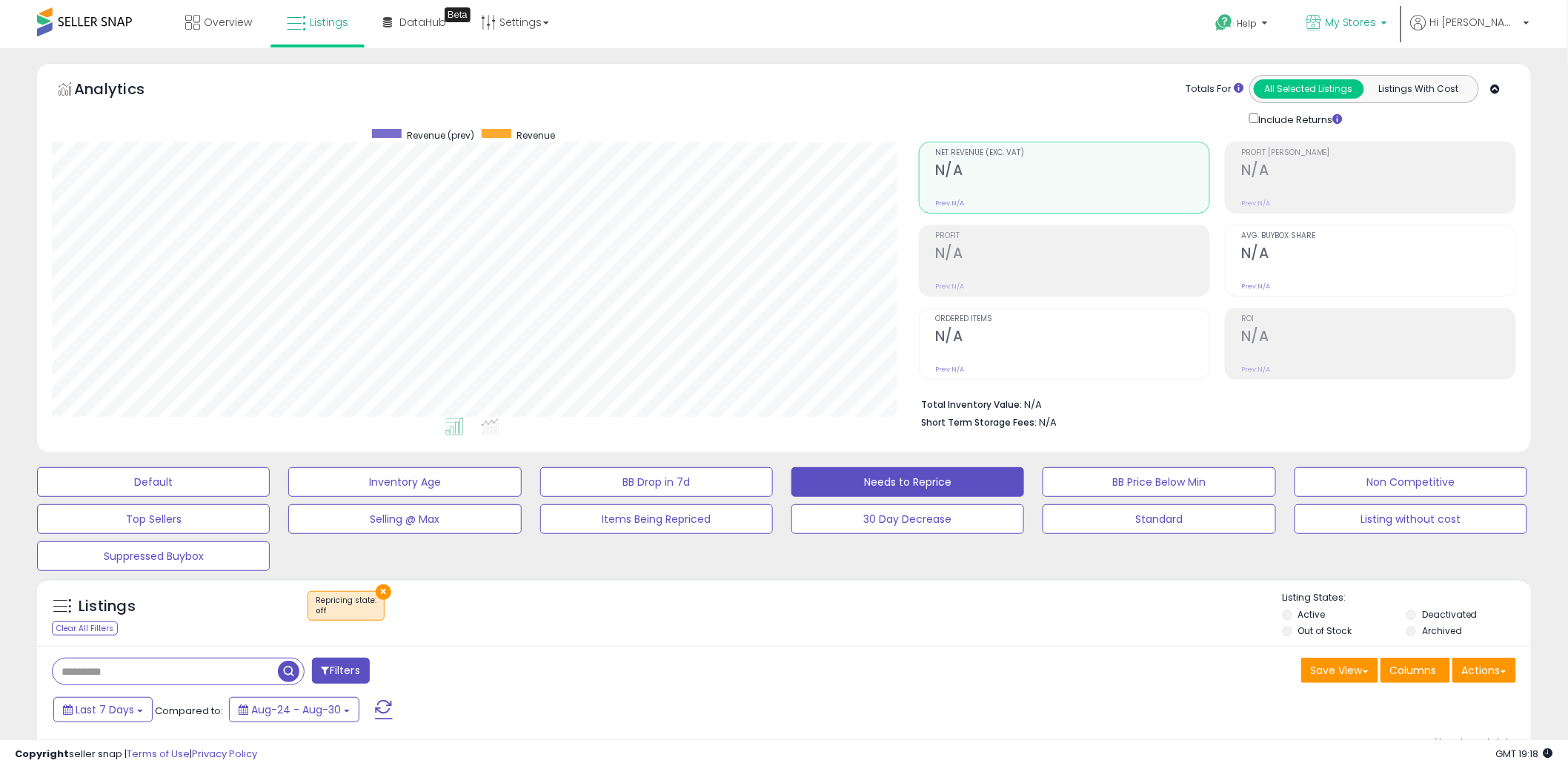
click at [1399, 8] on link "My Stores" at bounding box center [1347, 24] width 103 height 48
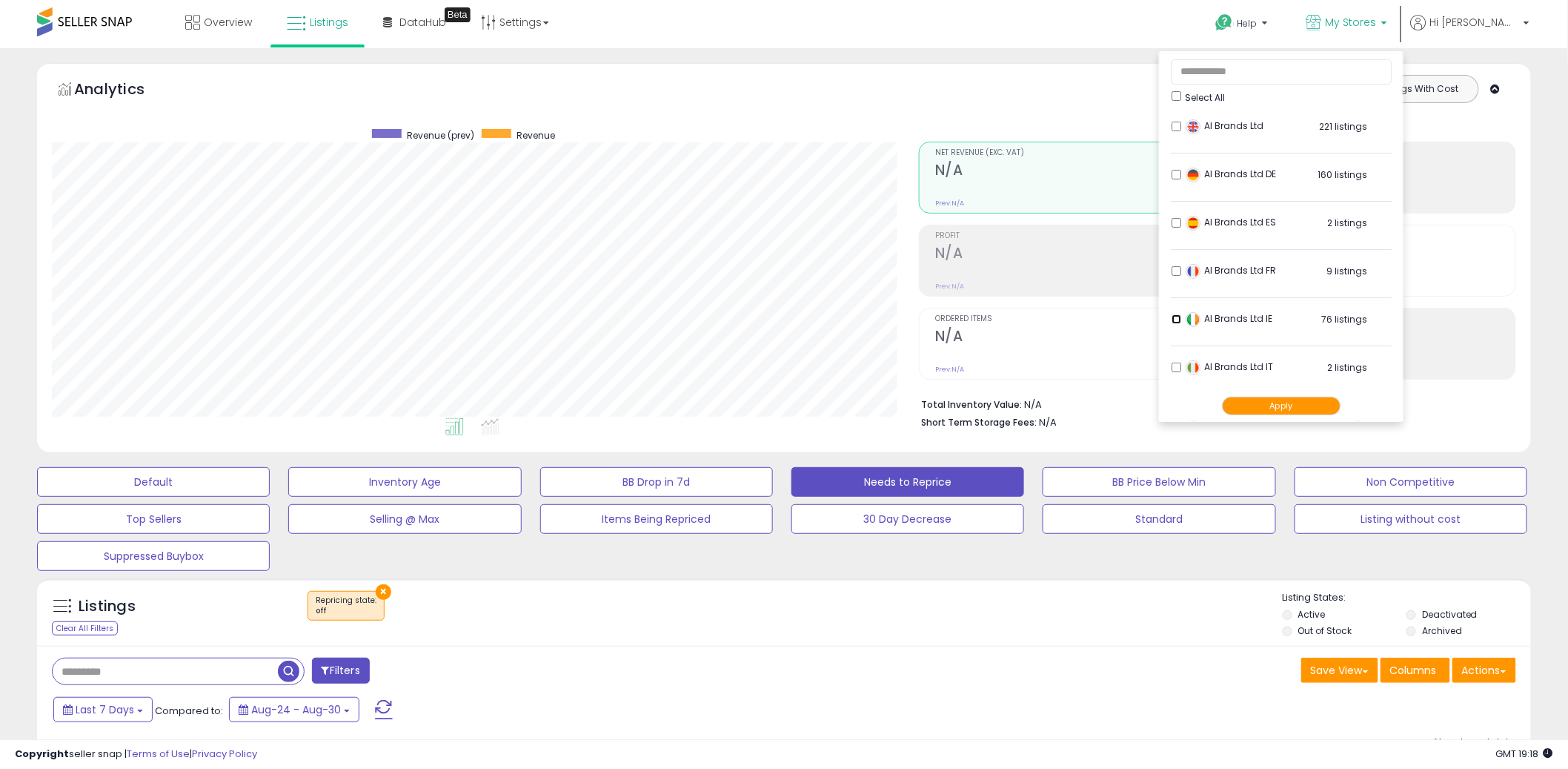
scroll to position [153, 0]
click at [1323, 407] on button "Apply" at bounding box center [1281, 406] width 119 height 19
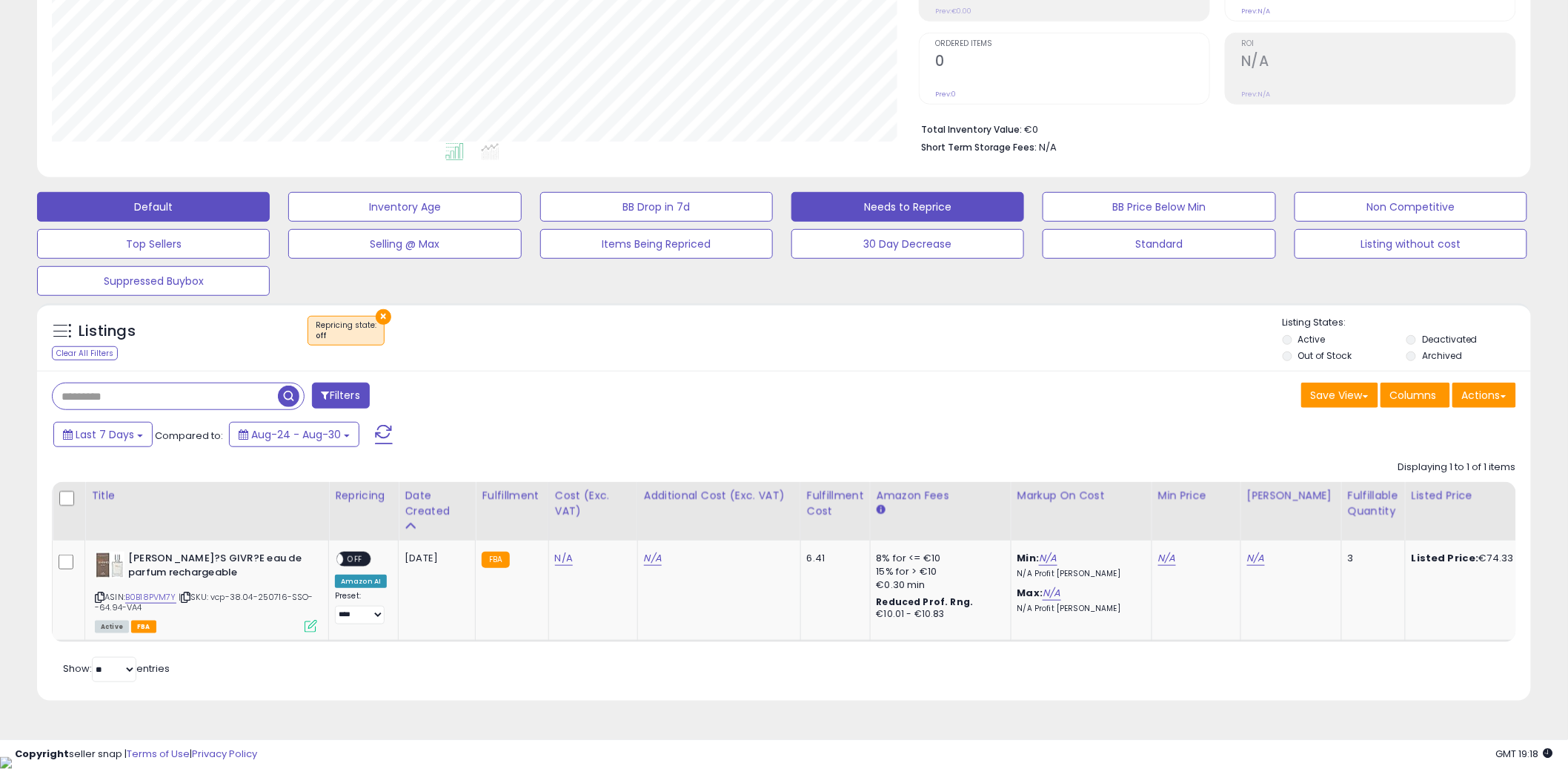
scroll to position [304, 867]
click at [178, 197] on button "Default" at bounding box center [153, 206] width 233 height 29
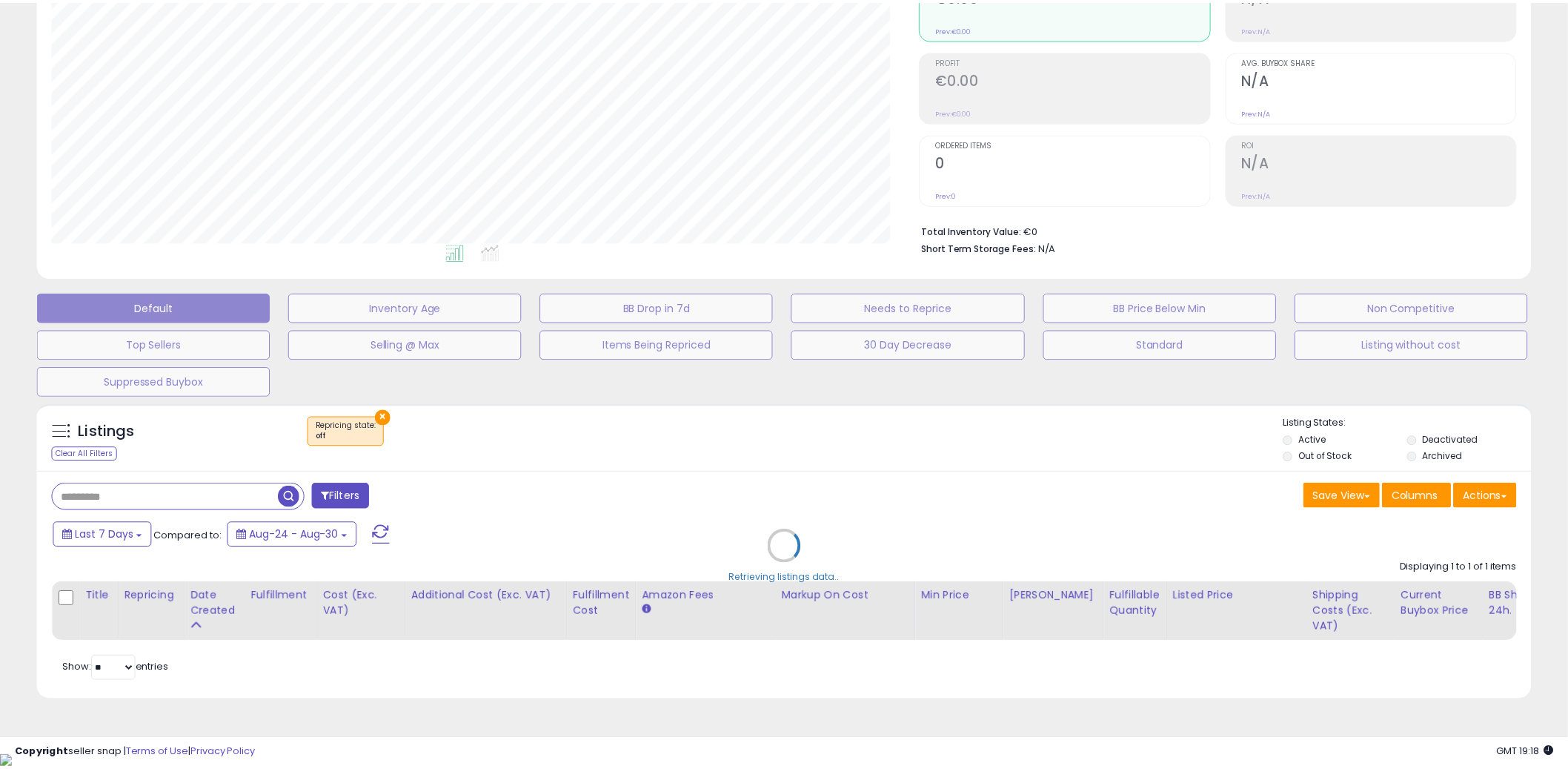
scroll to position [304, 875]
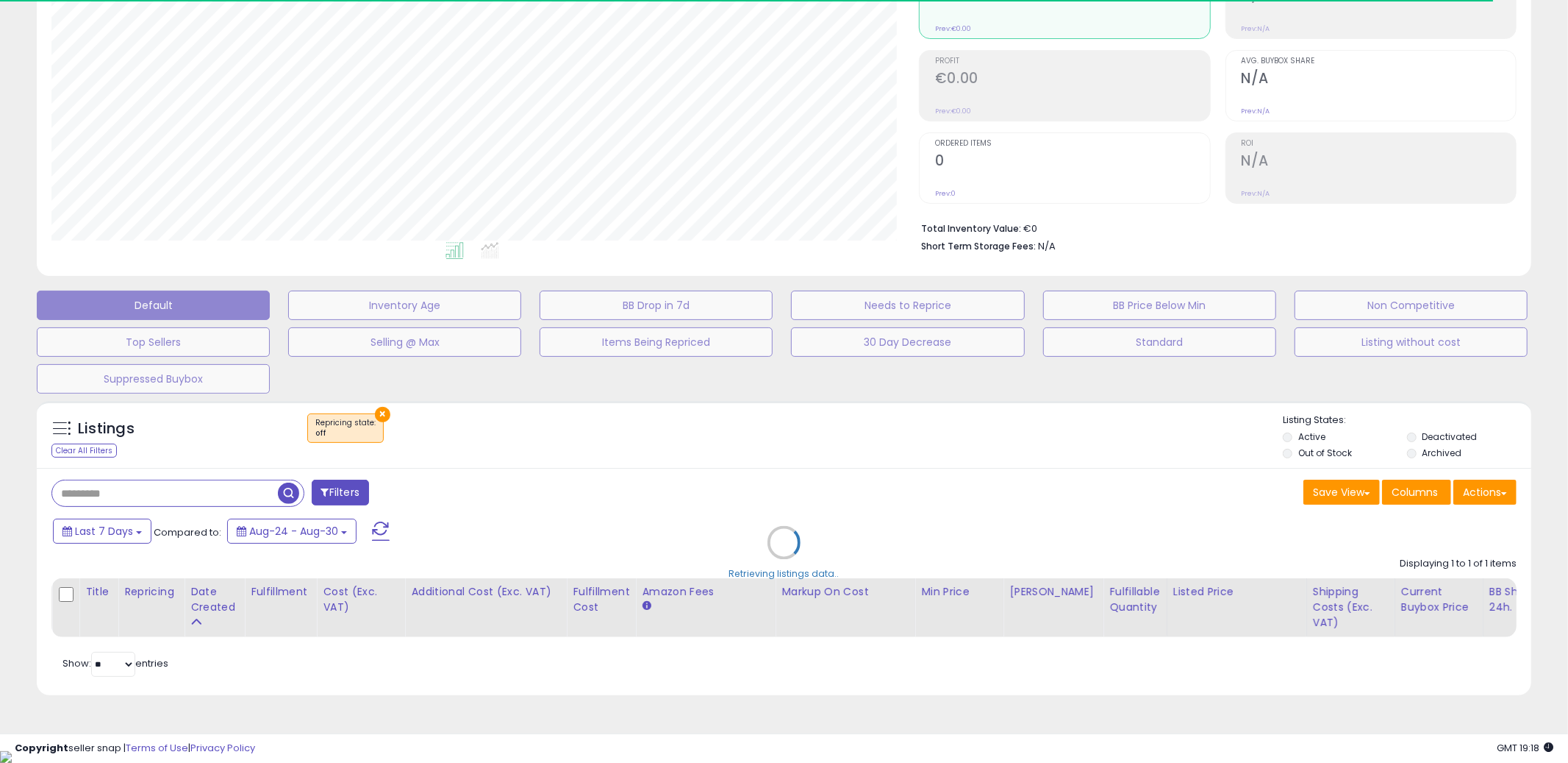
select select "**"
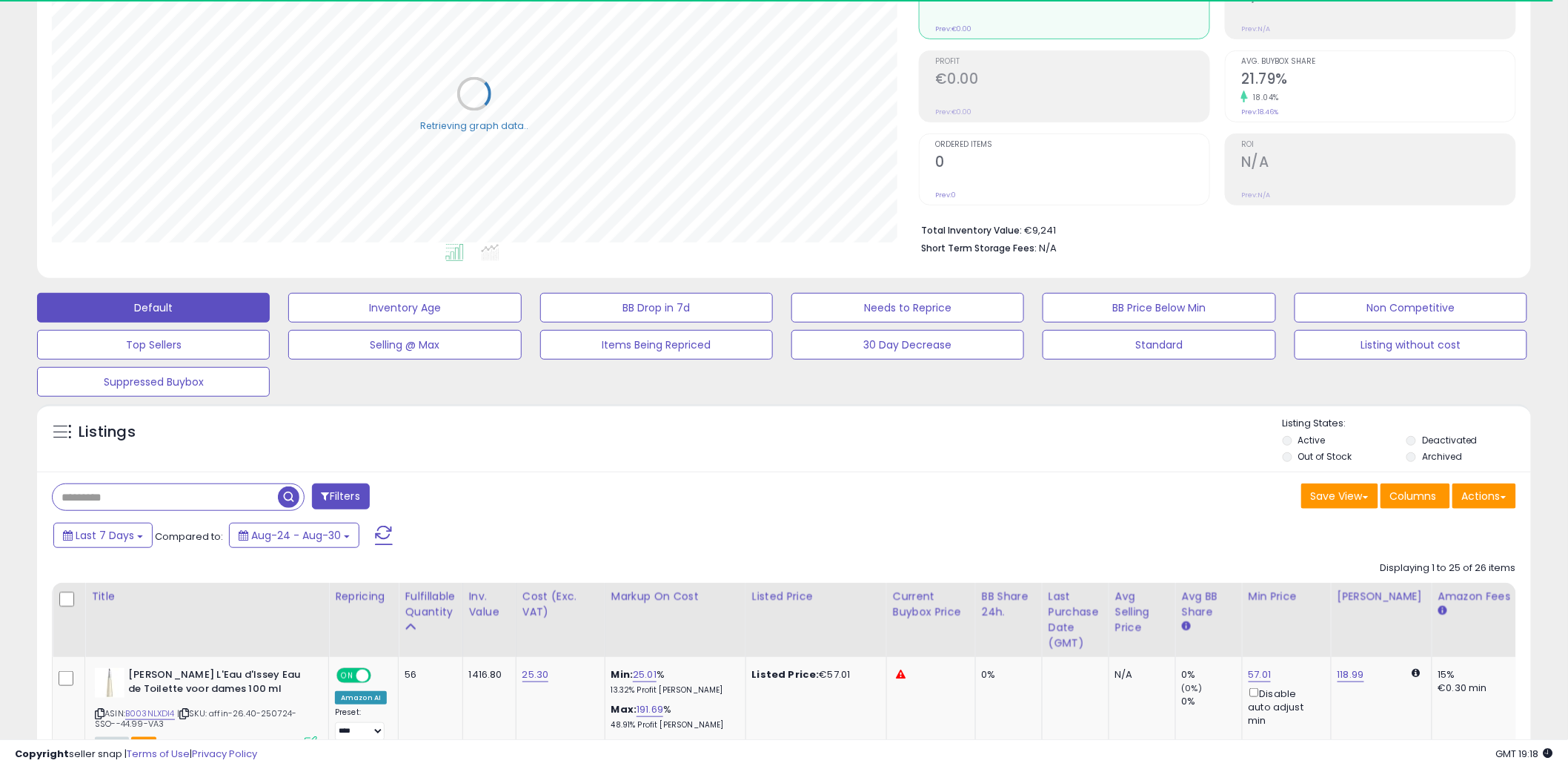
scroll to position [0, 0]
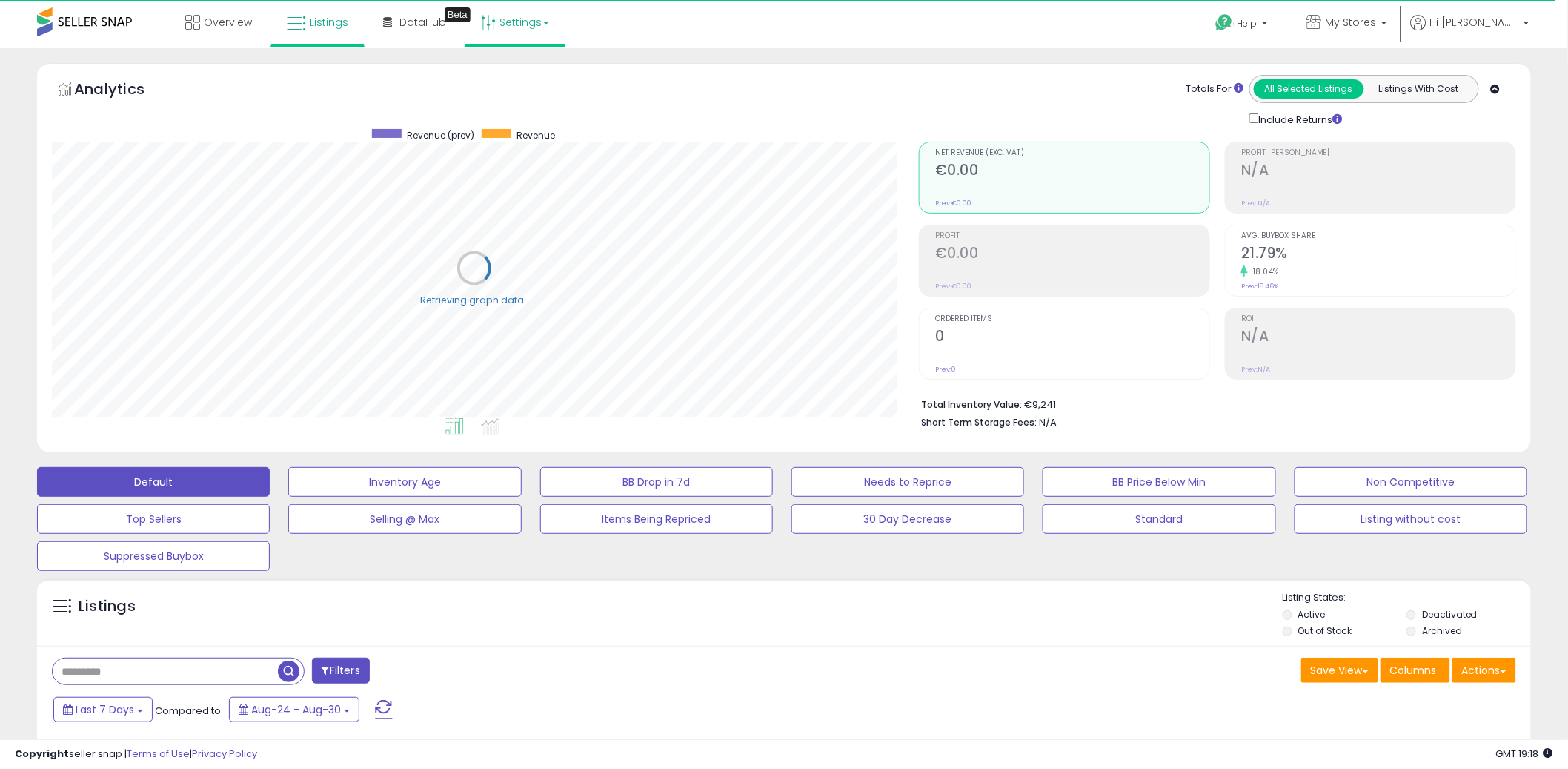
click at [507, 14] on link "Settings" at bounding box center [516, 22] width 91 height 45
click at [519, 72] on link "Store settings" at bounding box center [517, 75] width 67 height 14
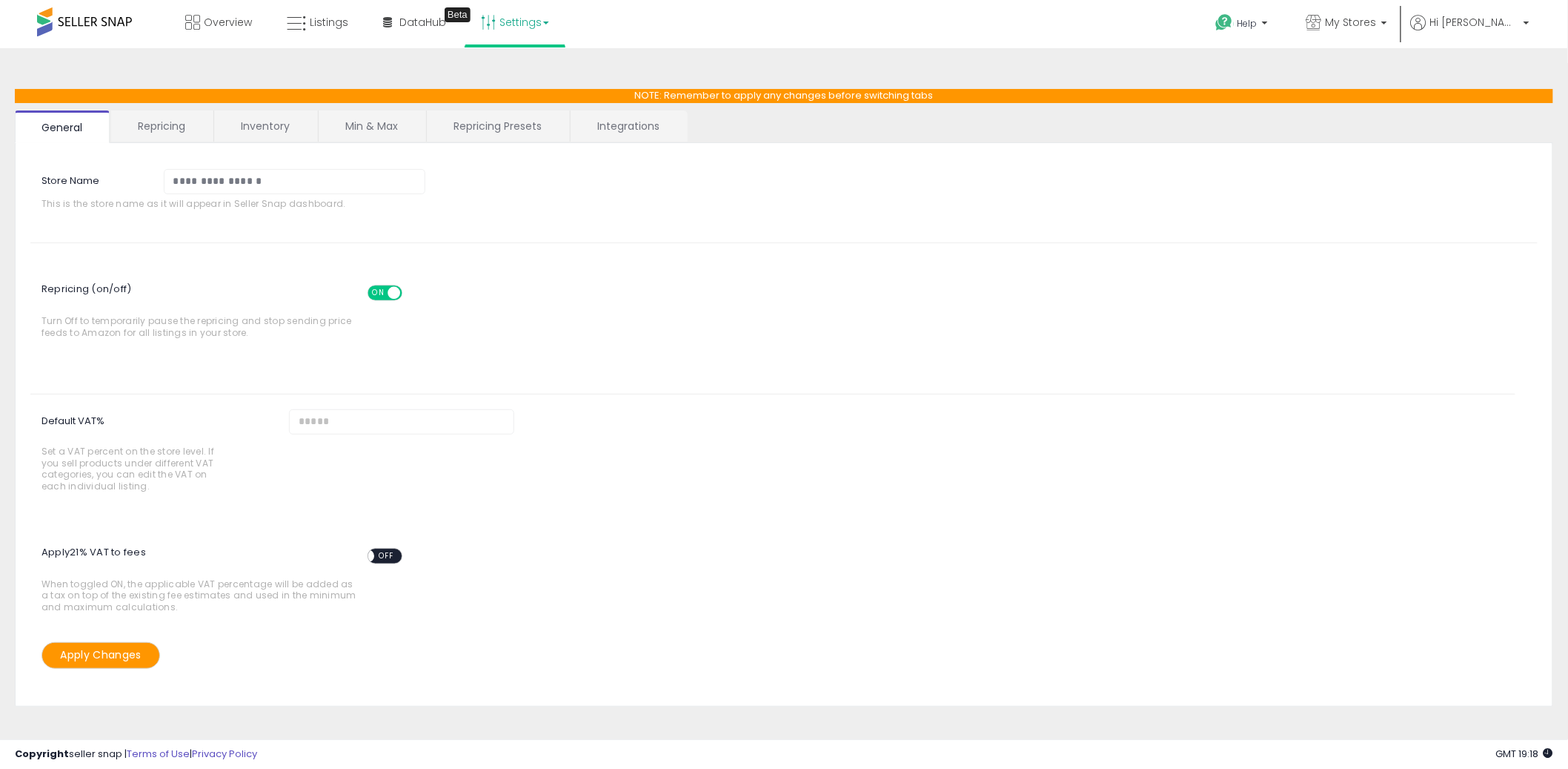
click at [296, 127] on link "Inventory" at bounding box center [265, 126] width 102 height 31
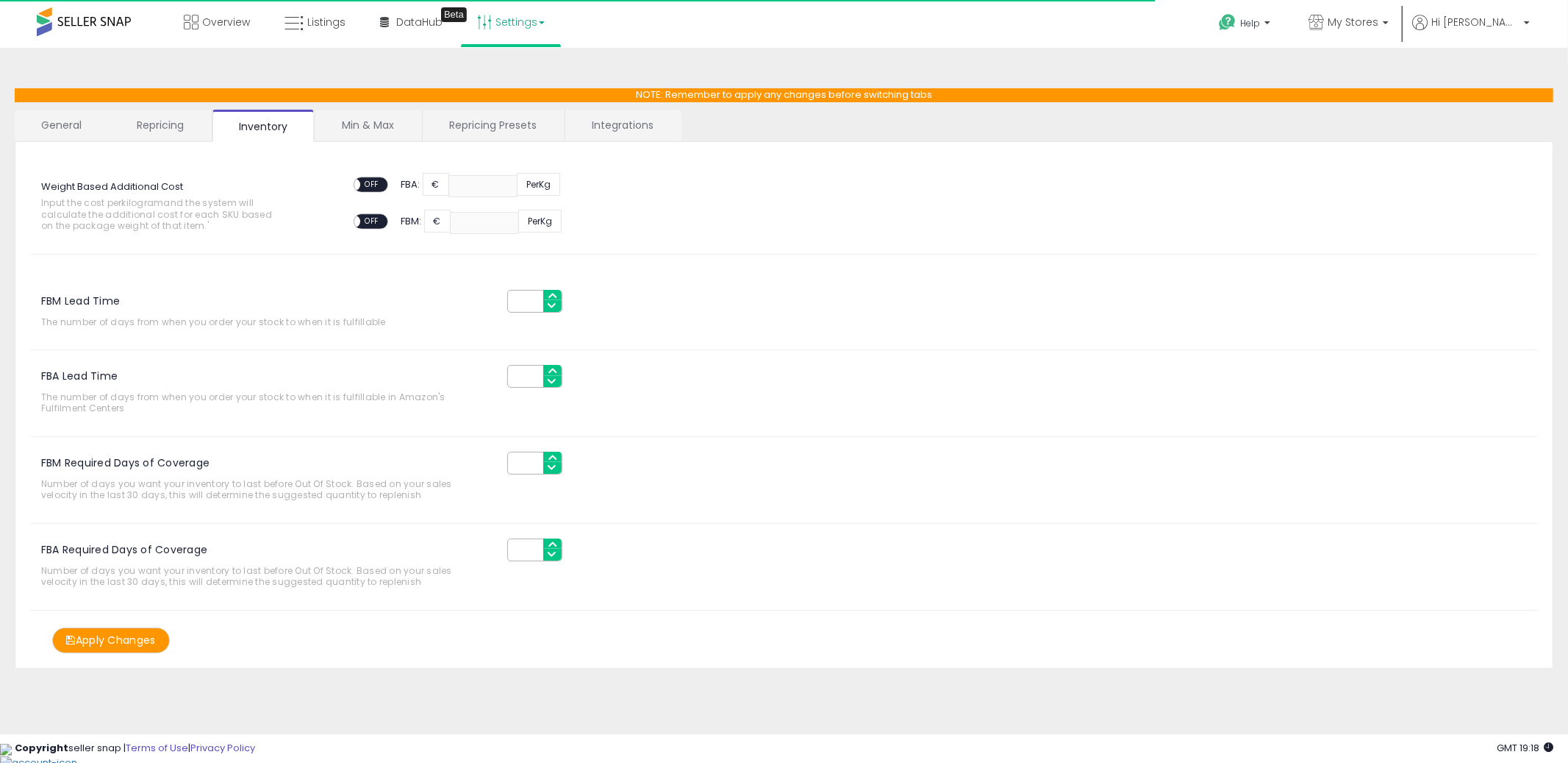
click at [385, 128] on link "Min & Max" at bounding box center [368, 125] width 105 height 31
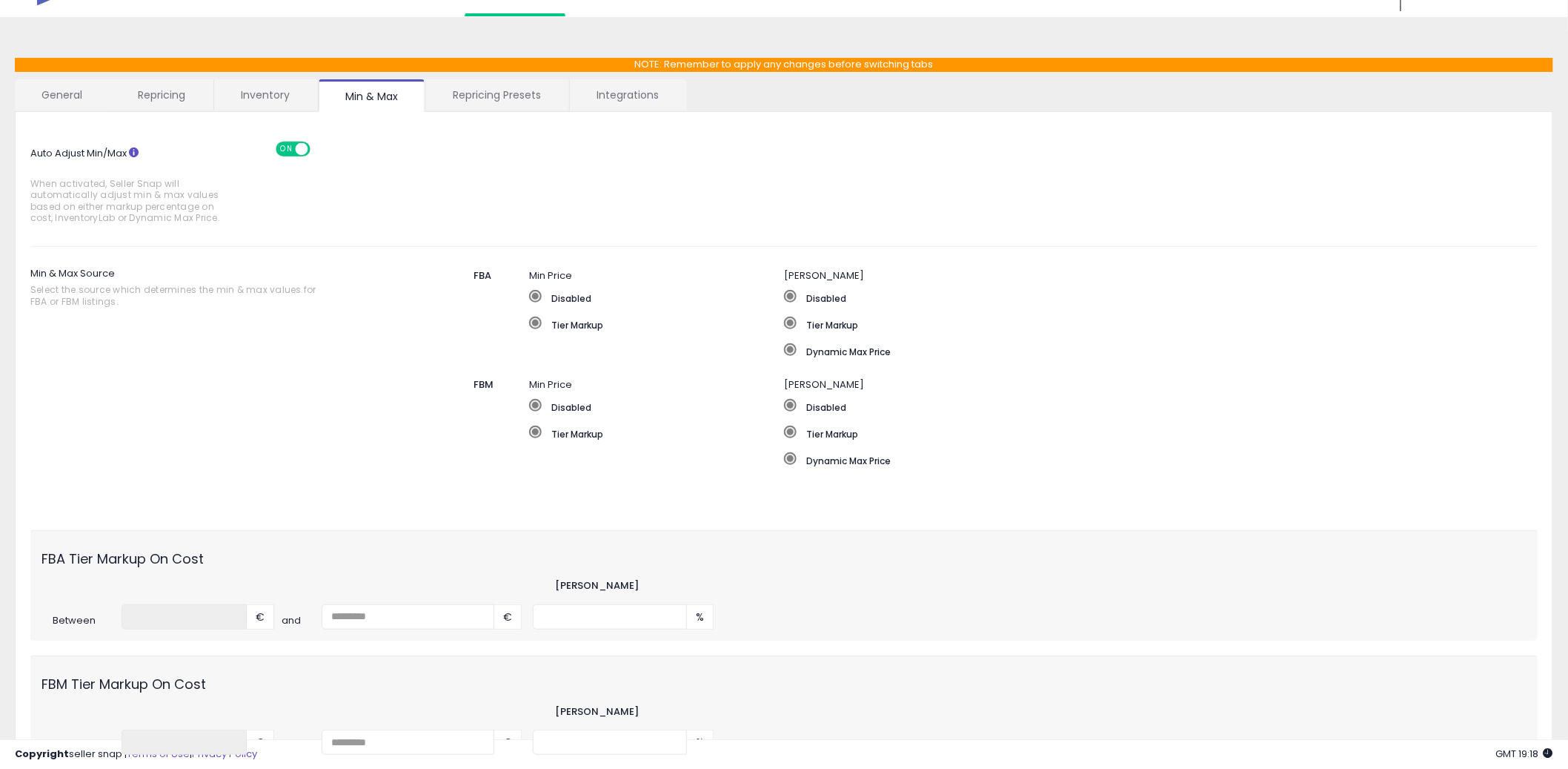
scroll to position [168, 0]
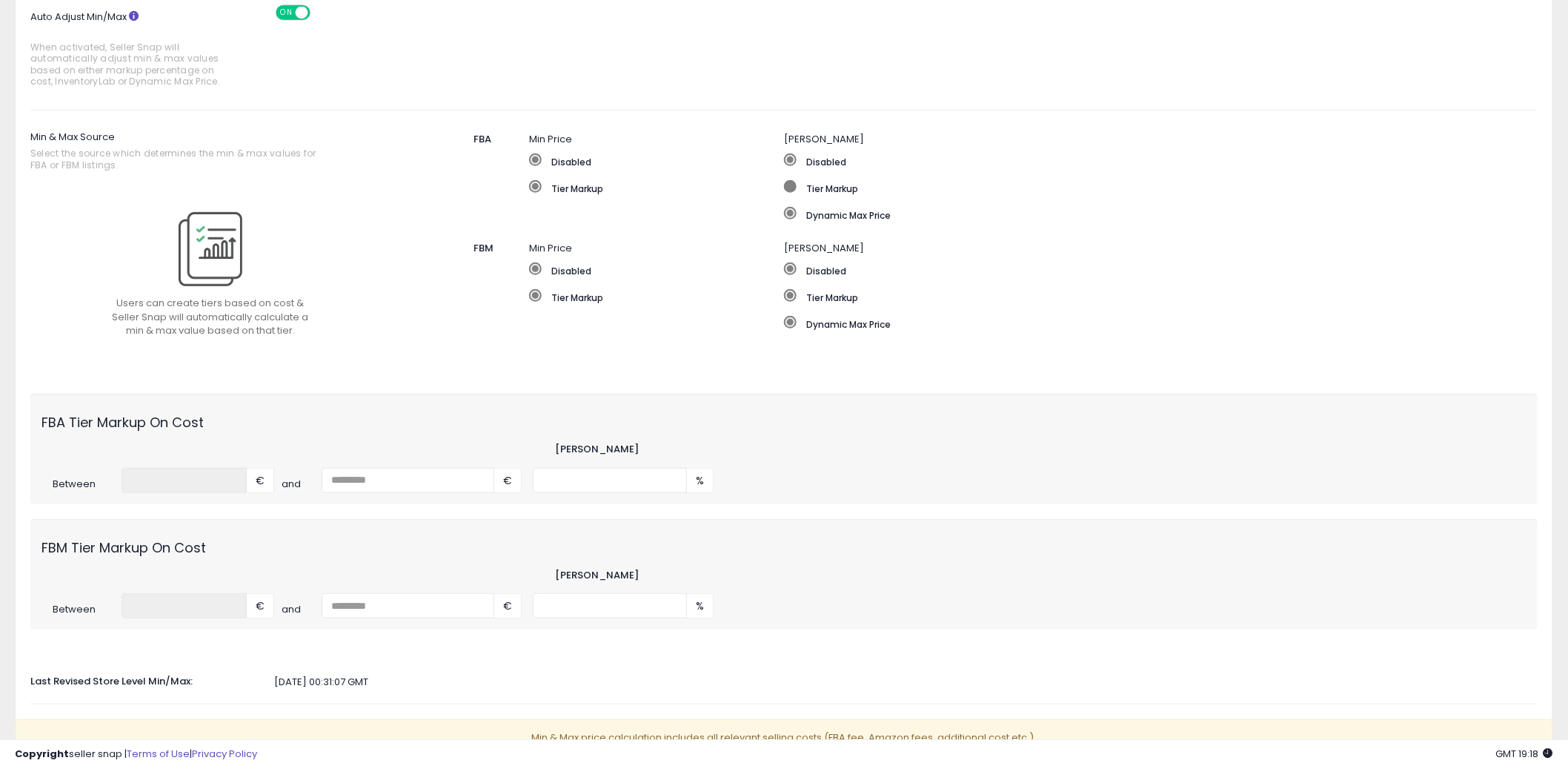
click at [815, 189] on label "Tier Markup" at bounding box center [1102, 188] width 637 height 15
click at [832, 293] on label "Tier Markup" at bounding box center [1039, 296] width 510 height 15
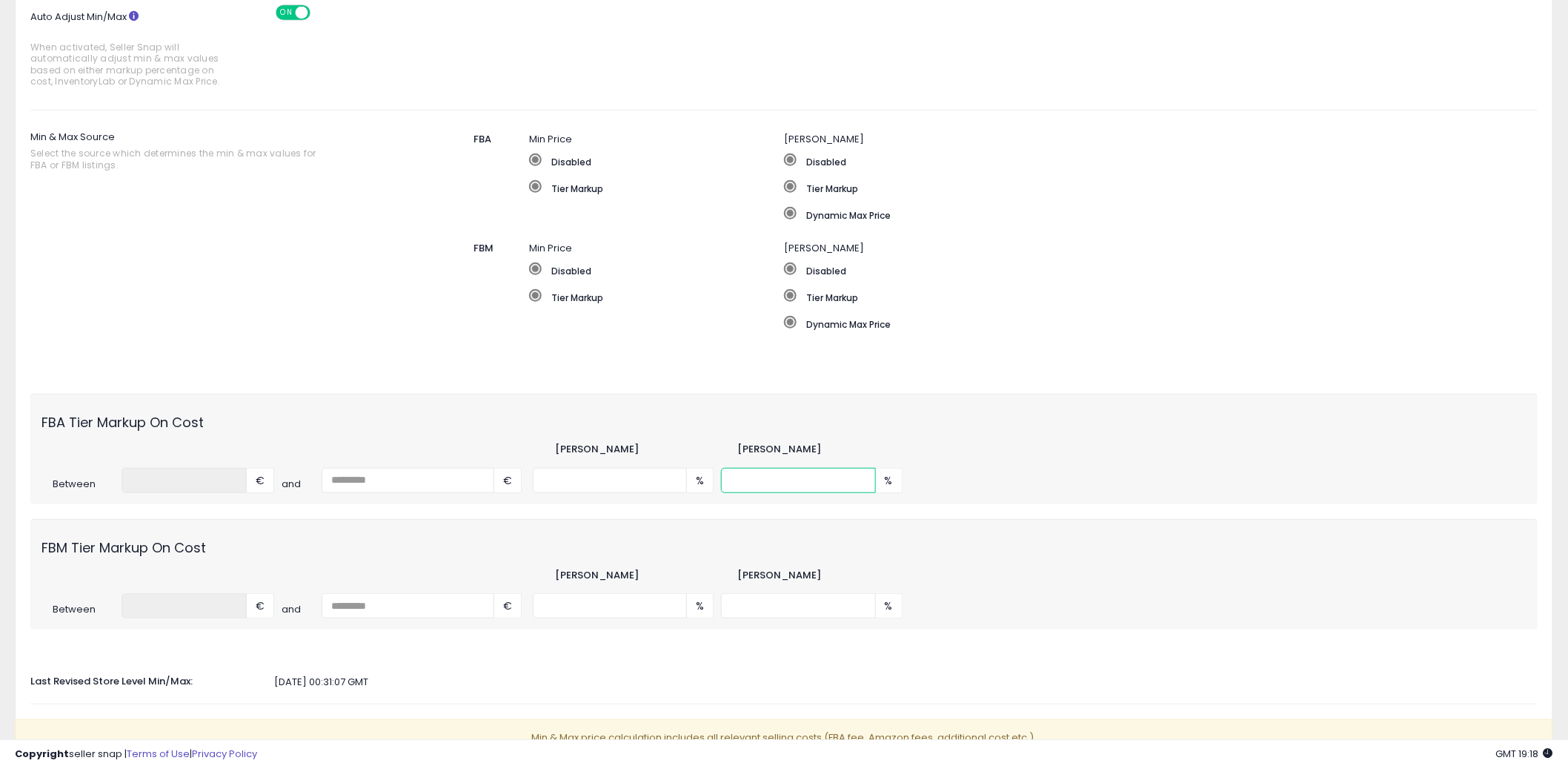
click at [789, 489] on input "number" at bounding box center [798, 480] width 154 height 25
type input "***"
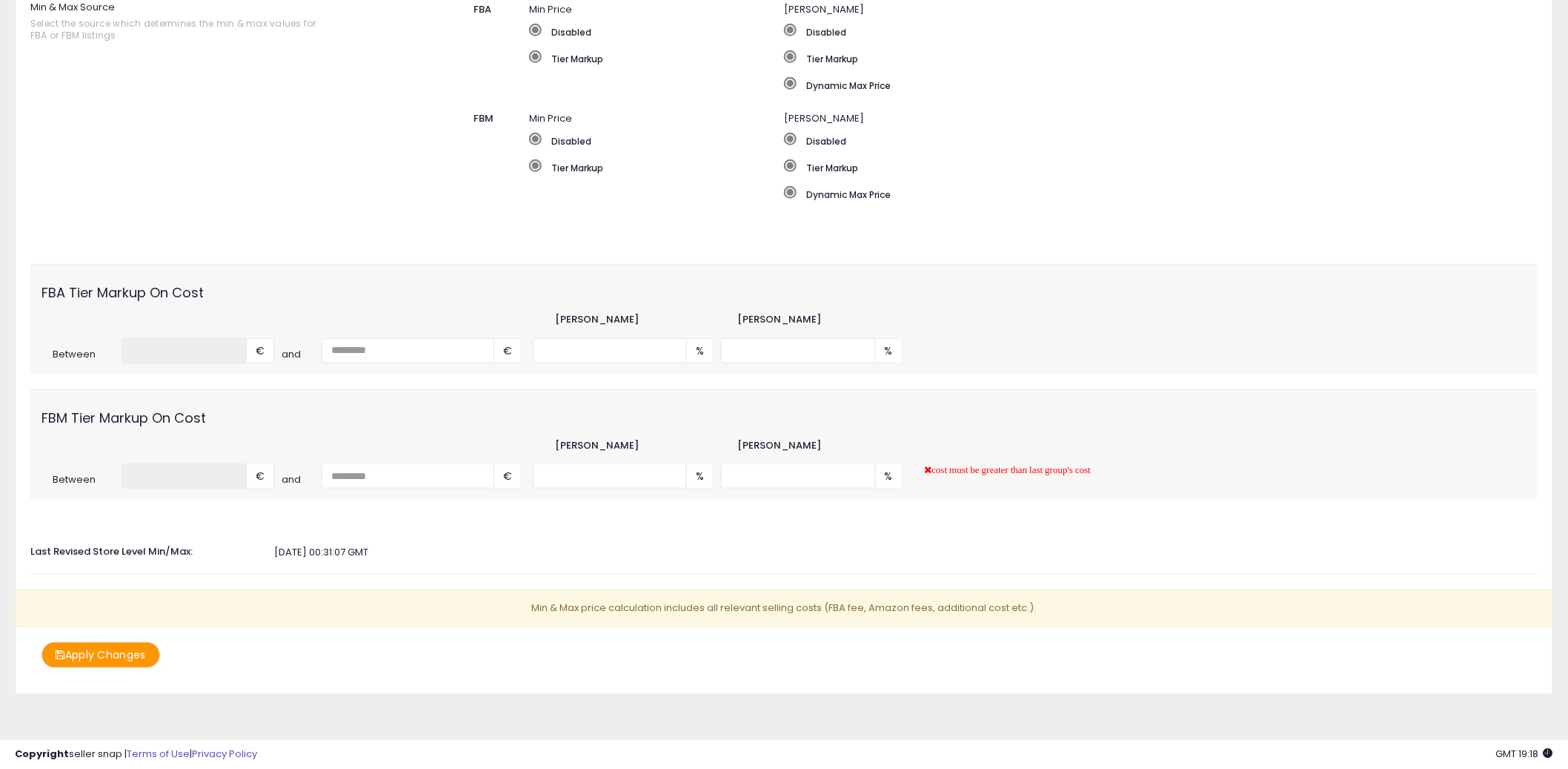
click at [145, 647] on button "Apply Changes" at bounding box center [101, 655] width 119 height 26
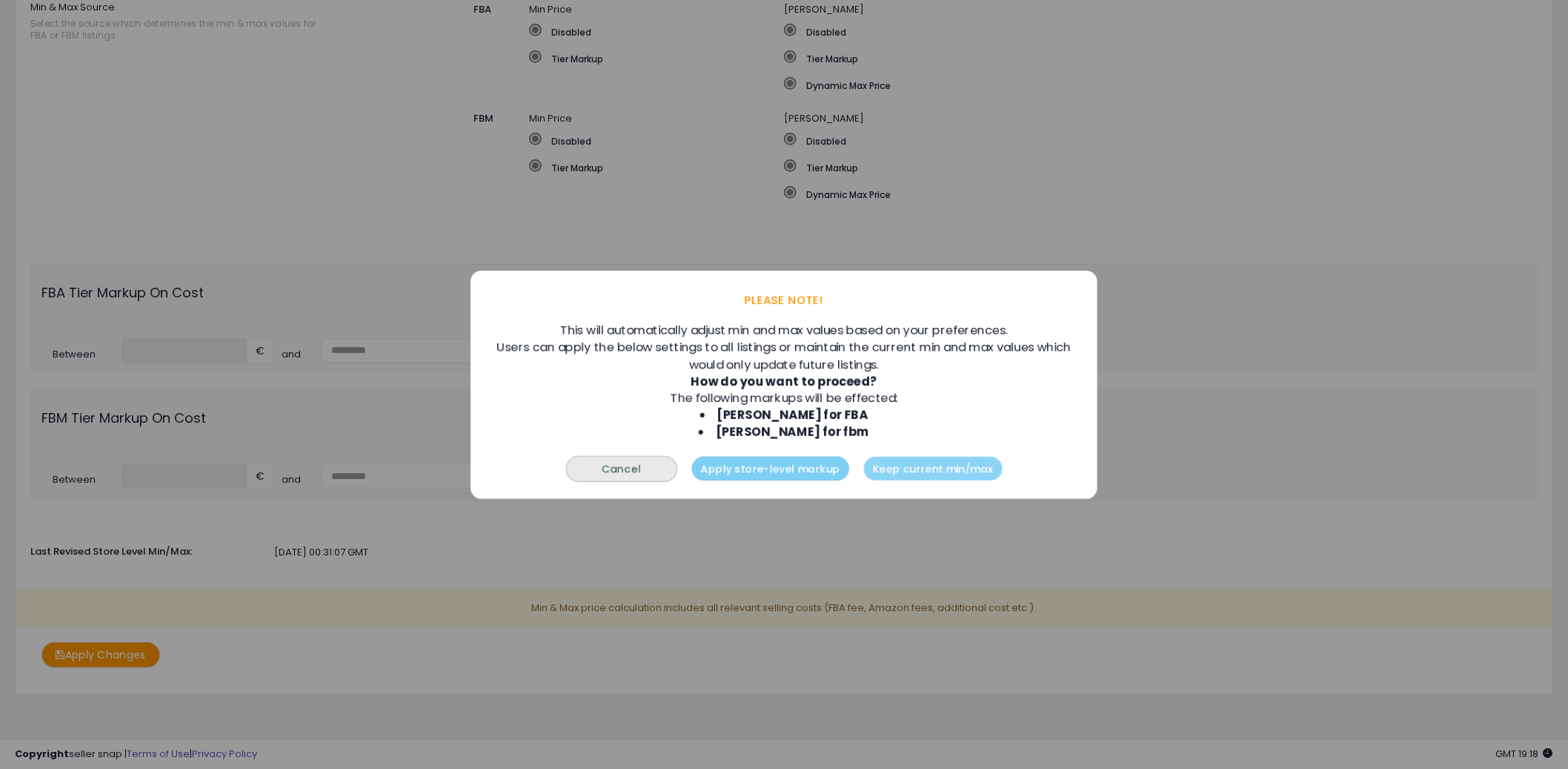
click at [758, 470] on button "Apply store-level markup" at bounding box center [770, 467] width 157 height 23
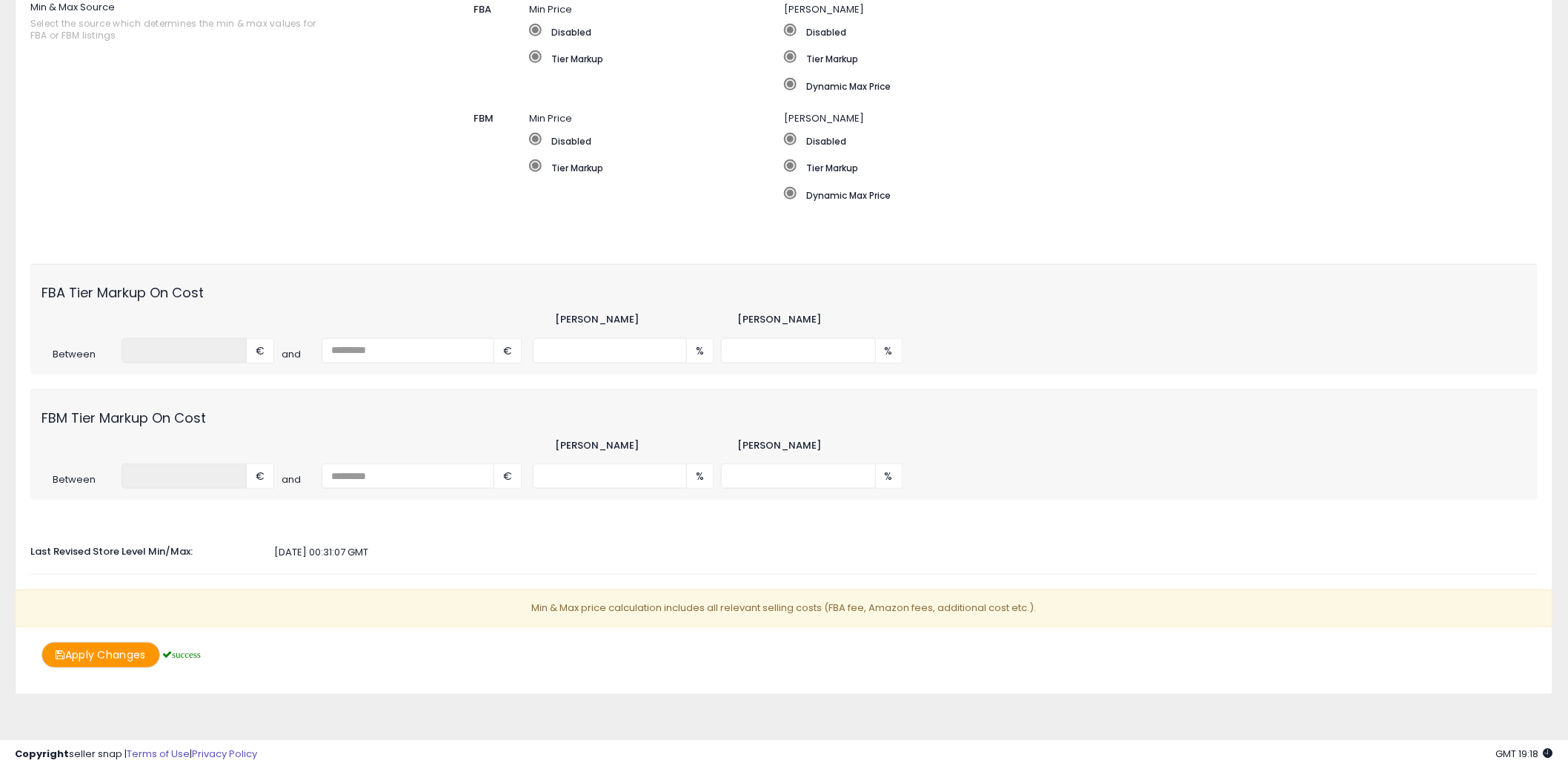
scroll to position [0, 0]
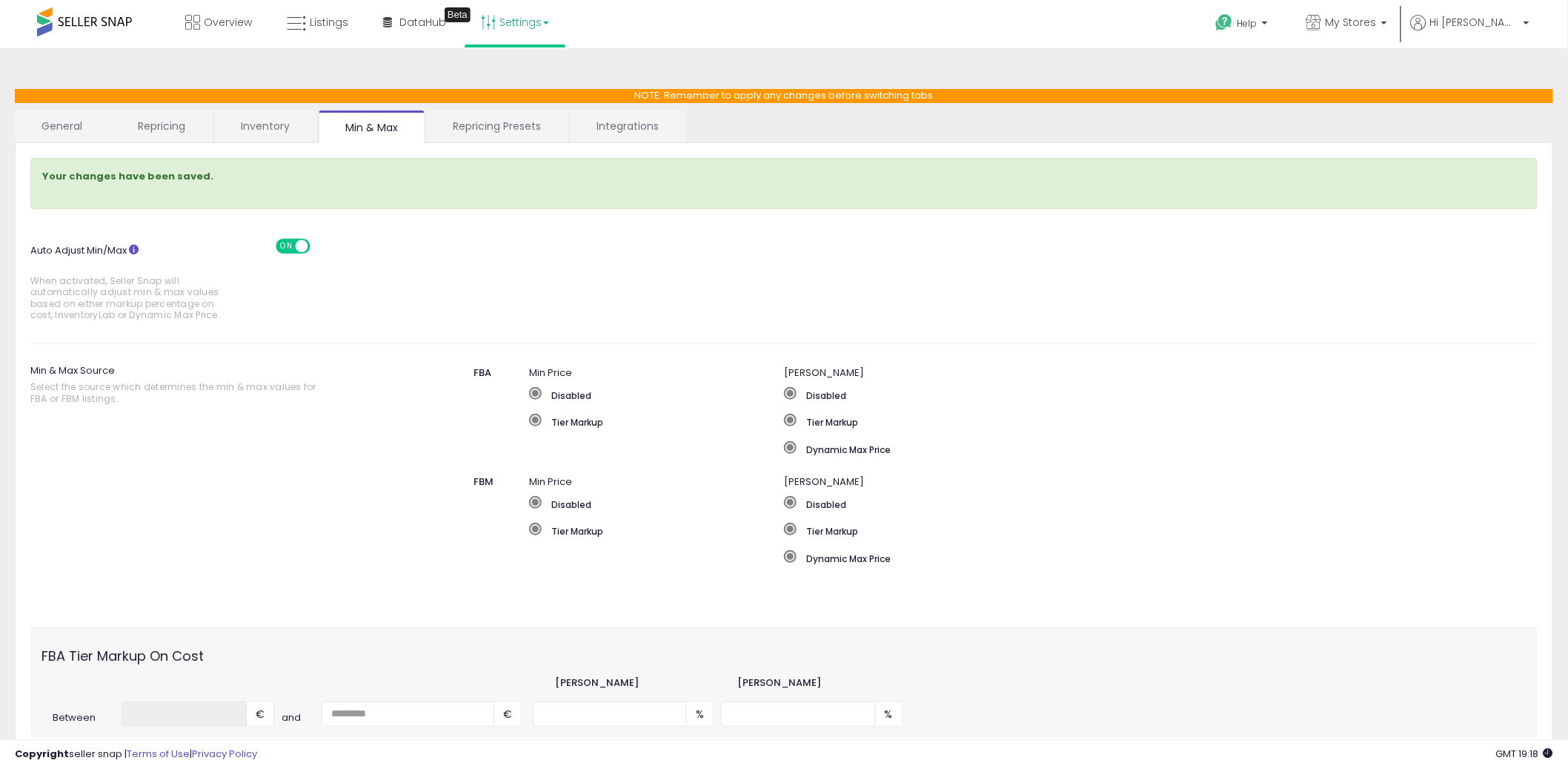
click at [252, 126] on link "Inventory" at bounding box center [265, 126] width 102 height 31
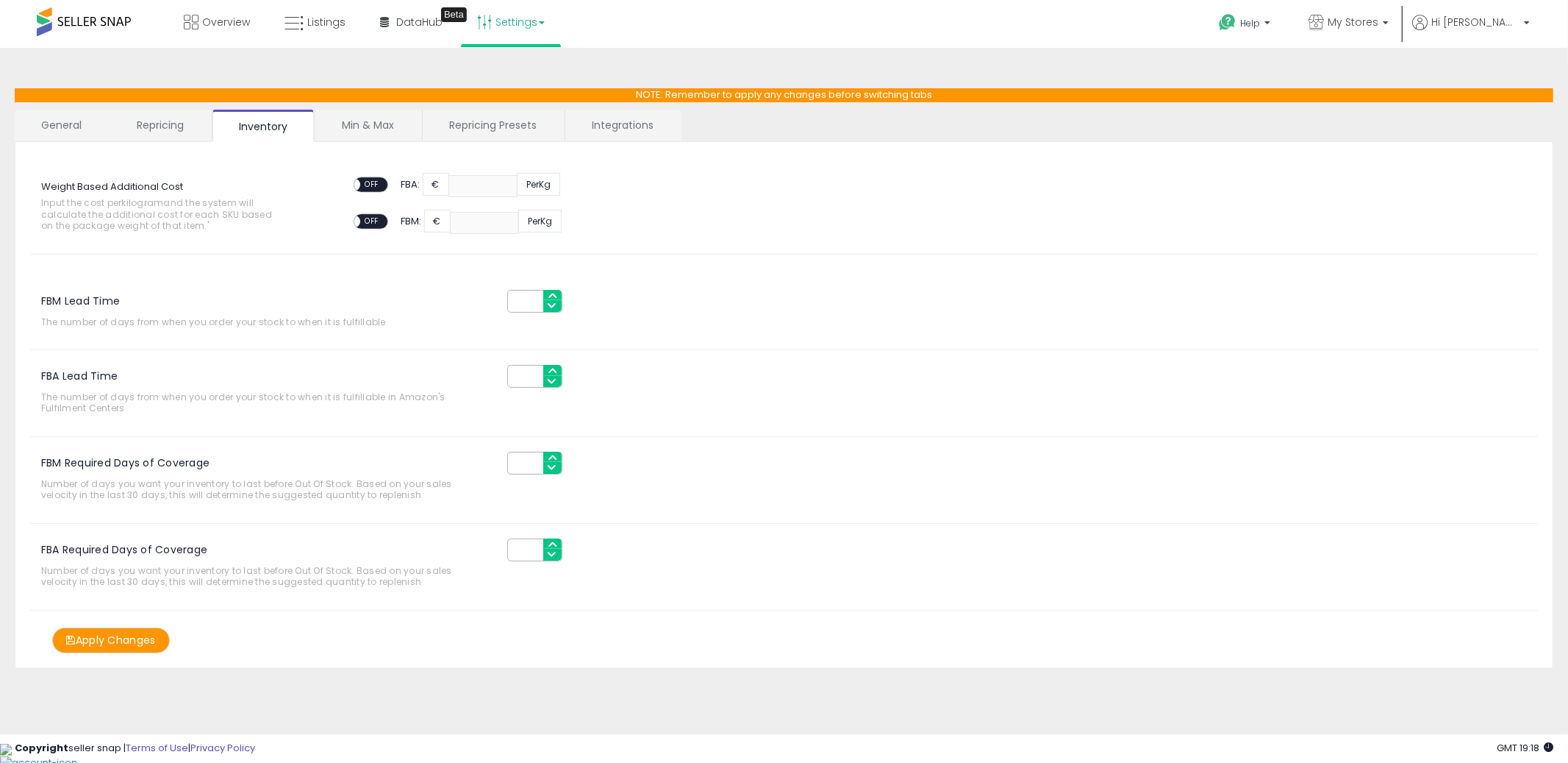
click at [157, 125] on link "Repricing" at bounding box center [160, 125] width 100 height 31
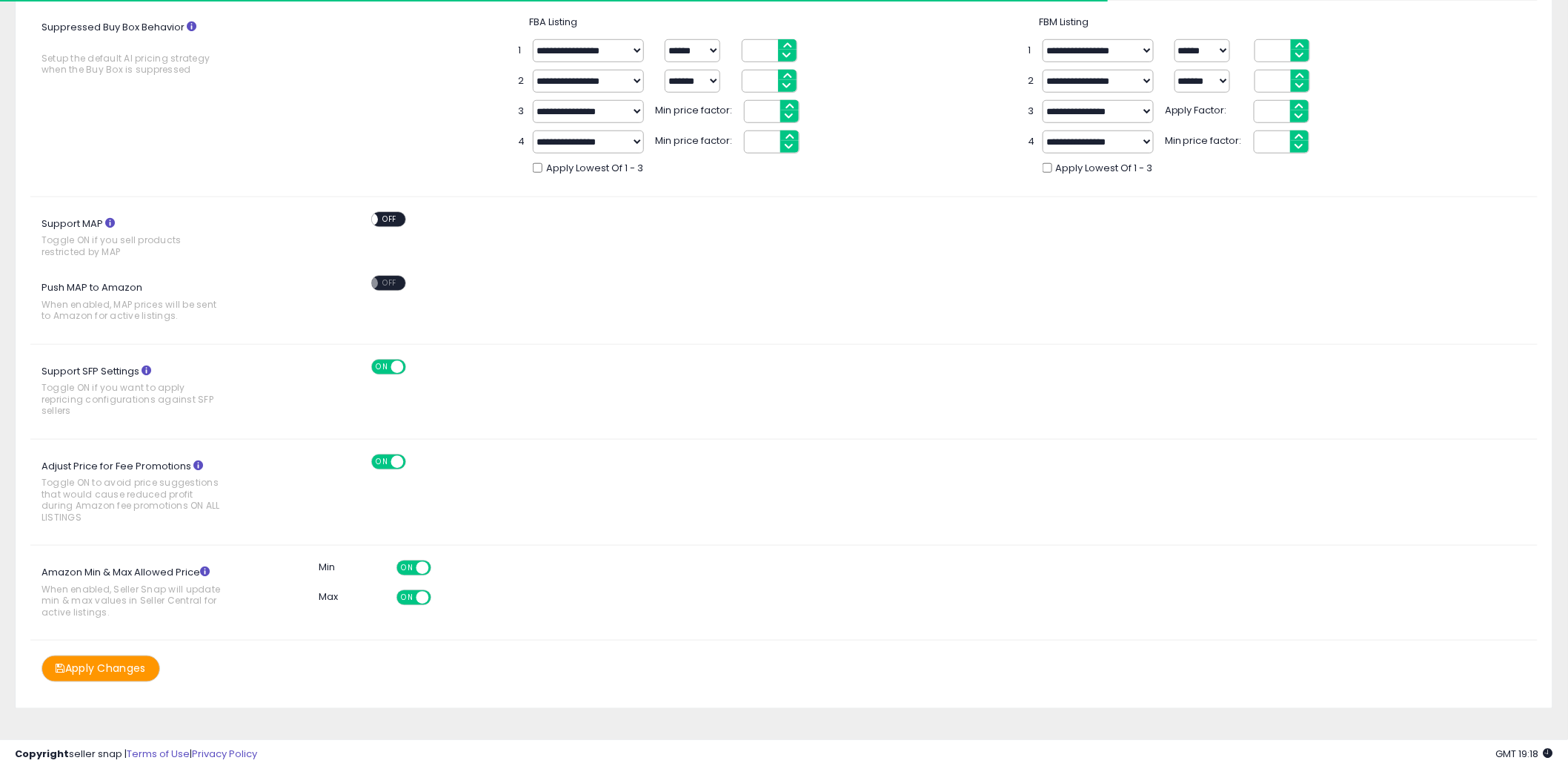
scroll to position [509, 0]
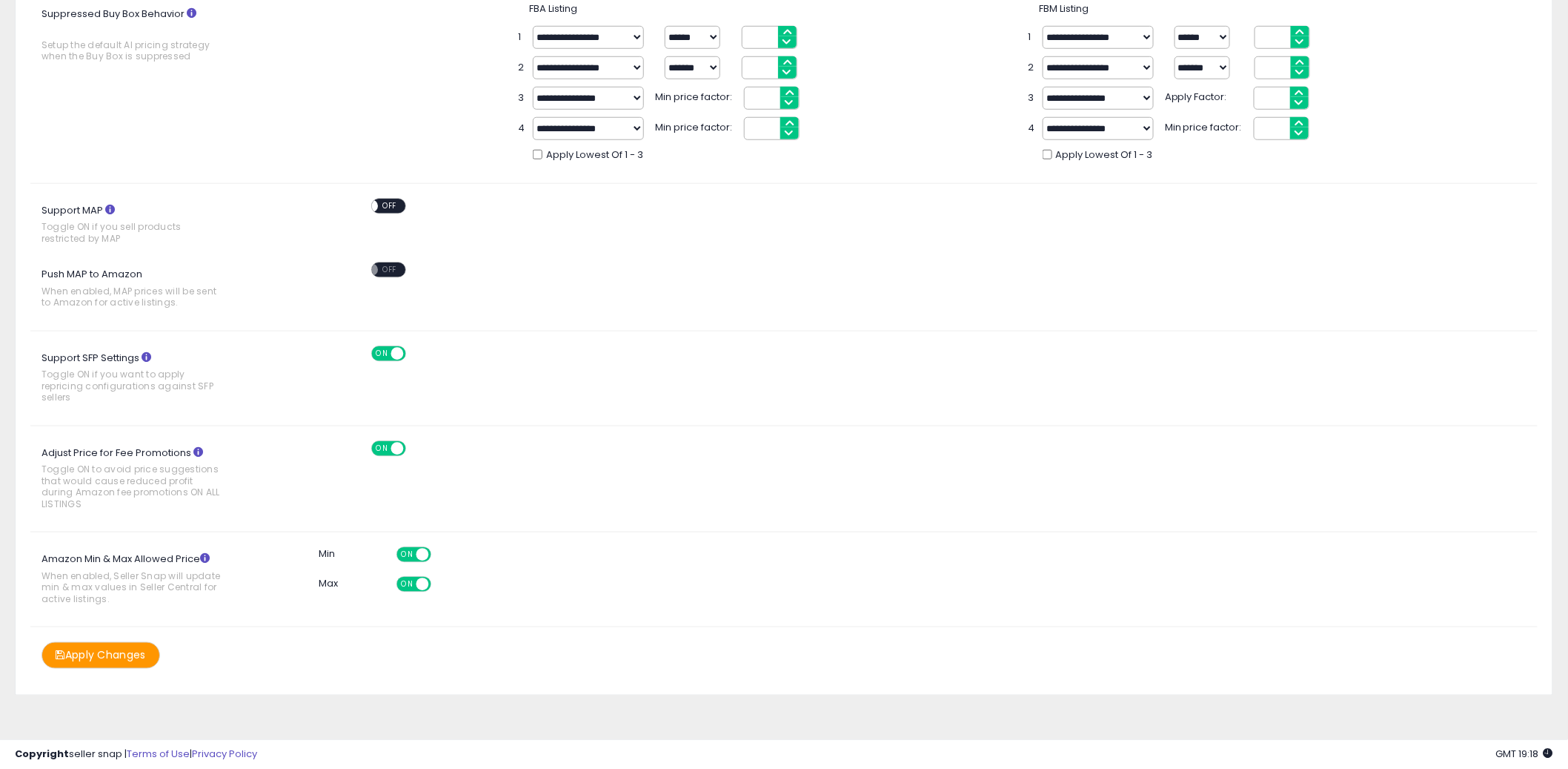
click at [97, 659] on button "Apply Changes" at bounding box center [101, 655] width 119 height 26
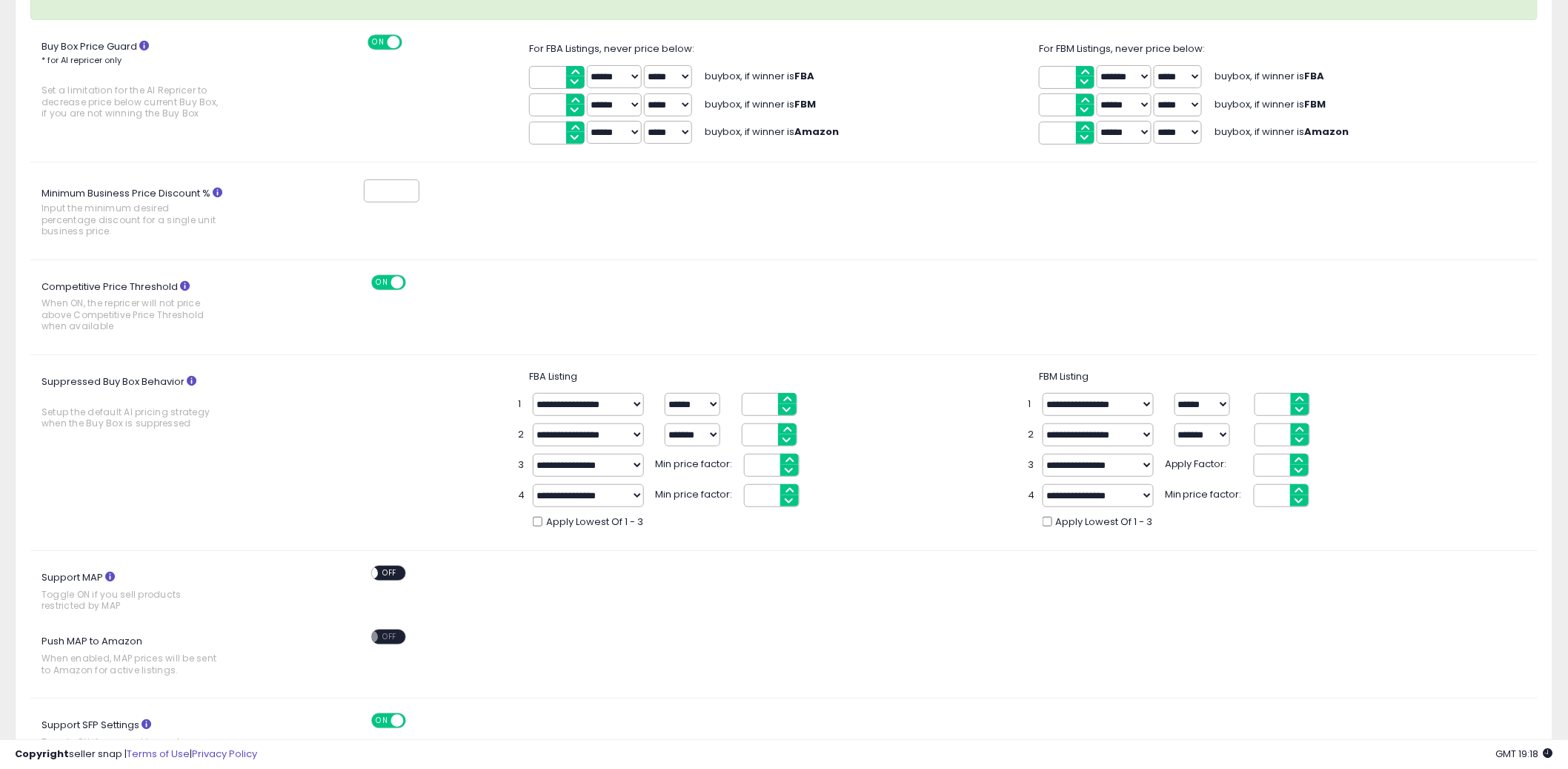
scroll to position [0, 0]
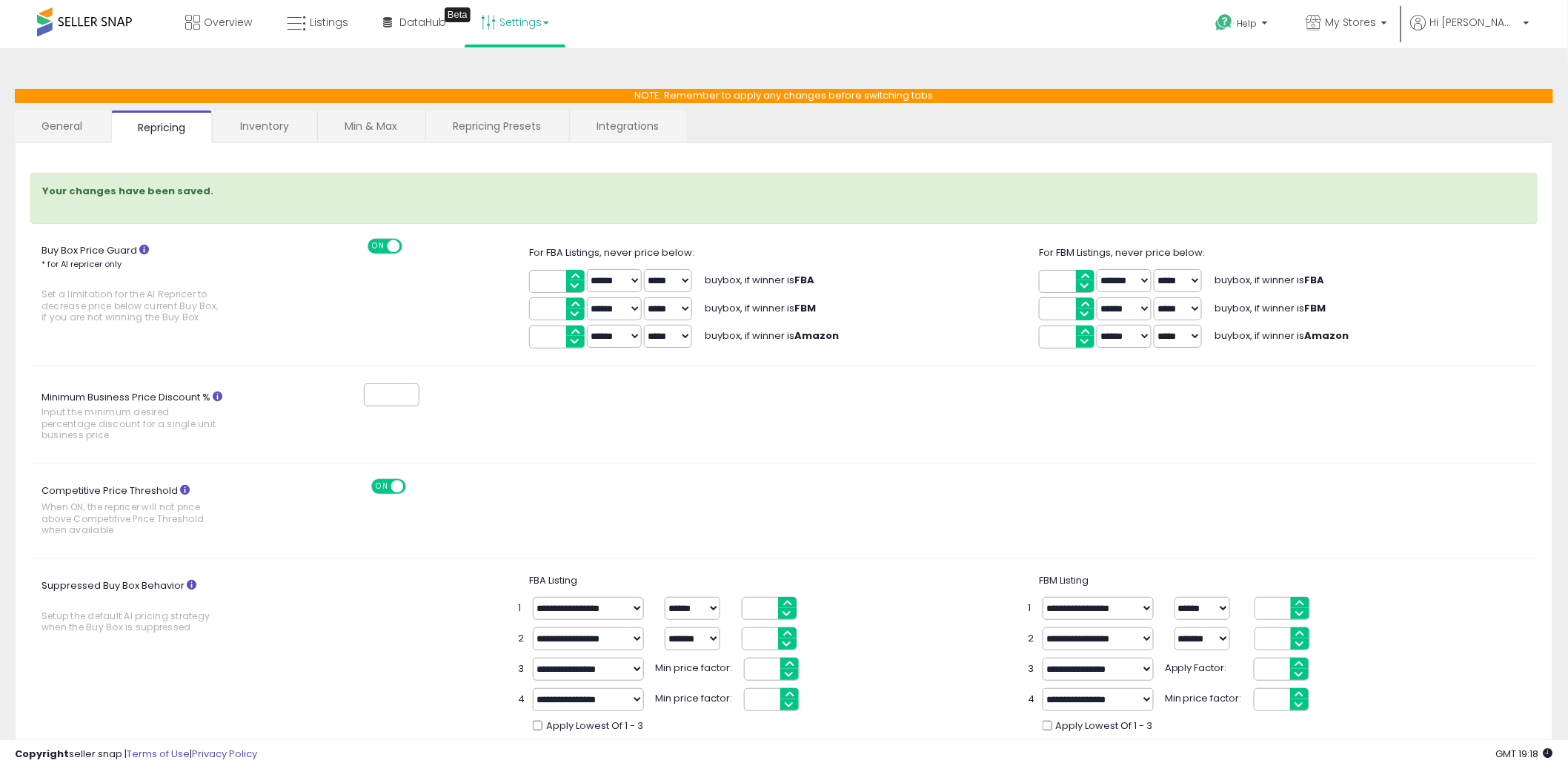
click at [70, 135] on link "General" at bounding box center [62, 126] width 95 height 31
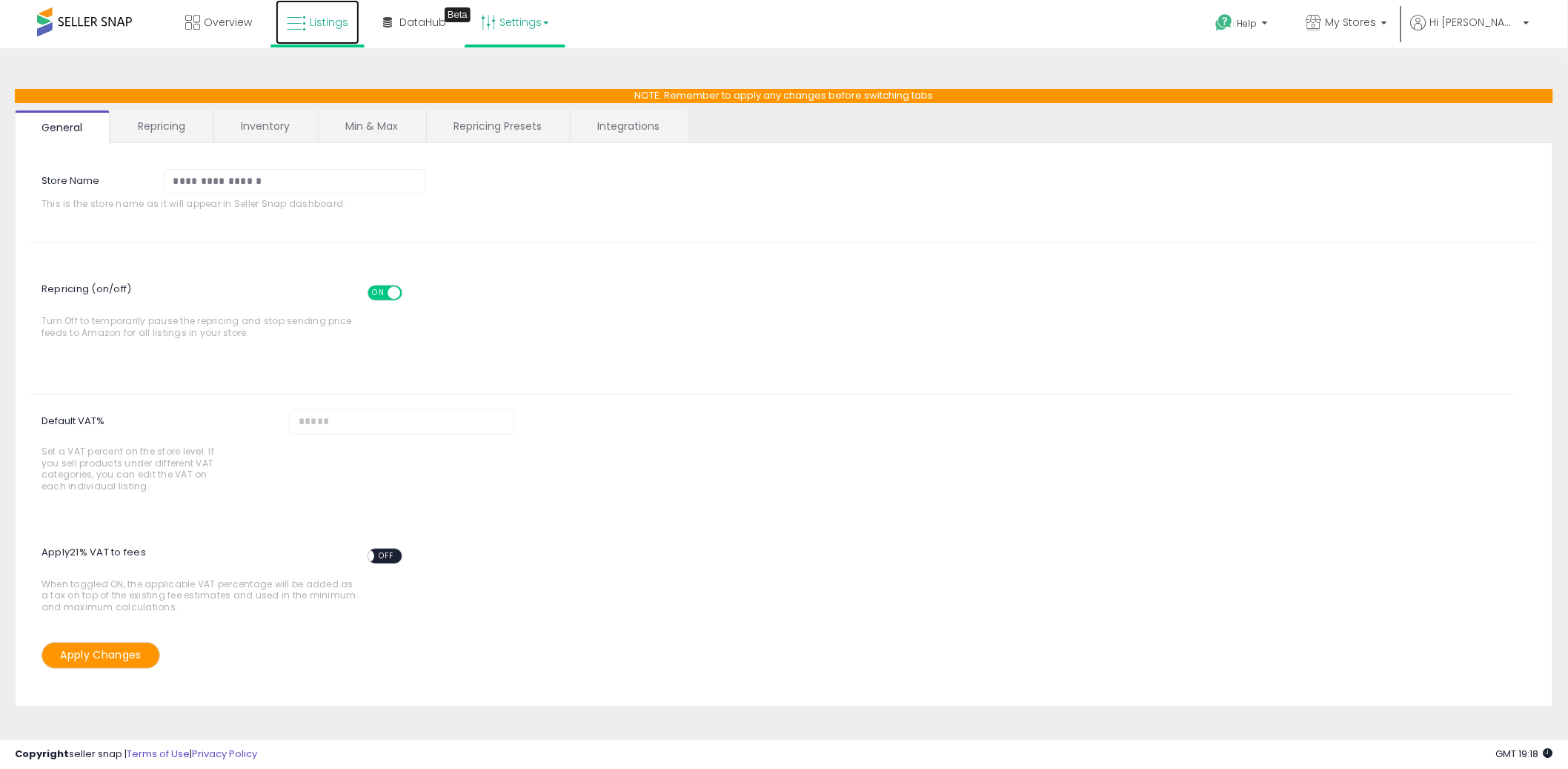
click at [318, 27] on span "Listings" at bounding box center [329, 23] width 39 height 15
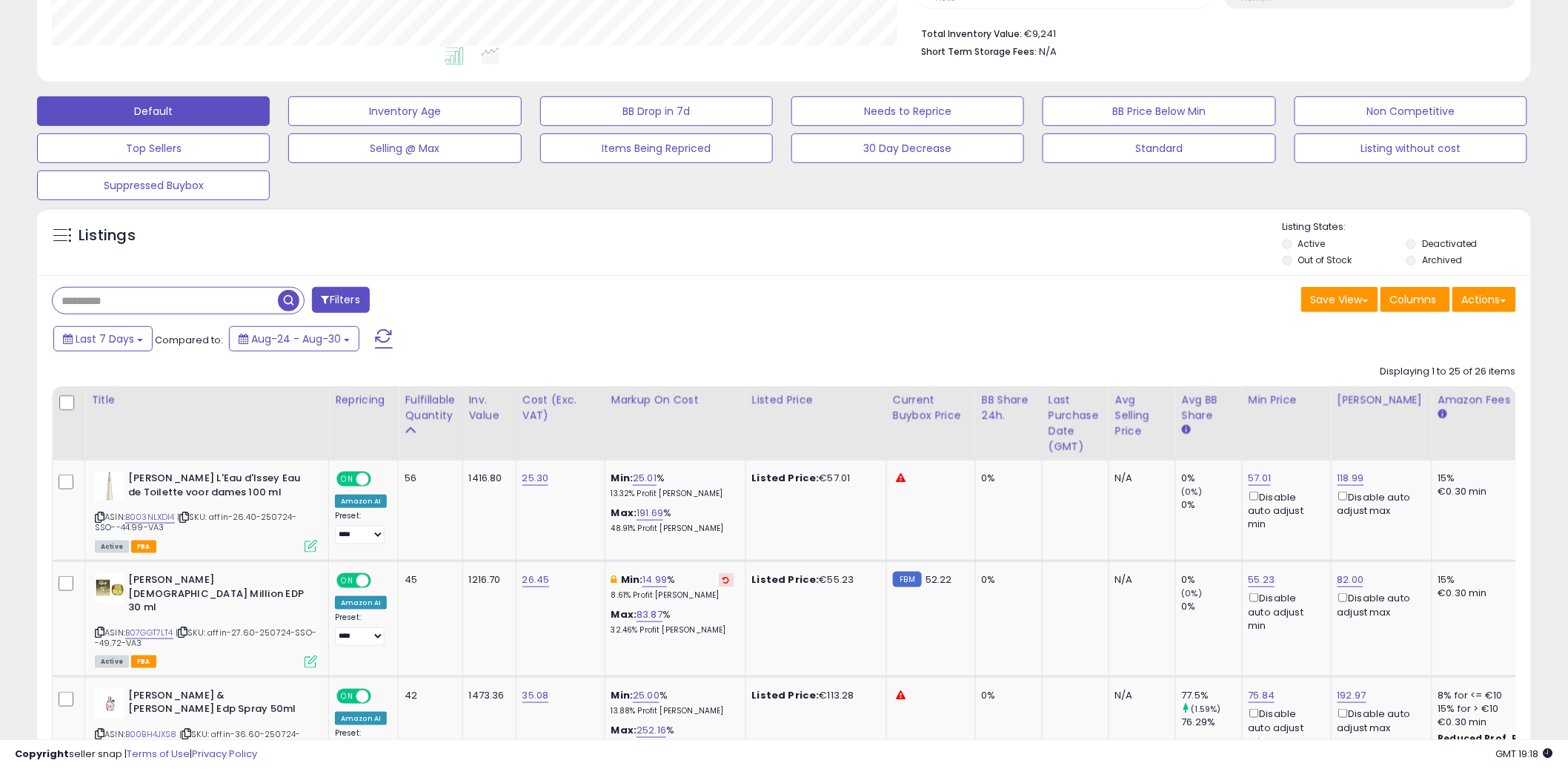
scroll to position [304, 867]
click at [1096, 114] on button "BB Price Below Min" at bounding box center [1159, 110] width 233 height 29
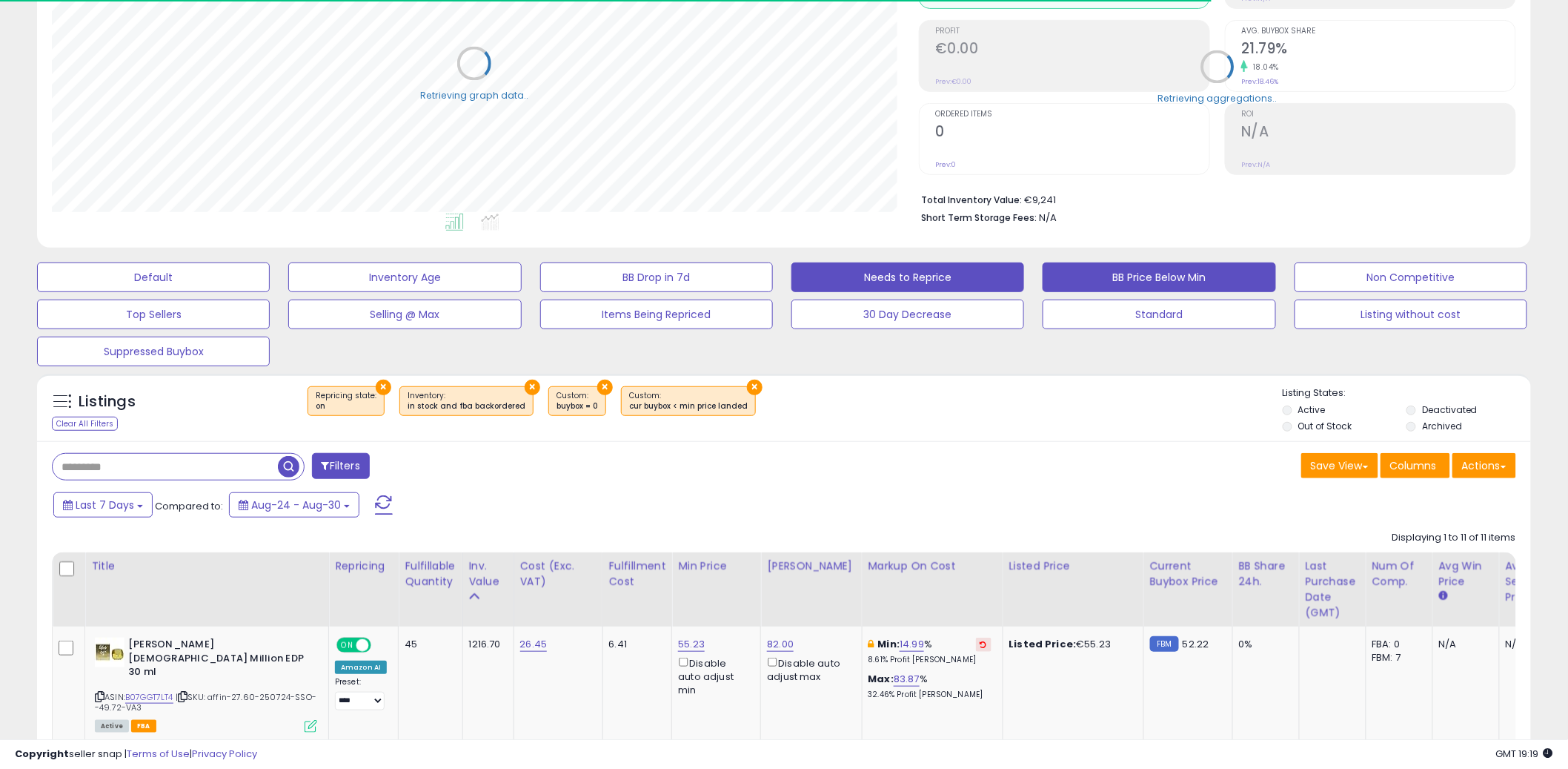
scroll to position [741008, 740327]
click at [945, 274] on button "Needs to Reprice" at bounding box center [908, 277] width 233 height 29
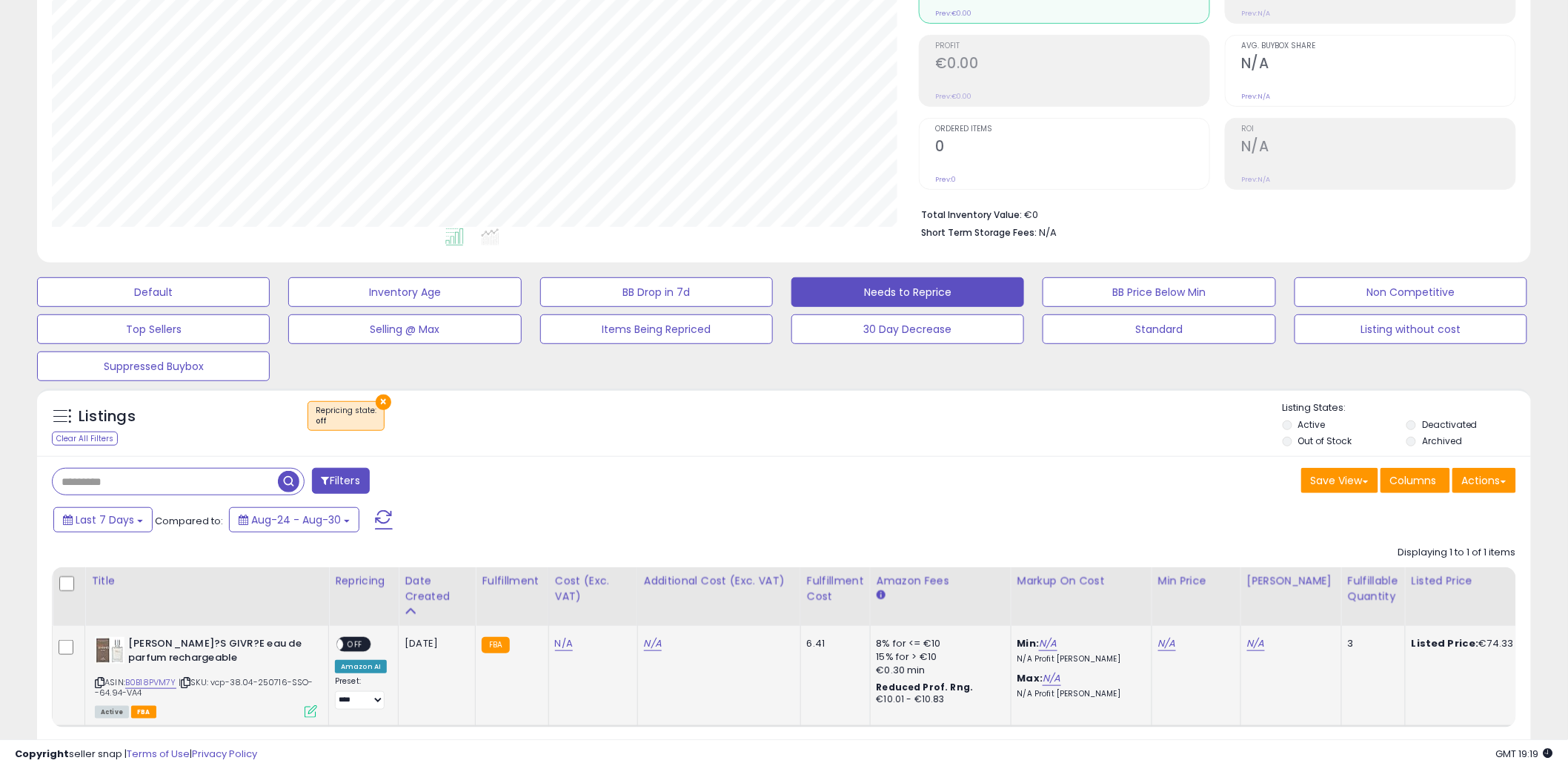
scroll to position [304, 867]
click at [364, 649] on span "OFF" at bounding box center [355, 644] width 23 height 13
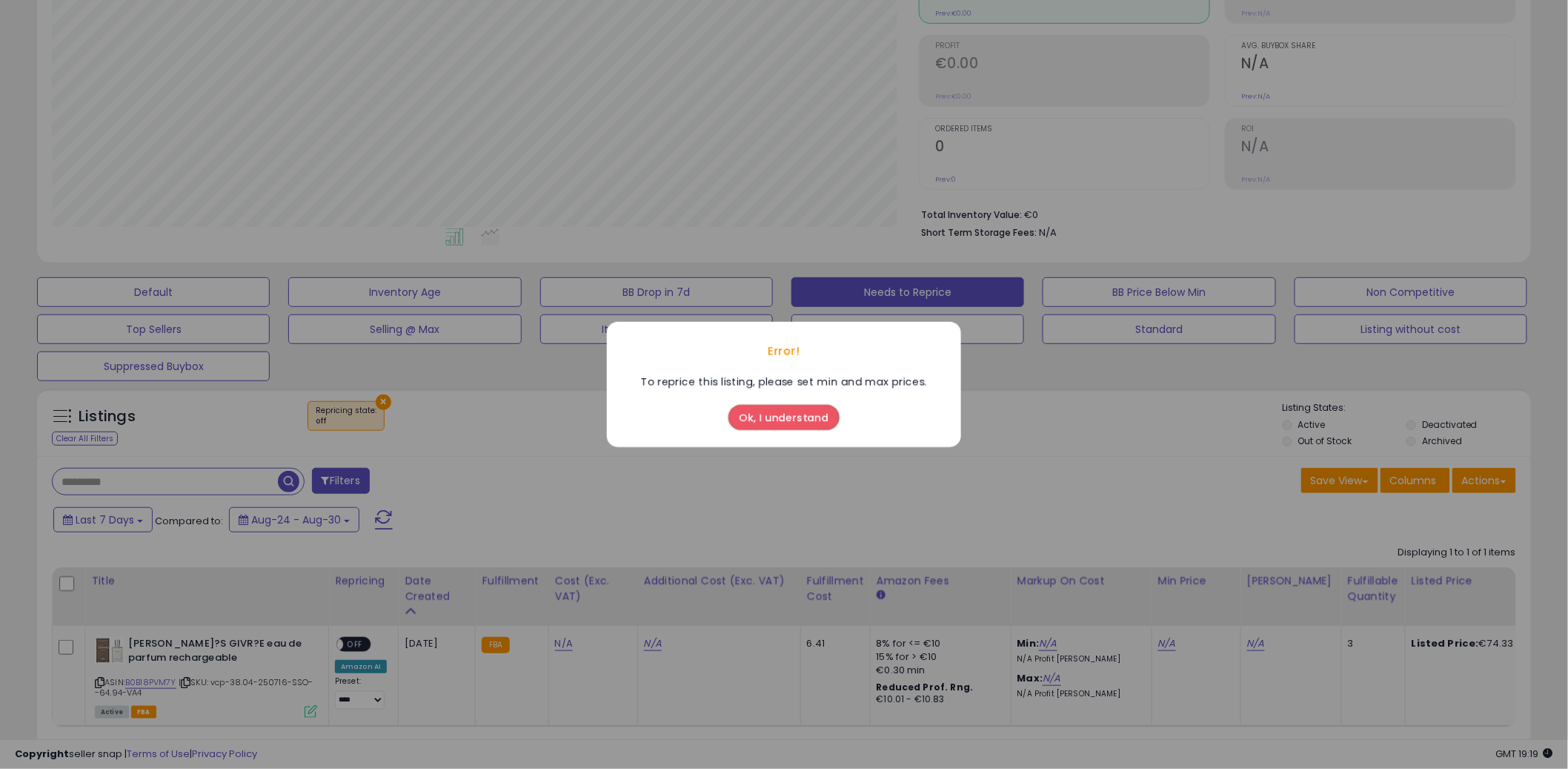
click at [793, 417] on button "Ok, I understand" at bounding box center [784, 417] width 111 height 25
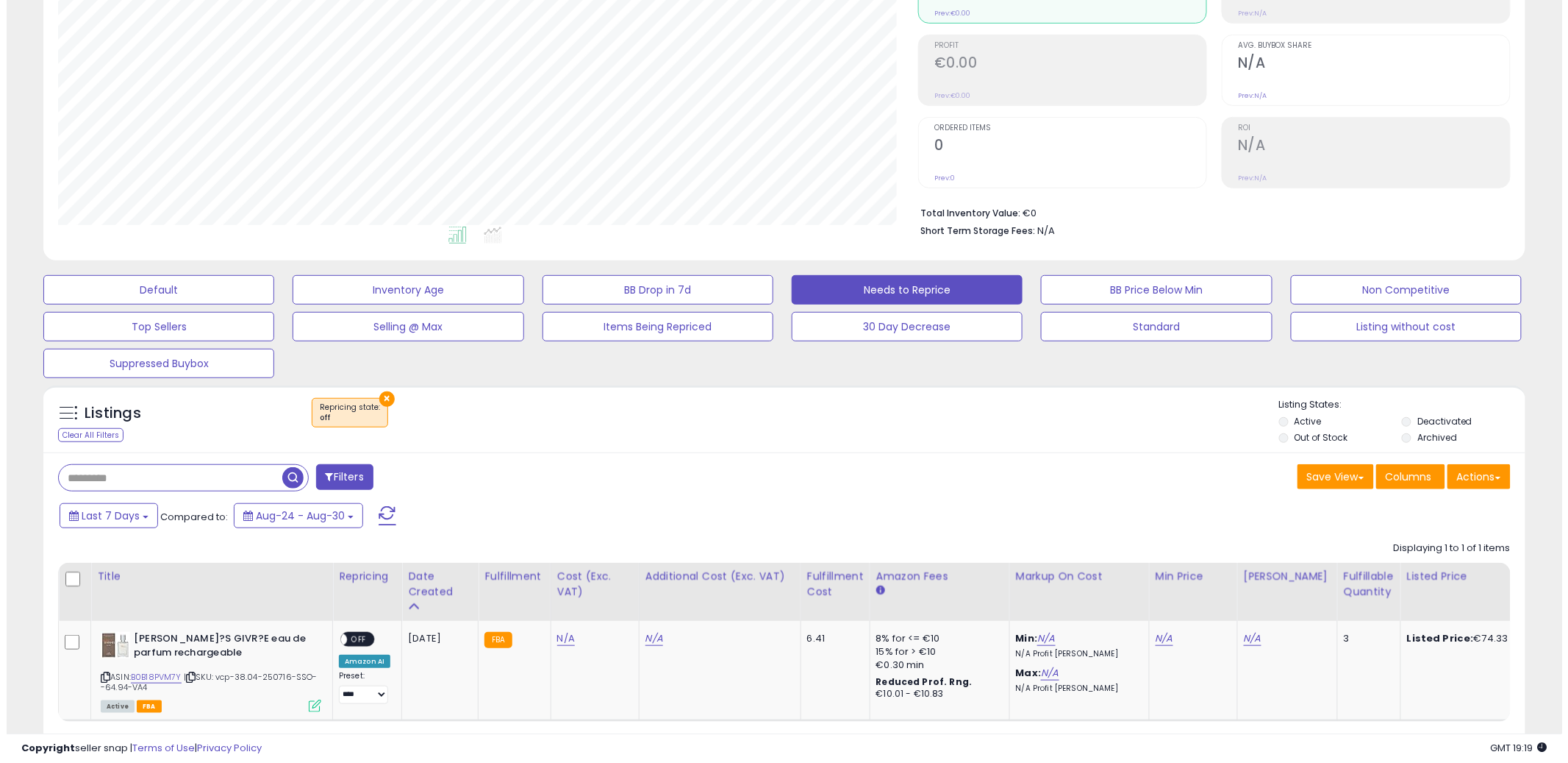
scroll to position [0, 0]
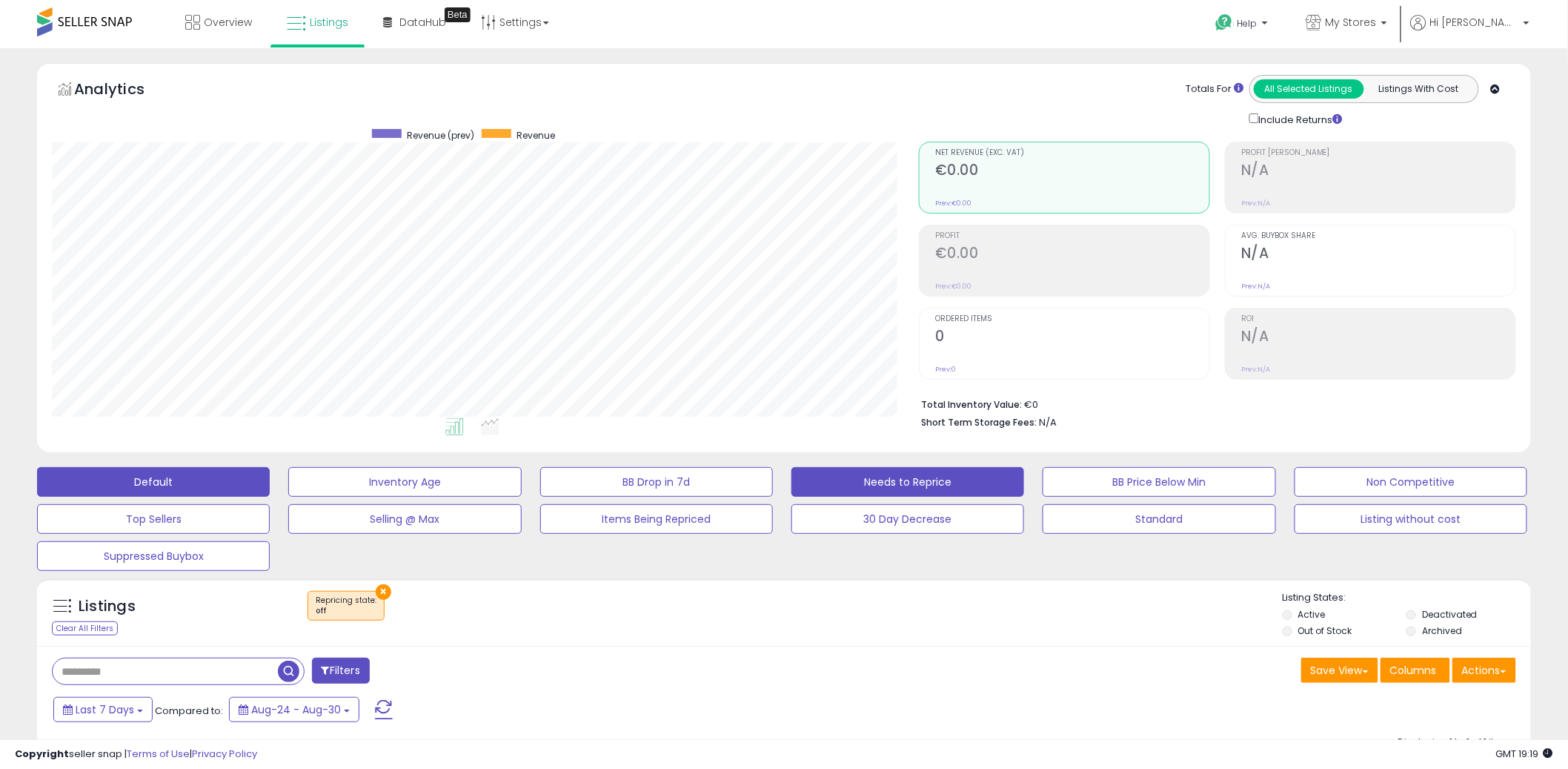
click at [192, 494] on button "Default" at bounding box center [153, 482] width 233 height 29
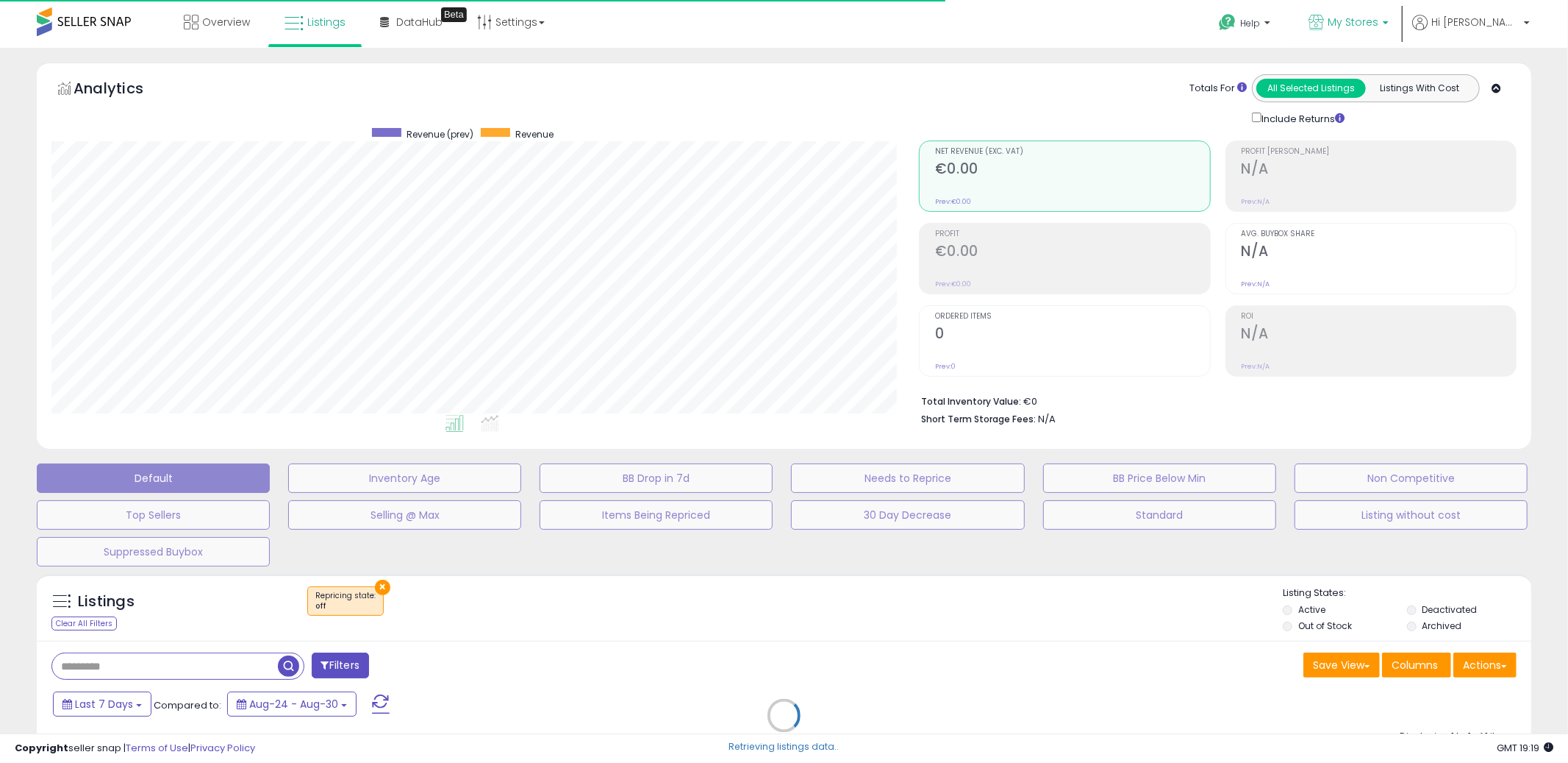
click at [1400, 7] on link "My Stores" at bounding box center [1348, 24] width 102 height 48
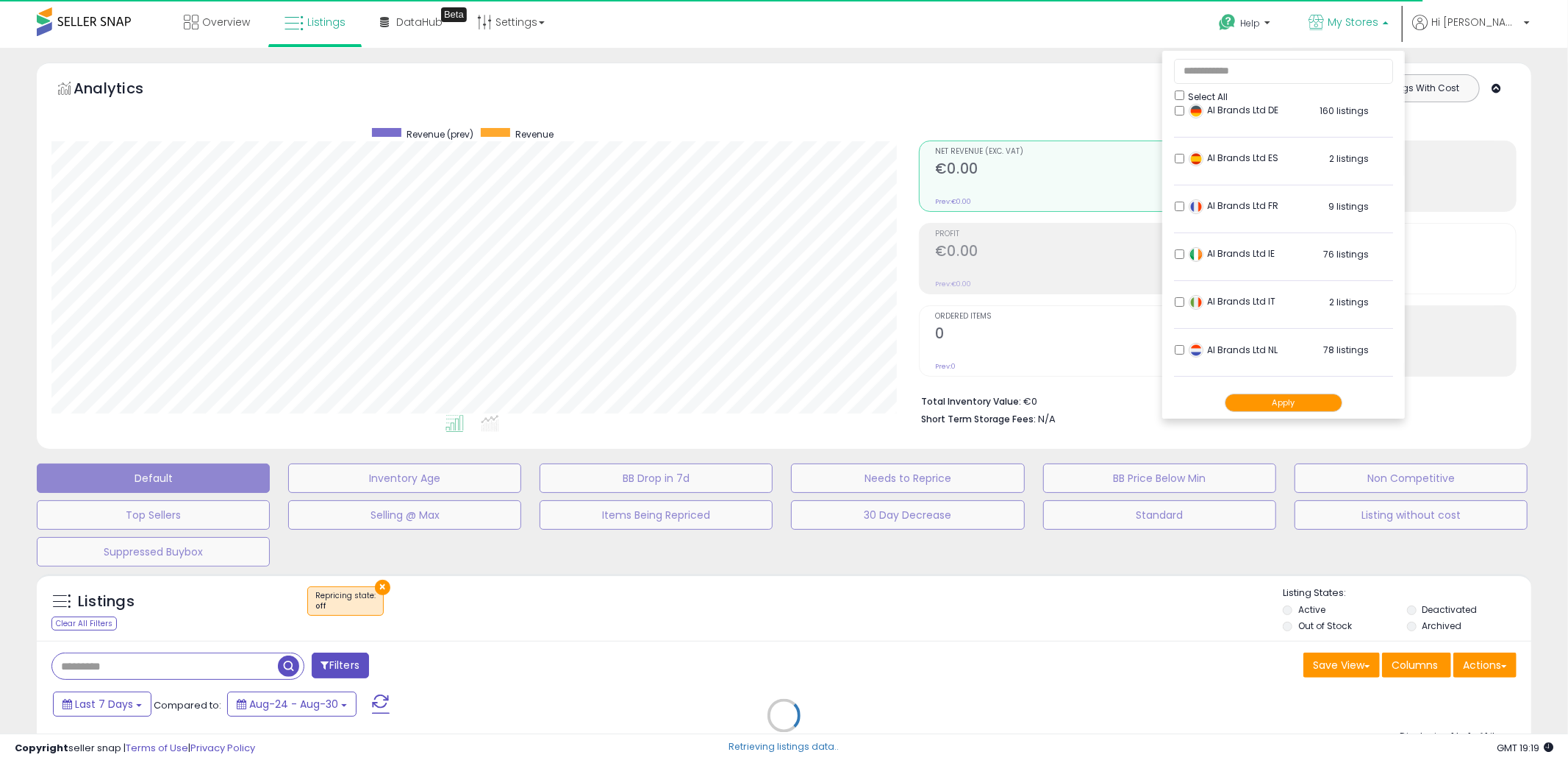
select select "**"
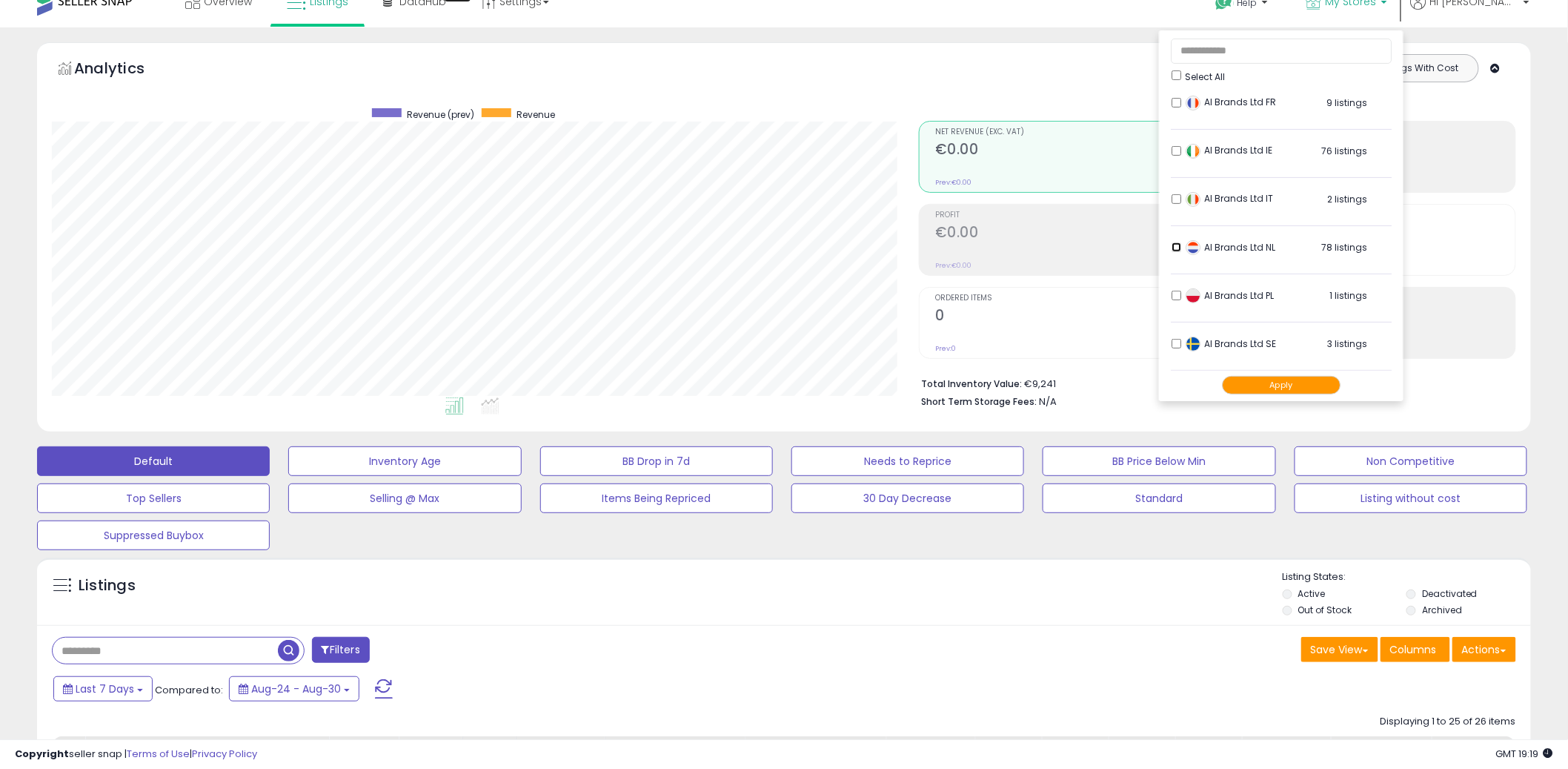
scroll to position [304, 867]
drag, startPoint x: 1322, startPoint y: 383, endPoint x: 1148, endPoint y: 307, distance: 189.9
click at [1322, 382] on button "Apply" at bounding box center [1281, 385] width 119 height 19
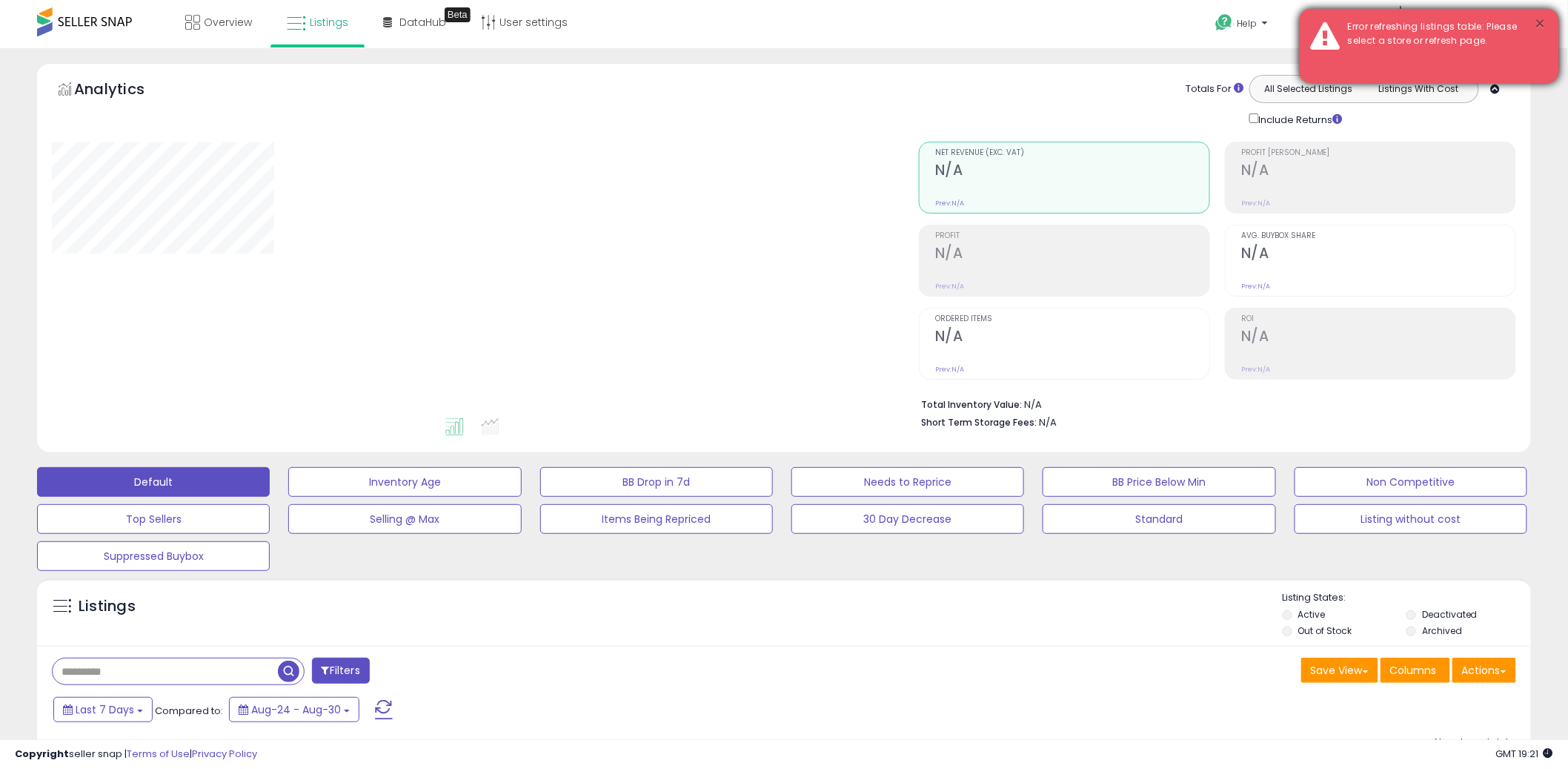
click at [1537, 24] on button "×" at bounding box center [1541, 24] width 12 height 19
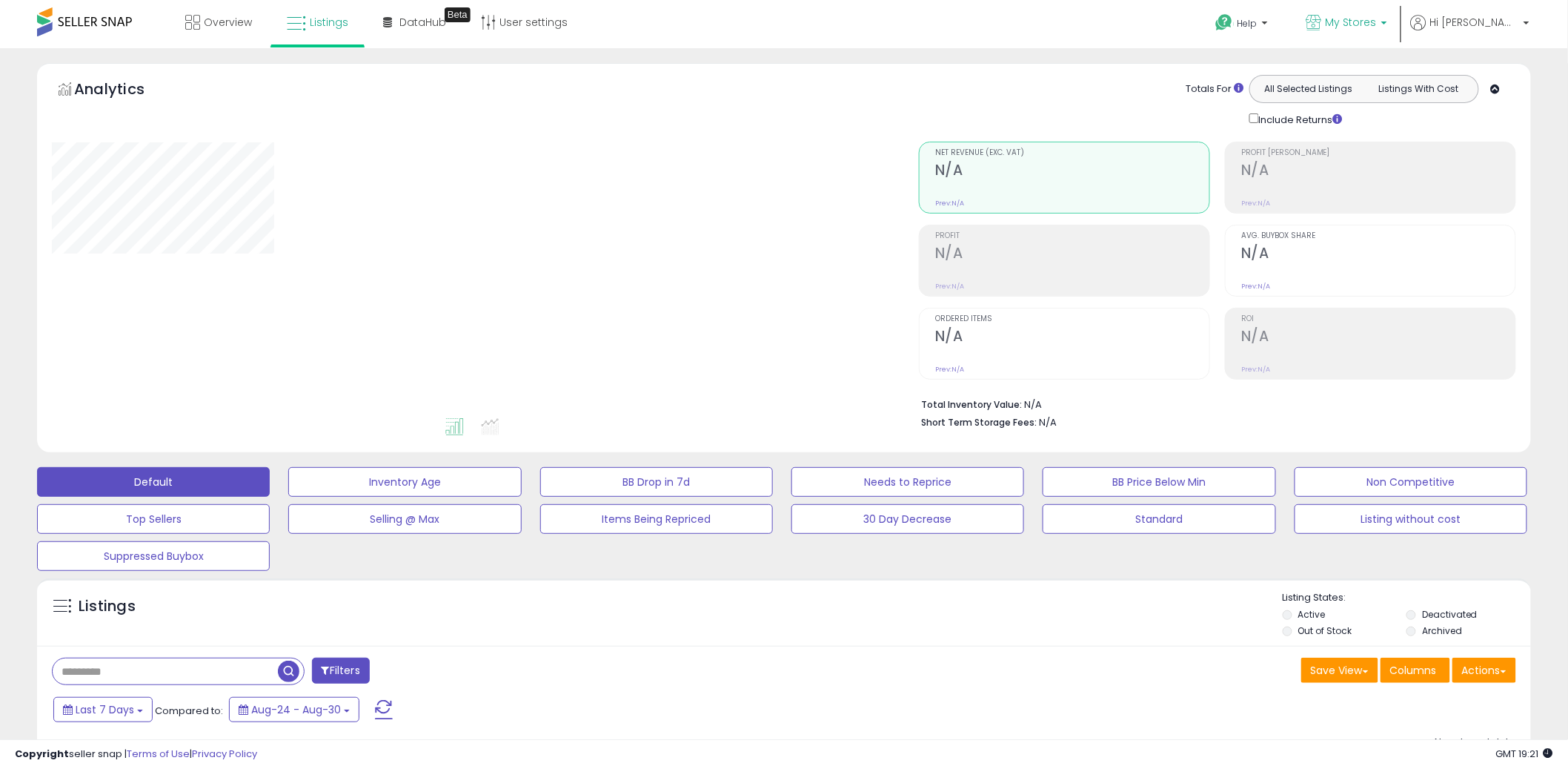
click at [1377, 22] on span "My Stores" at bounding box center [1352, 23] width 51 height 15
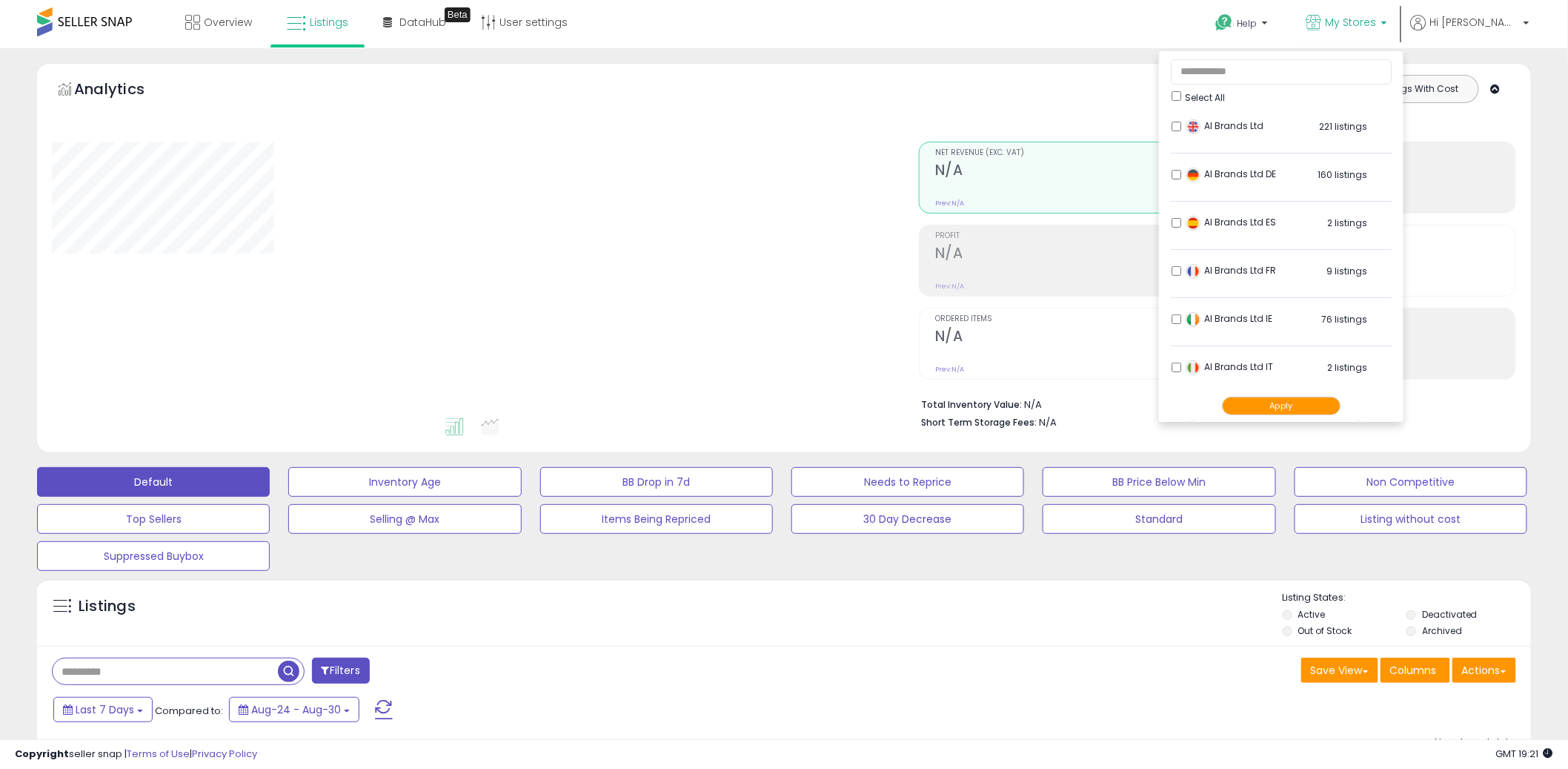
click at [1217, 124] on li "AI Brands Ltd 221 listings" at bounding box center [1281, 130] width 221 height 46
click at [1325, 402] on button "Apply" at bounding box center [1281, 406] width 119 height 19
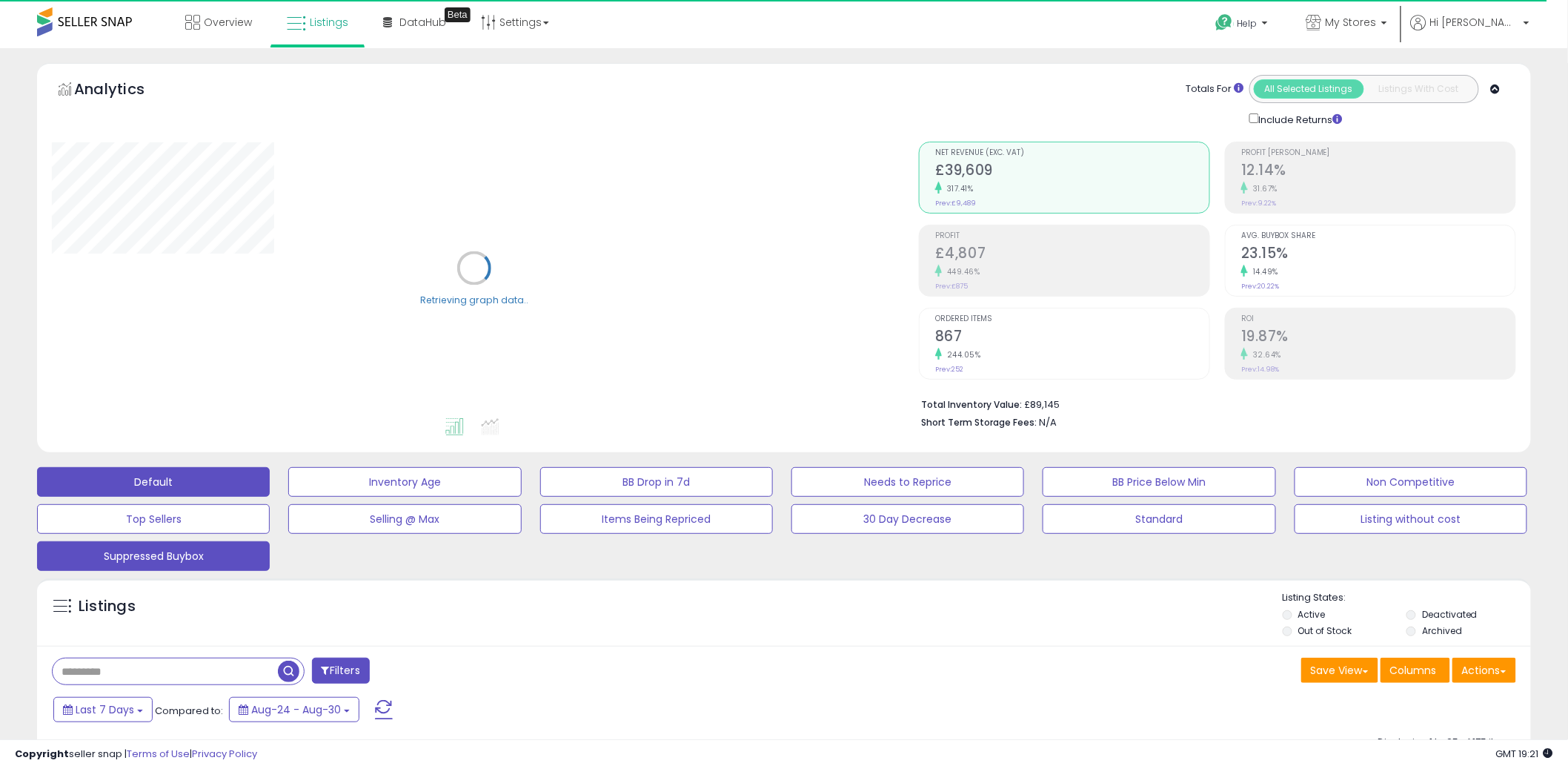
click at [209, 563] on button "Suppressed Buybox" at bounding box center [153, 556] width 233 height 29
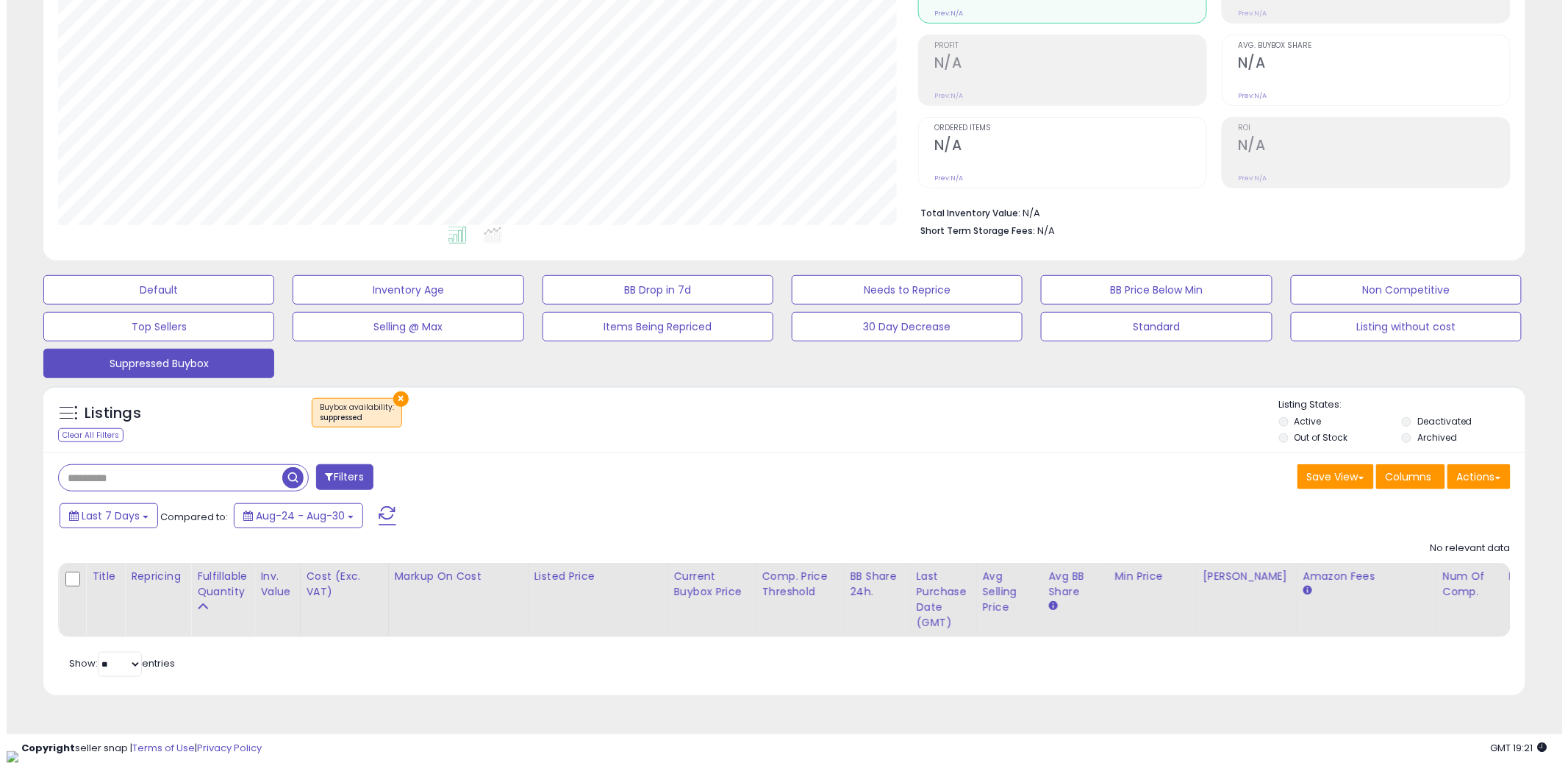
scroll to position [302, 860]
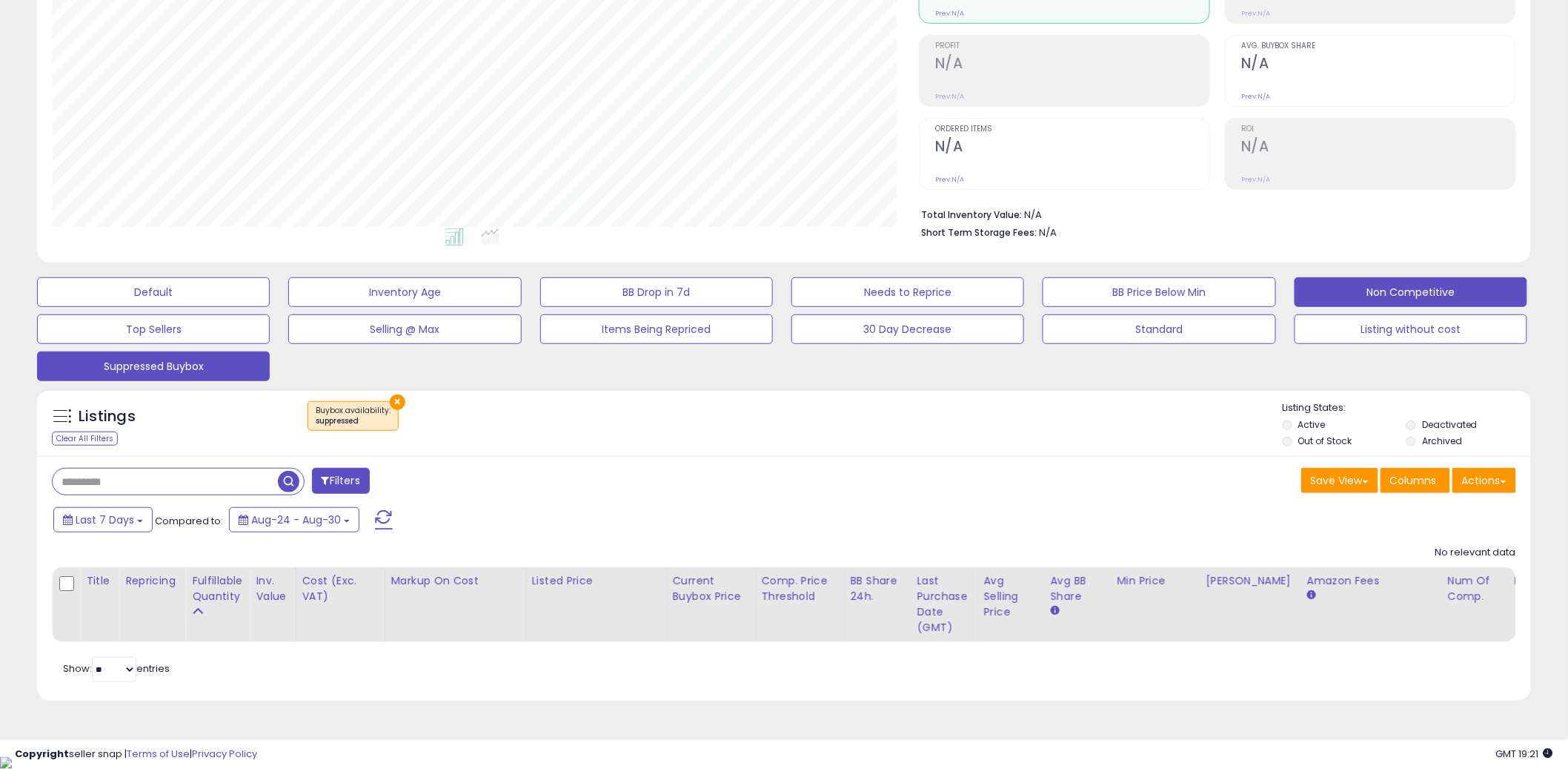
click at [1433, 291] on button "Non Competitive" at bounding box center [1412, 292] width 233 height 29
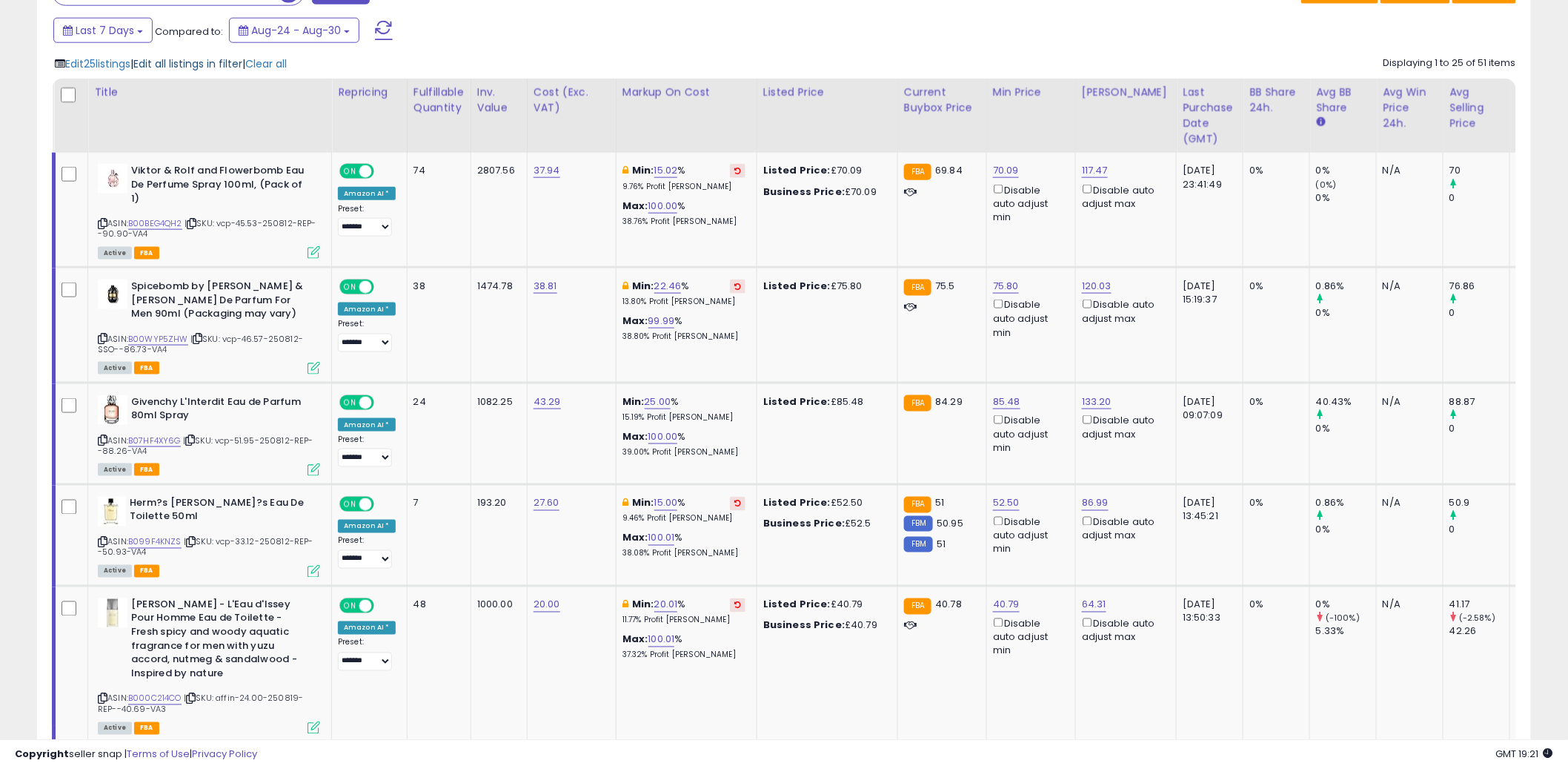
click at [174, 67] on span "Edit all listings in filter" at bounding box center [187, 64] width 109 height 15
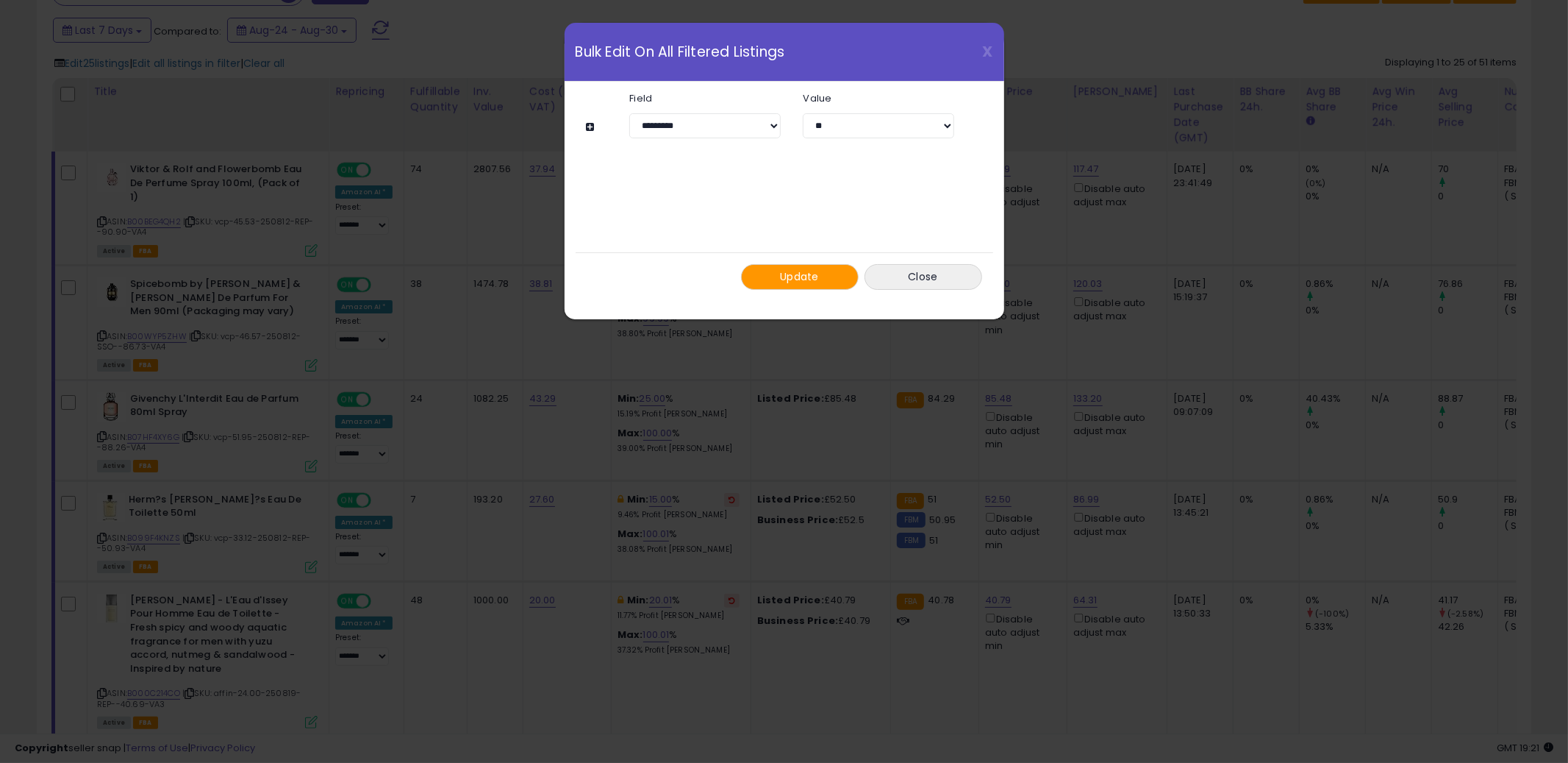
click at [589, 125] on button at bounding box center [592, 127] width 13 height 11
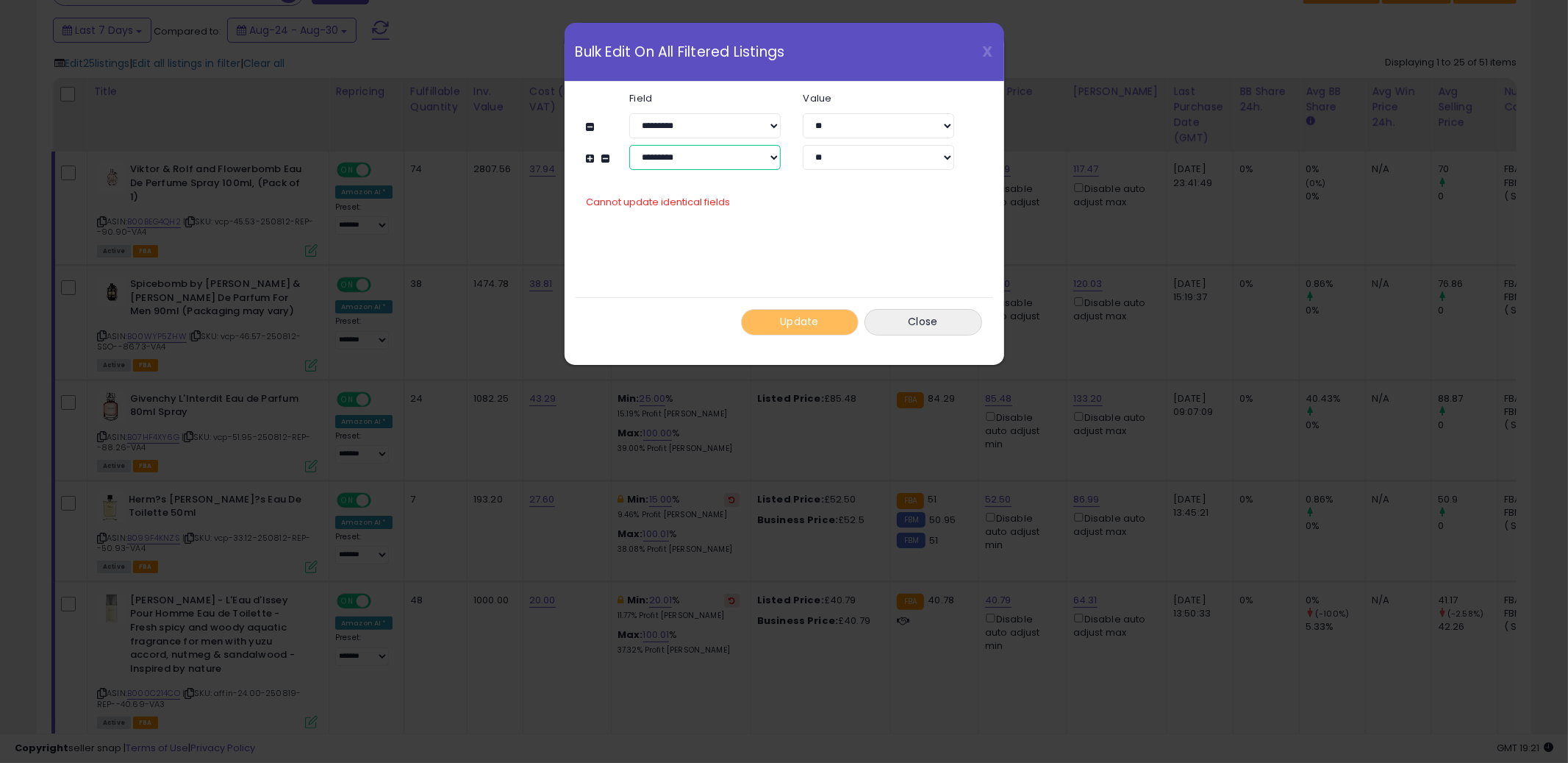
click at [697, 147] on select "**********" at bounding box center [705, 157] width 151 height 25
select select "**********"
click at [629, 145] on select "**********" at bounding box center [705, 157] width 151 height 25
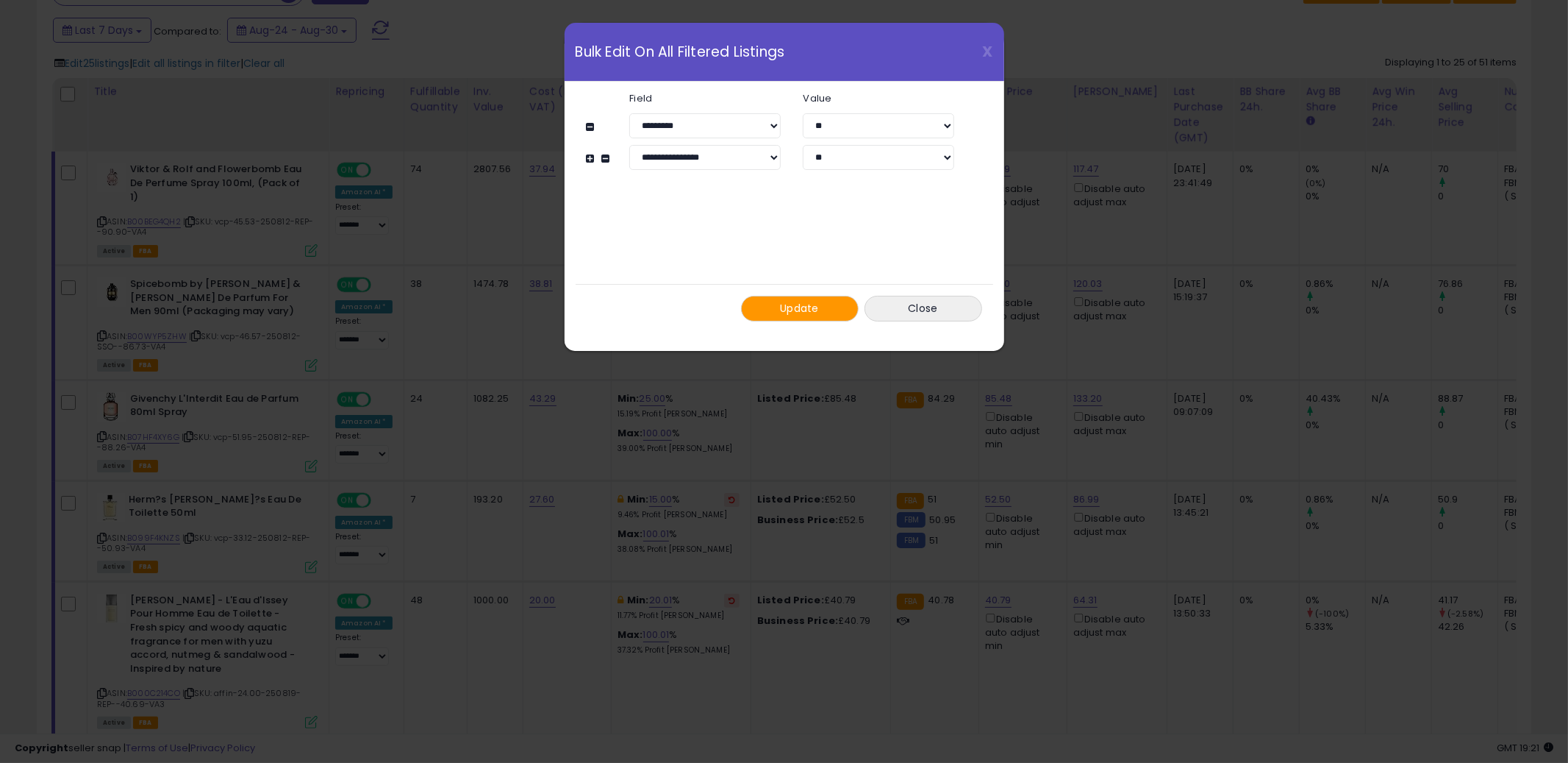
click at [592, 158] on button at bounding box center [592, 158] width 13 height 11
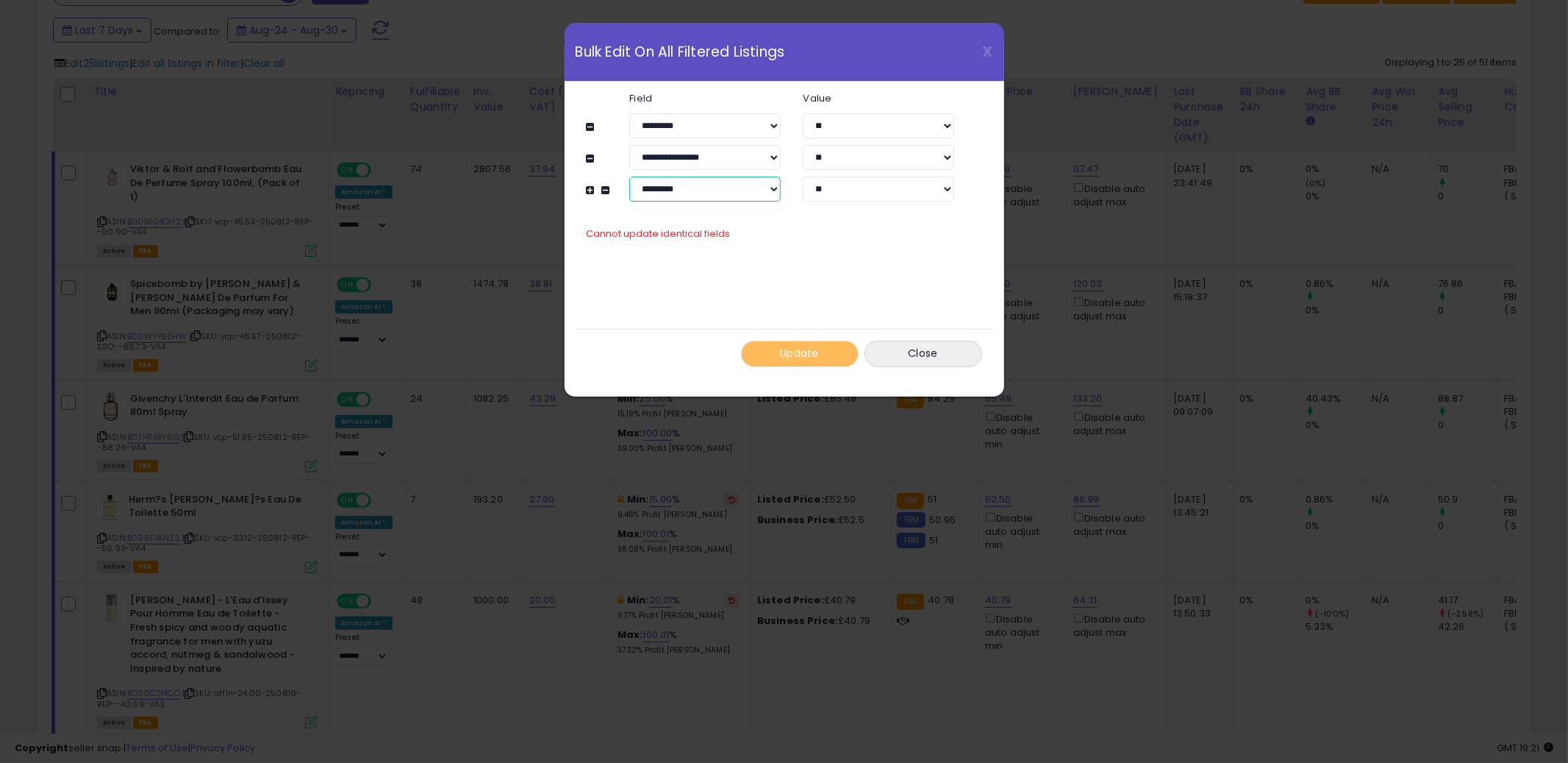
click at [712, 194] on select "**********" at bounding box center [705, 188] width 151 height 25
select select "**********"
click at [629, 176] on select "**********" at bounding box center [705, 188] width 151 height 25
click at [850, 191] on input "number" at bounding box center [879, 188] width 151 height 25
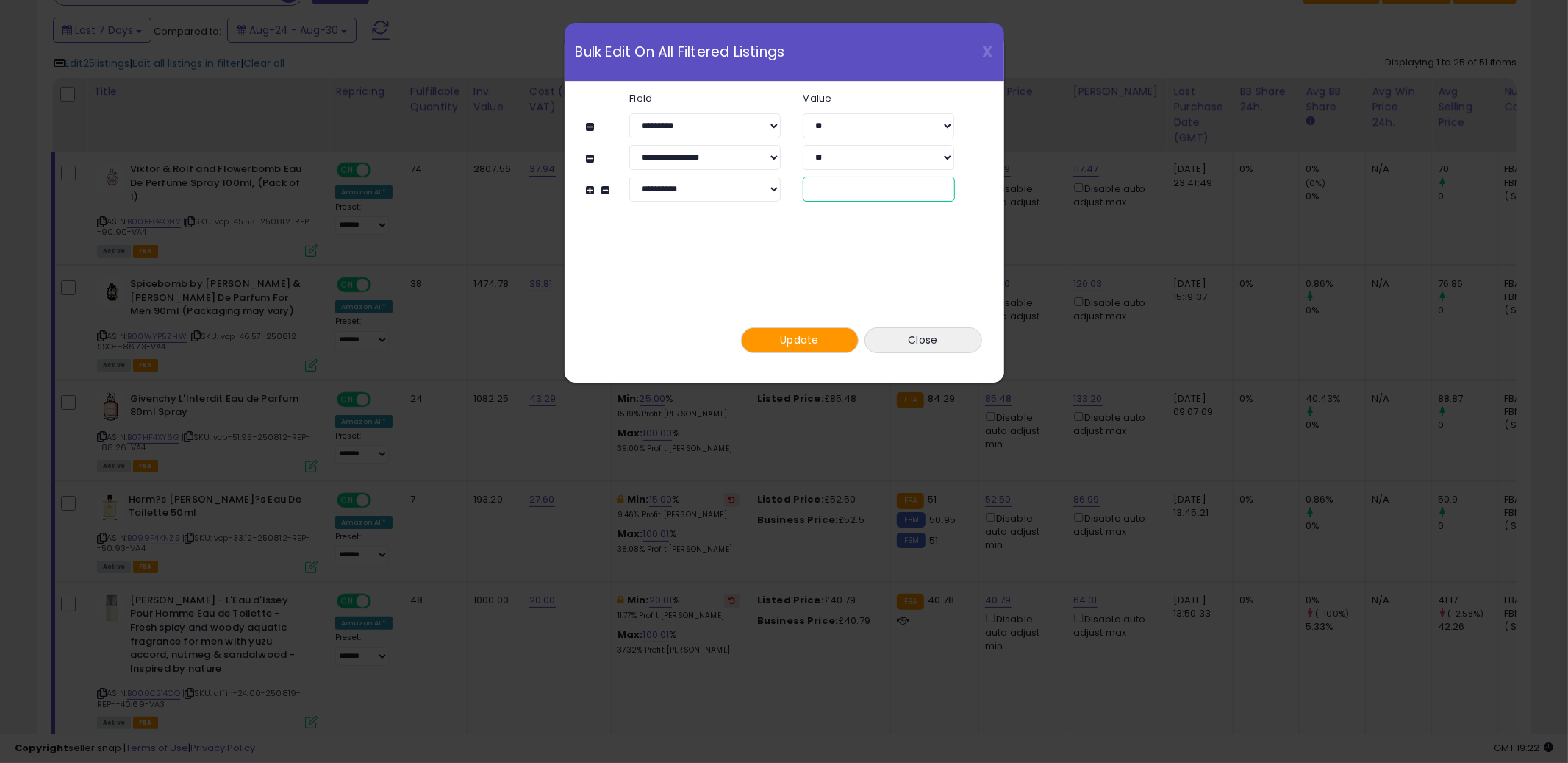
type input "**"
click at [805, 349] on button "Update" at bounding box center [799, 340] width 118 height 26
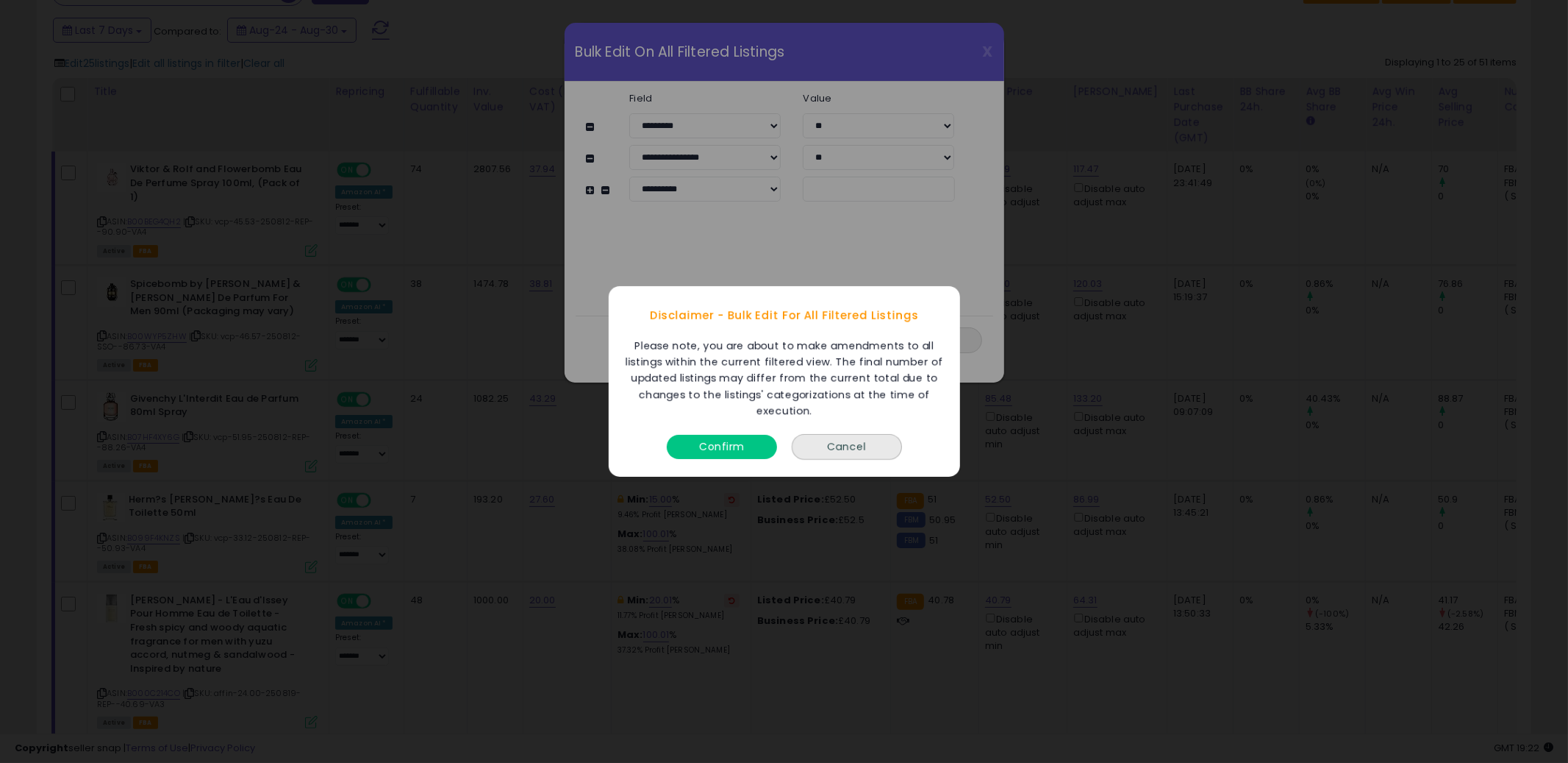
click at [740, 444] on button "Confirm" at bounding box center [721, 446] width 110 height 24
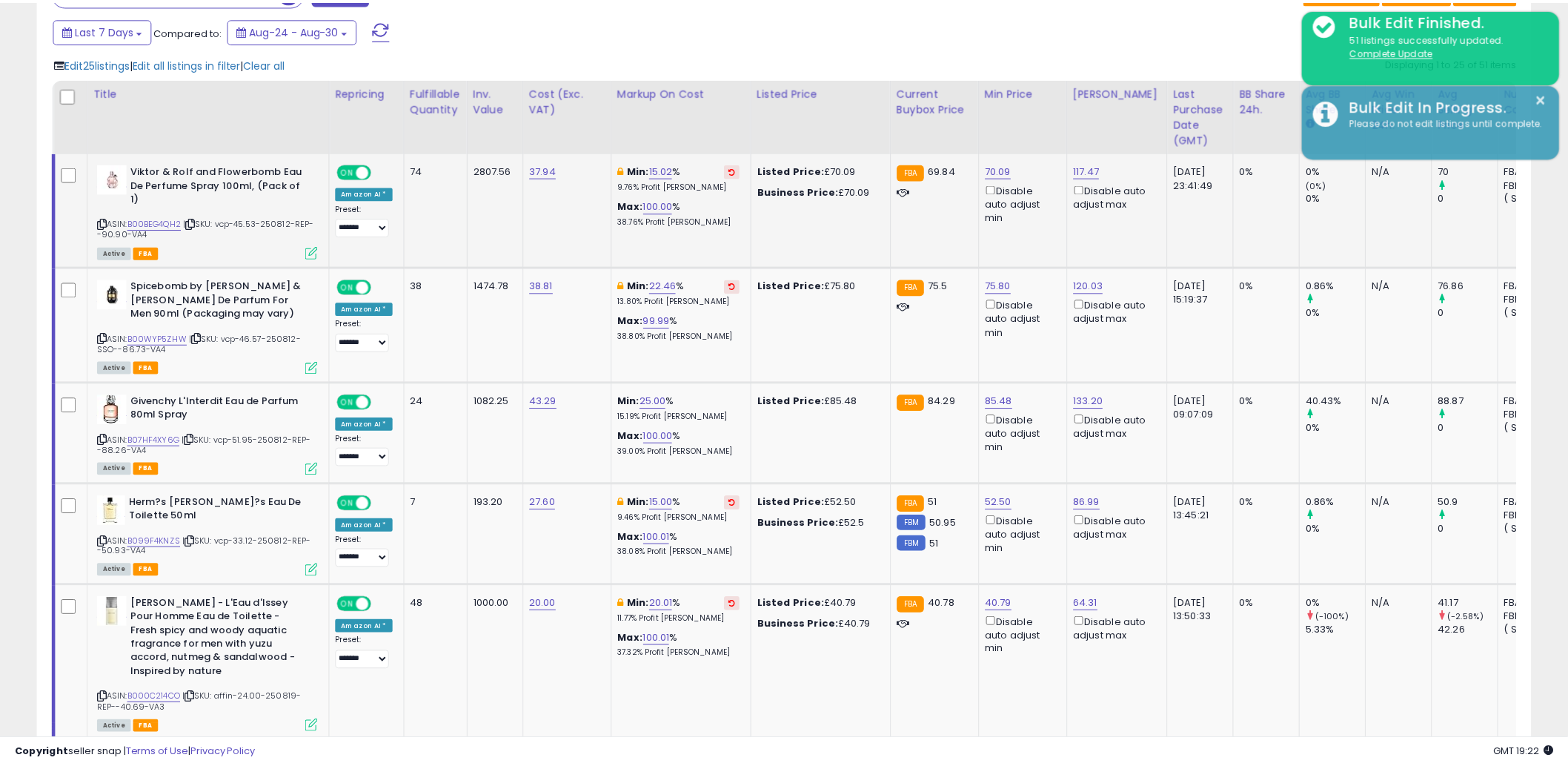
scroll to position [741008, 740327]
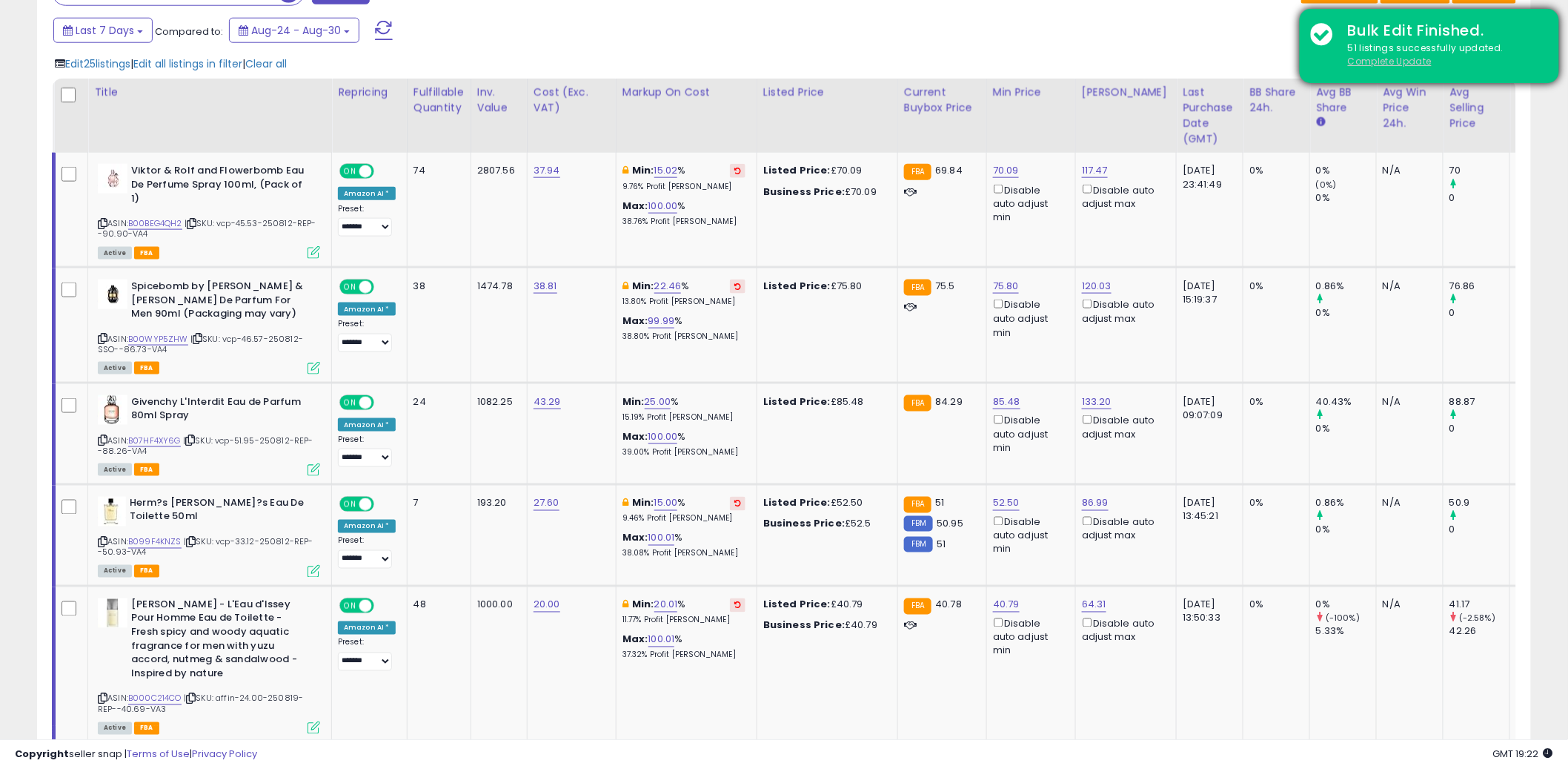
click at [1399, 55] on u "Complete Update" at bounding box center [1390, 61] width 84 height 13
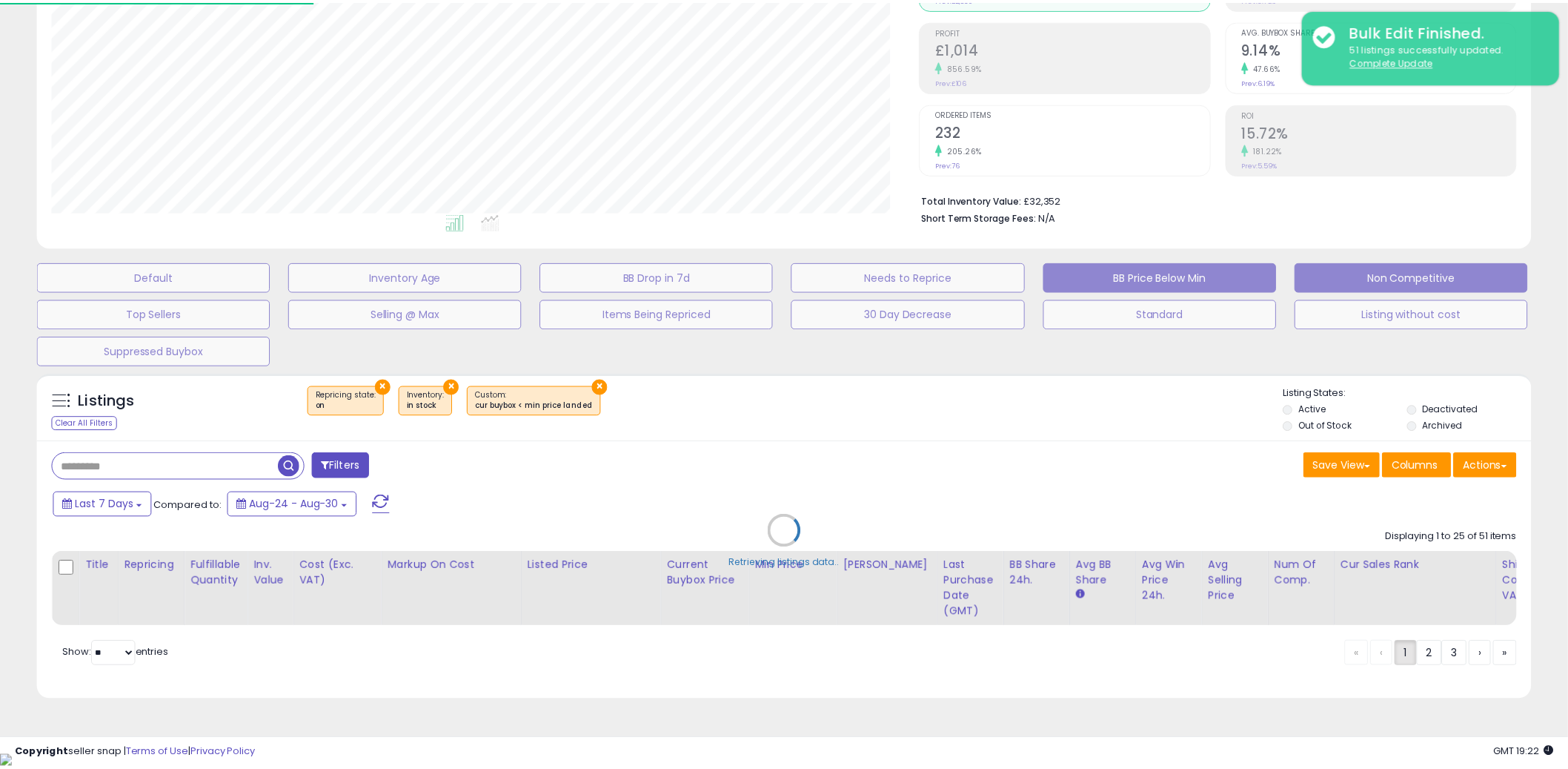
scroll to position [304, 875]
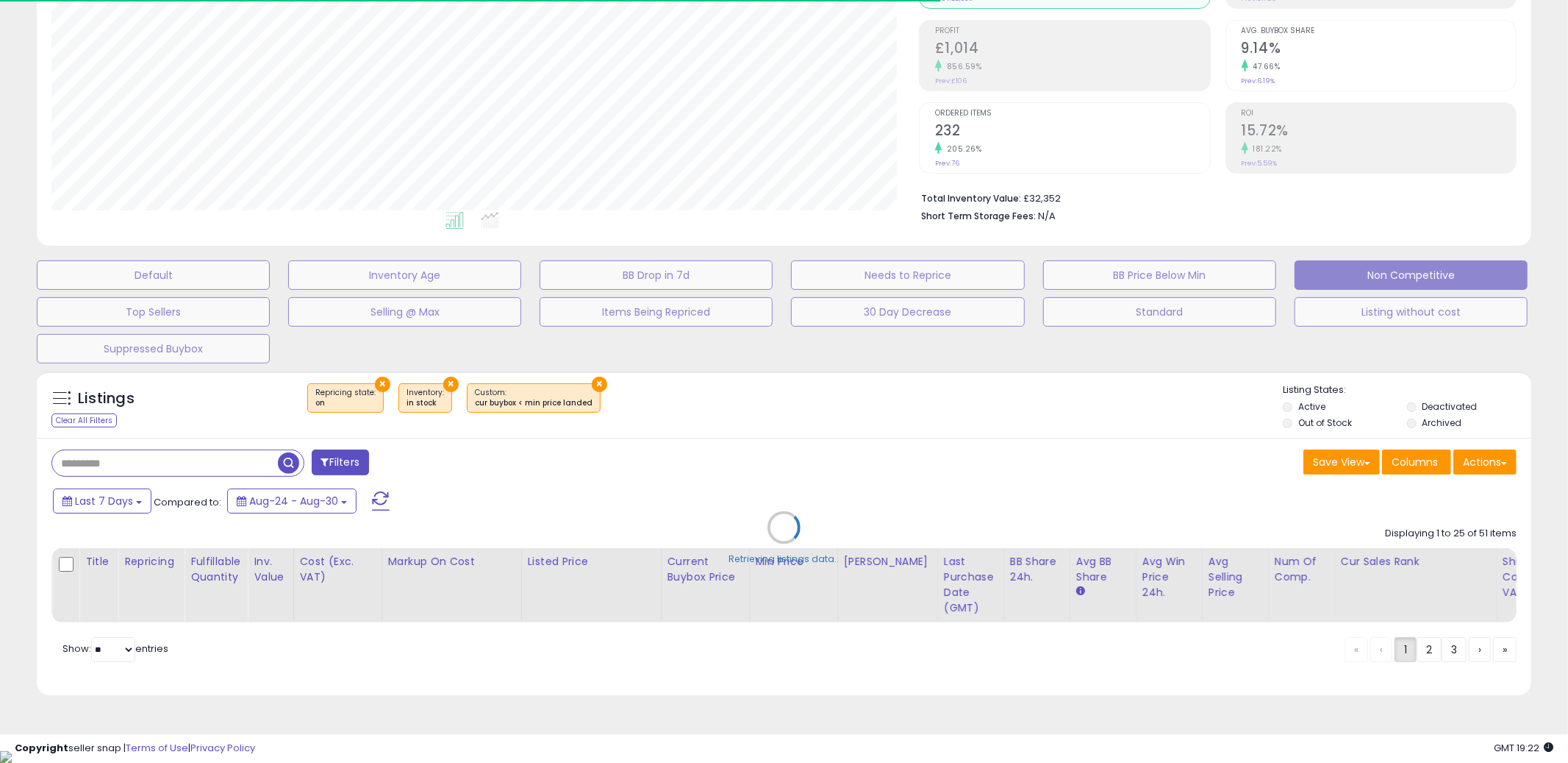
click at [986, 464] on div "Retrieving listings data.." at bounding box center [784, 538] width 1517 height 350
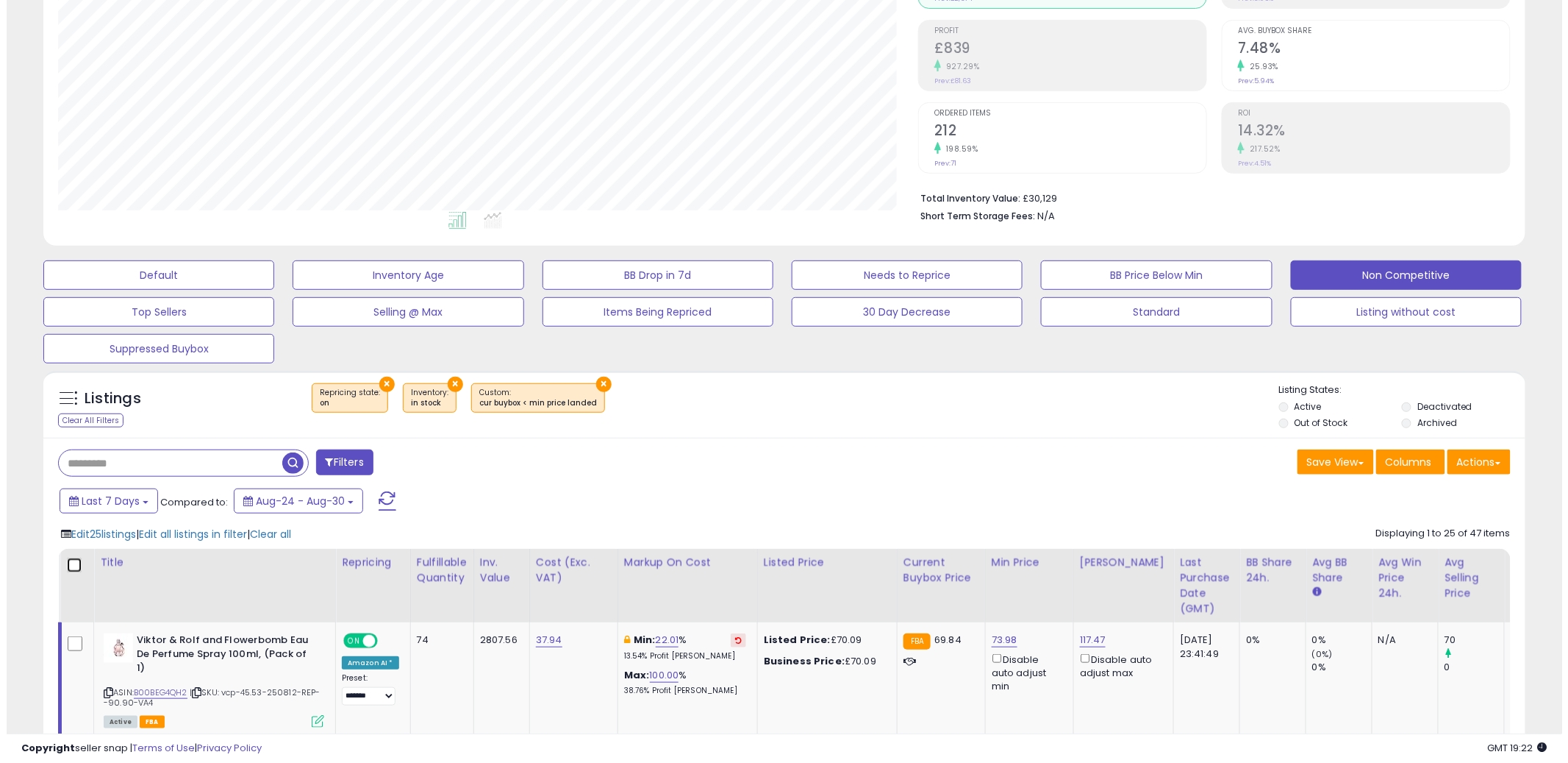
scroll to position [302, 860]
click at [175, 541] on span "Edit all listings in filter" at bounding box center [186, 534] width 108 height 15
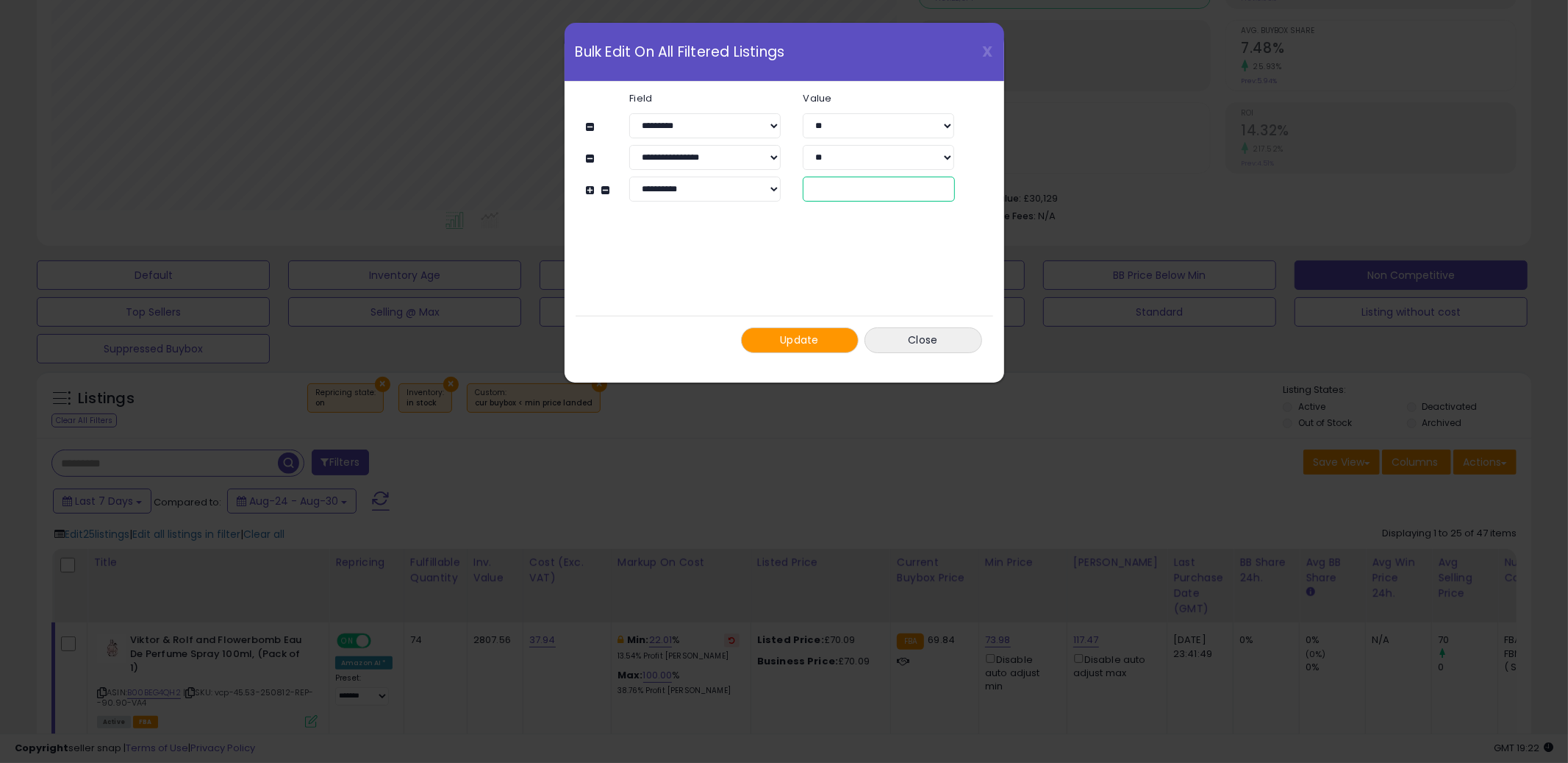
drag, startPoint x: 839, startPoint y: 194, endPoint x: 793, endPoint y: 189, distance: 46.3
click at [793, 188] on div "**" at bounding box center [878, 188] width 173 height 25
type input "**"
click at [781, 340] on span "Update" at bounding box center [799, 340] width 39 height 15
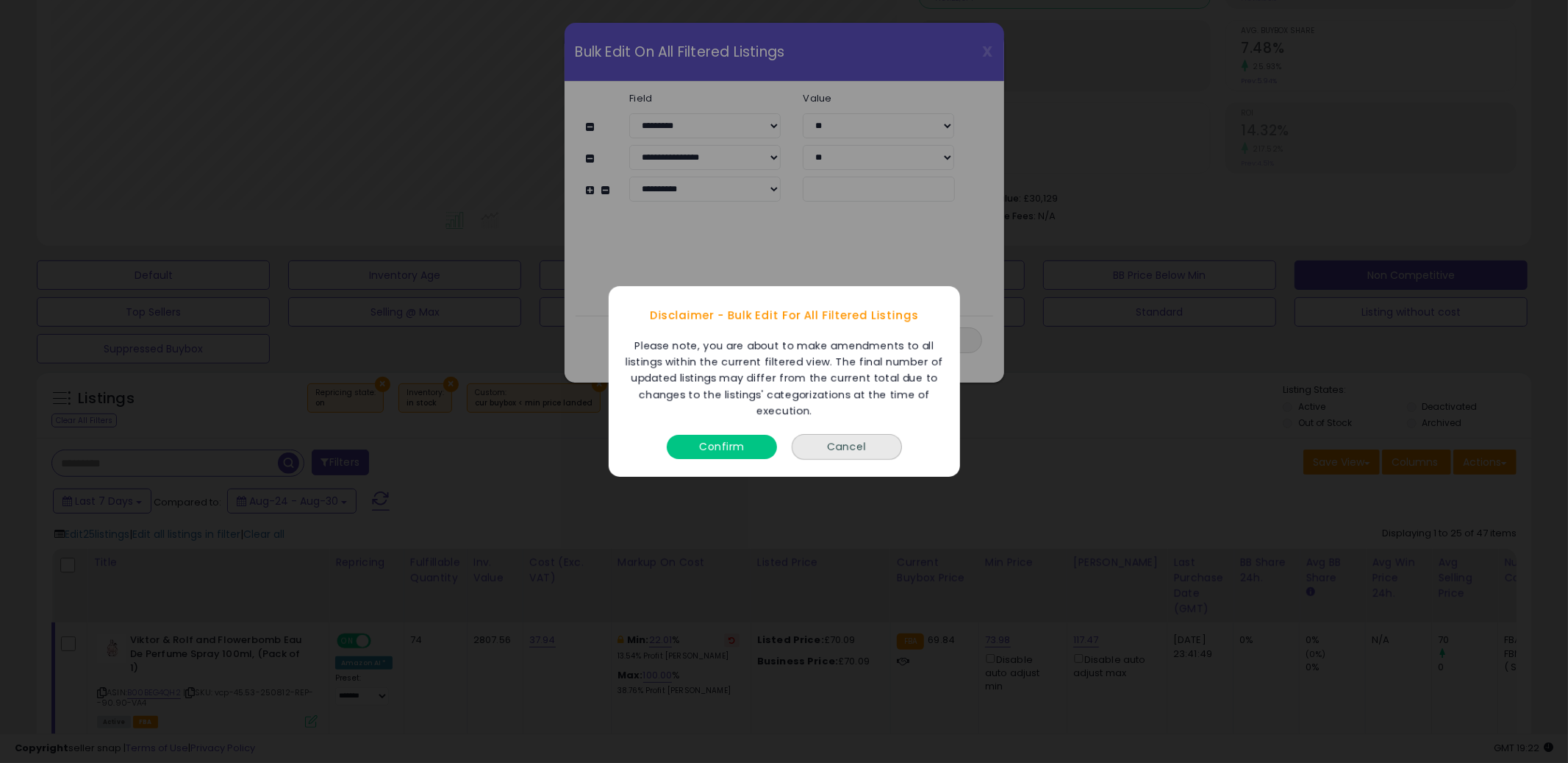
click at [694, 455] on button "Confirm" at bounding box center [721, 446] width 110 height 24
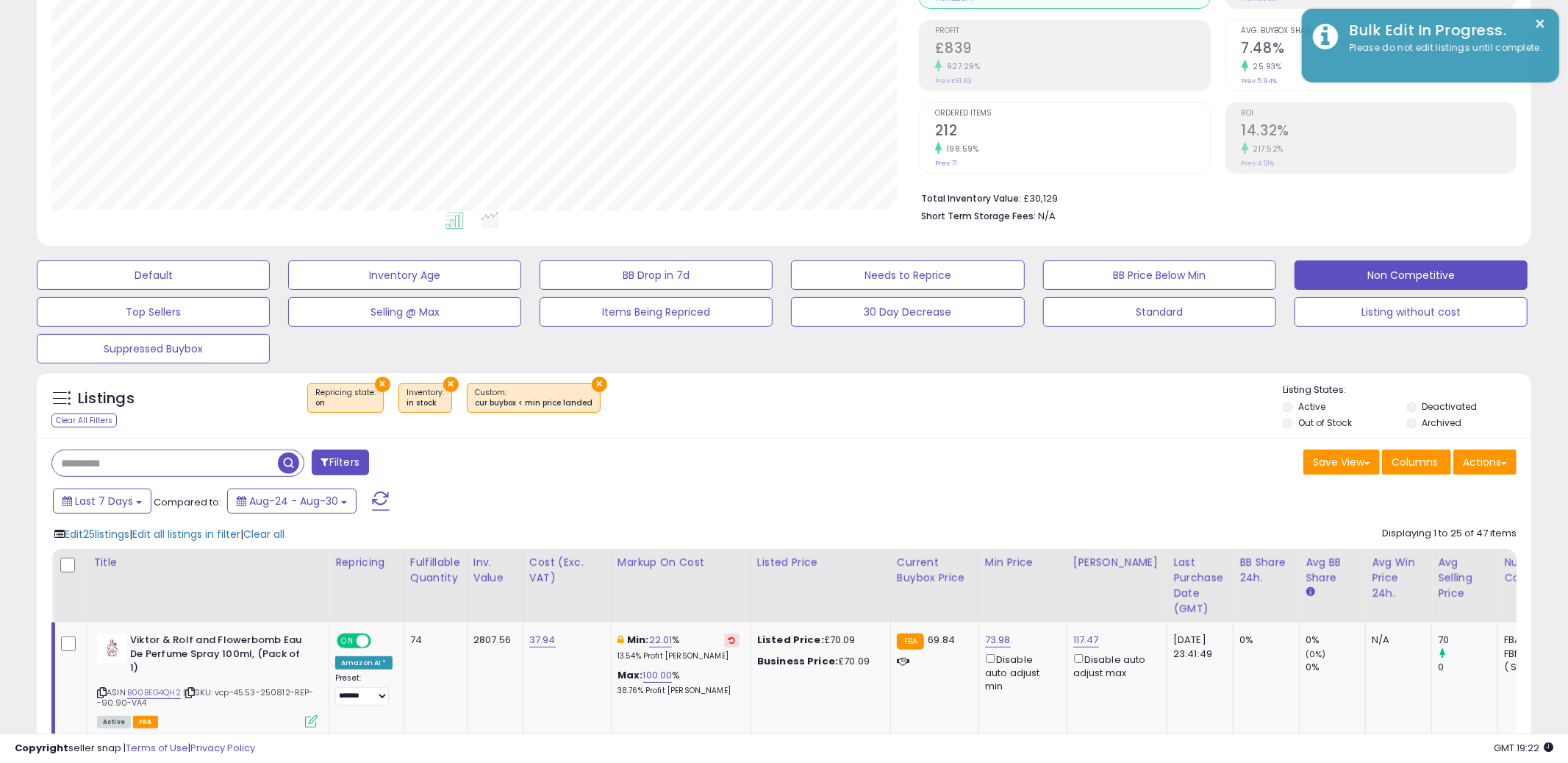
scroll to position [735227, 734308]
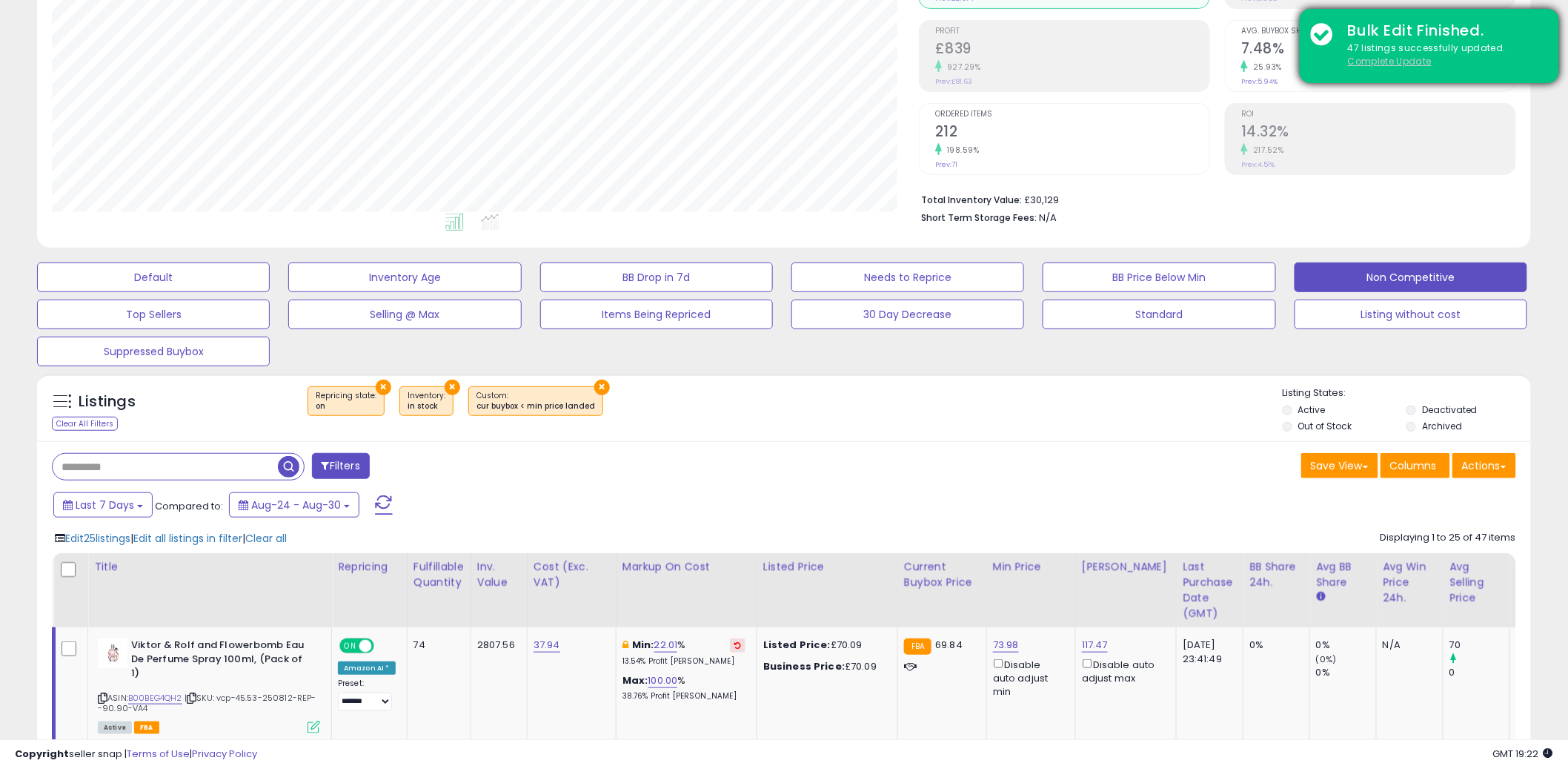
click at [1373, 58] on u "Complete Update" at bounding box center [1390, 61] width 84 height 13
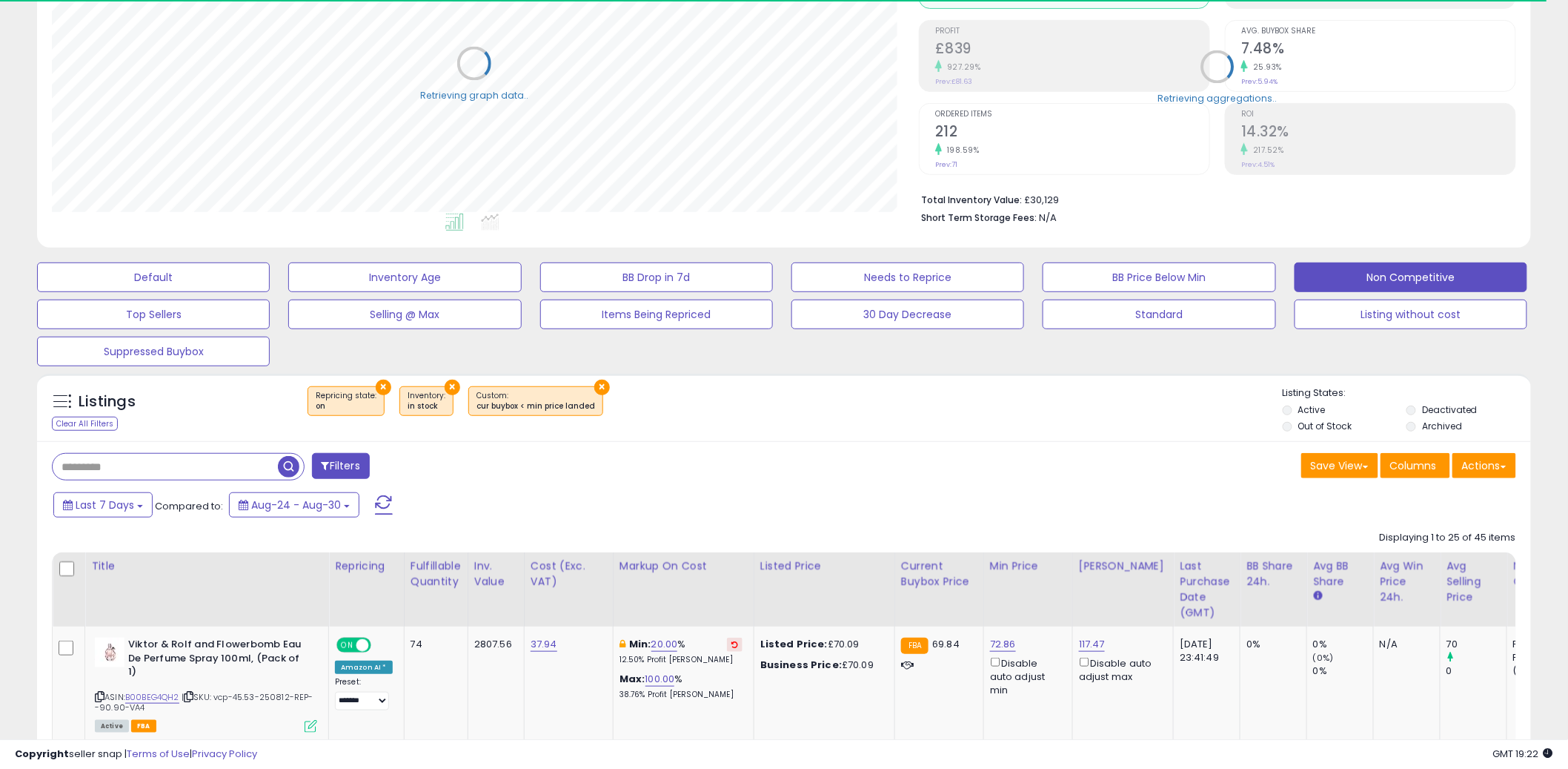
scroll to position [0, 0]
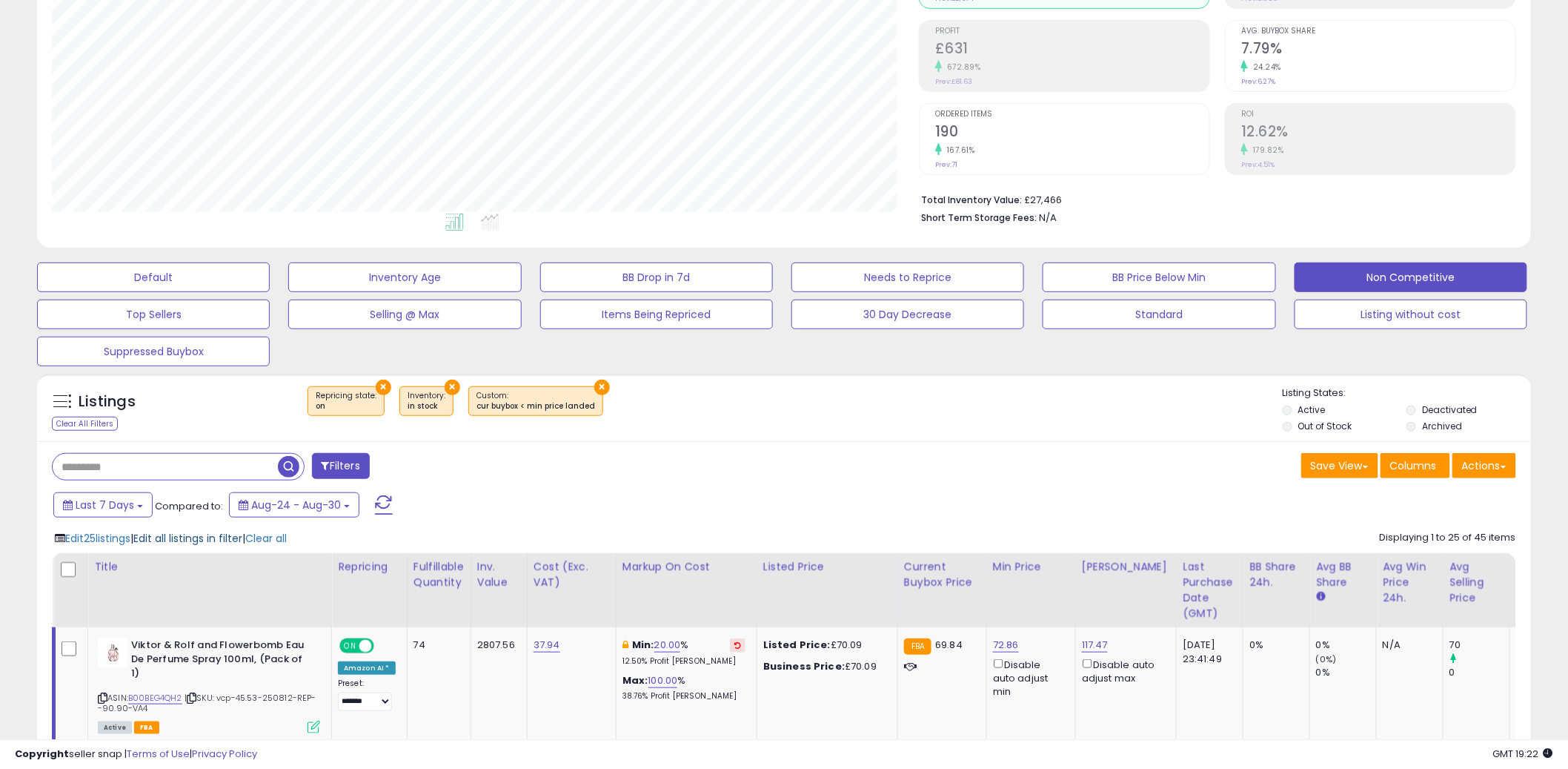
click at [208, 538] on span "Edit all listings in filter" at bounding box center [187, 538] width 109 height 15
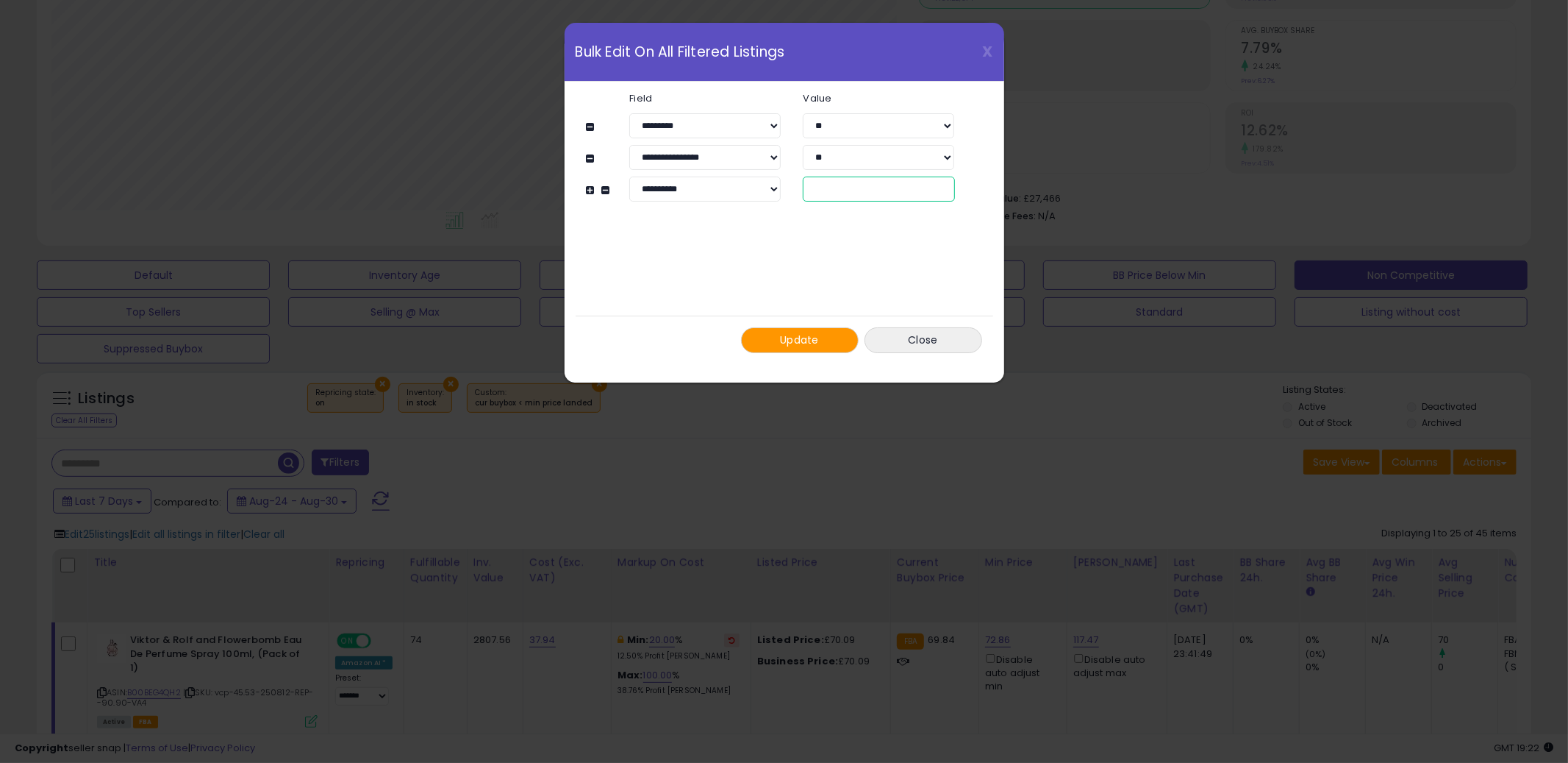
drag, startPoint x: 836, startPoint y: 184, endPoint x: 773, endPoint y: 176, distance: 63.5
click at [775, 173] on div "**********" at bounding box center [777, 147] width 381 height 109
type input "**"
click at [833, 335] on button "Update" at bounding box center [799, 340] width 118 height 26
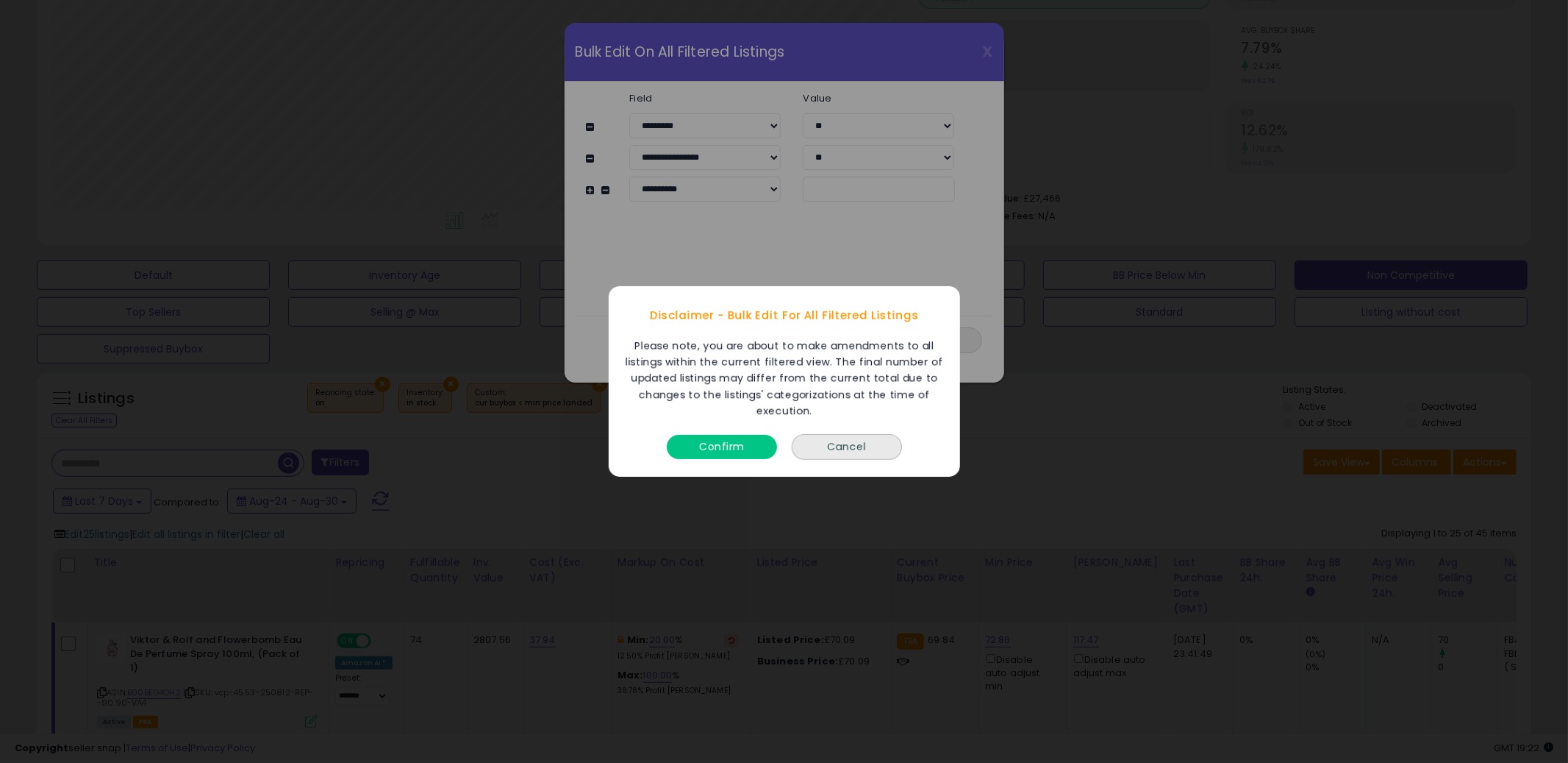
click at [724, 447] on button "Confirm" at bounding box center [721, 446] width 110 height 24
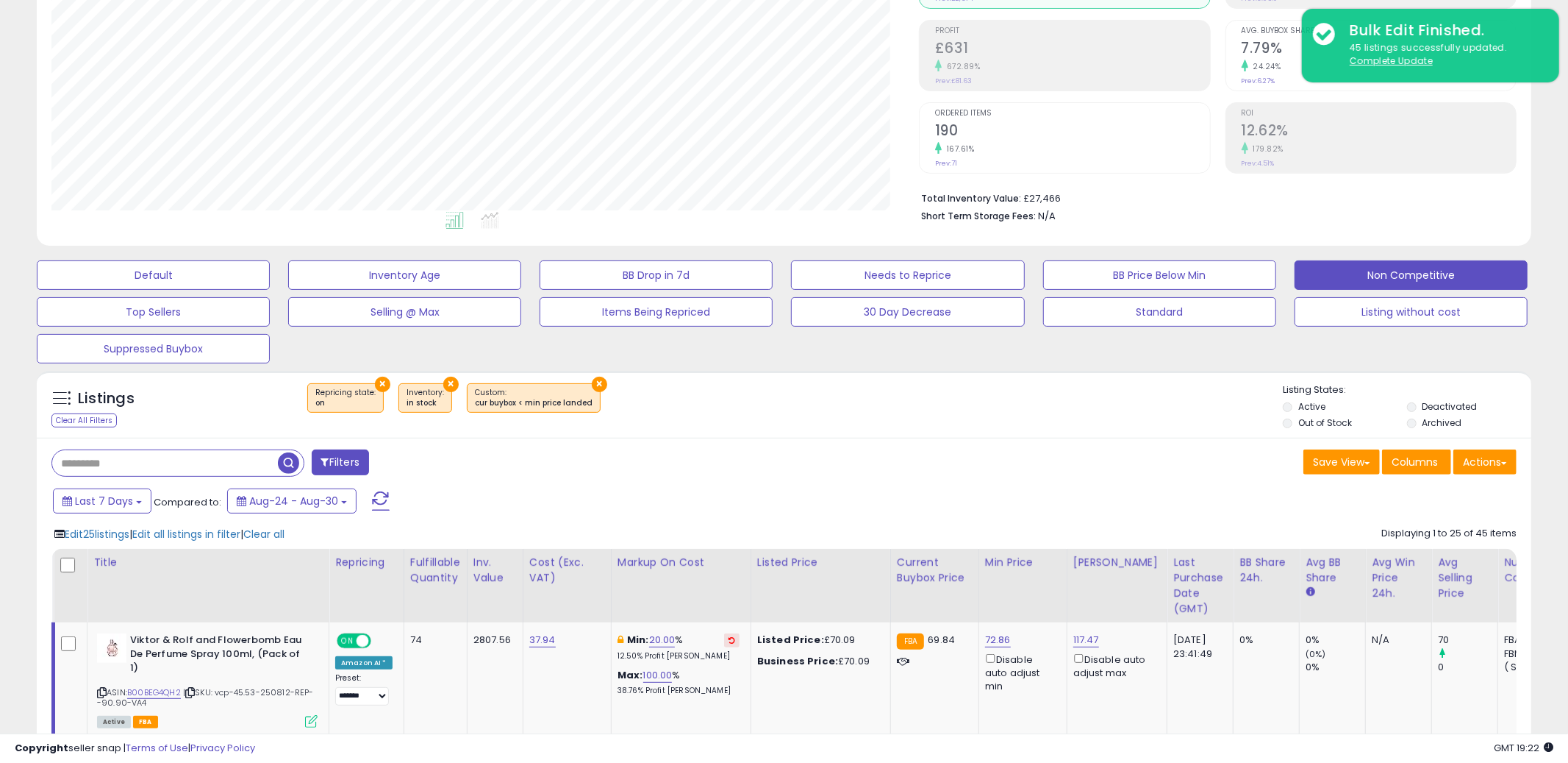
scroll to position [735227, 734308]
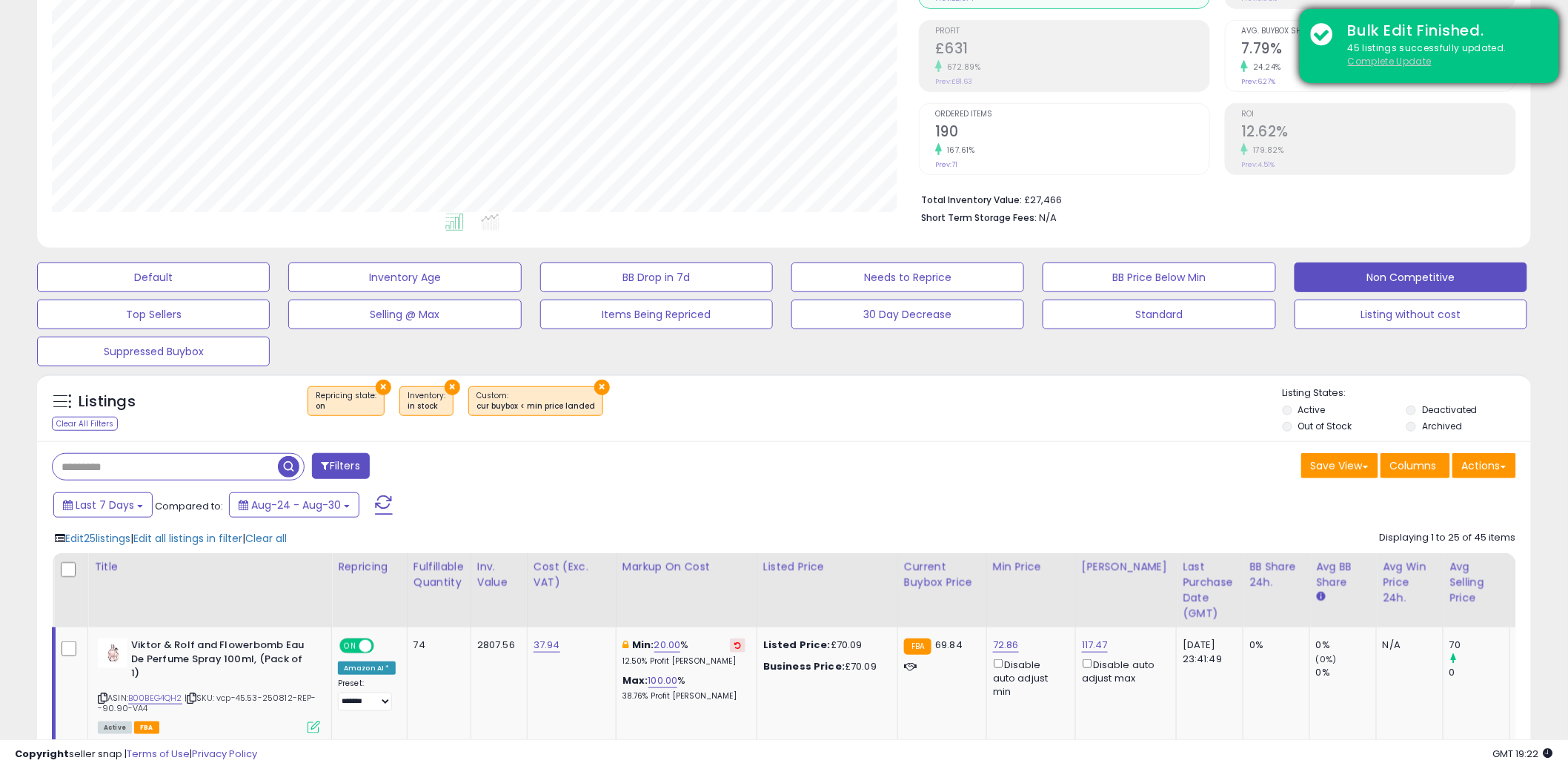
click at [1410, 55] on u "Complete Update" at bounding box center [1390, 61] width 84 height 13
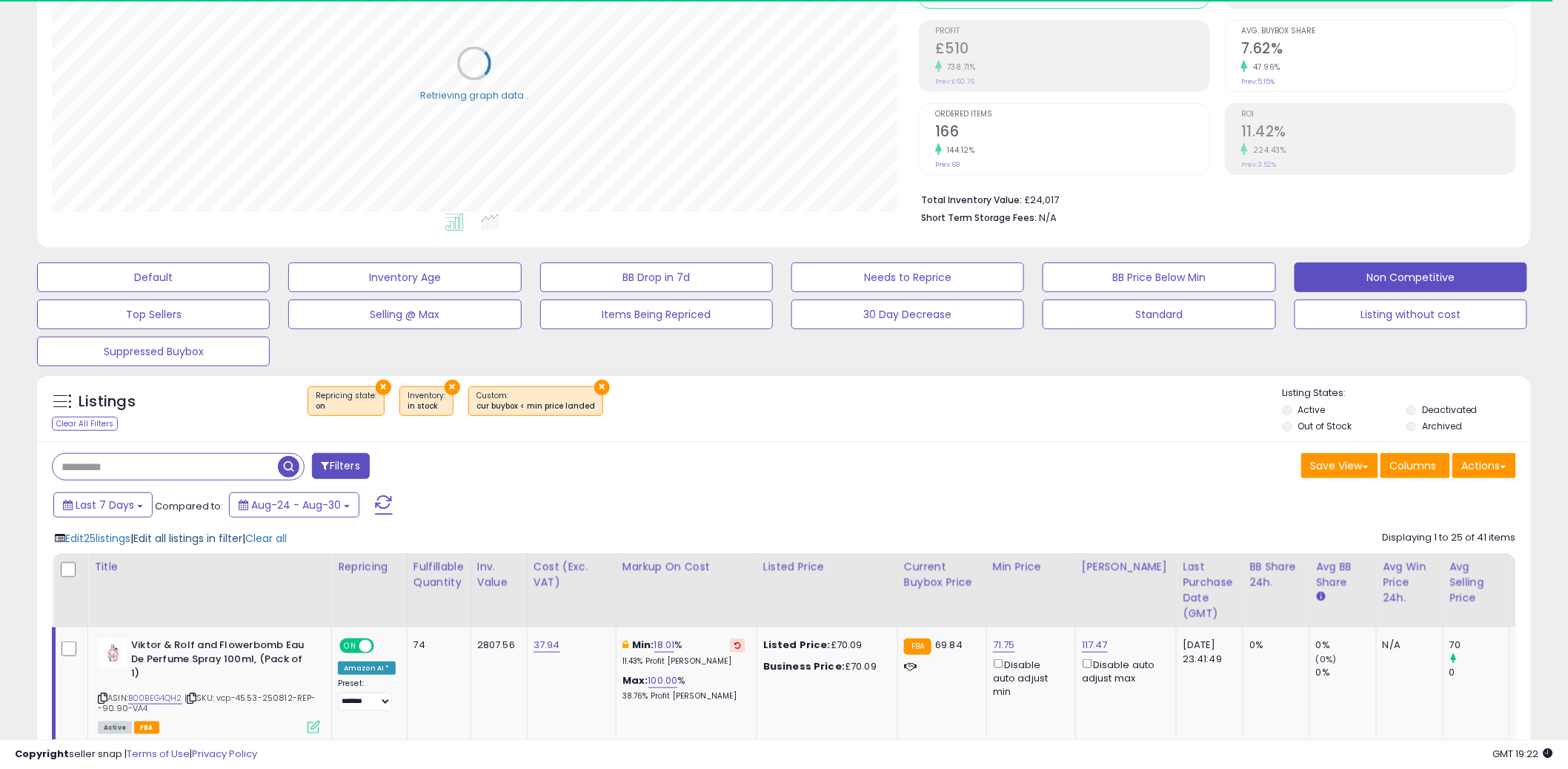
click at [214, 532] on span "Edit all listings in filter" at bounding box center [187, 538] width 109 height 15
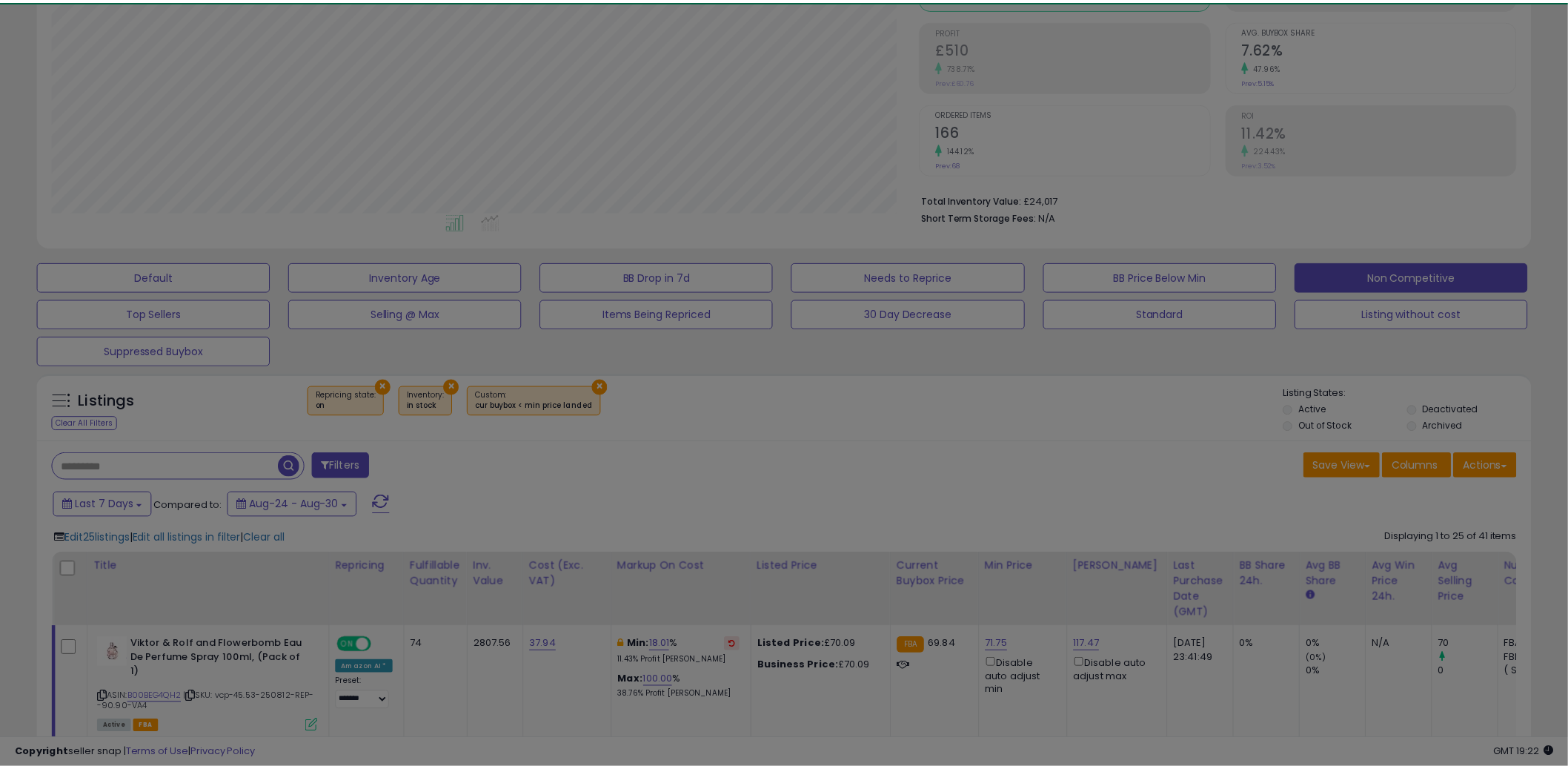
scroll to position [304, 875]
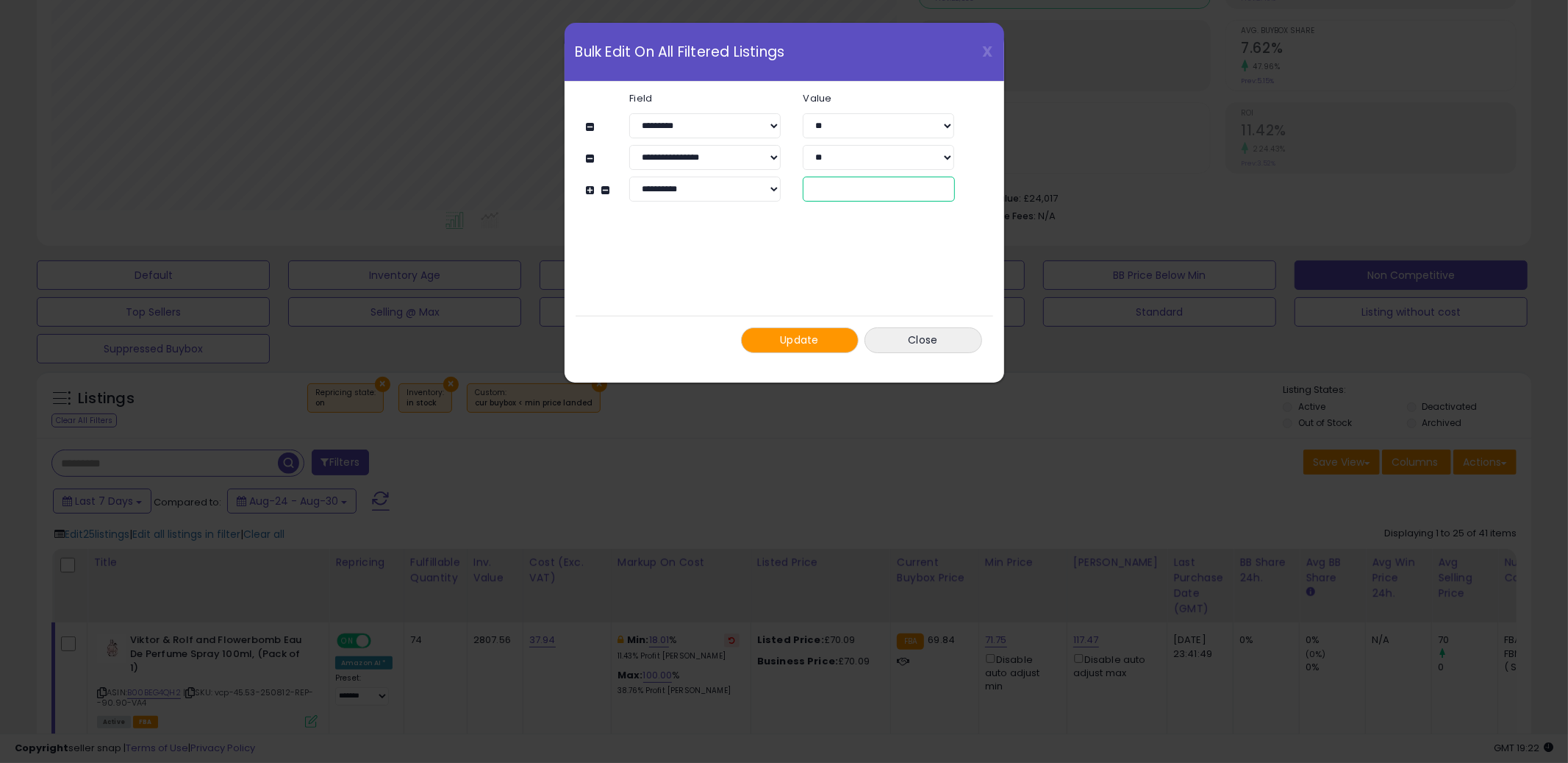
drag, startPoint x: 853, startPoint y: 189, endPoint x: 767, endPoint y: 179, distance: 86.6
click at [770, 179] on div "**********" at bounding box center [792, 188] width 369 height 25
type input "**"
click at [787, 344] on span "Update" at bounding box center [799, 340] width 39 height 15
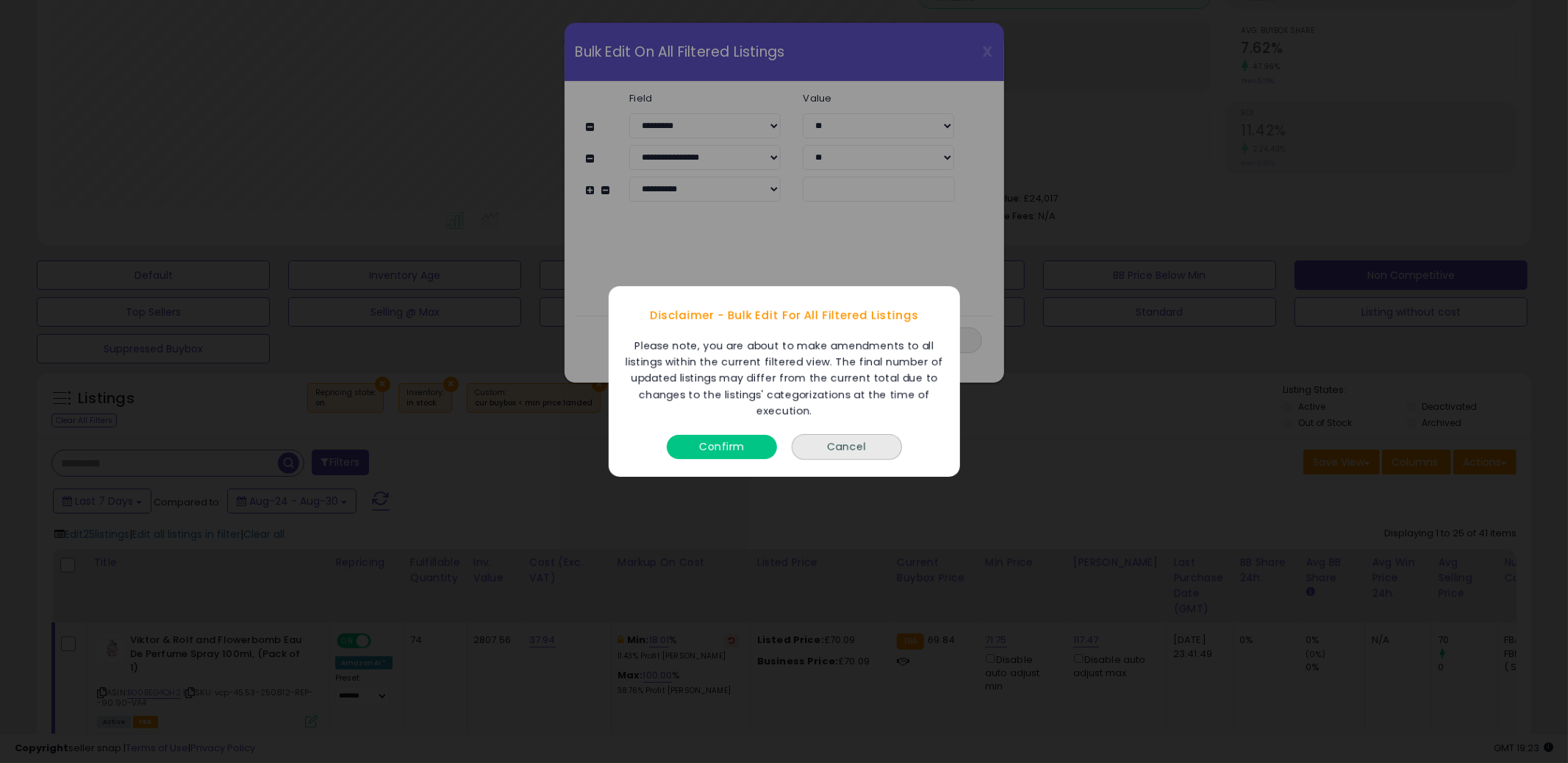
click at [700, 451] on button "Confirm" at bounding box center [721, 446] width 110 height 24
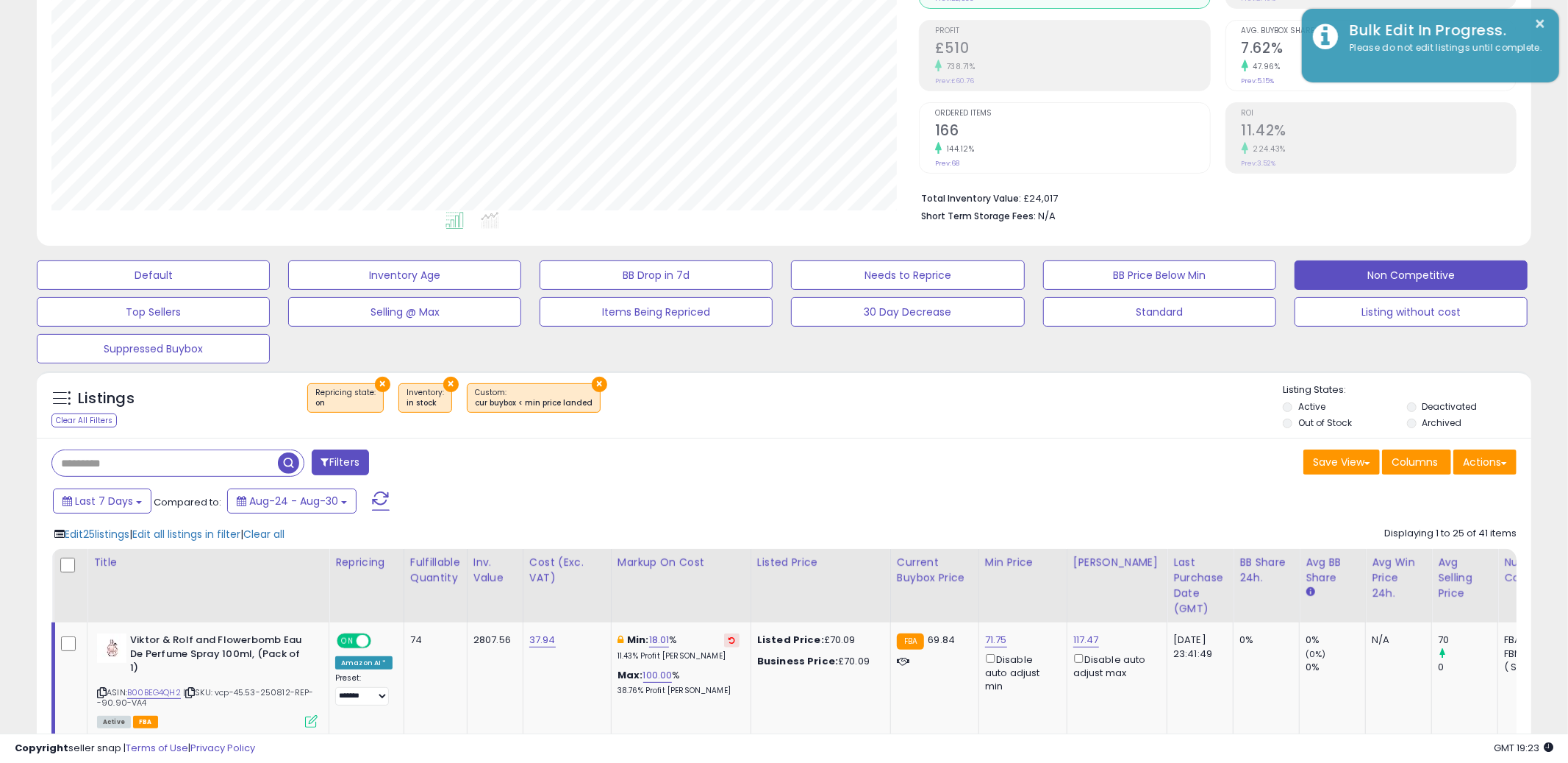
scroll to position [735227, 734308]
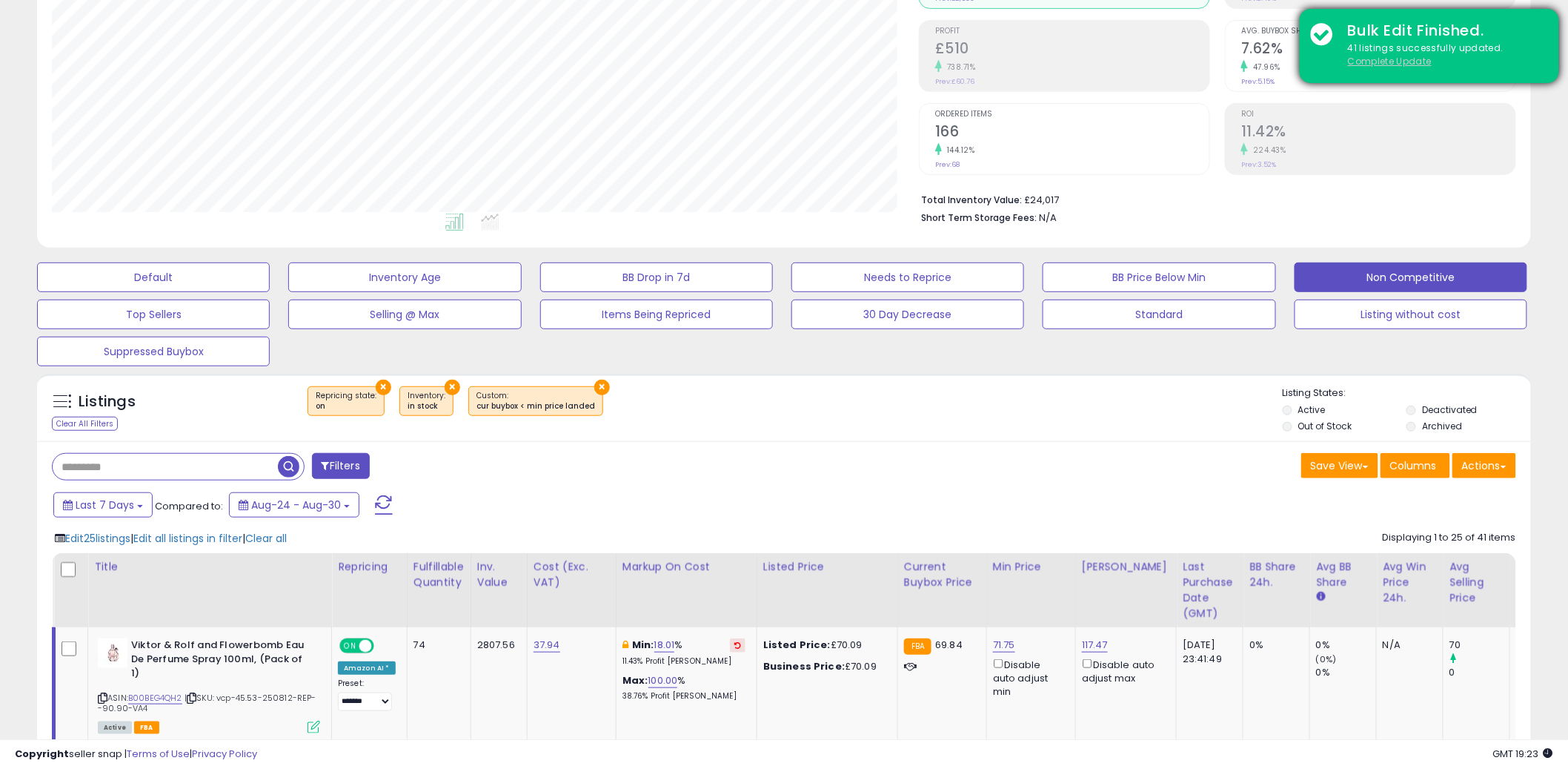
click at [1403, 64] on u "Complete Update" at bounding box center [1390, 61] width 84 height 13
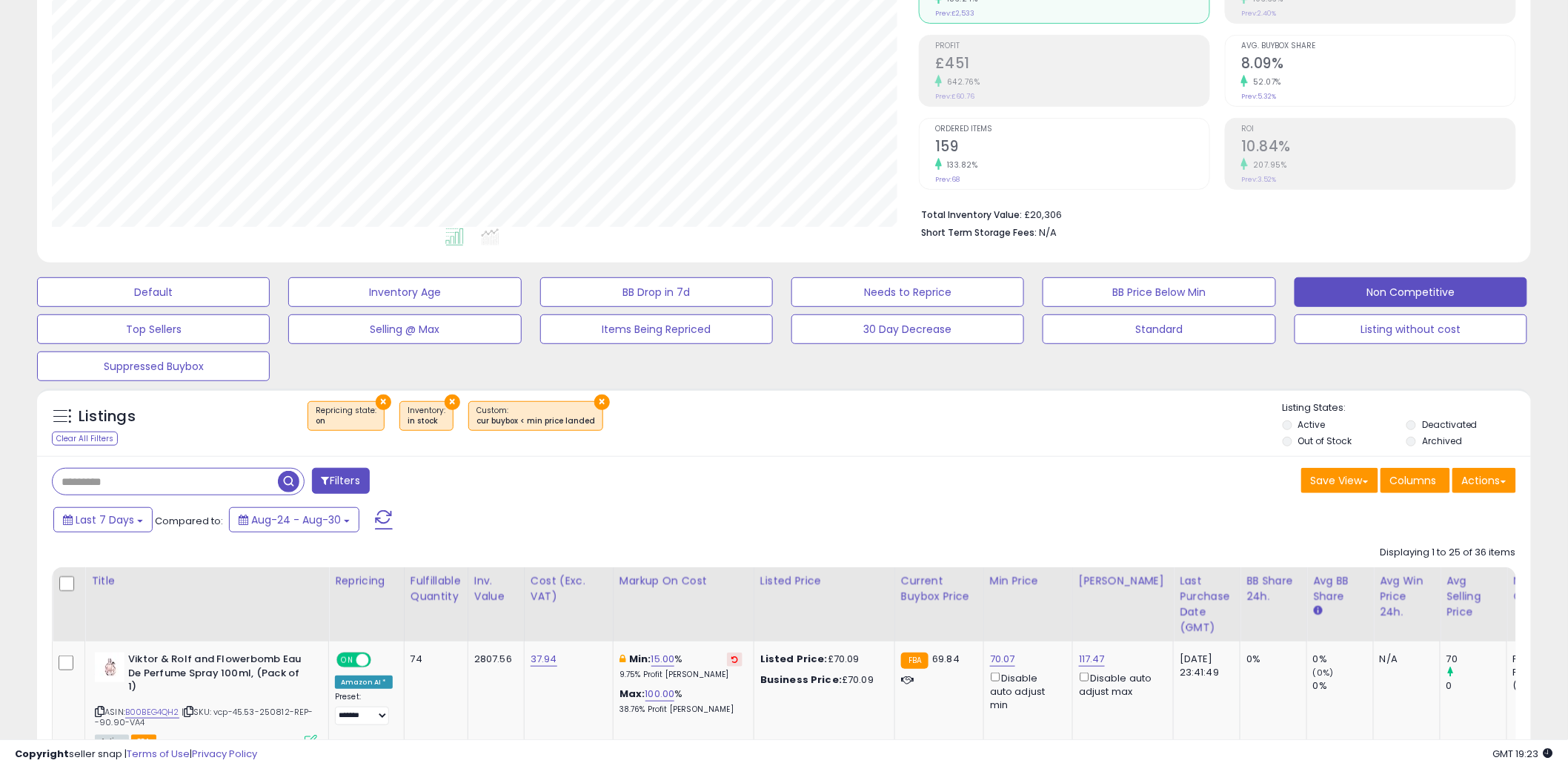
scroll to position [200, 0]
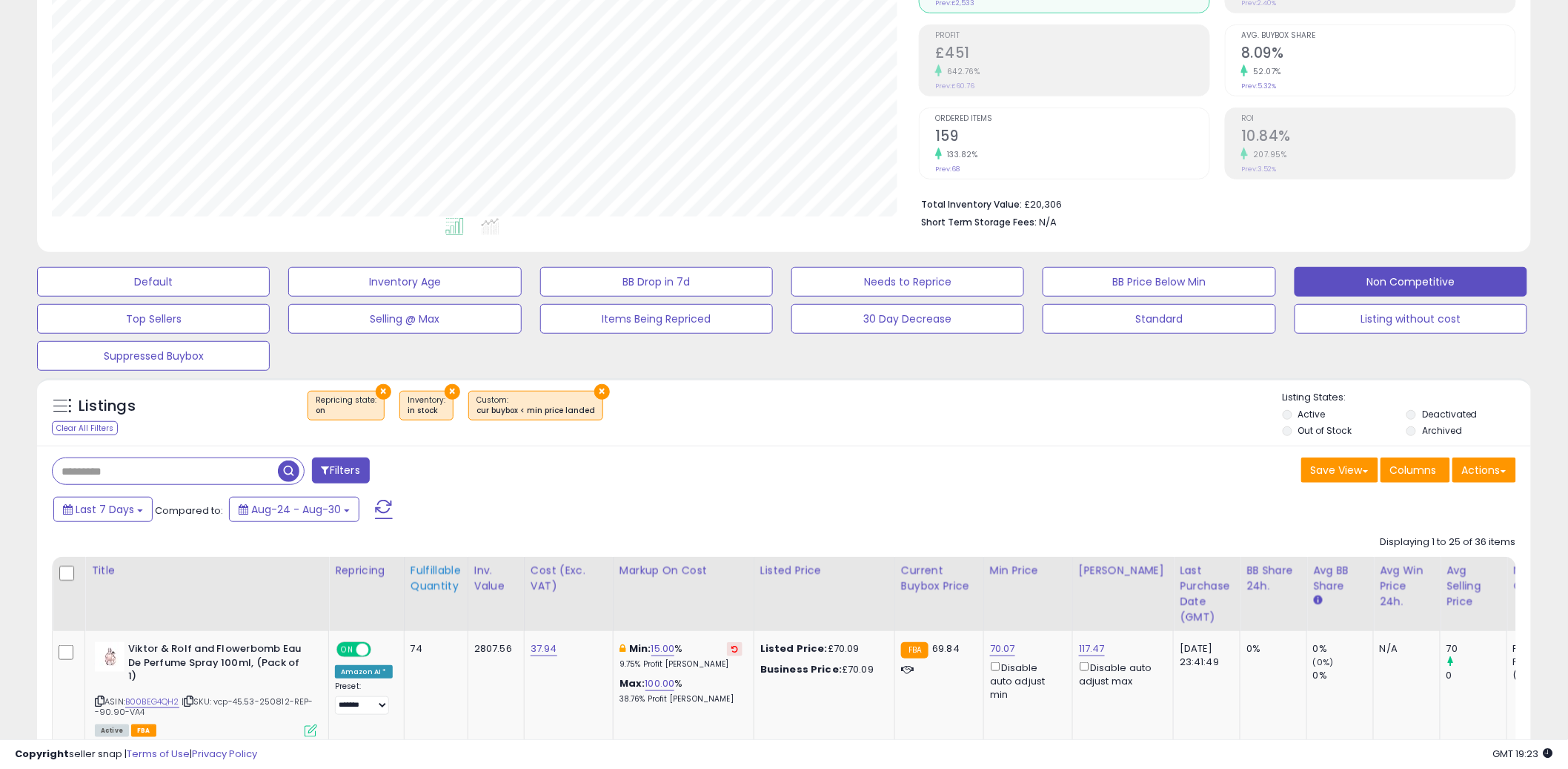
click at [440, 572] on div "Fulfillable Quantity" at bounding box center [436, 578] width 51 height 31
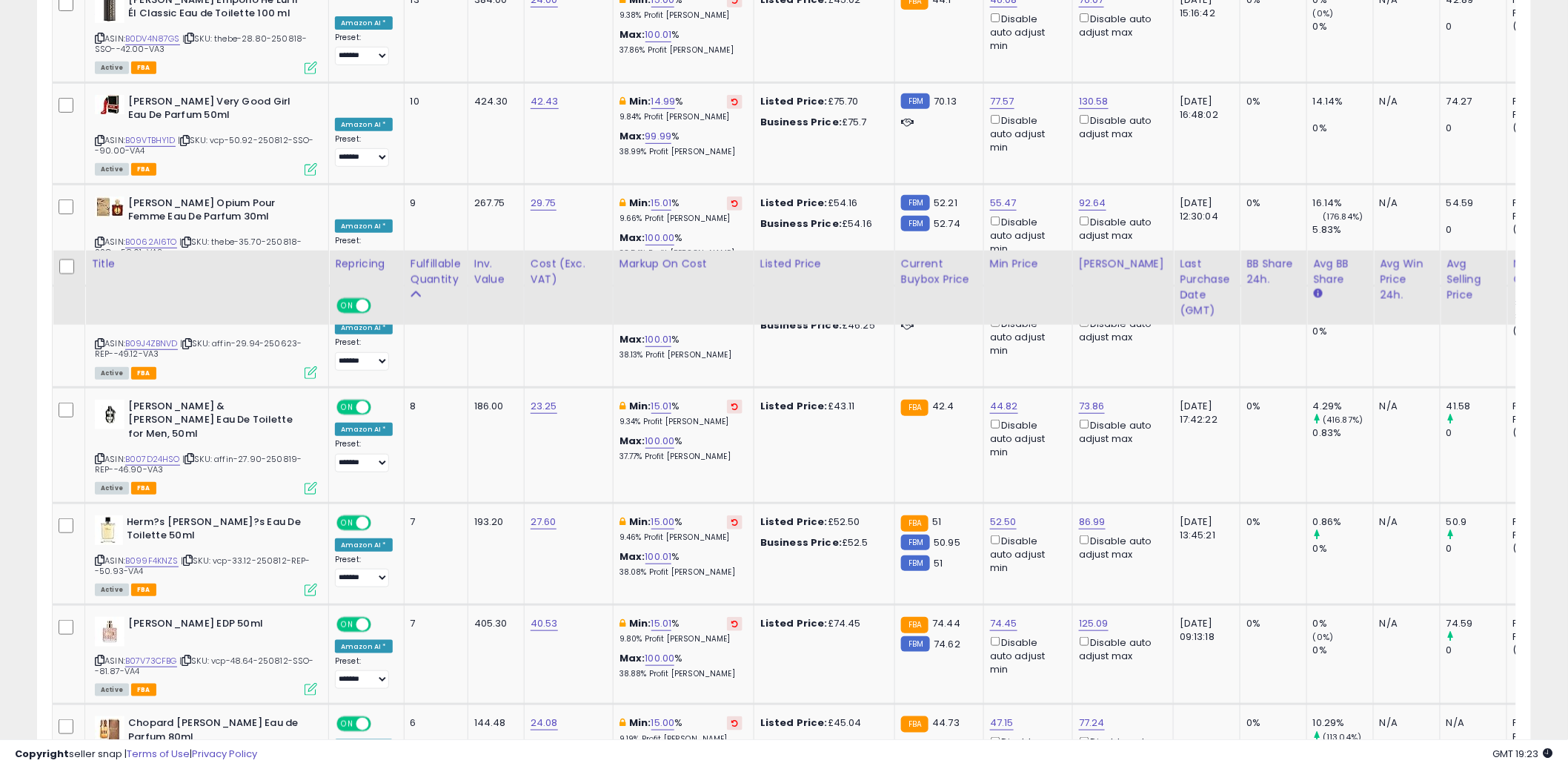
scroll to position [2848, 0]
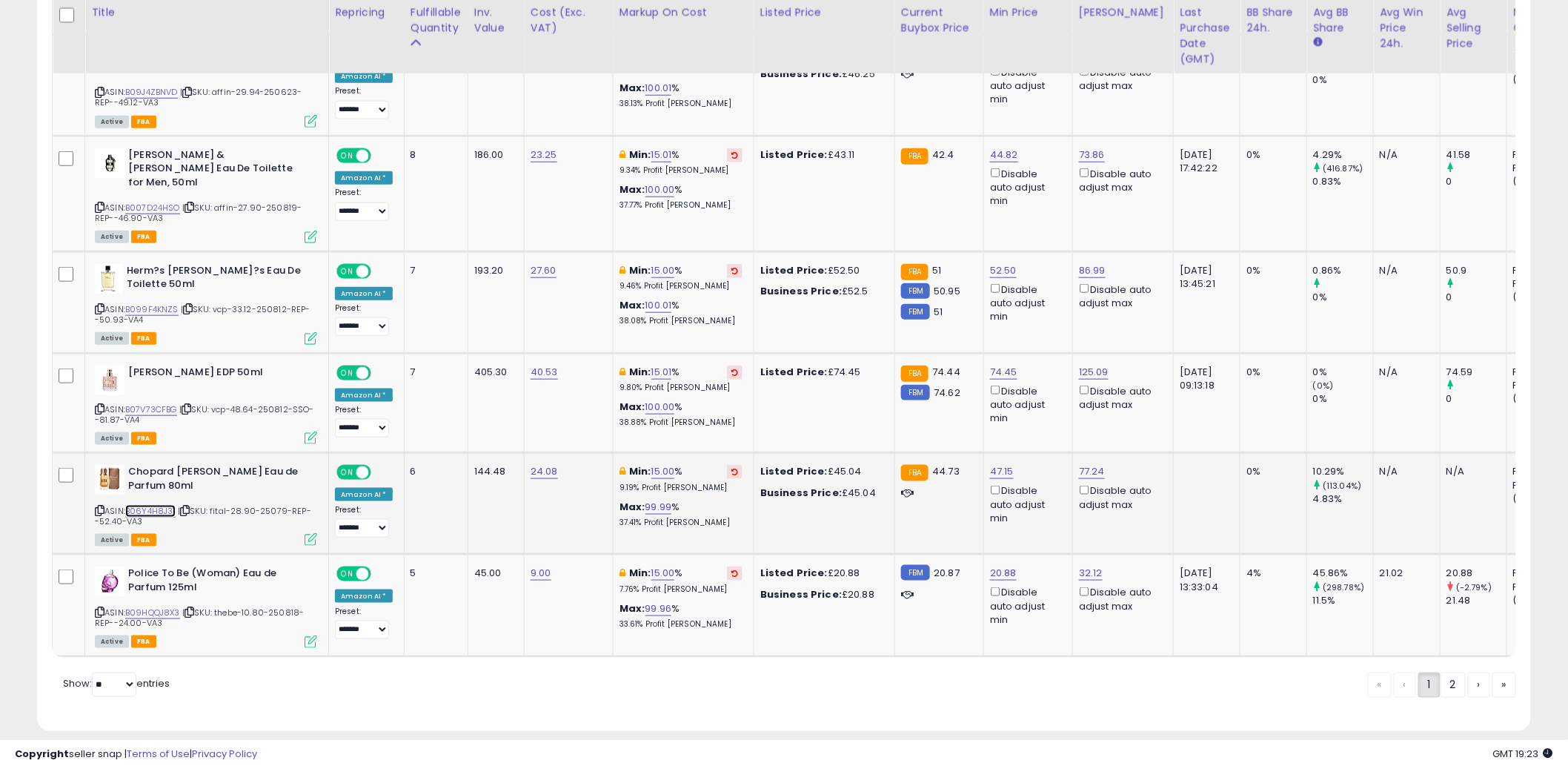
click at [141, 505] on link "B06Y4H8J31" at bounding box center [150, 511] width 51 height 13
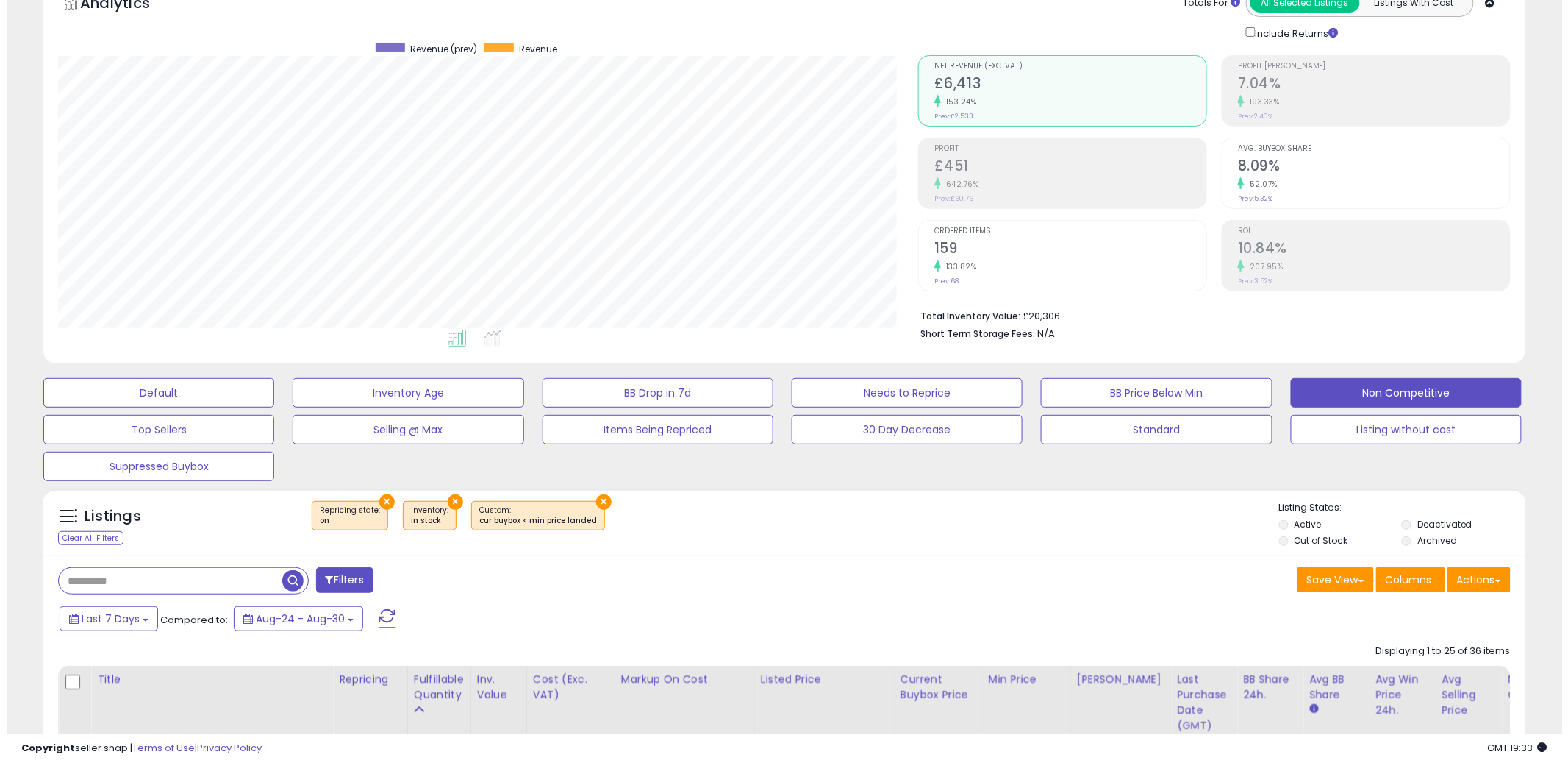
scroll to position [0, 0]
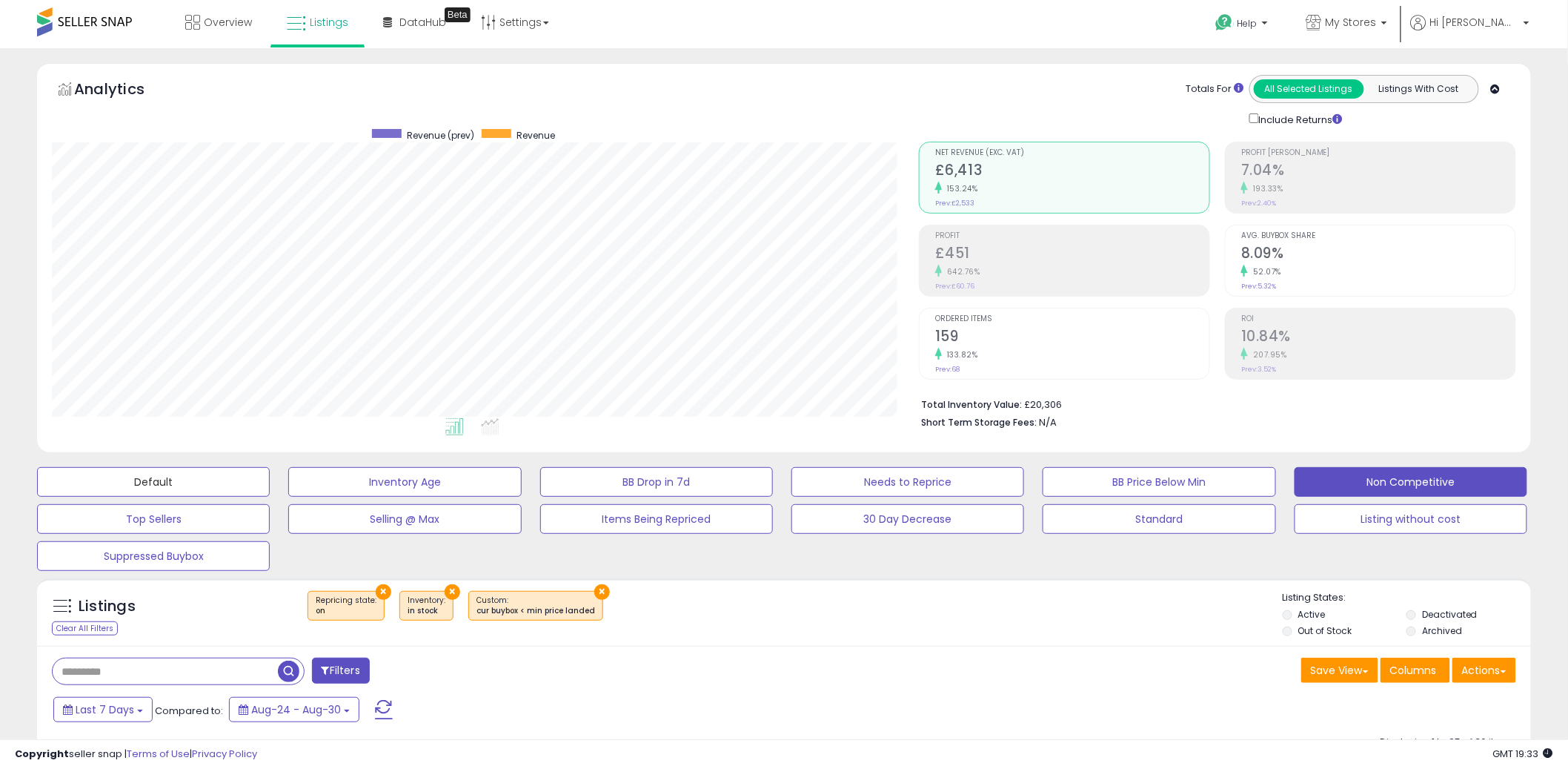
drag, startPoint x: 184, startPoint y: 485, endPoint x: 775, endPoint y: 746, distance: 646.1
click at [184, 485] on button "Default" at bounding box center [153, 482] width 233 height 29
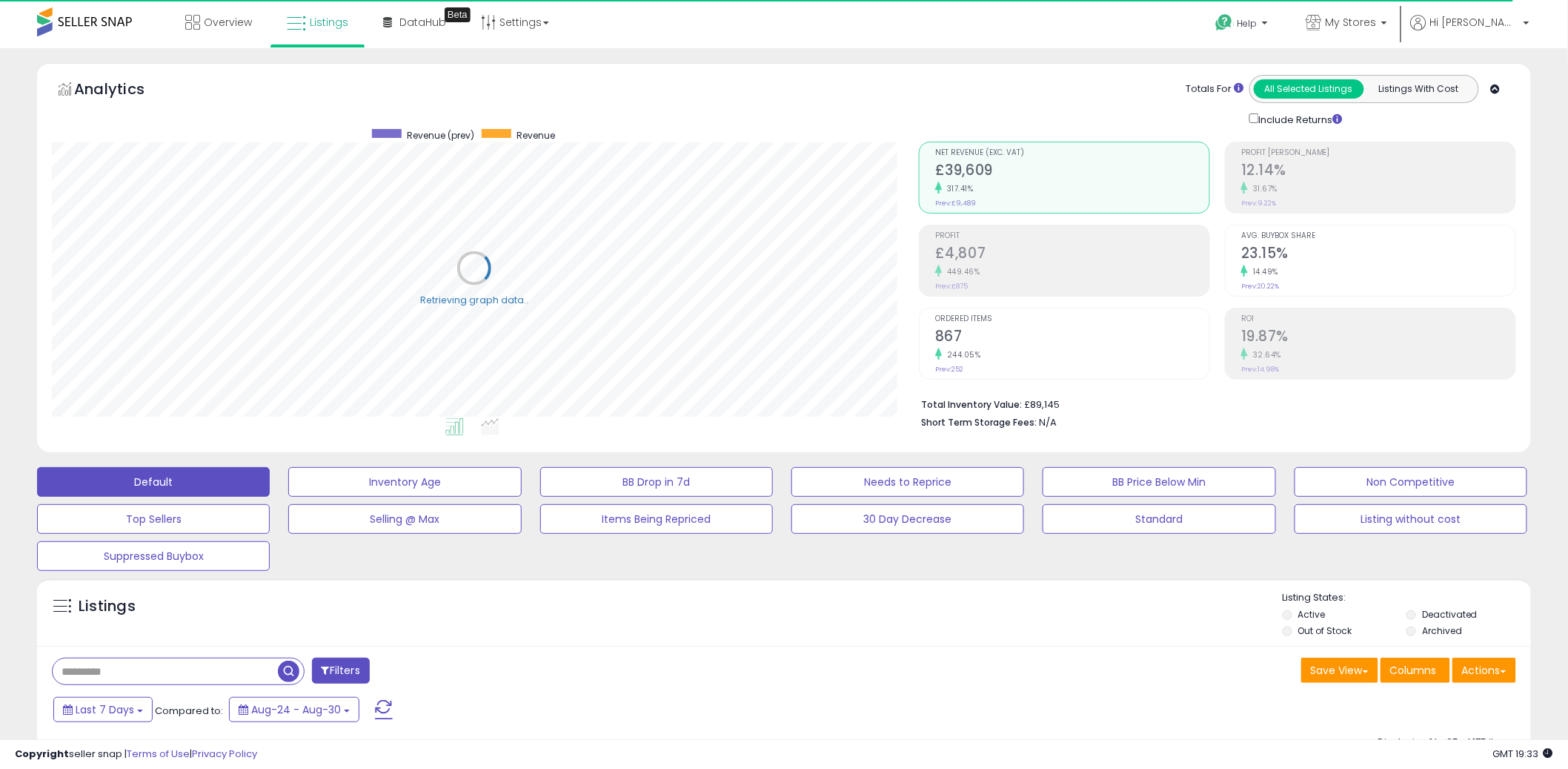
scroll to position [401, 0]
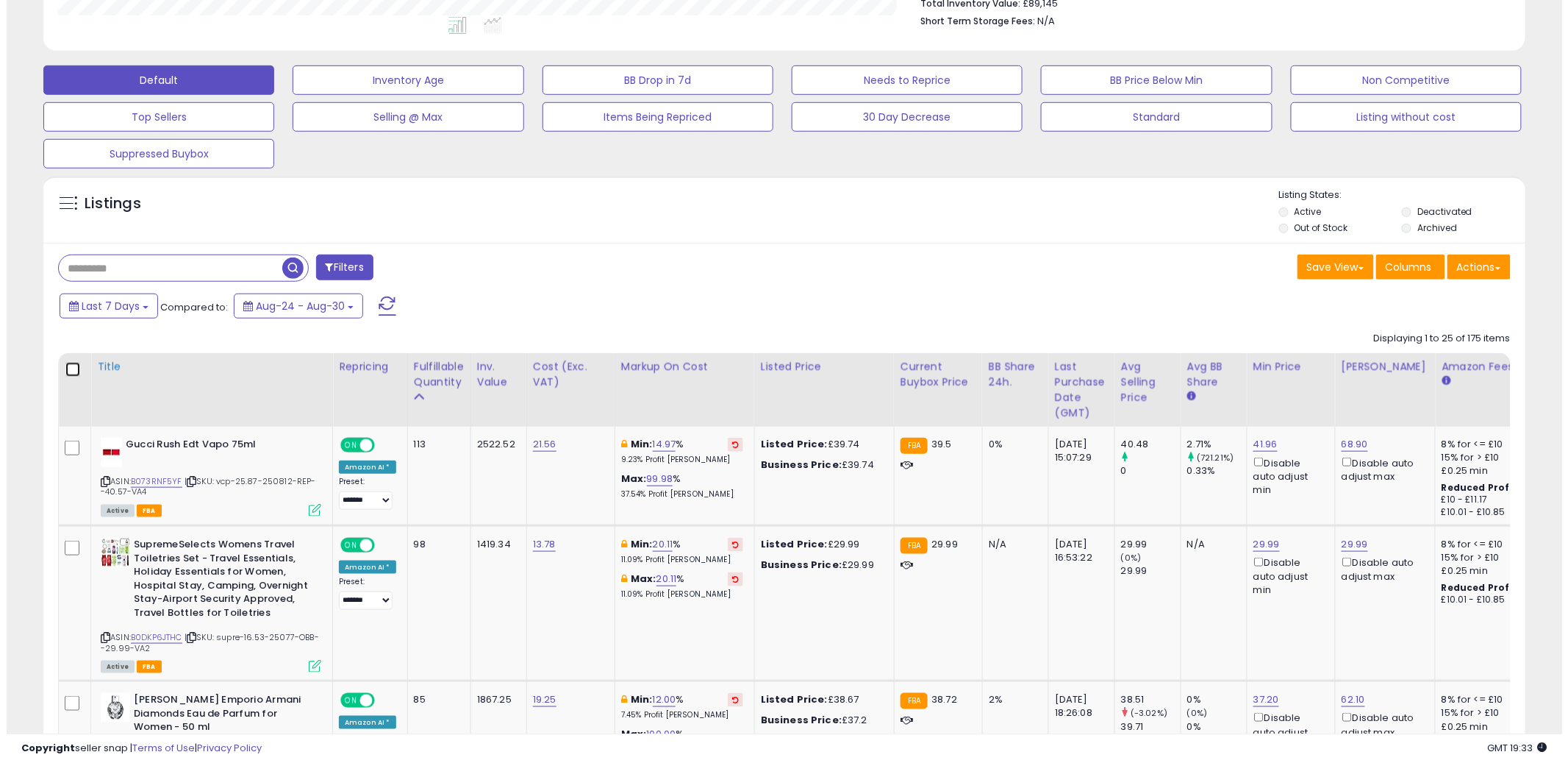
scroll to position [302, 860]
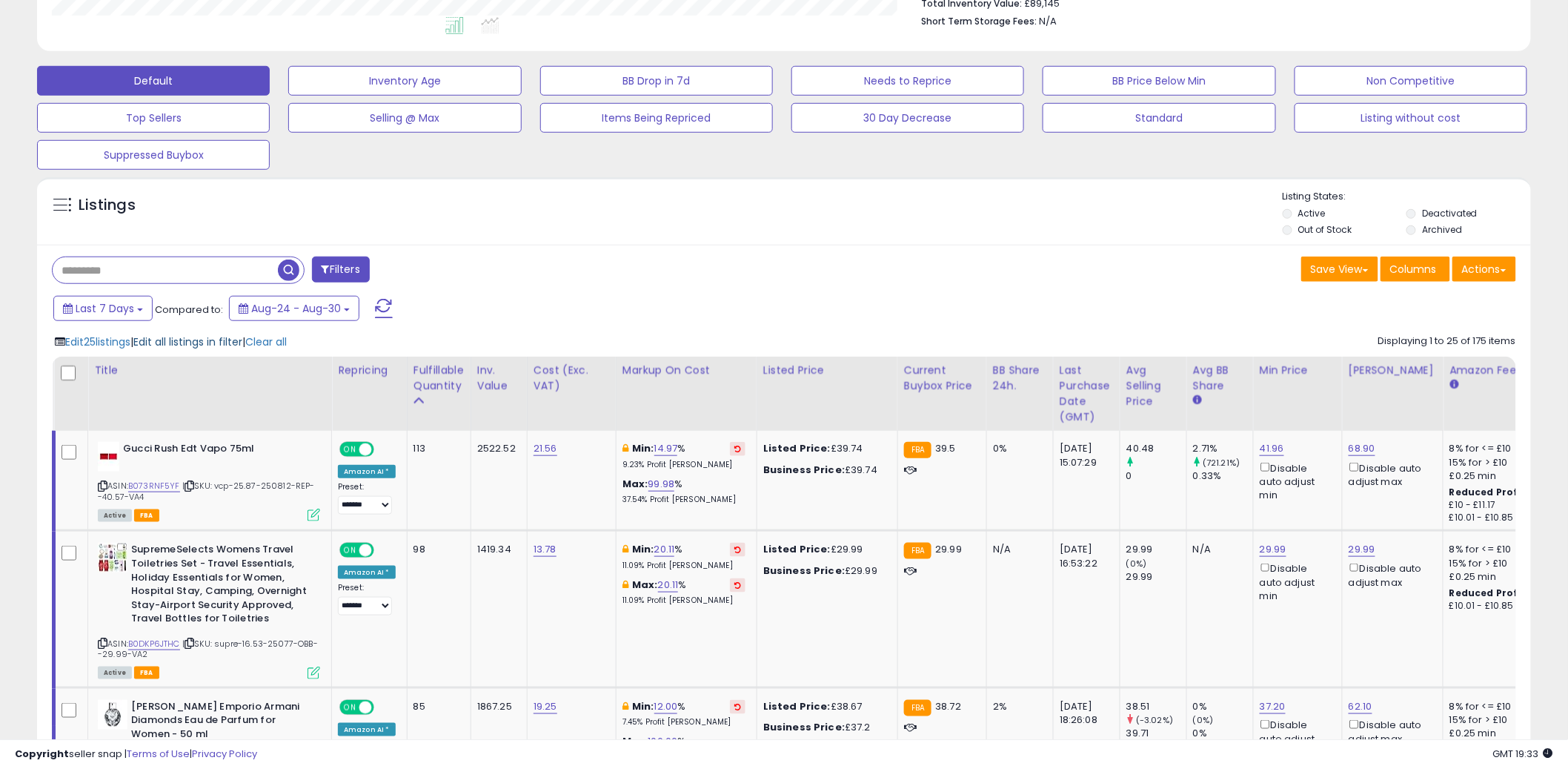
click at [165, 346] on span "Edit all listings in filter" at bounding box center [187, 342] width 109 height 15
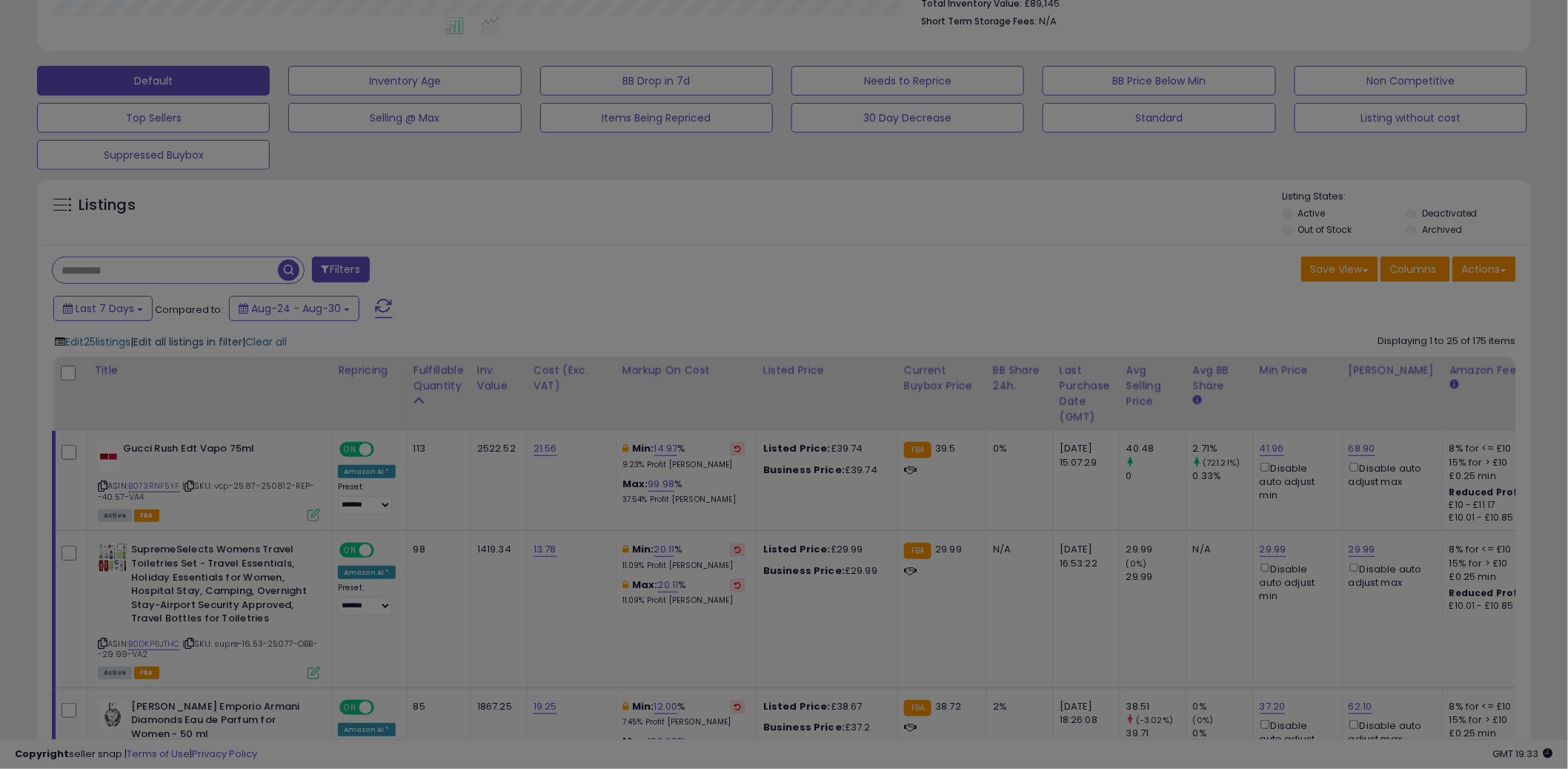
scroll to position [304, 875]
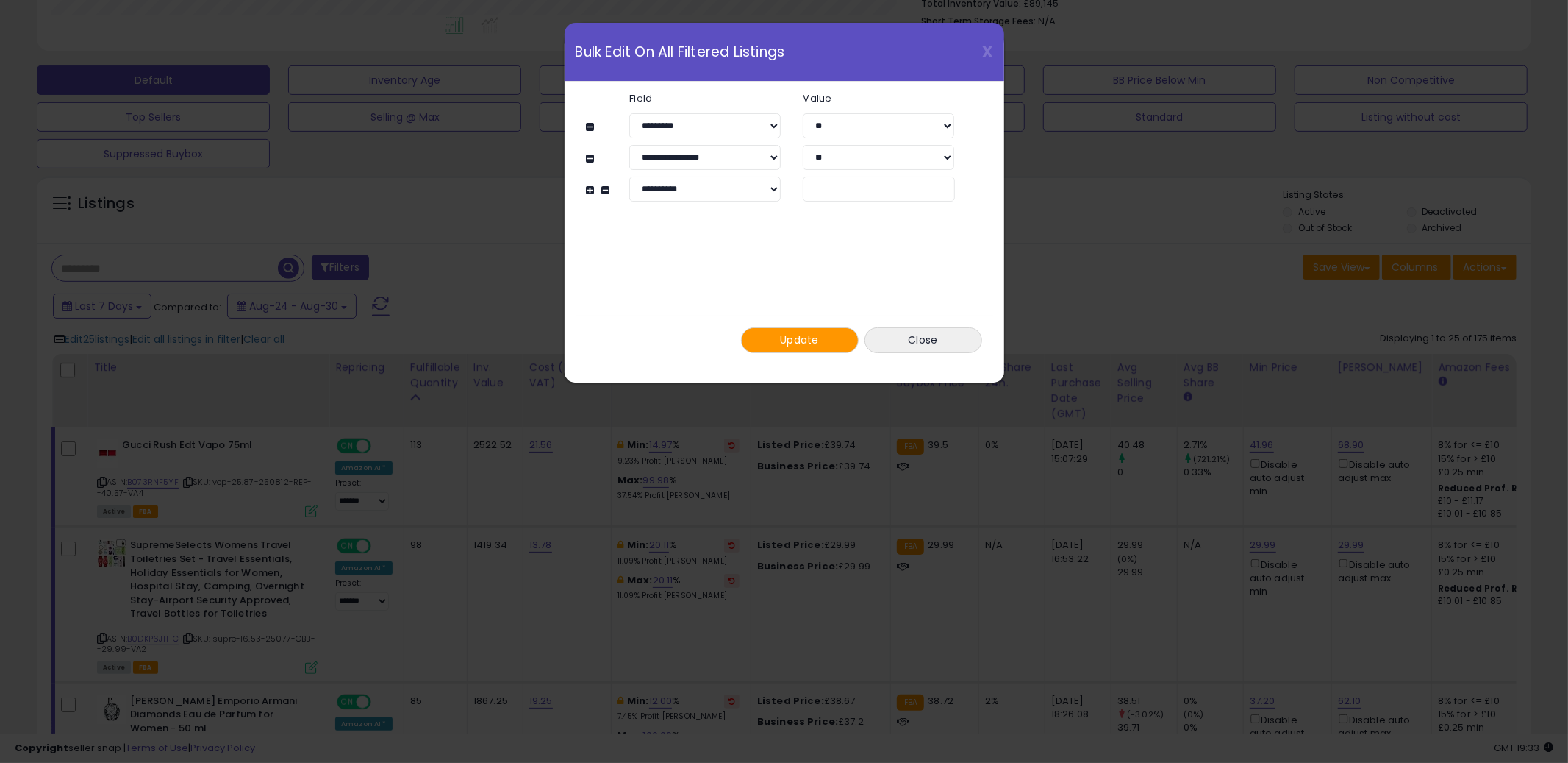
click at [610, 190] on div "**********" at bounding box center [792, 188] width 369 height 25
click at [606, 189] on button at bounding box center [607, 190] width 13 height 11
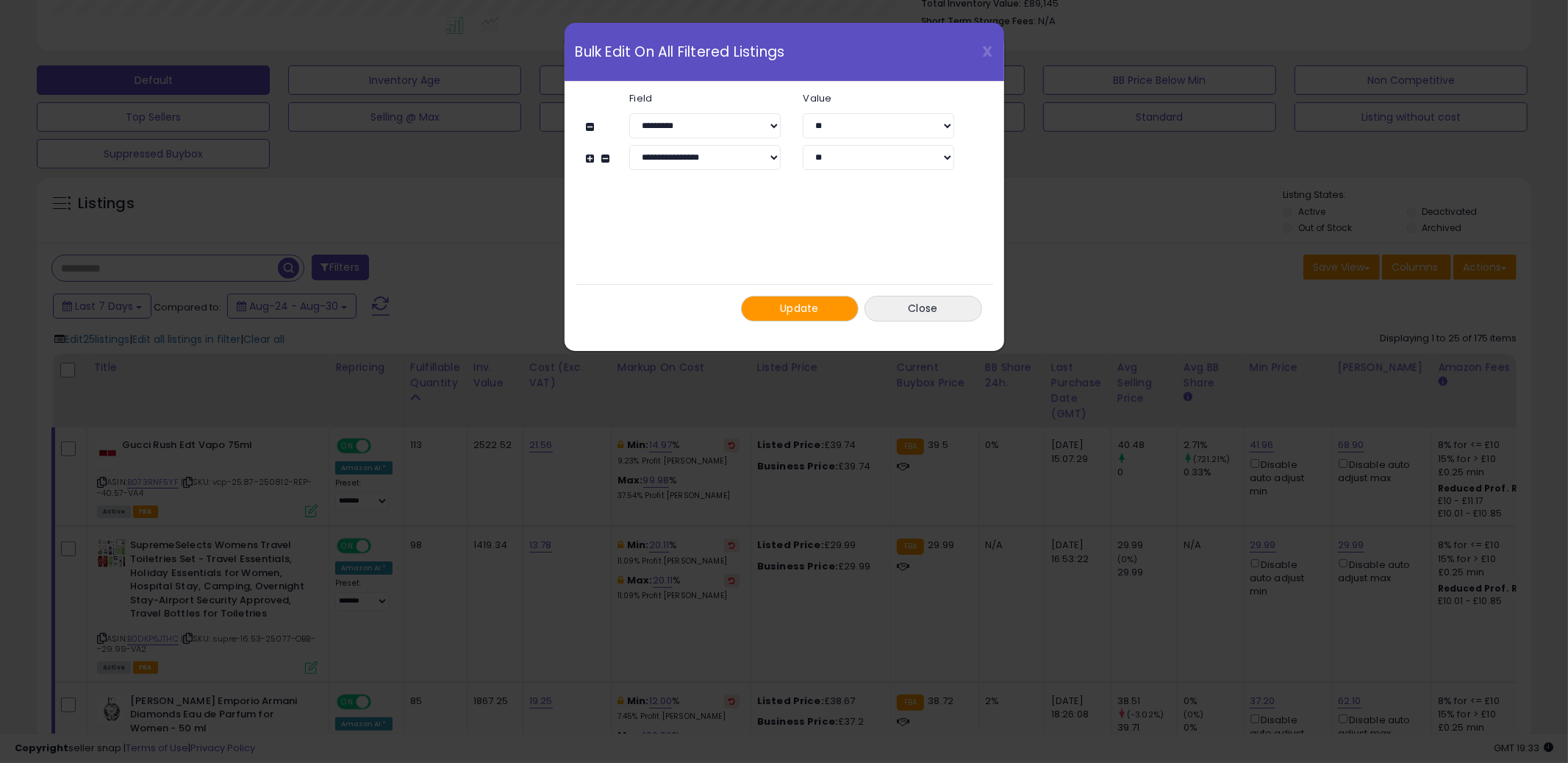
click at [813, 308] on span "Update" at bounding box center [799, 308] width 39 height 15
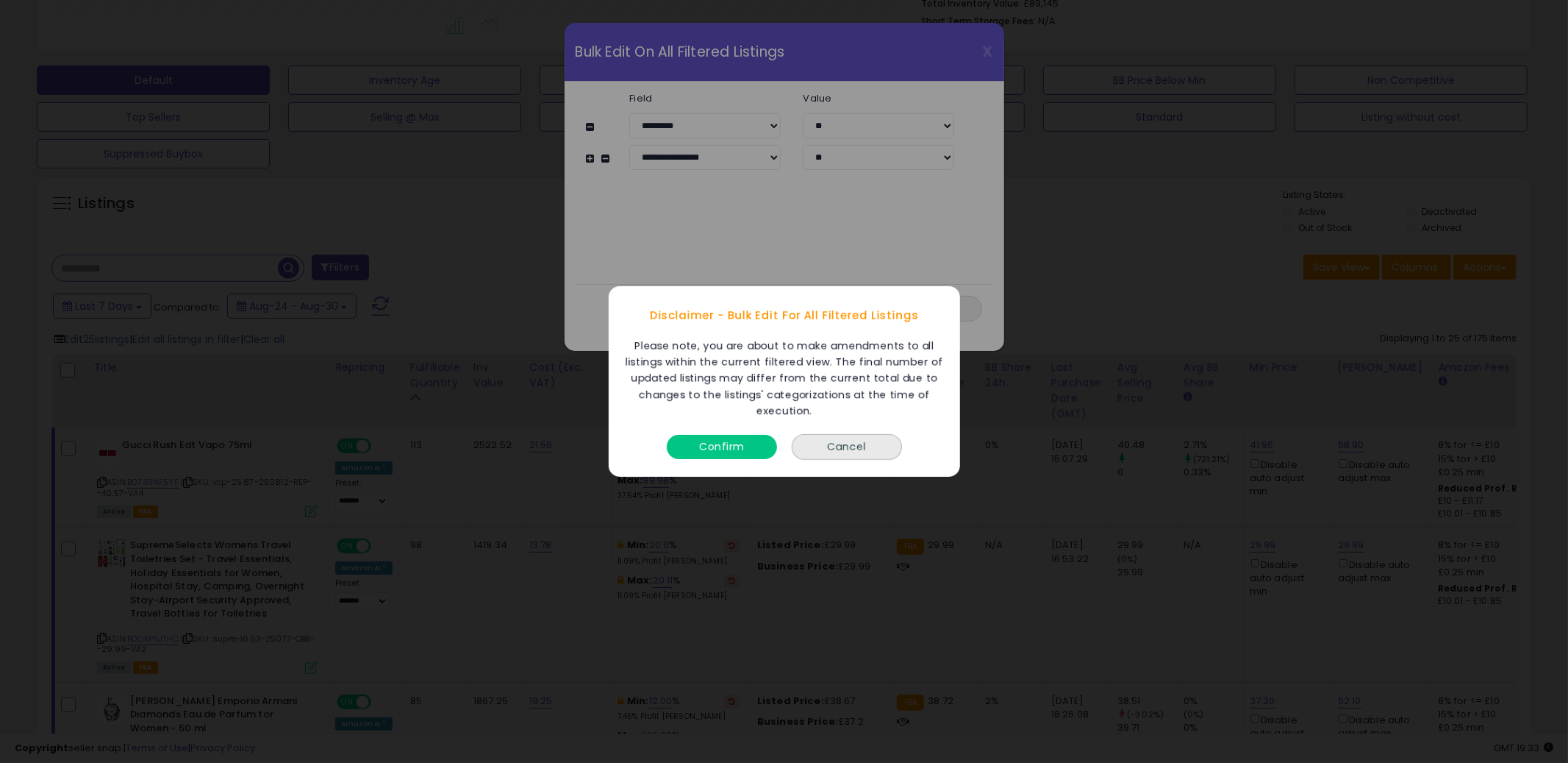
click at [723, 452] on button "Confirm" at bounding box center [721, 446] width 110 height 24
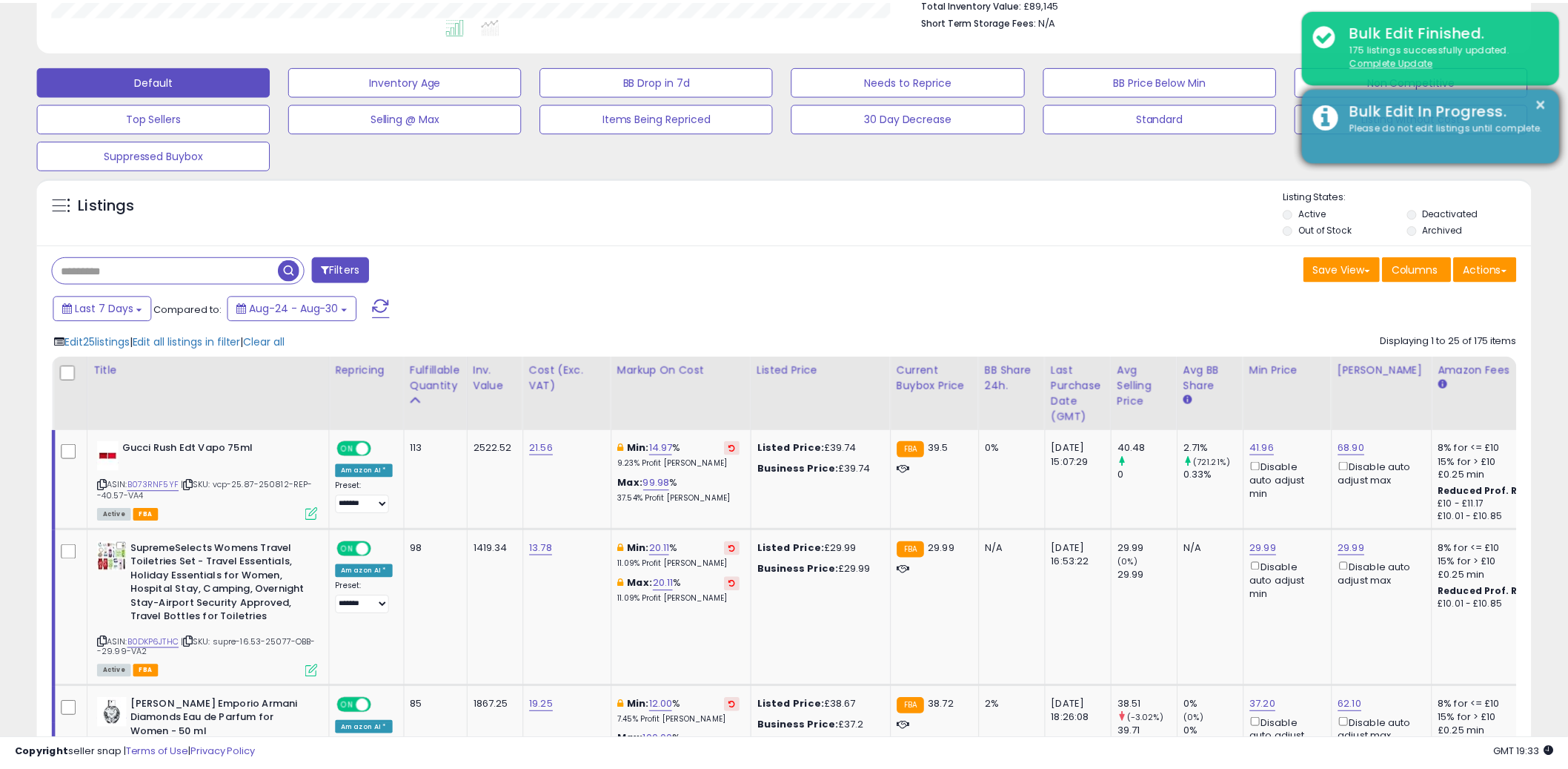
scroll to position [741008, 740327]
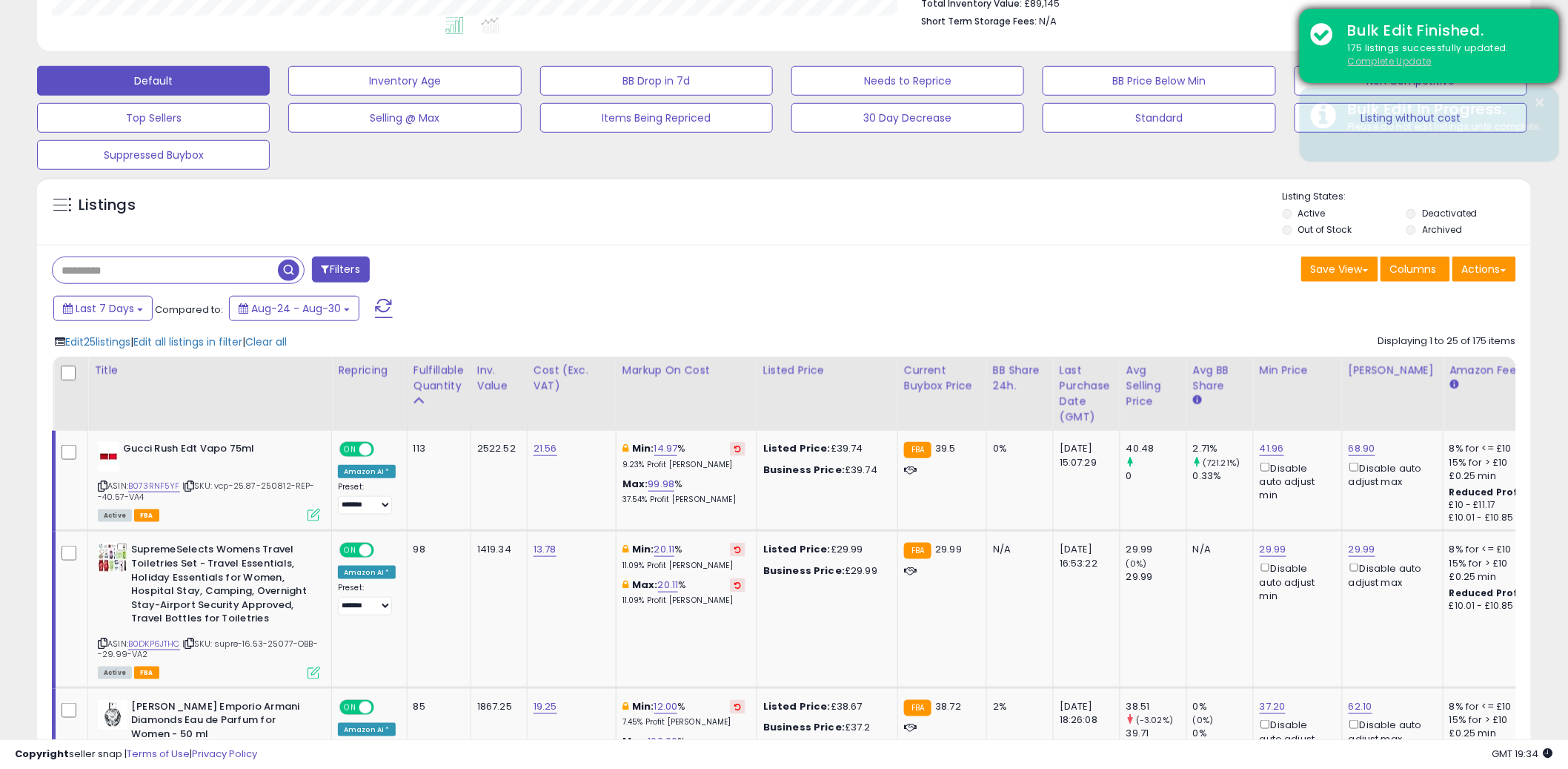
click at [1400, 63] on u "Complete Update" at bounding box center [1390, 61] width 84 height 13
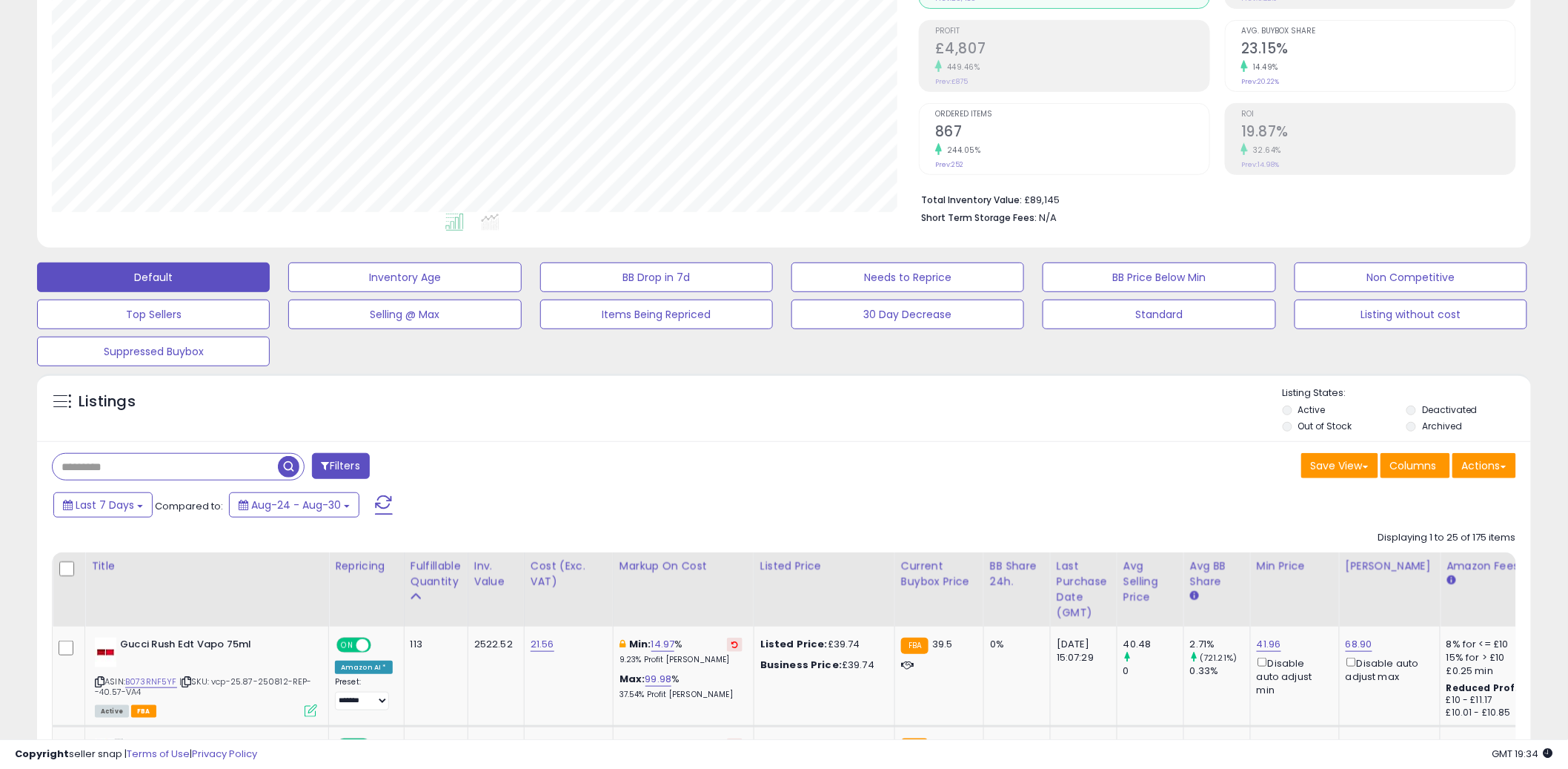
scroll to position [0, 0]
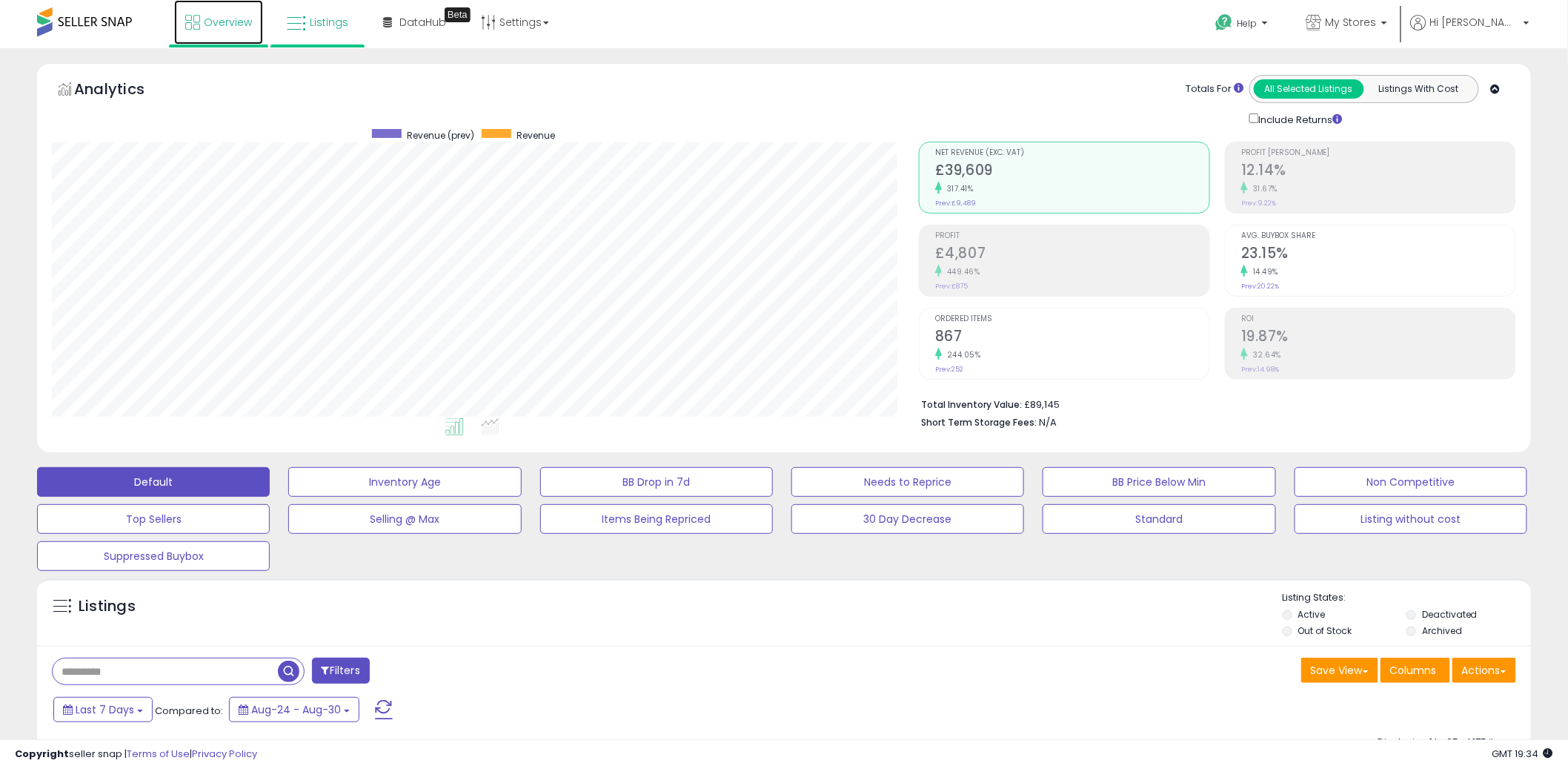
click at [242, 39] on link "Overview" at bounding box center [218, 22] width 89 height 45
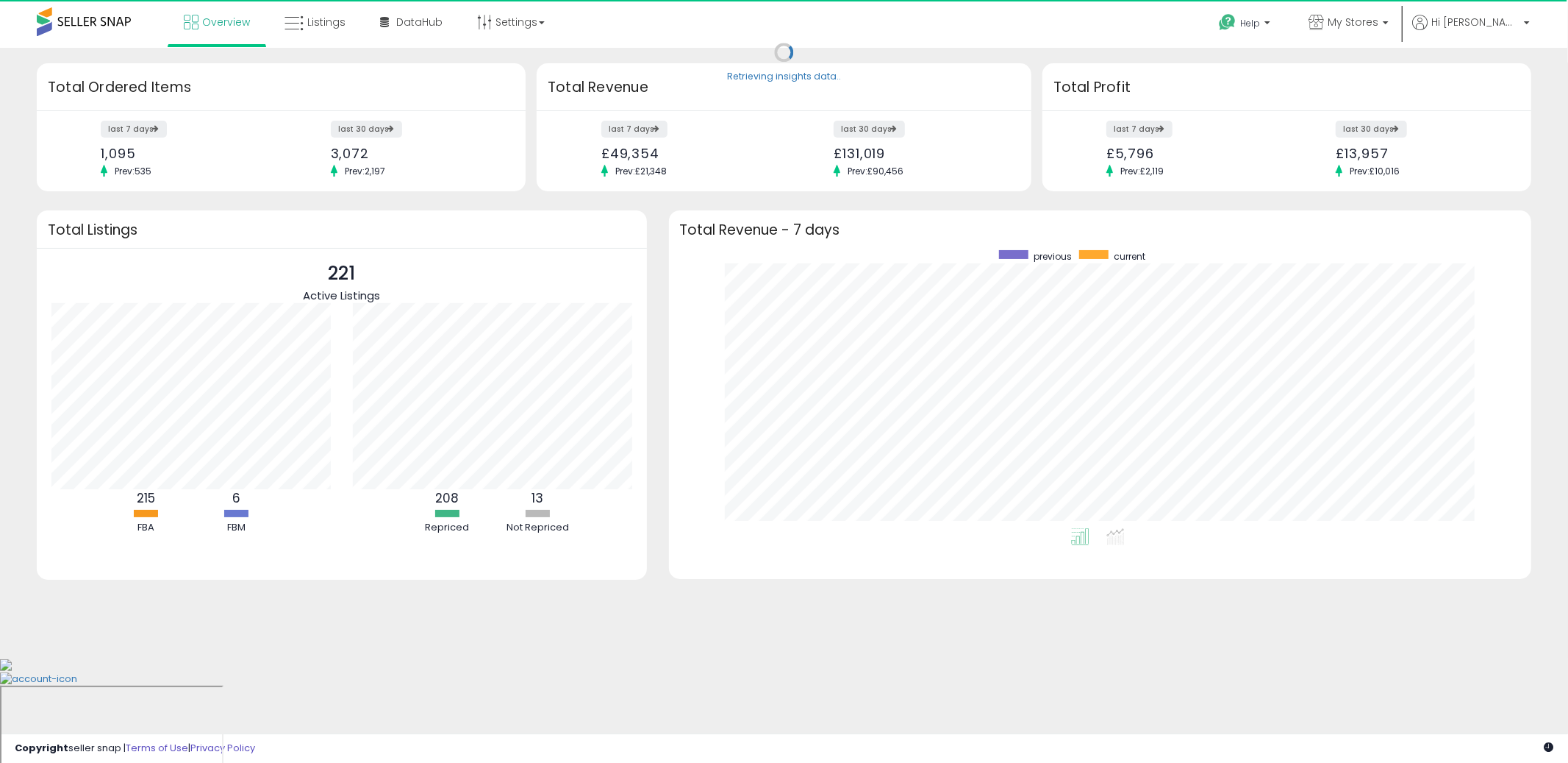
scroll to position [278, 834]
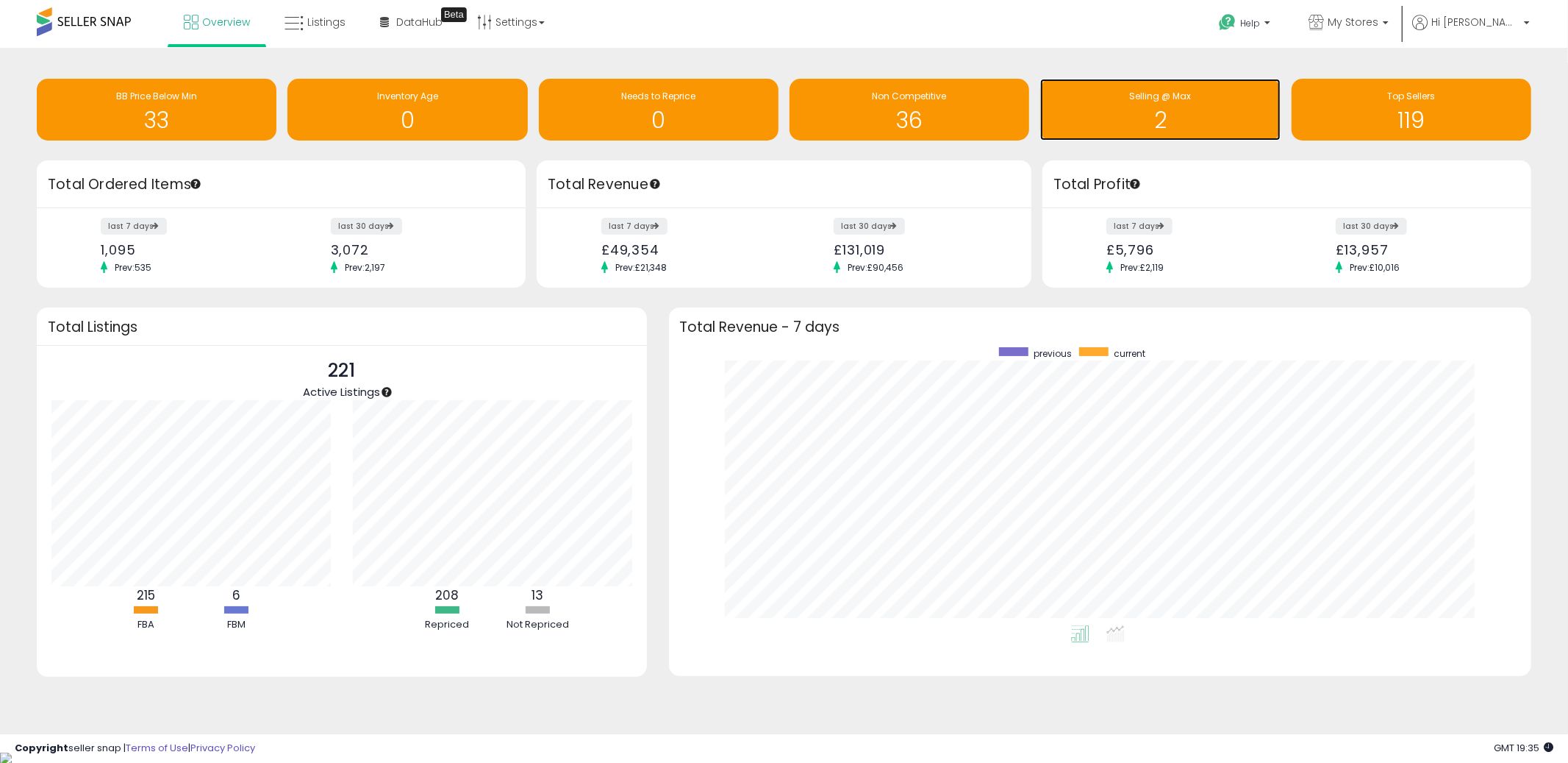
click at [1148, 137] on div "Selling @ Max 2" at bounding box center [1160, 110] width 240 height 62
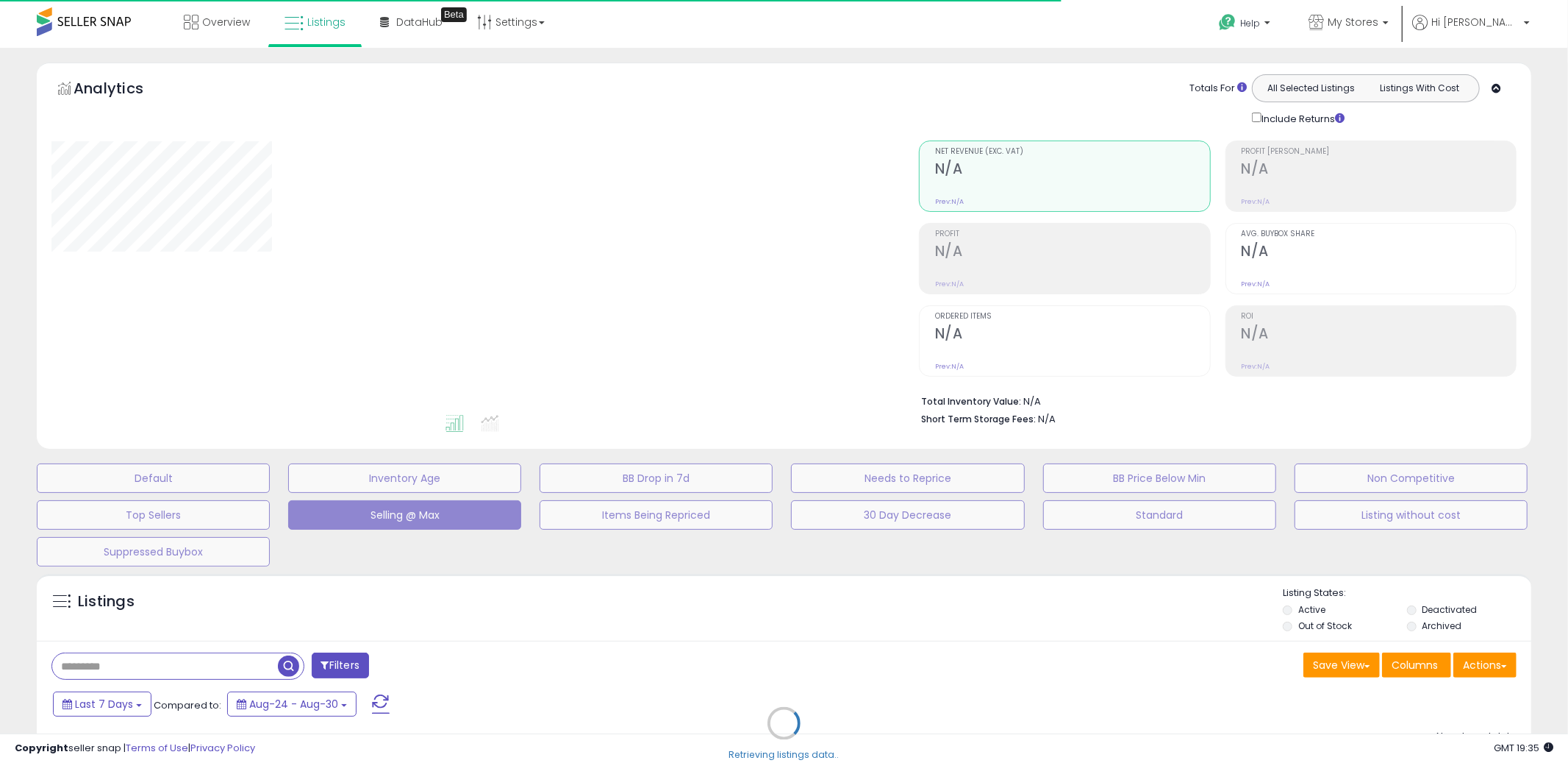
select select "**"
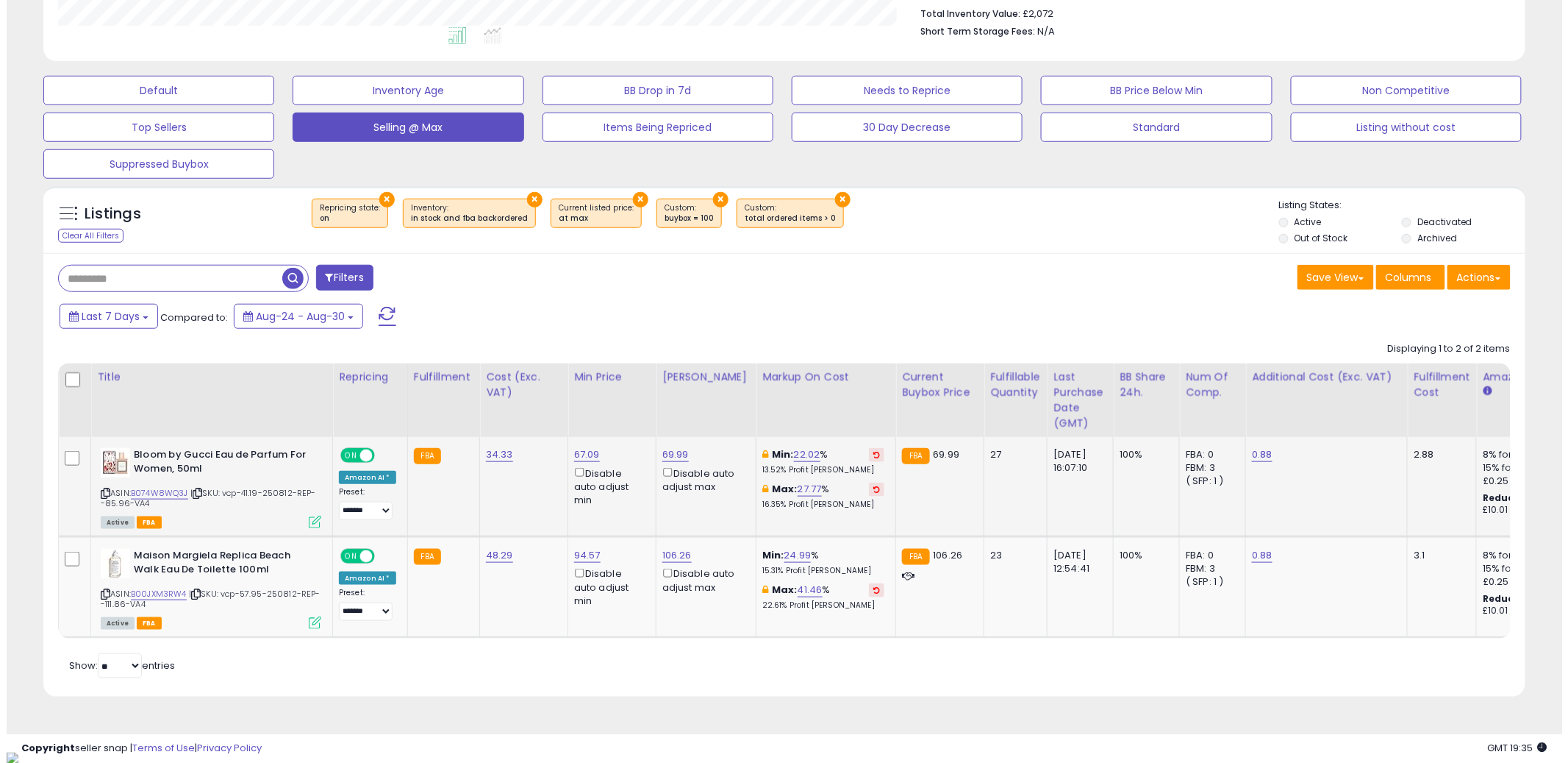
scroll to position [302, 860]
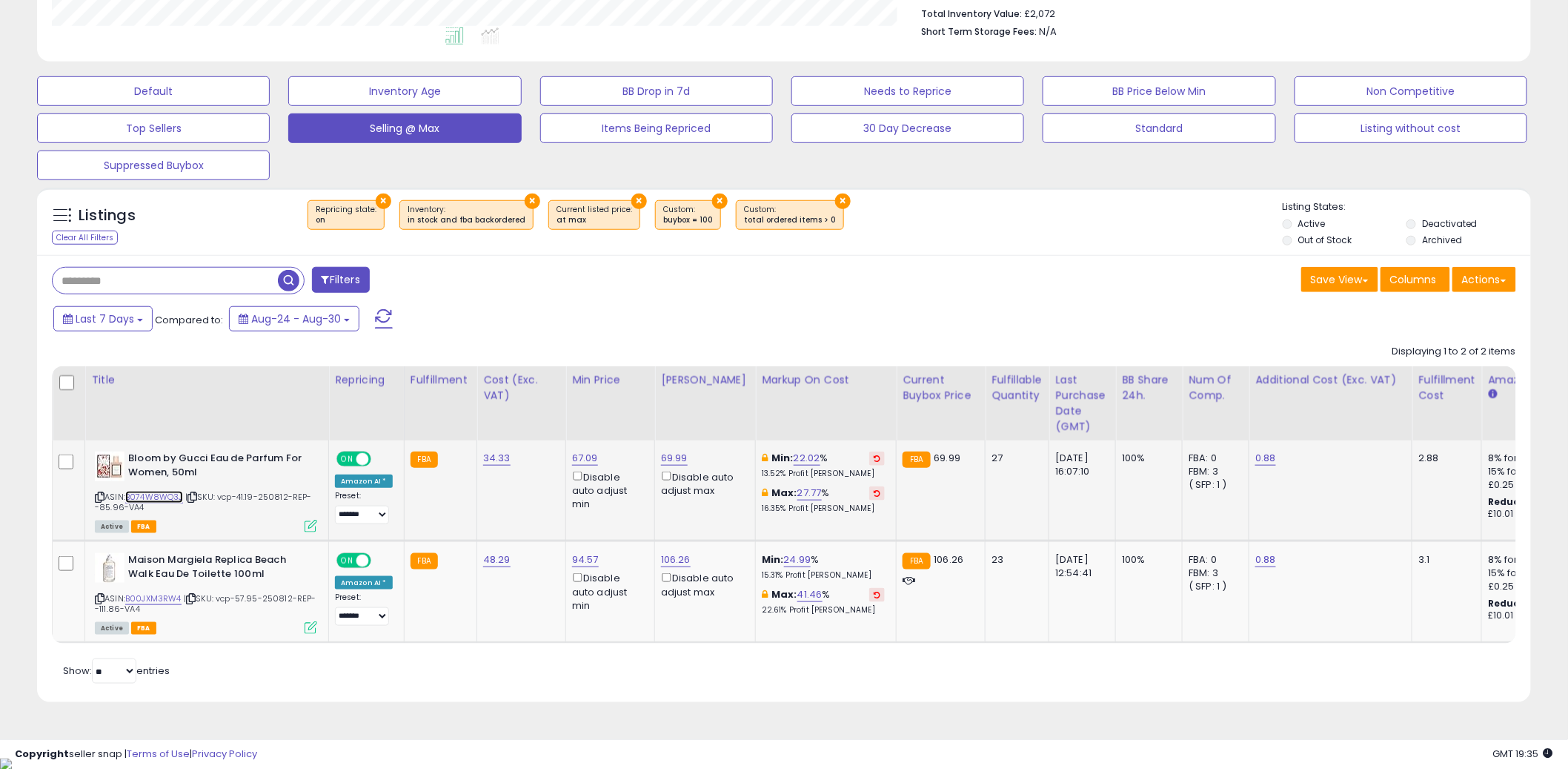
click at [153, 500] on link "B074W8WQ3J" at bounding box center [154, 497] width 57 height 13
click at [314, 630] on icon at bounding box center [311, 628] width 13 height 13
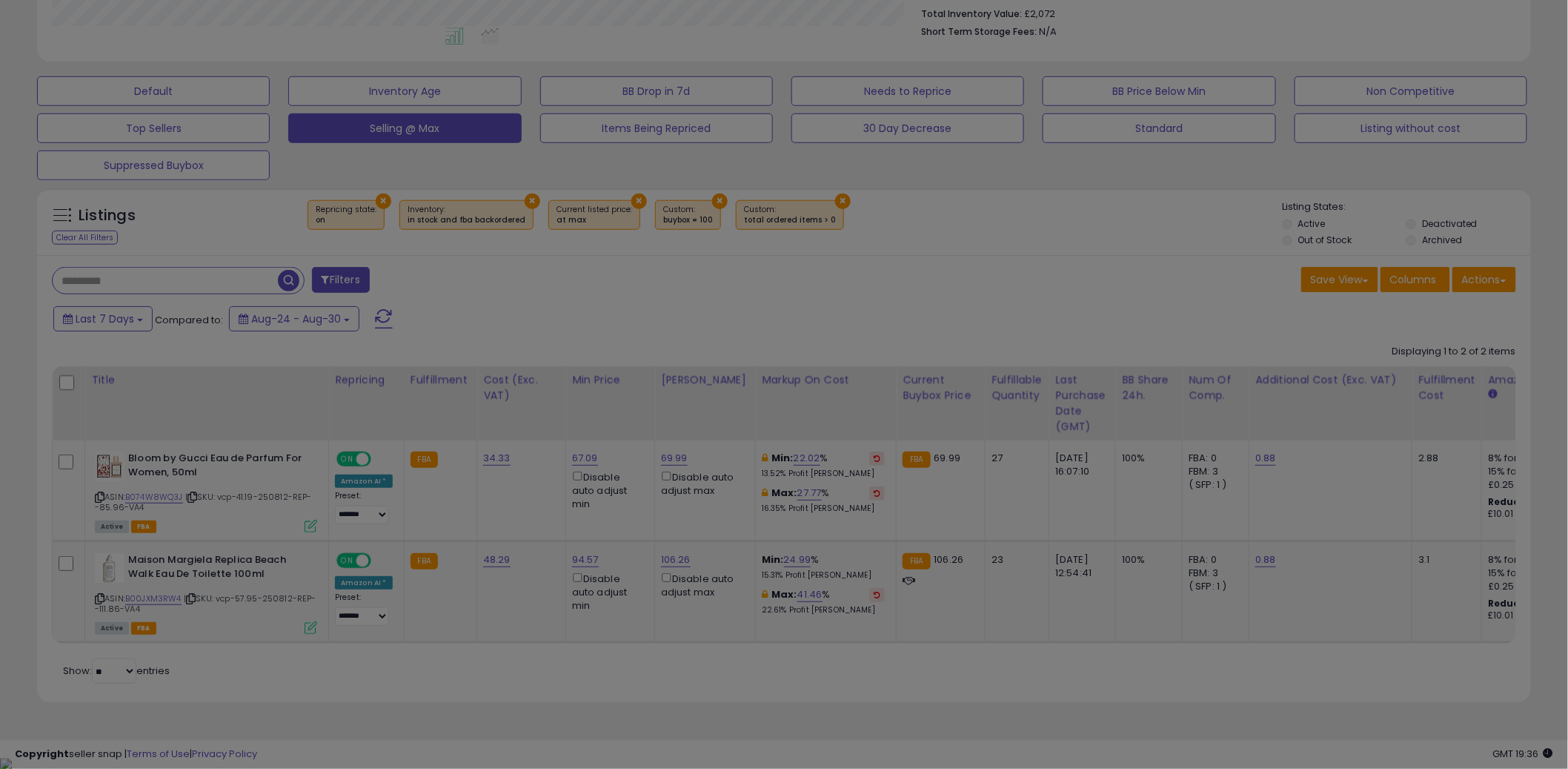
scroll to position [304, 875]
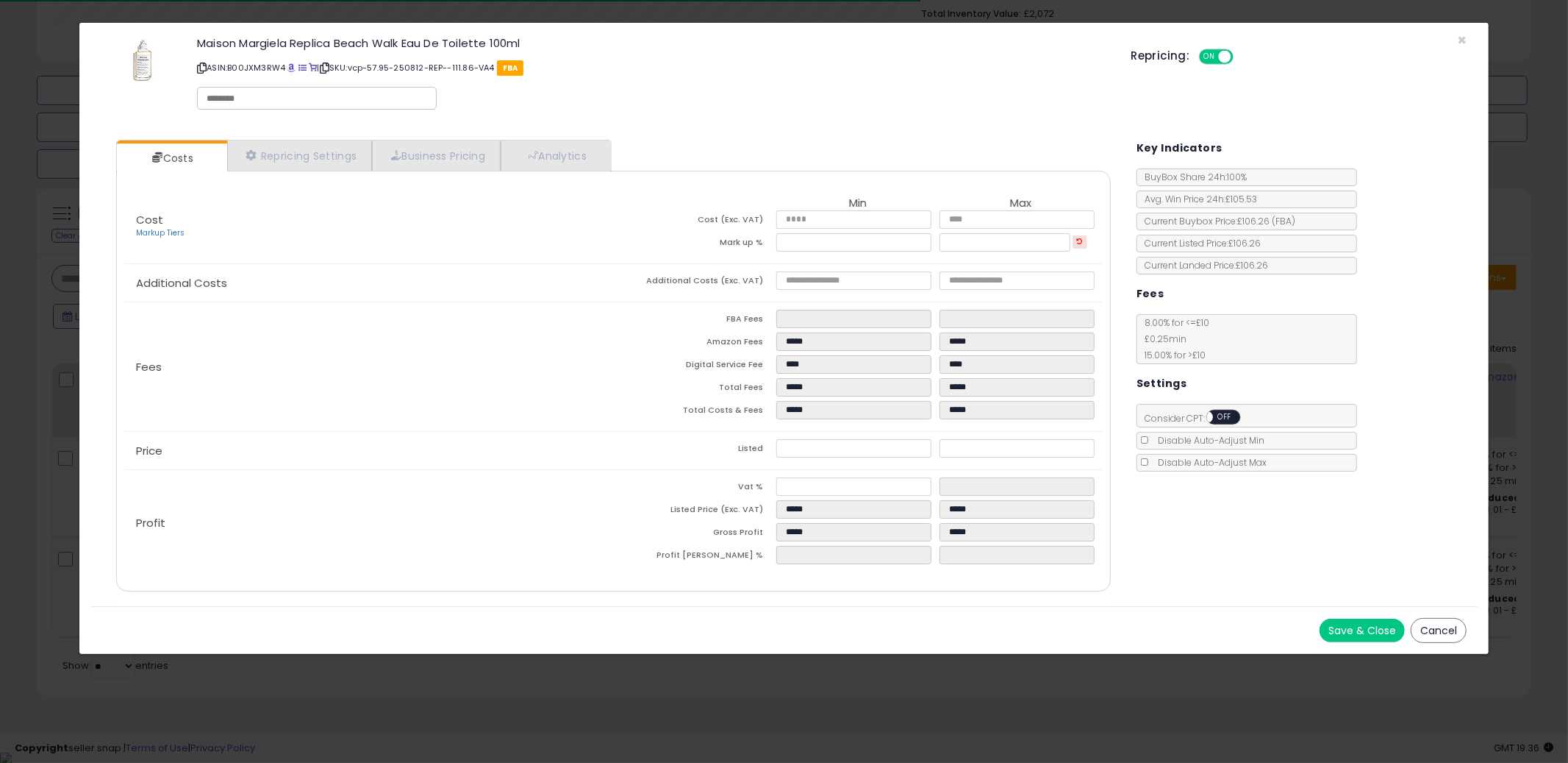
click at [1444, 636] on button "Cancel" at bounding box center [1438, 630] width 56 height 25
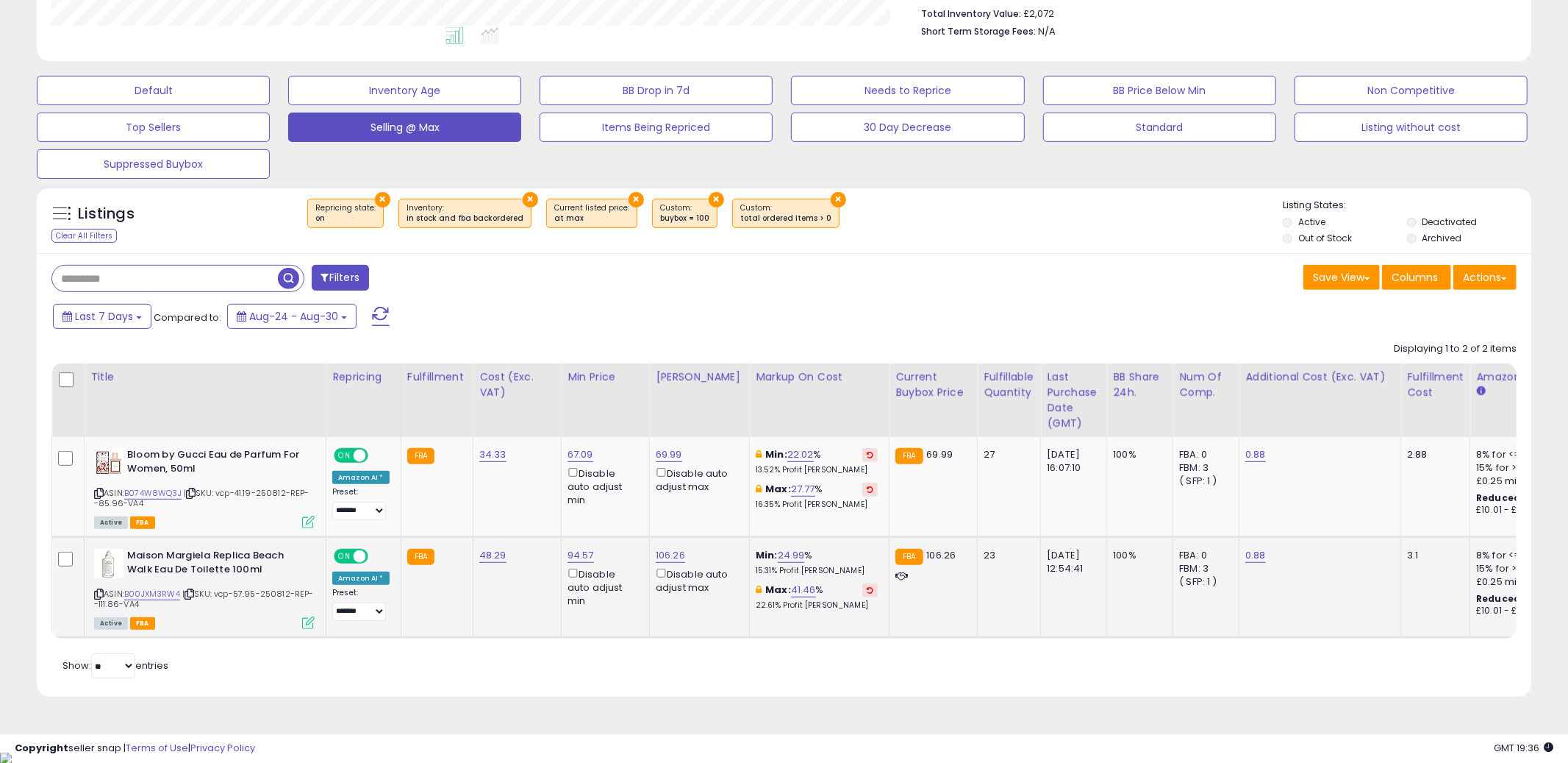
scroll to position [735227, 734308]
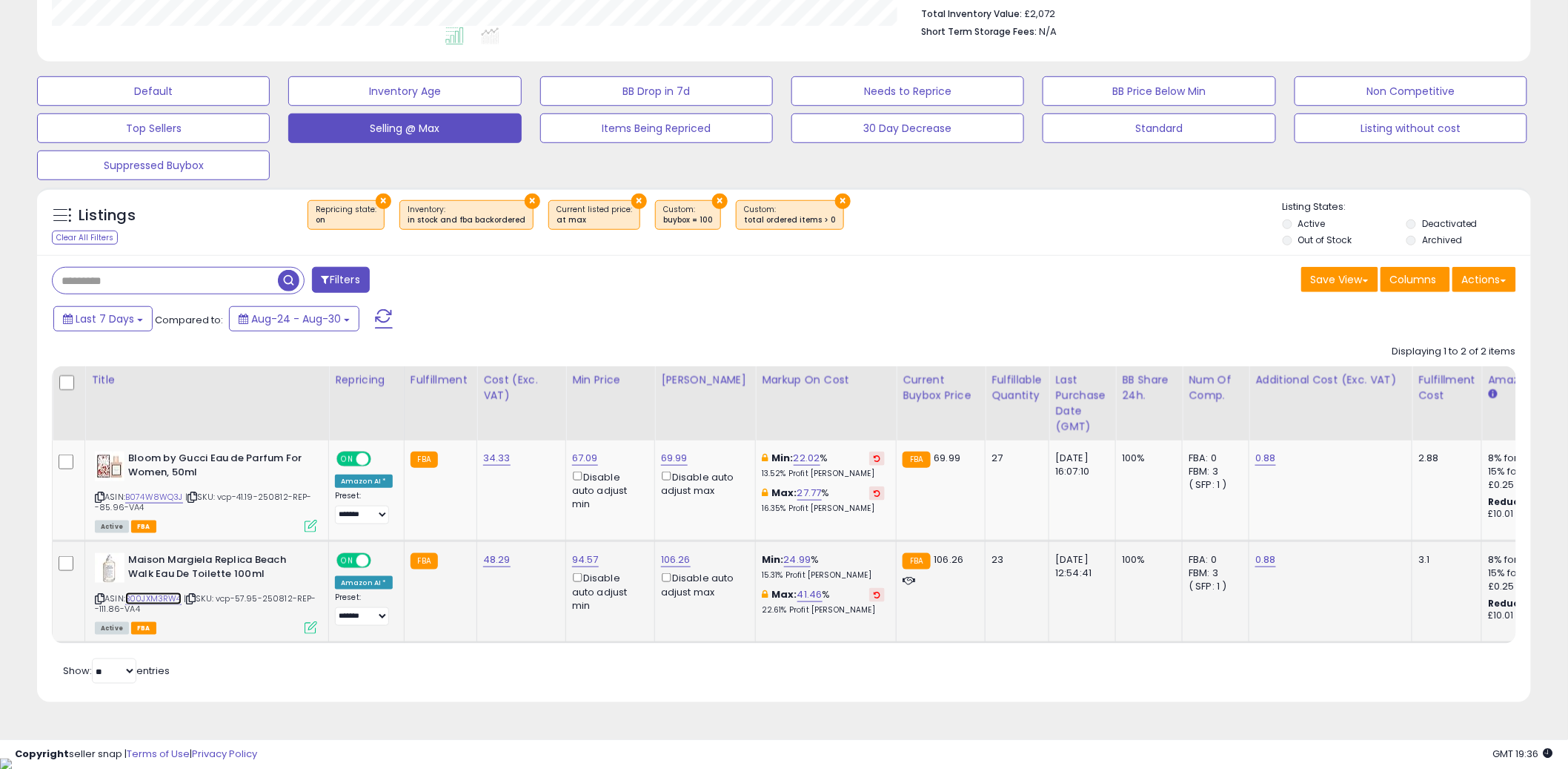
click at [166, 593] on link "B00JXM3RW4" at bounding box center [153, 598] width 57 height 13
click at [307, 626] on icon at bounding box center [311, 628] width 13 height 13
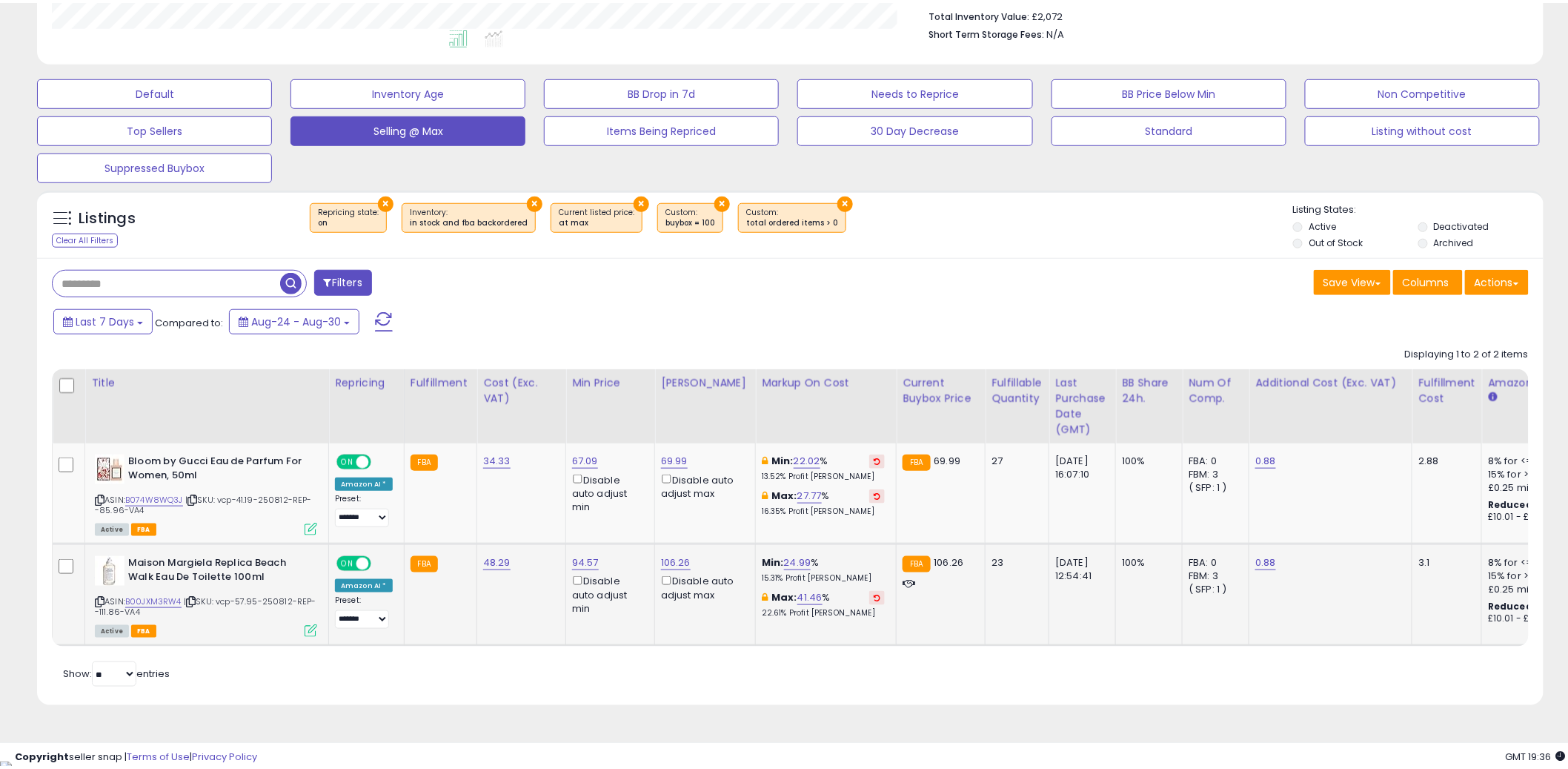
scroll to position [304, 875]
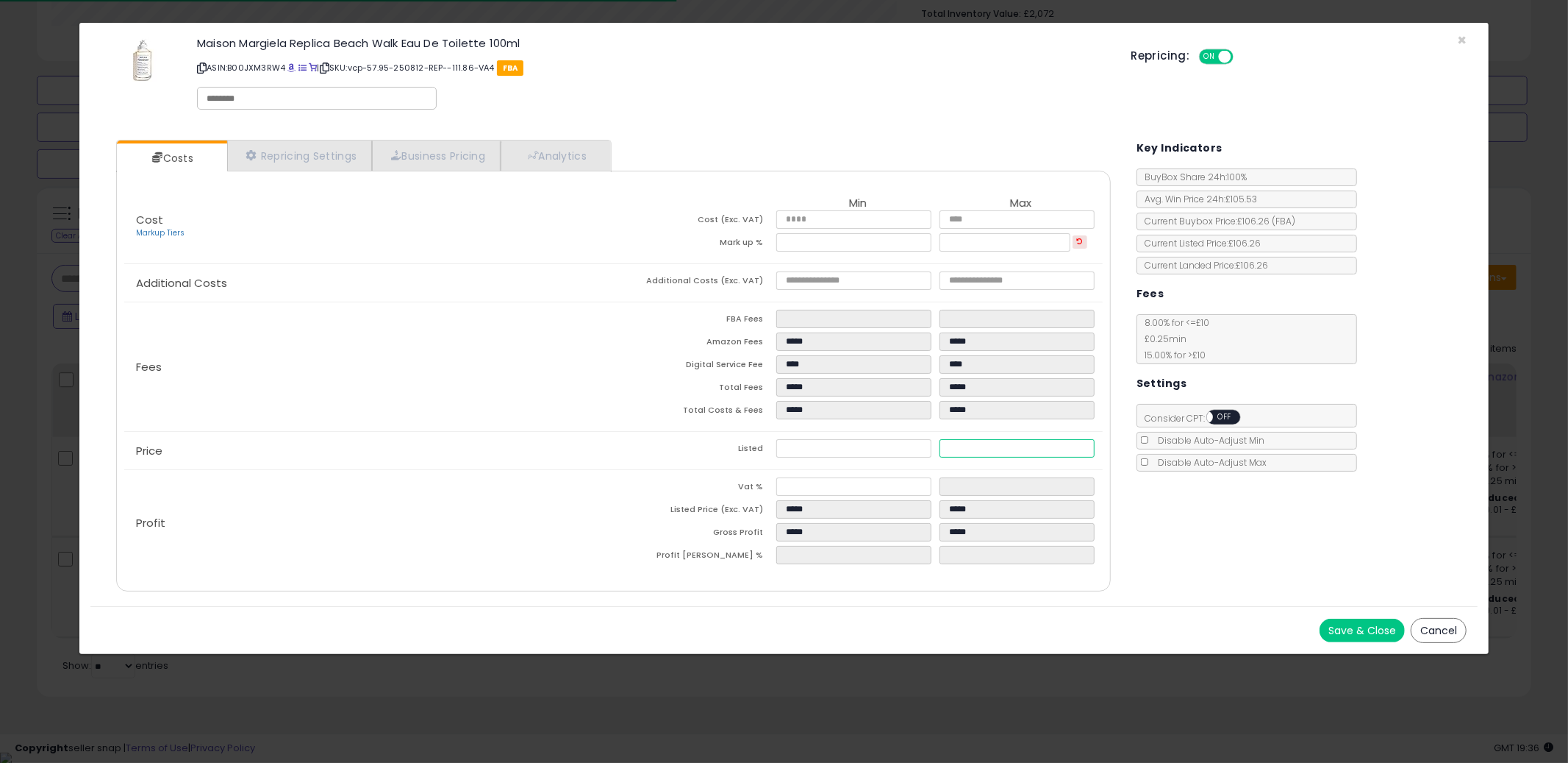
drag, startPoint x: 987, startPoint y: 444, endPoint x: 865, endPoint y: 442, distance: 122.0
click at [867, 440] on tr "Listed ***** ******" at bounding box center [858, 450] width 490 height 23
type input "****"
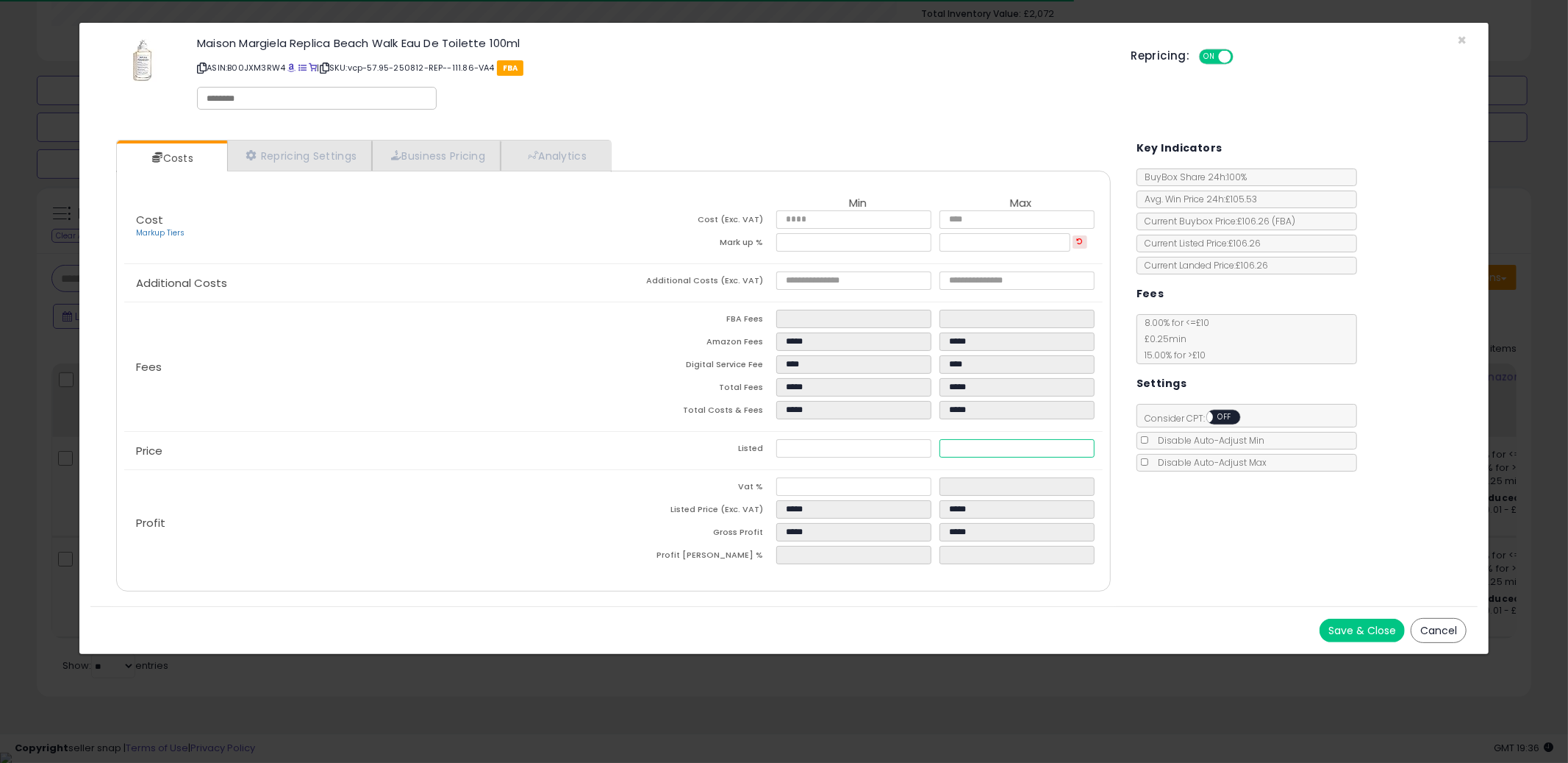
type input "*****"
type input "*"
type input "*****"
type input "****"
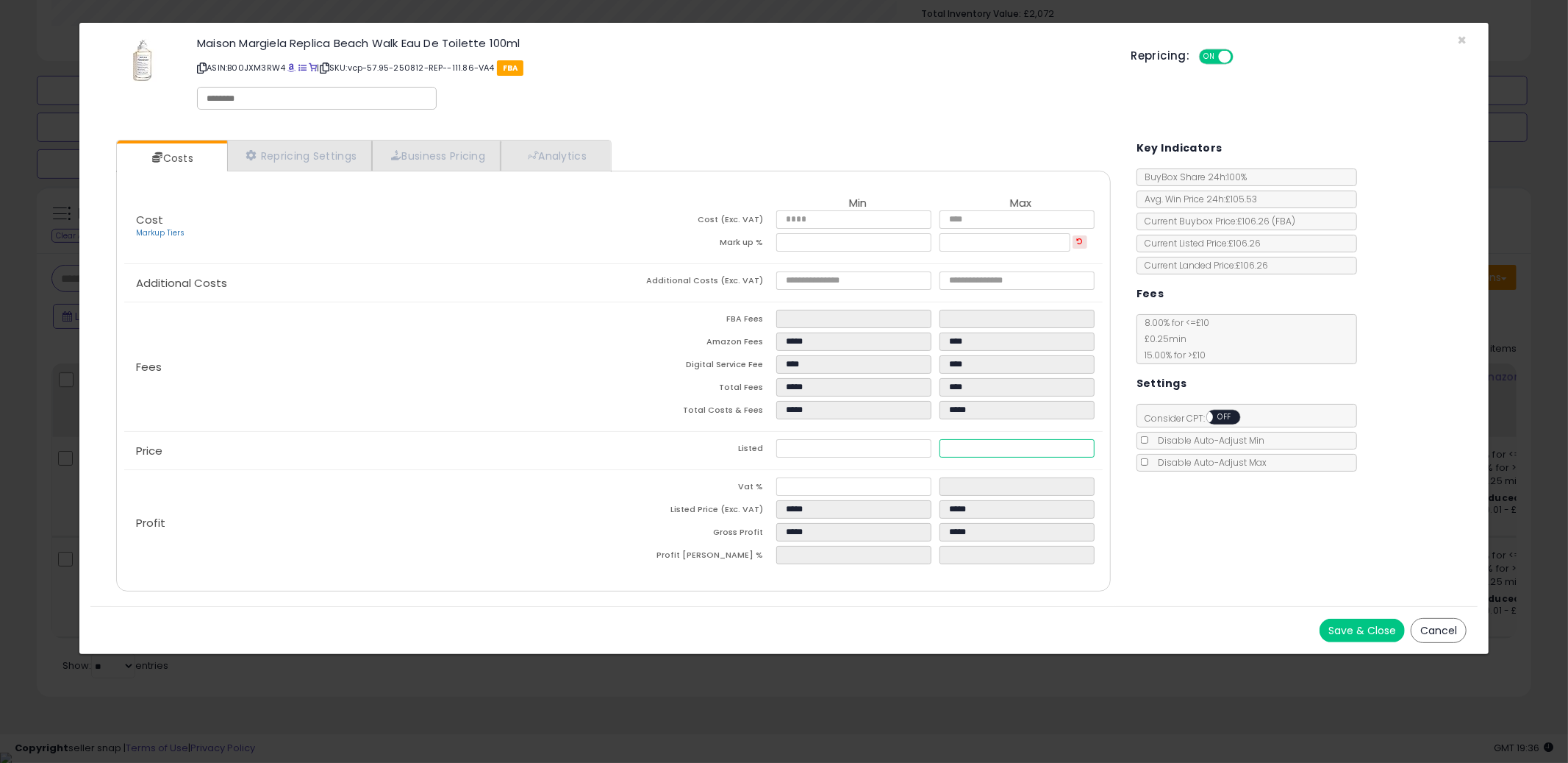
type input "*****"
type input "**"
type input "*****"
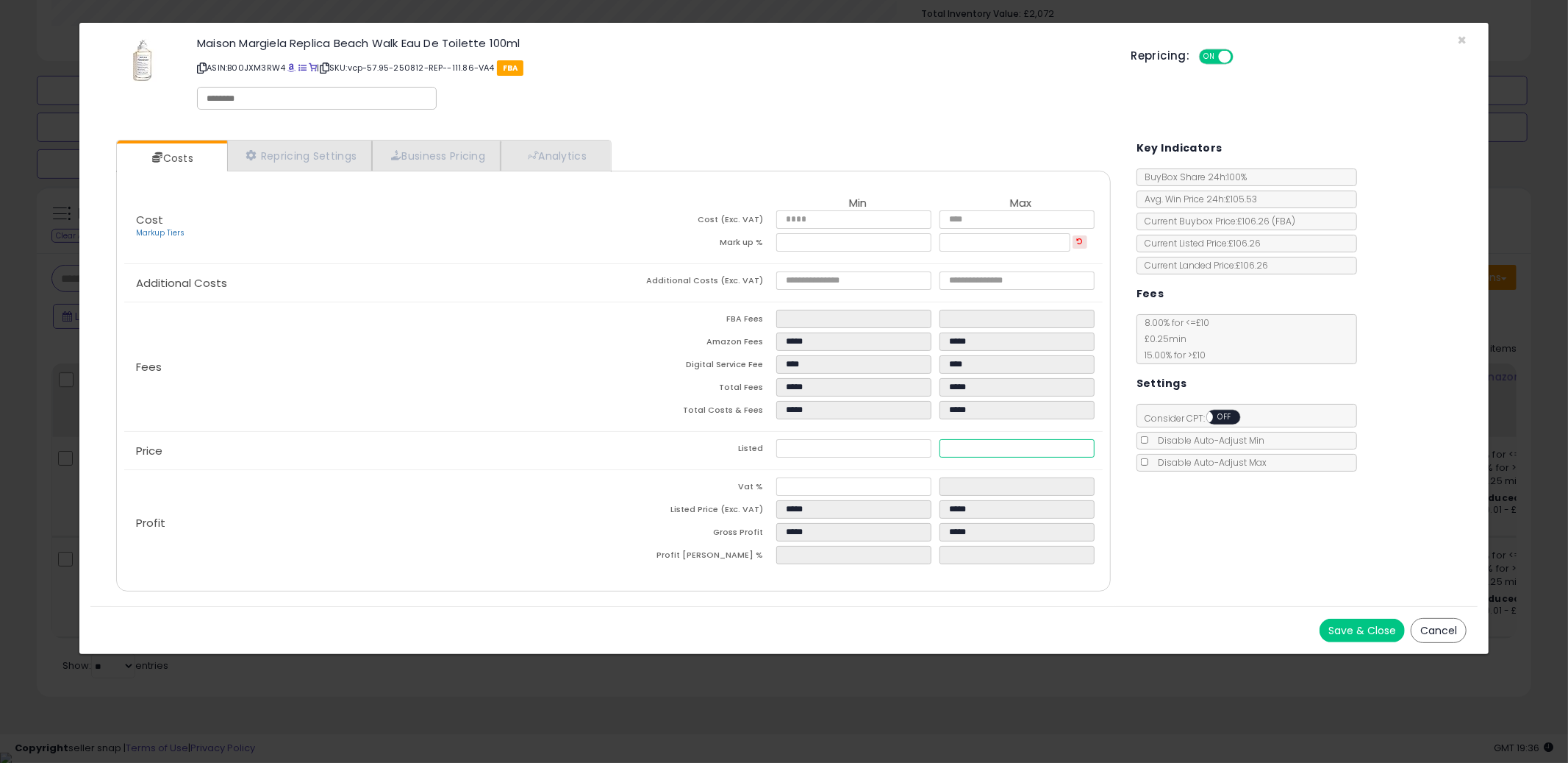
type input "****"
type input "*****"
type input "****"
type input "*****"
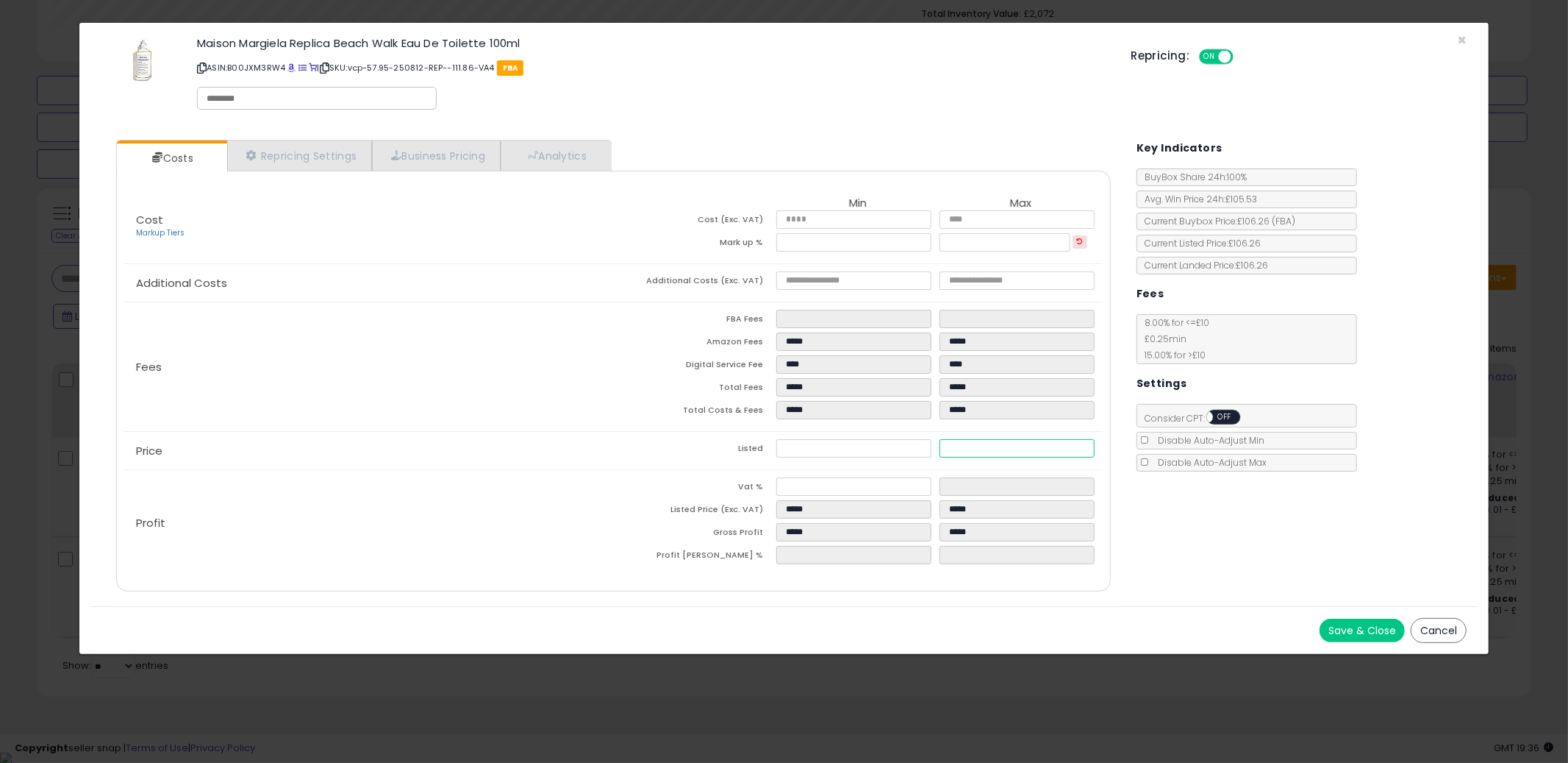
type input "*****"
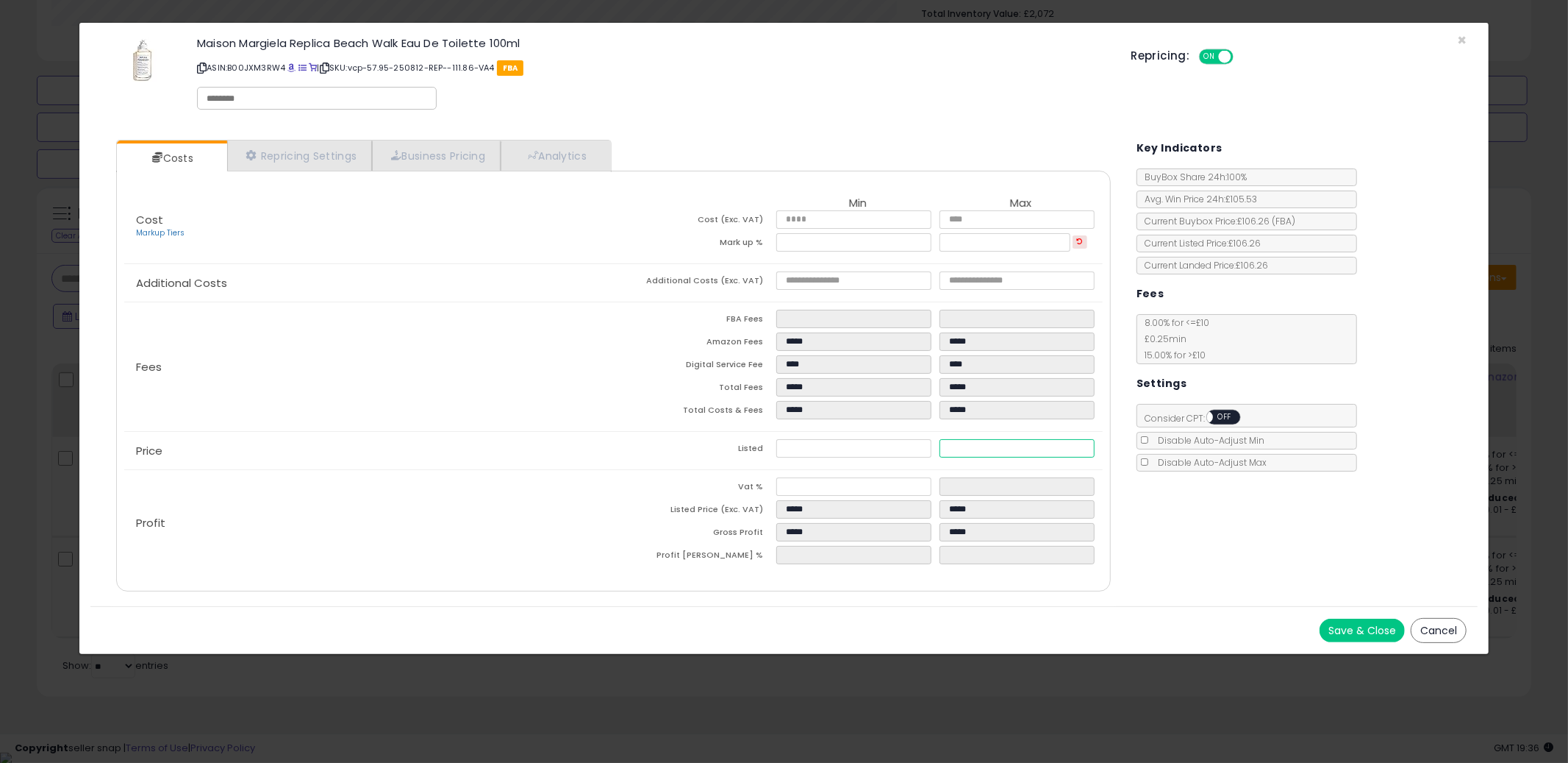
type input "*****"
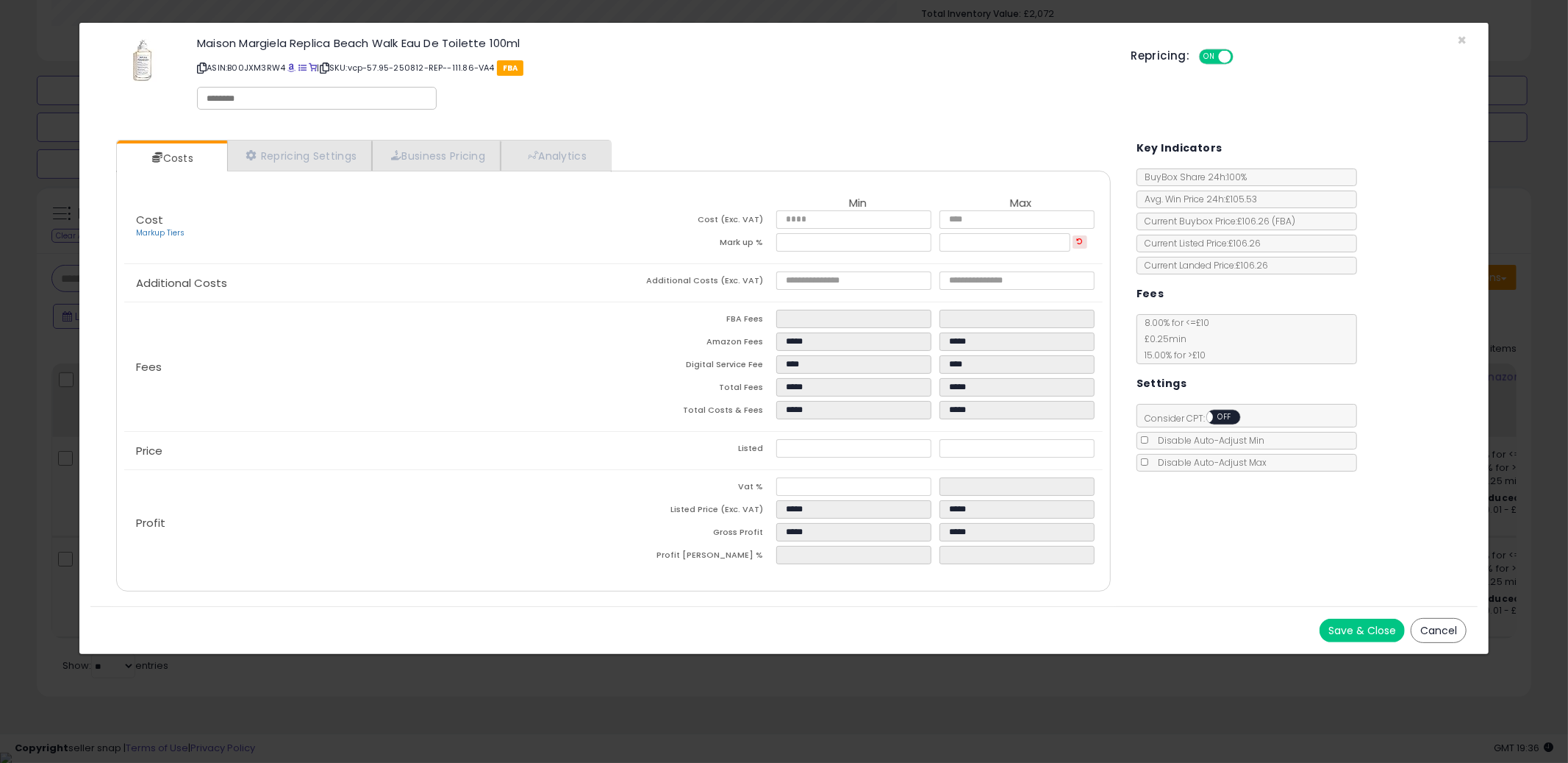
click at [1384, 640] on button "Save & Close" at bounding box center [1363, 630] width 85 height 23
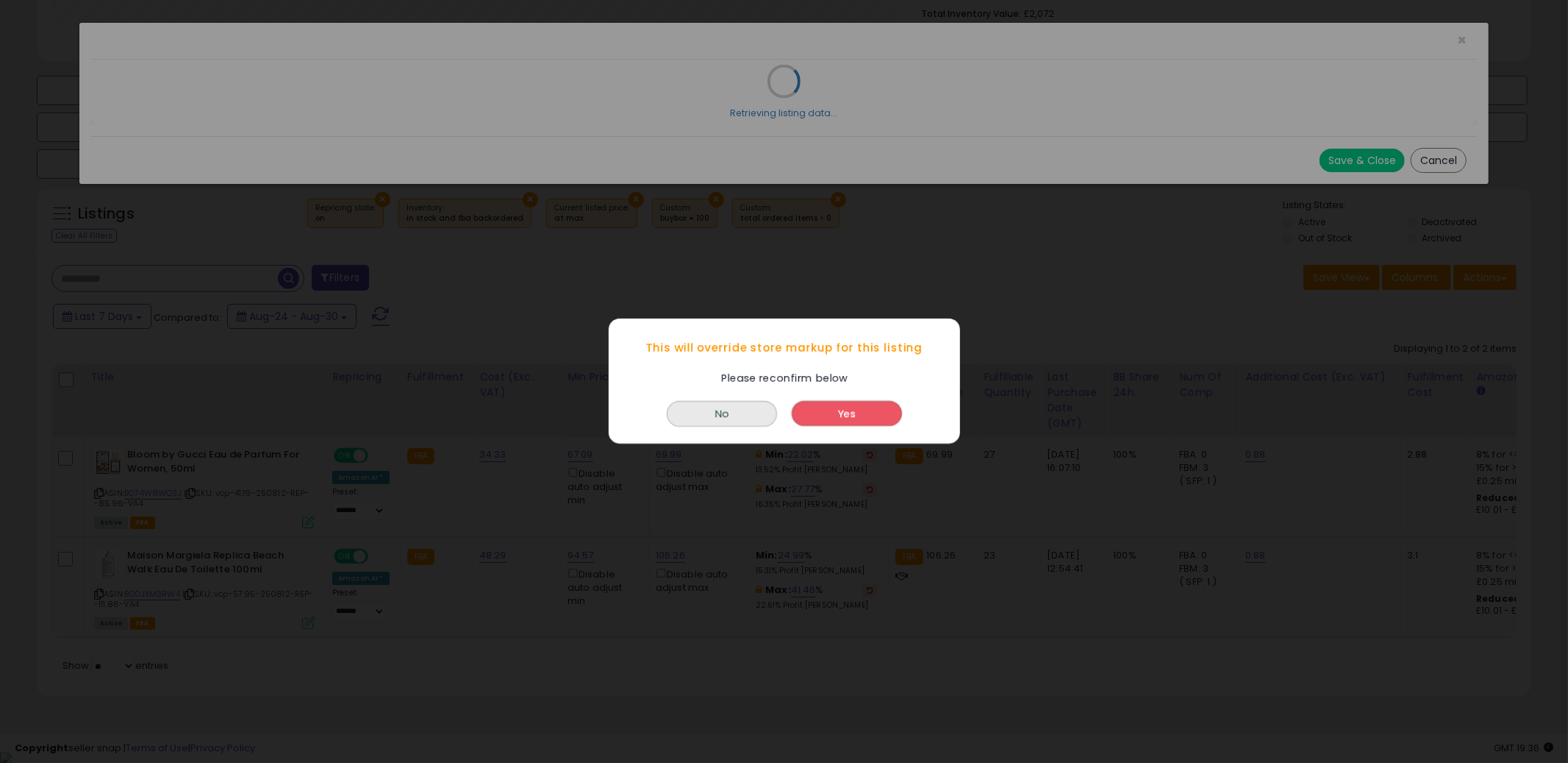
click at [848, 428] on div "Yes" at bounding box center [847, 410] width 118 height 40
click at [847, 418] on button "Yes" at bounding box center [847, 413] width 110 height 25
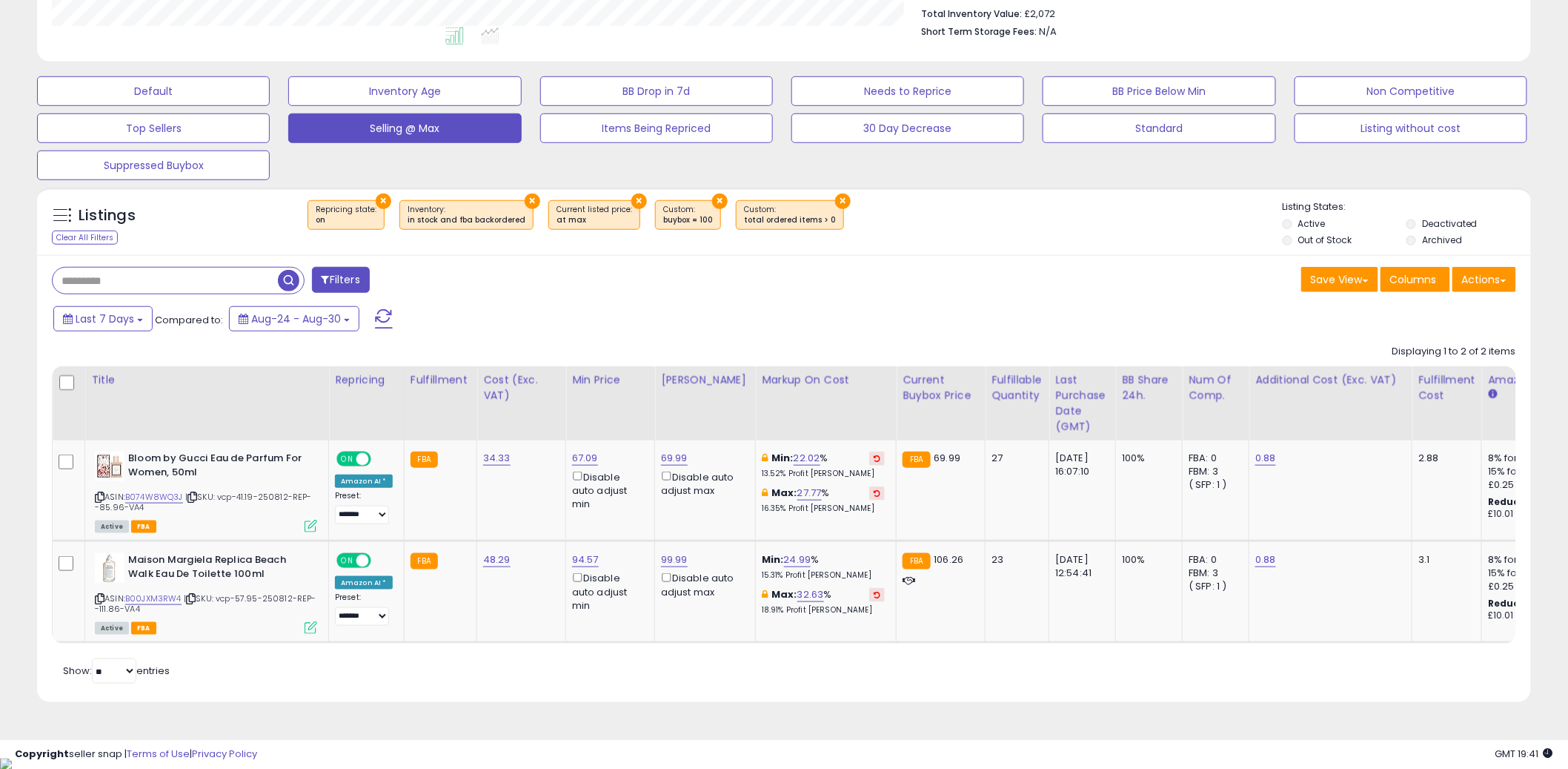
scroll to position [741008, 740327]
click at [203, 91] on button "Default" at bounding box center [153, 91] width 233 height 29
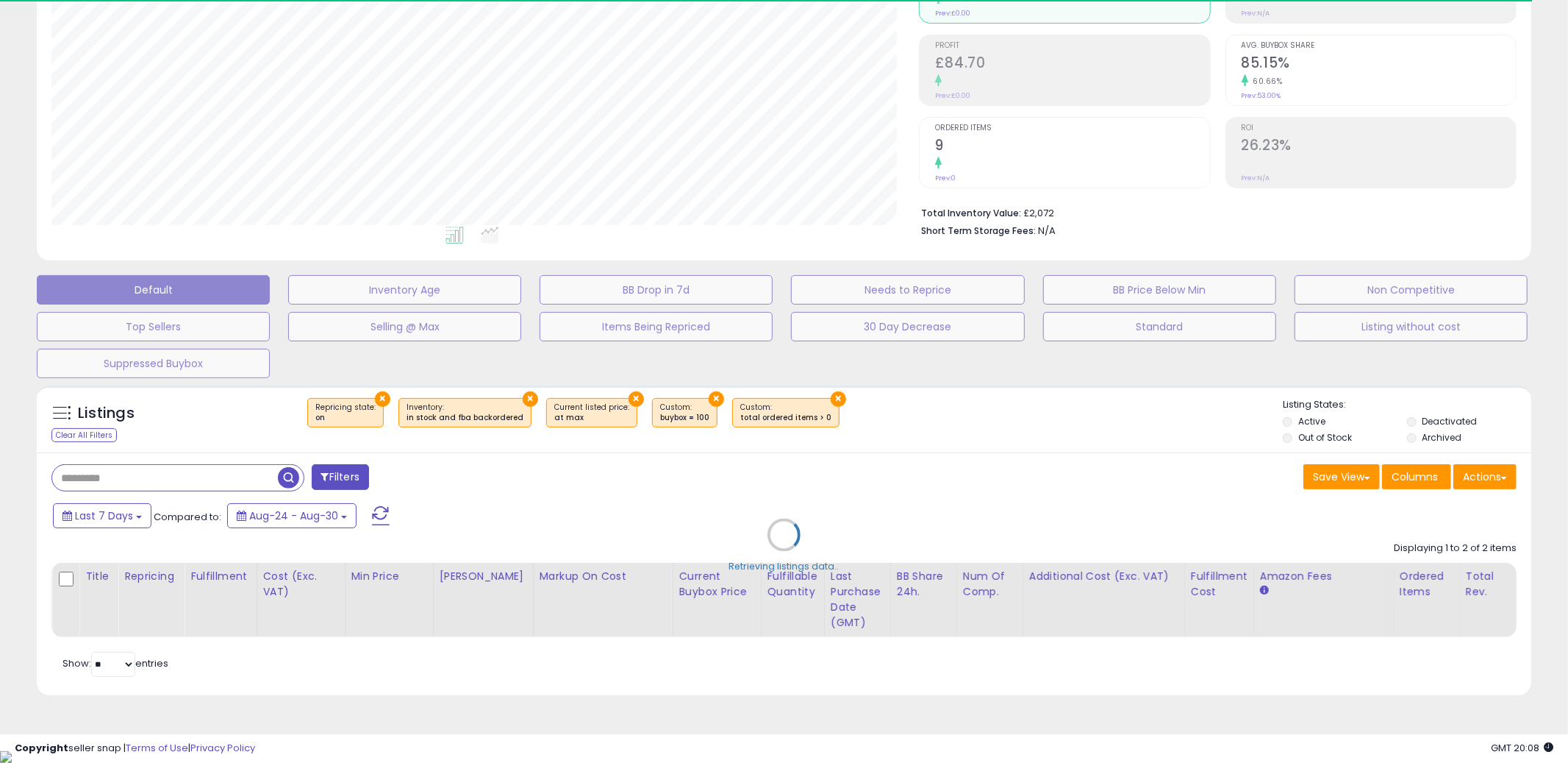
select select "**"
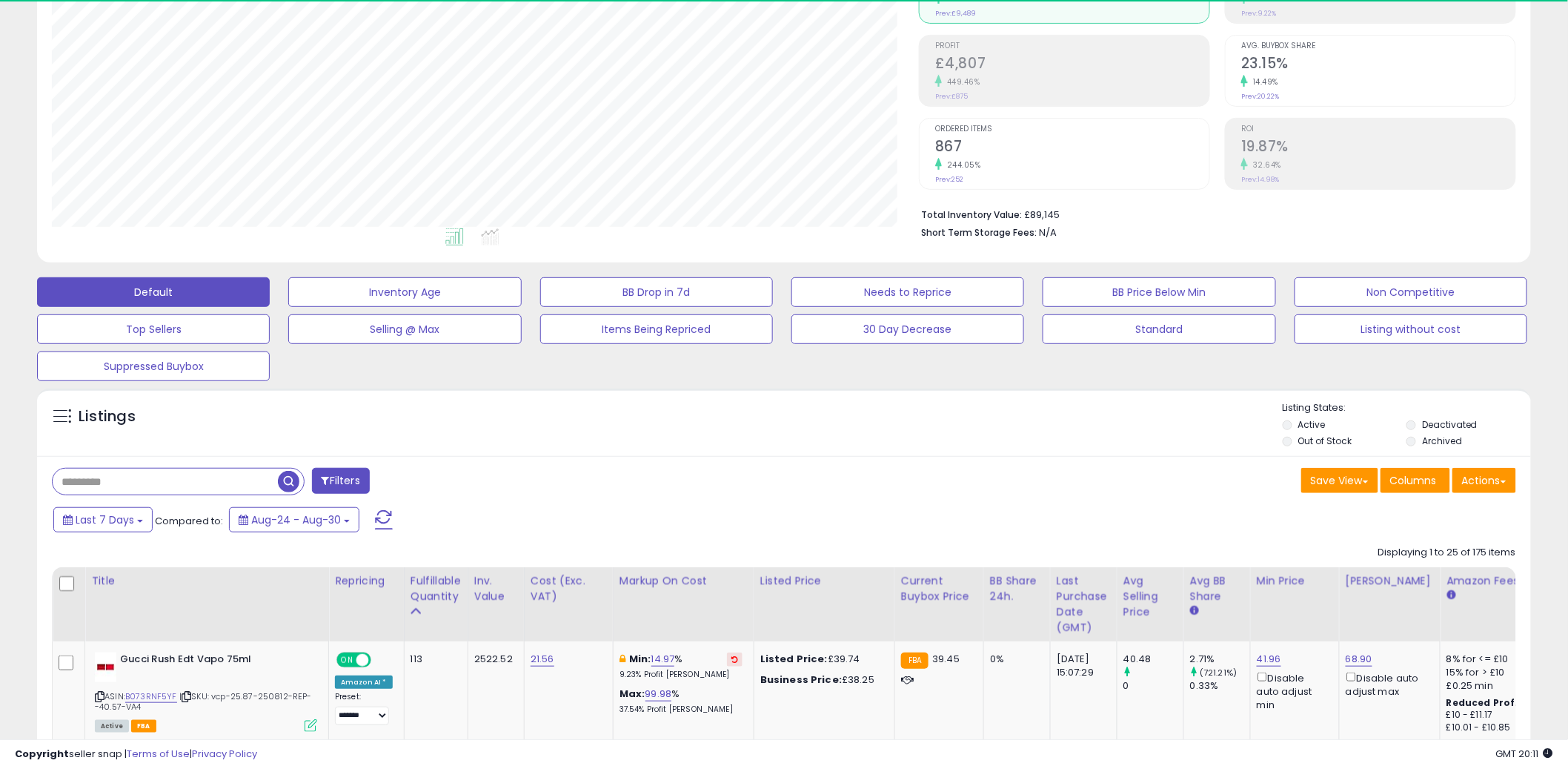
scroll to position [304, 867]
